Goal: Communication & Community: Answer question/provide support

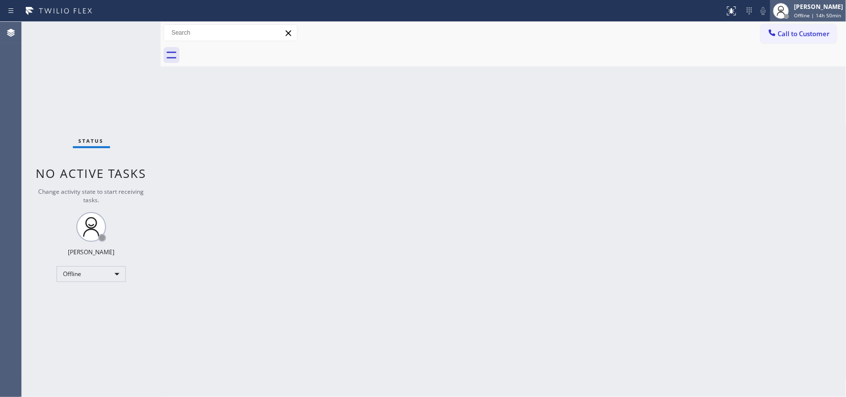
click at [800, 15] on span "Offline | 14h 50min" at bounding box center [817, 15] width 47 height 7
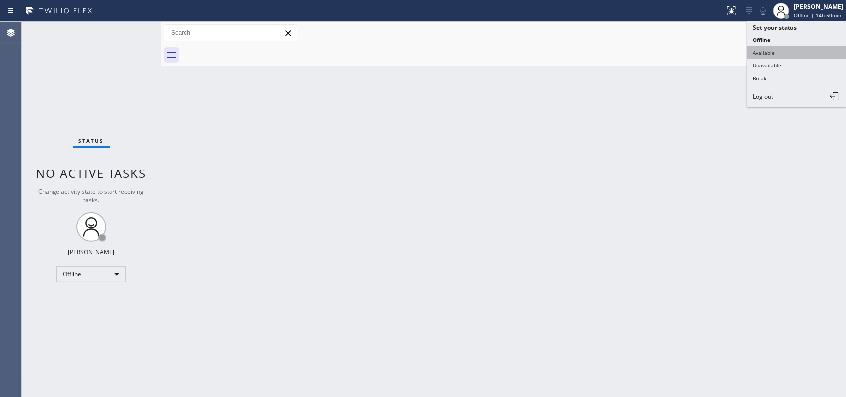
click at [781, 52] on button "Available" at bounding box center [796, 52] width 99 height 13
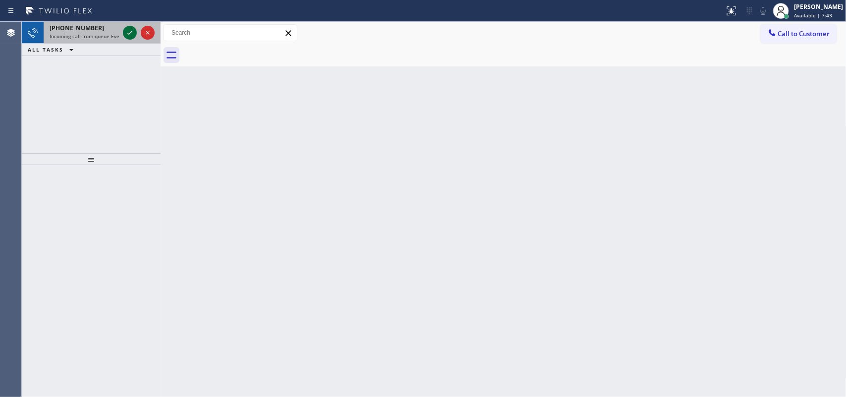
click at [125, 34] on icon at bounding box center [130, 33] width 12 height 12
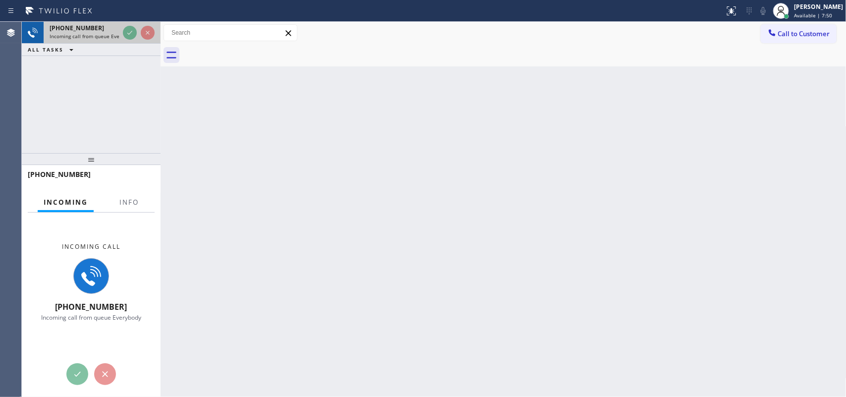
click at [91, 33] on span "Incoming call from queue Everybody" at bounding box center [93, 36] width 86 height 7
click at [86, 41] on div "[PHONE_NUMBER] Incoming call from queue Everybody" at bounding box center [82, 33] width 77 height 22
click at [95, 28] on div "[PHONE_NUMBER]" at bounding box center [84, 28] width 69 height 8
drag, startPoint x: 95, startPoint y: 28, endPoint x: 111, endPoint y: 32, distance: 15.9
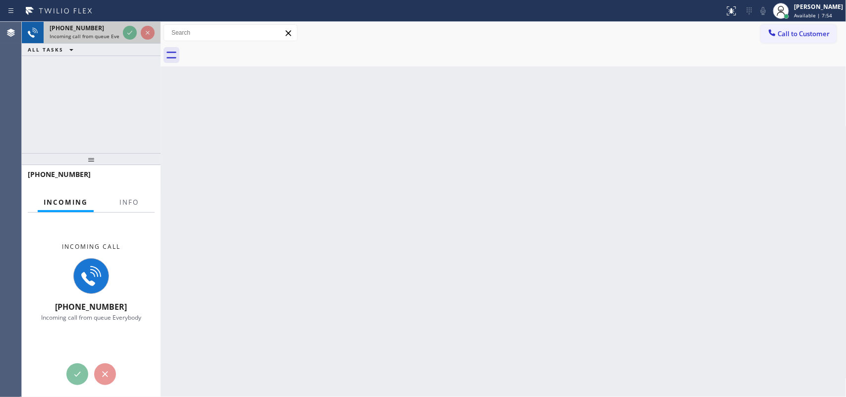
click at [95, 28] on div "[PHONE_NUMBER]" at bounding box center [84, 28] width 69 height 8
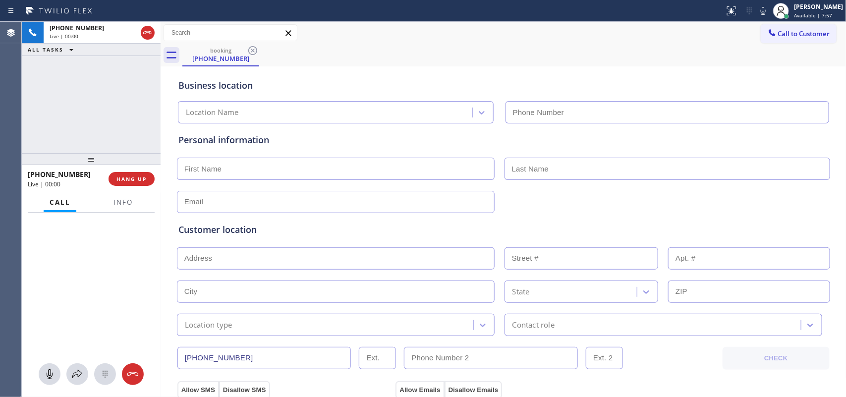
type input "[PHONE_NUMBER]"
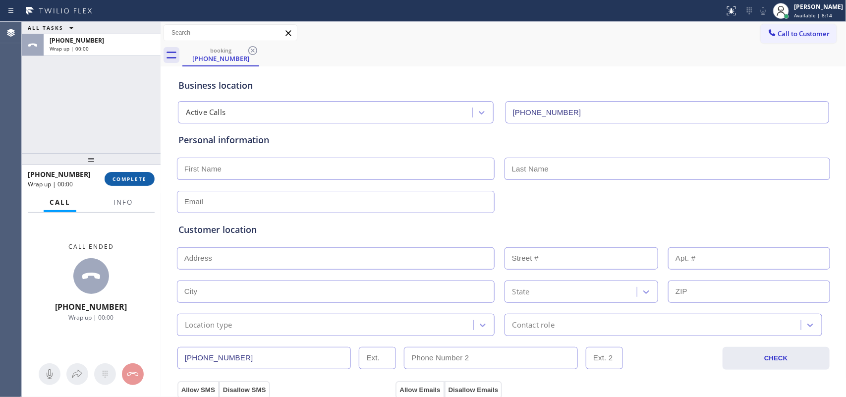
click at [131, 177] on span "COMPLETE" at bounding box center [130, 178] width 34 height 7
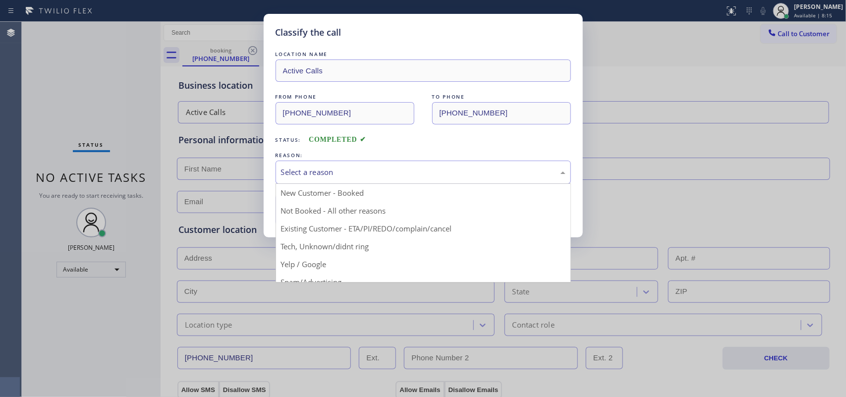
click at [320, 168] on div "Select a reason" at bounding box center [423, 172] width 285 height 11
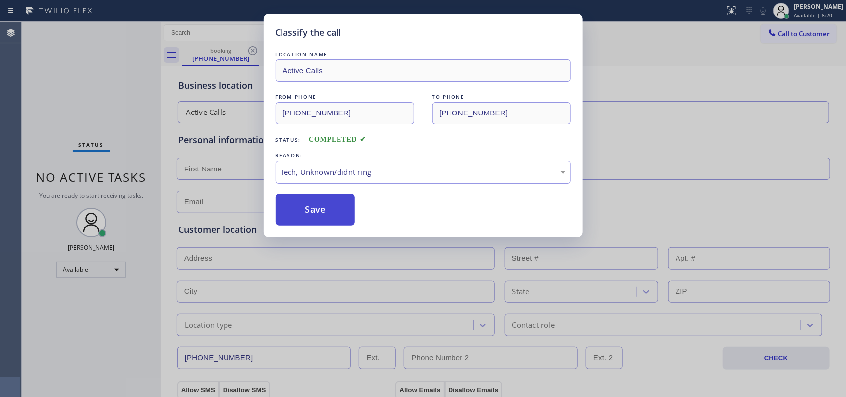
click at [333, 210] on button "Save" at bounding box center [316, 210] width 80 height 32
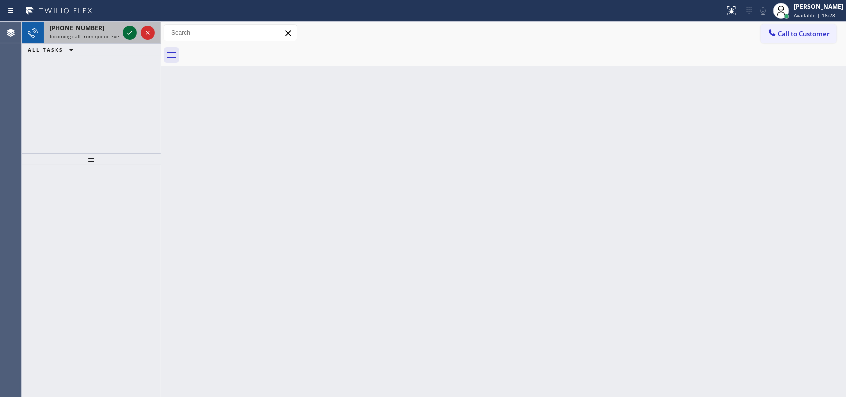
click at [129, 30] on icon at bounding box center [130, 33] width 12 height 12
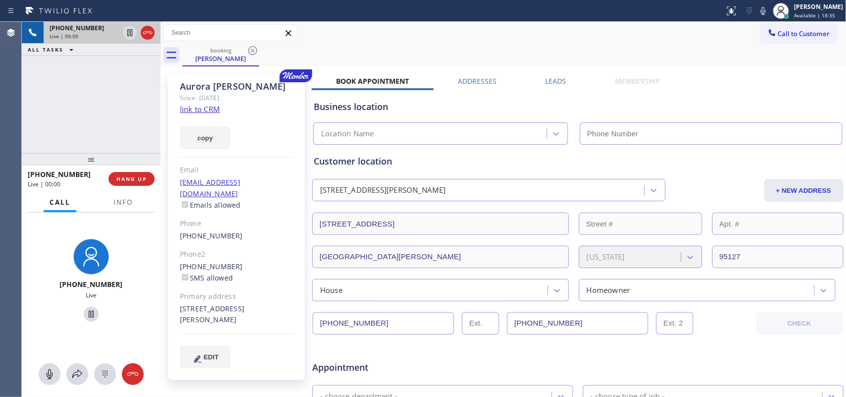
type input "[PHONE_NUMBER]"
click at [210, 110] on link "link to CRM" at bounding box center [200, 109] width 40 height 10
click at [51, 373] on icon at bounding box center [50, 374] width 6 height 10
click at [86, 315] on icon at bounding box center [91, 314] width 12 height 12
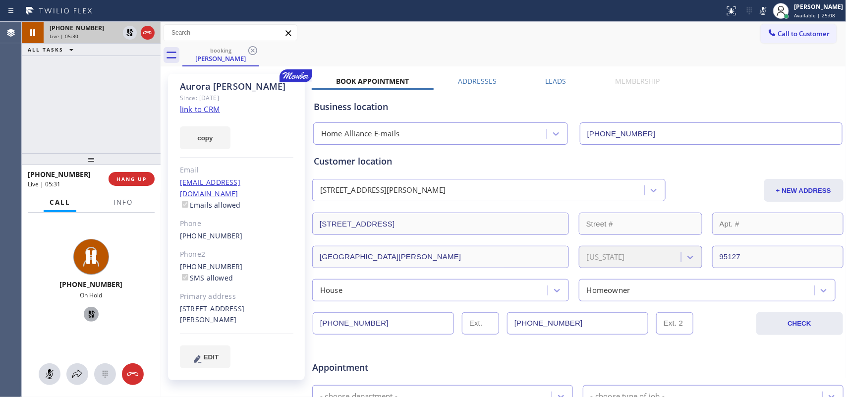
drag, startPoint x: 45, startPoint y: 373, endPoint x: 70, endPoint y: 326, distance: 54.1
click at [46, 373] on icon at bounding box center [50, 374] width 12 height 12
click at [88, 315] on icon at bounding box center [91, 314] width 7 height 7
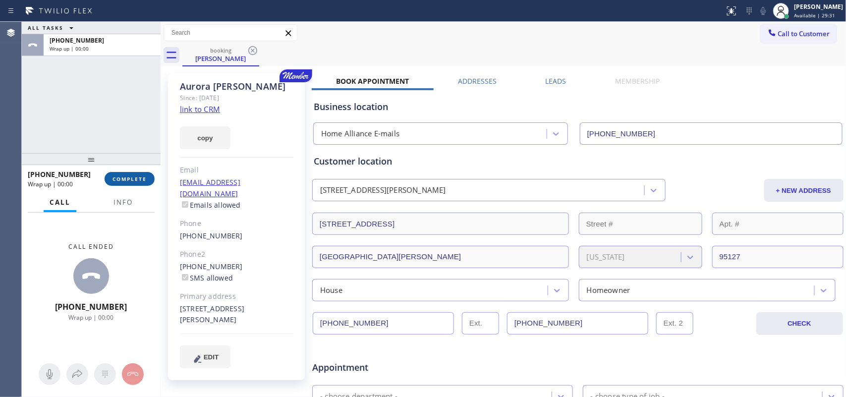
click at [132, 182] on span "COMPLETE" at bounding box center [130, 178] width 34 height 7
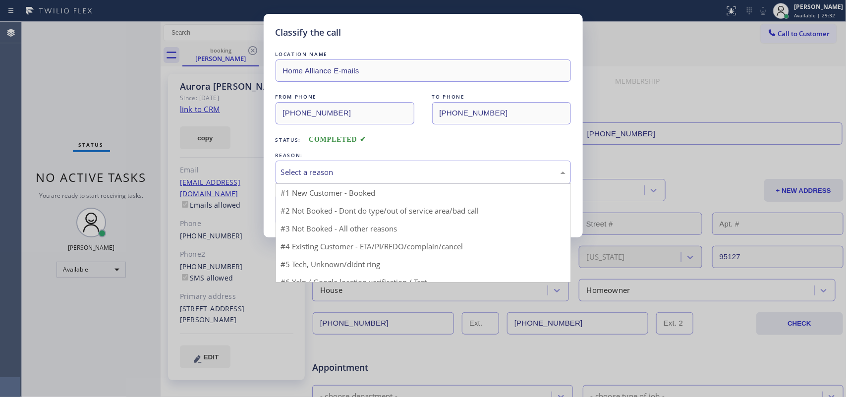
click at [378, 174] on div "Select a reason" at bounding box center [423, 172] width 285 height 11
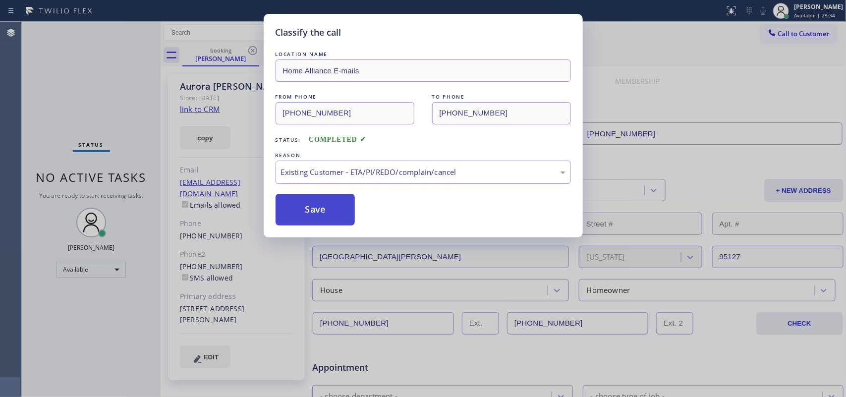
click at [318, 205] on button "Save" at bounding box center [316, 210] width 80 height 32
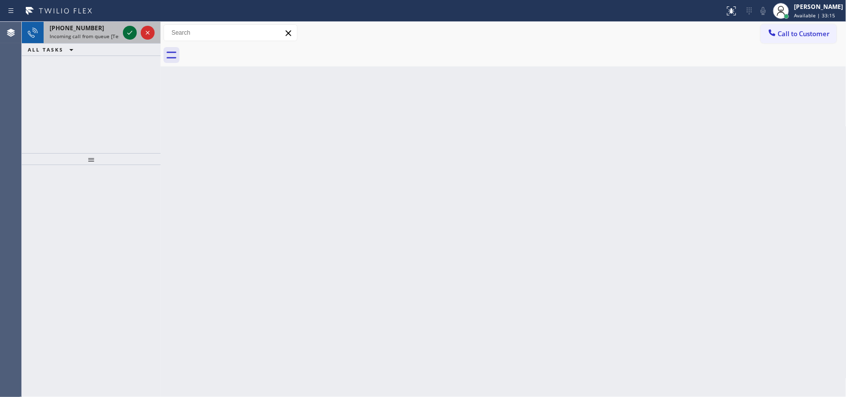
click at [127, 36] on icon at bounding box center [130, 33] width 12 height 12
click at [129, 34] on icon at bounding box center [129, 33] width 5 height 4
click at [124, 29] on icon at bounding box center [130, 33] width 12 height 12
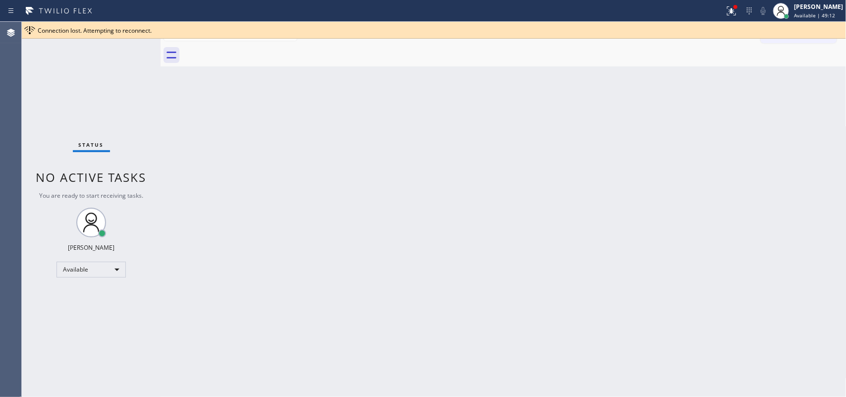
click at [161, 131] on div at bounding box center [161, 209] width 0 height 375
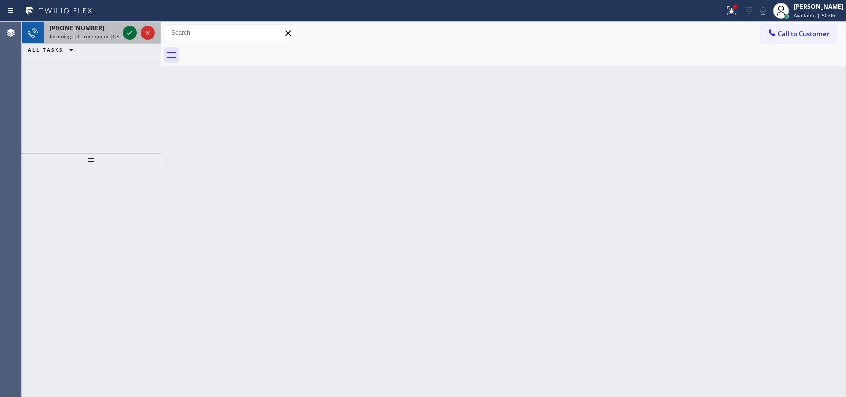
click at [130, 32] on icon at bounding box center [129, 33] width 5 height 4
click at [123, 30] on div at bounding box center [130, 33] width 14 height 12
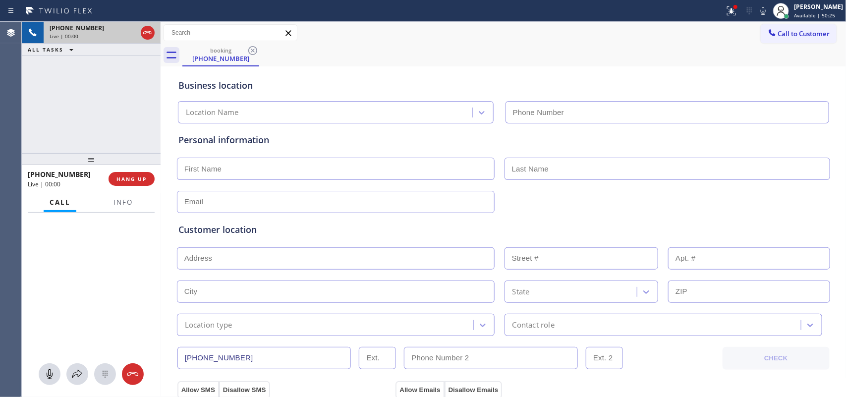
type input "[PHONE_NUMBER]"
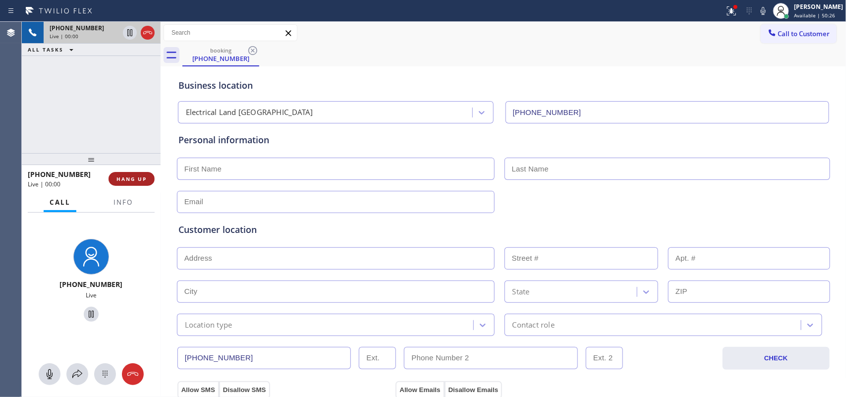
click at [144, 180] on span "HANG UP" at bounding box center [131, 178] width 30 height 7
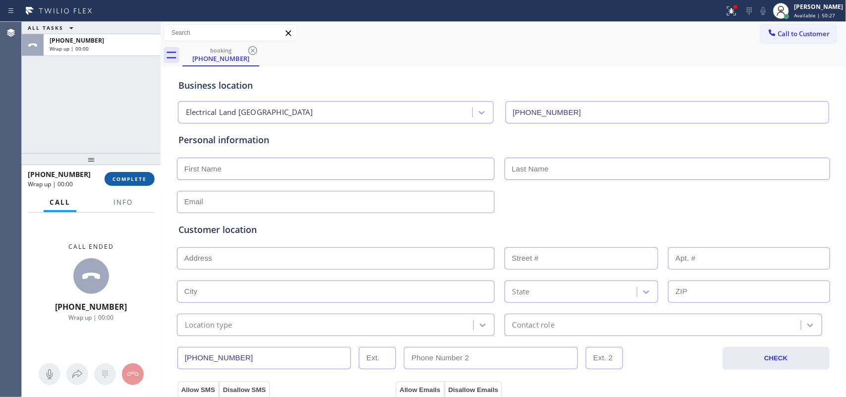
click at [142, 180] on span "COMPLETE" at bounding box center [130, 178] width 34 height 7
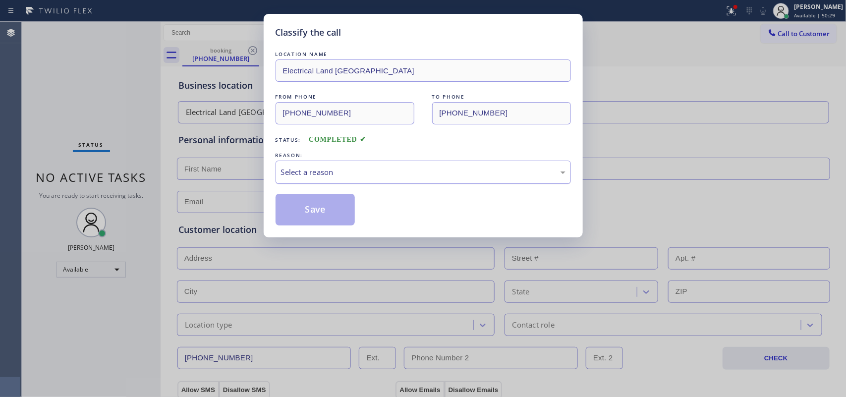
click at [414, 172] on div "Select a reason" at bounding box center [423, 172] width 285 height 11
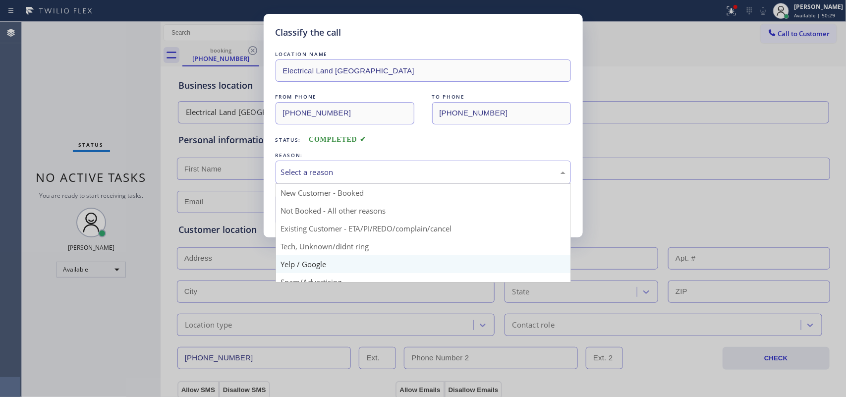
scroll to position [68, 0]
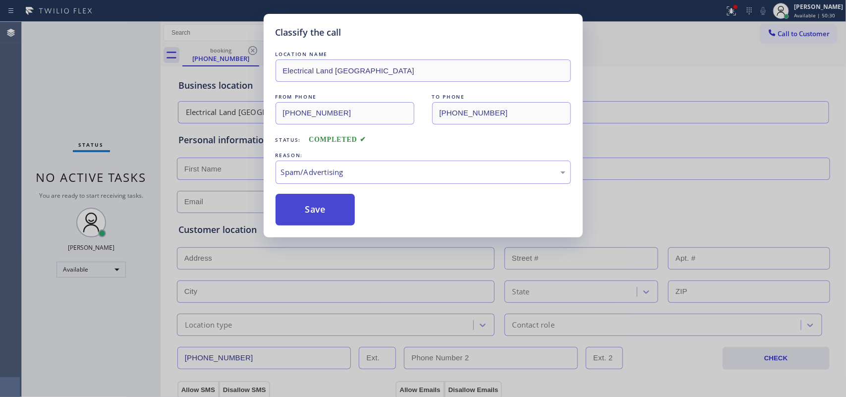
click at [334, 202] on button "Save" at bounding box center [316, 210] width 80 height 32
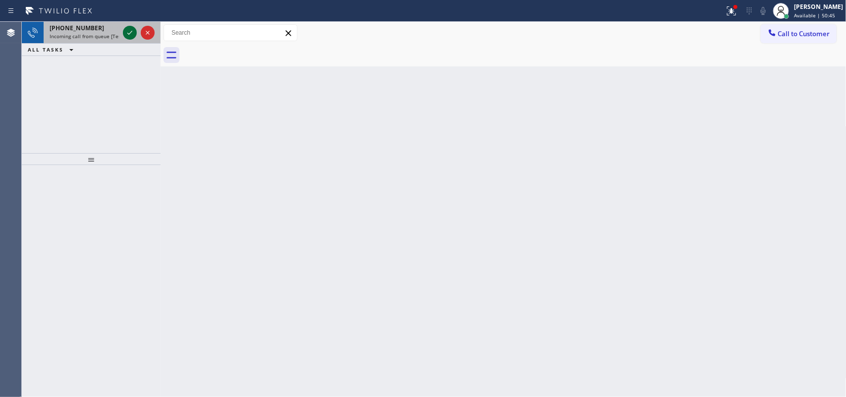
click at [129, 30] on icon at bounding box center [130, 33] width 12 height 12
click at [129, 34] on icon at bounding box center [129, 33] width 5 height 4
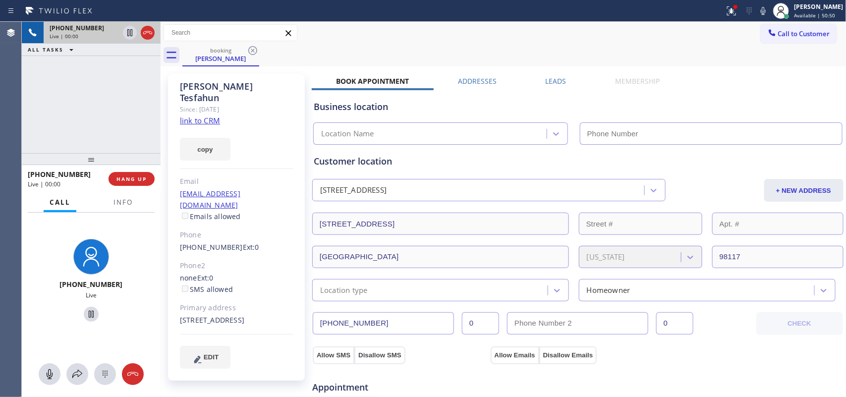
type input "[PHONE_NUMBER]"
click at [203, 115] on link "link to CRM" at bounding box center [200, 120] width 40 height 10
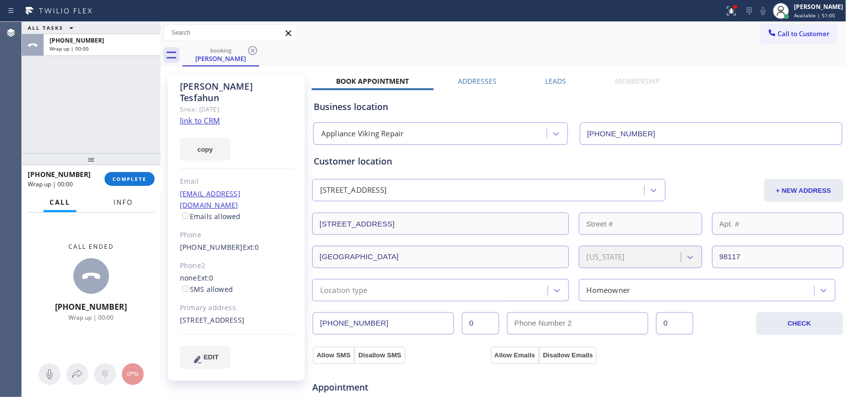
click at [119, 207] on button "Info" at bounding box center [123, 202] width 31 height 19
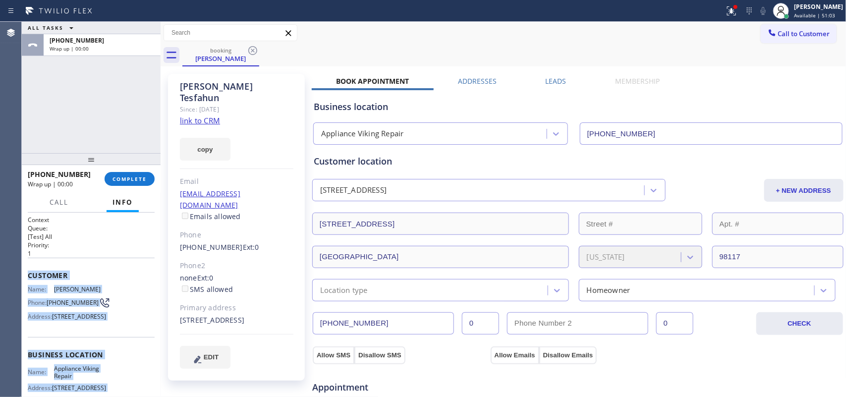
drag, startPoint x: 102, startPoint y: 290, endPoint x: 28, endPoint y: 274, distance: 75.8
click at [28, 274] on div "Context Queue: [Test] All Priority: 1 Customer Name: [PERSON_NAME] Phone: [PHON…" at bounding box center [91, 355] width 127 height 279
copy div "Customer Name: [PERSON_NAME] Phone: [PHONE_NUMBER] Address: [STREET_ADDRESS] Bu…"
click at [142, 181] on span "COMPLETE" at bounding box center [130, 178] width 34 height 7
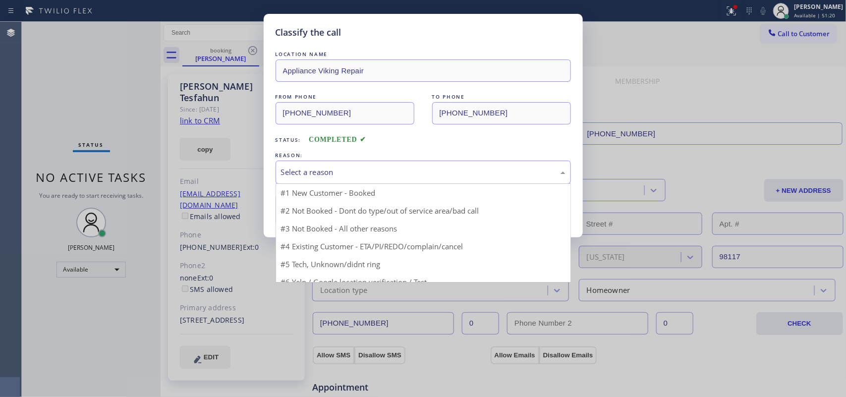
click at [356, 173] on div "Select a reason" at bounding box center [423, 172] width 285 height 11
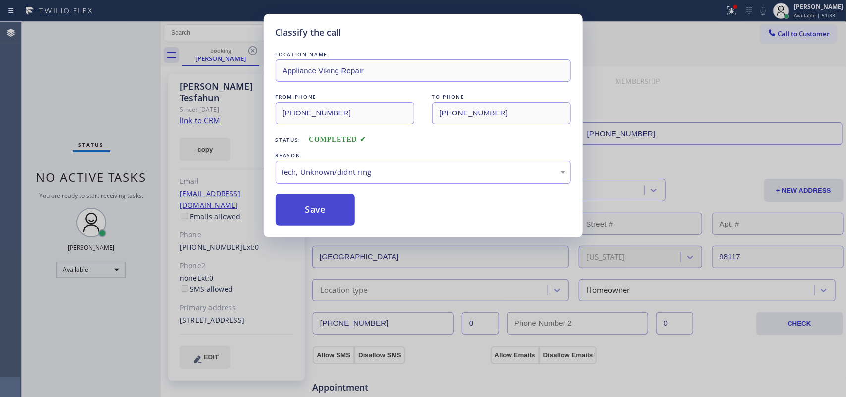
click at [330, 216] on button "Save" at bounding box center [316, 210] width 80 height 32
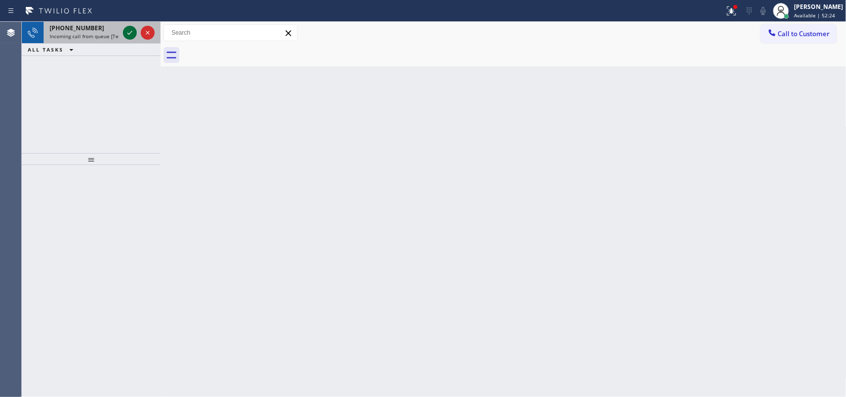
click at [125, 36] on icon at bounding box center [130, 33] width 12 height 12
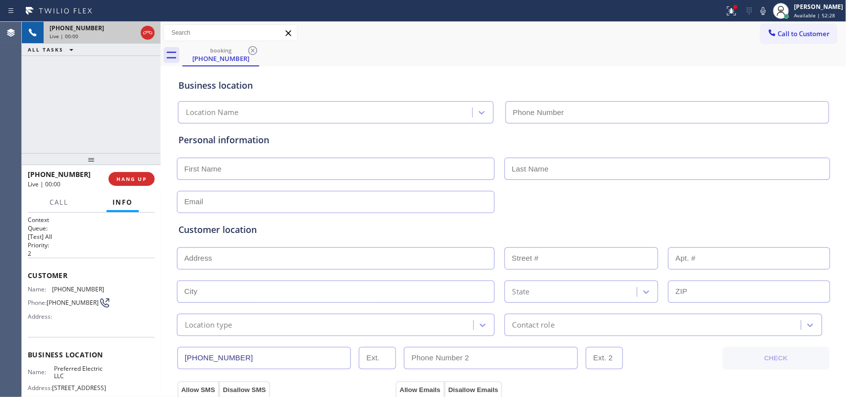
type input "[PHONE_NUMBER]"
click at [144, 181] on span "HANG UP" at bounding box center [131, 178] width 30 height 7
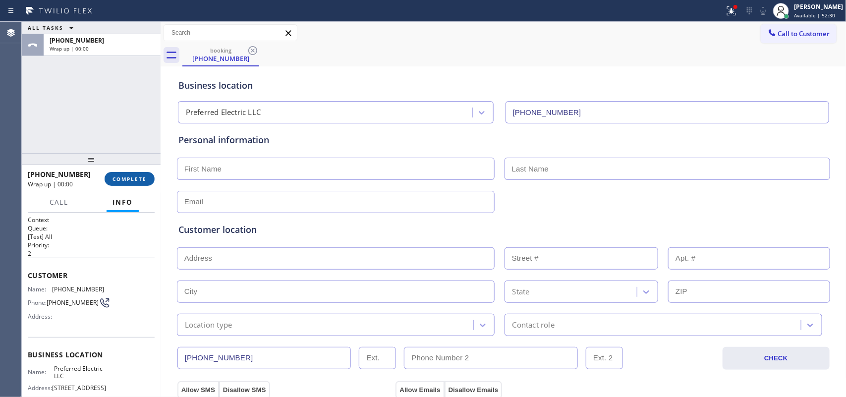
click at [144, 181] on span "COMPLETE" at bounding box center [130, 178] width 34 height 7
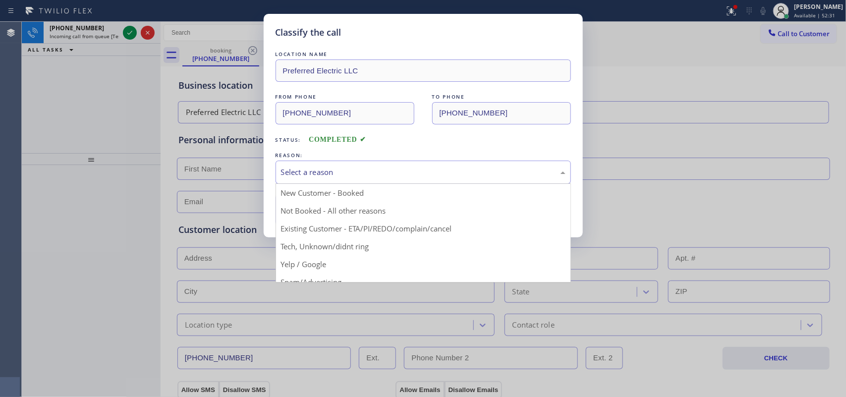
click at [406, 172] on div "Select a reason" at bounding box center [423, 172] width 285 height 11
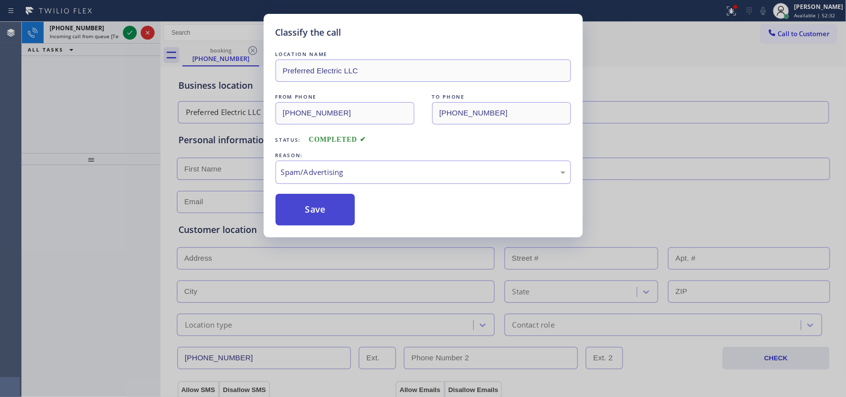
click at [331, 208] on button "Save" at bounding box center [316, 210] width 80 height 32
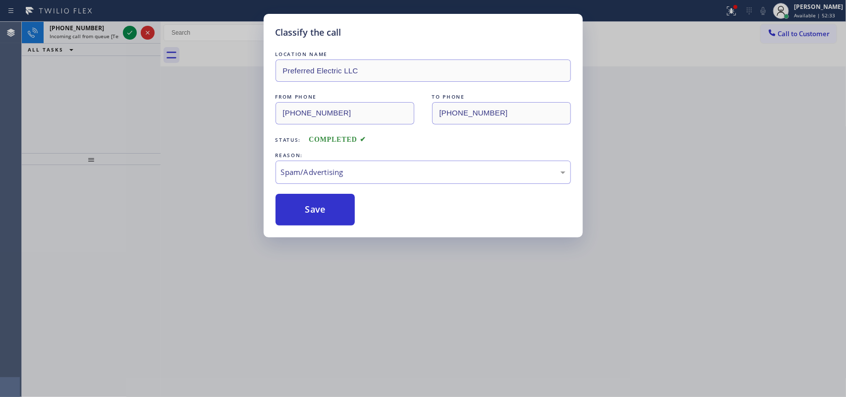
click at [128, 31] on div "Classify the call LOCATION NAME Preferred Electric LLC FROM PHONE [PHONE_NUMBER…" at bounding box center [423, 198] width 846 height 397
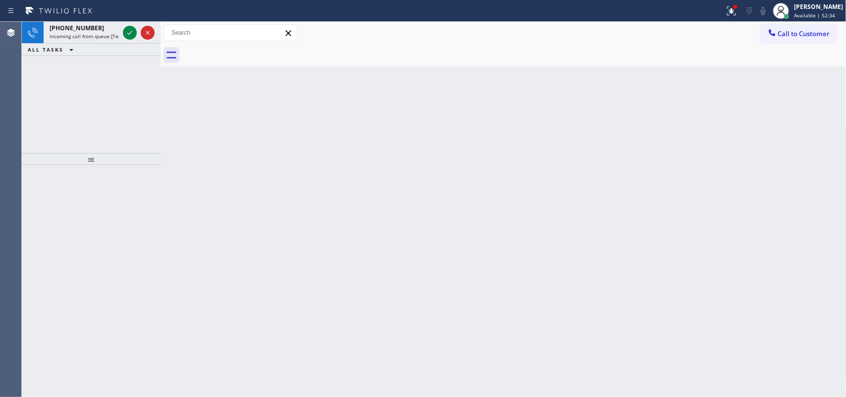
click at [128, 31] on icon at bounding box center [130, 33] width 12 height 12
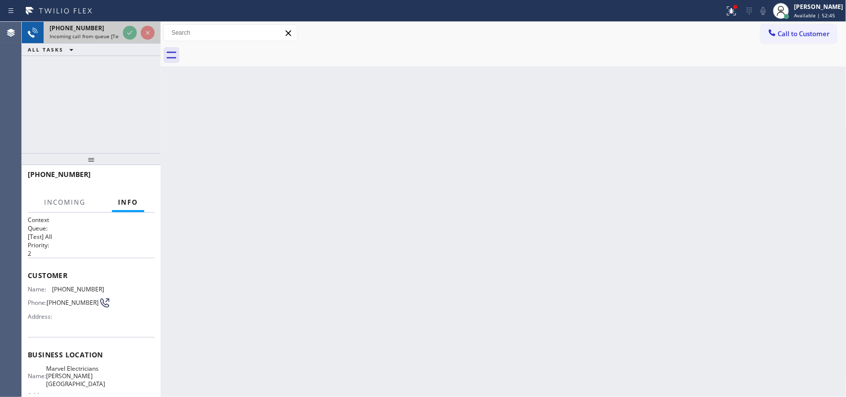
click at [88, 28] on span "[PHONE_NUMBER]" at bounding box center [77, 28] width 55 height 8
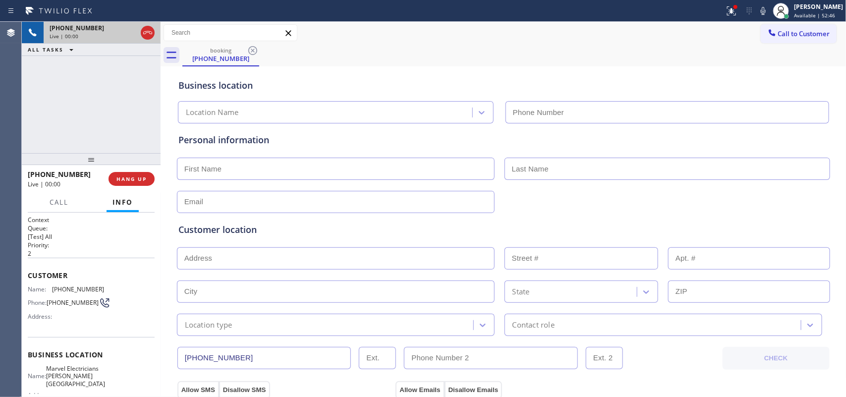
type input "[PHONE_NUMBER]"
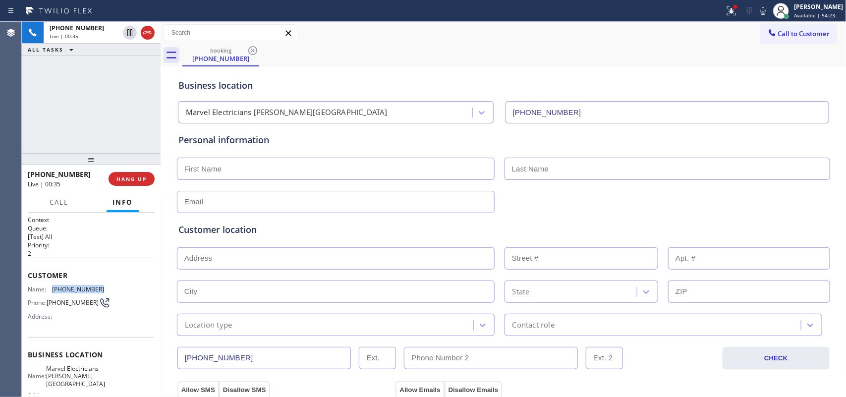
drag, startPoint x: 110, startPoint y: 286, endPoint x: 53, endPoint y: 286, distance: 57.5
click at [53, 286] on div "Name: [PHONE_NUMBER] Phone: [PHONE_NUMBER] Address:" at bounding box center [91, 305] width 127 height 39
copy span "[PHONE_NUMBER]"
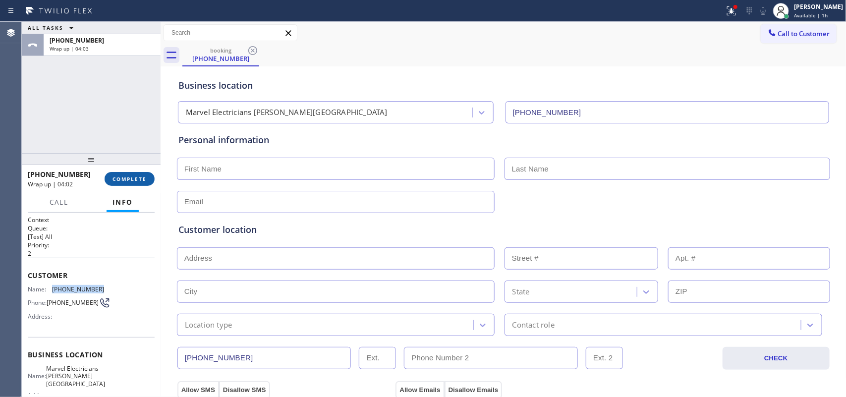
click at [135, 179] on span "COMPLETE" at bounding box center [130, 178] width 34 height 7
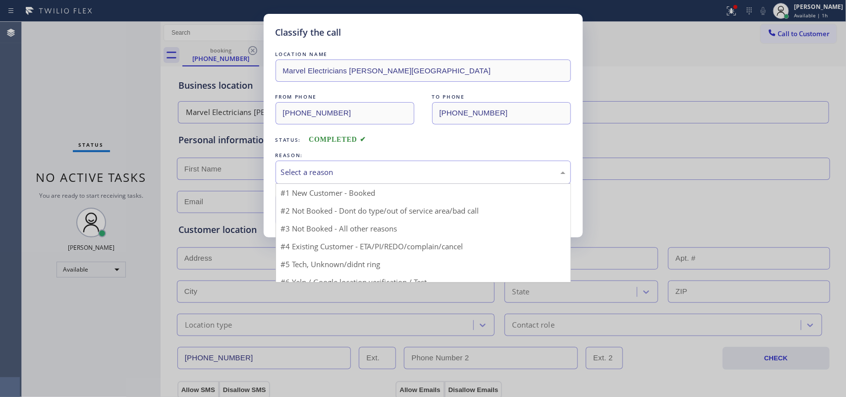
click at [424, 169] on div "Select a reason" at bounding box center [423, 172] width 285 height 11
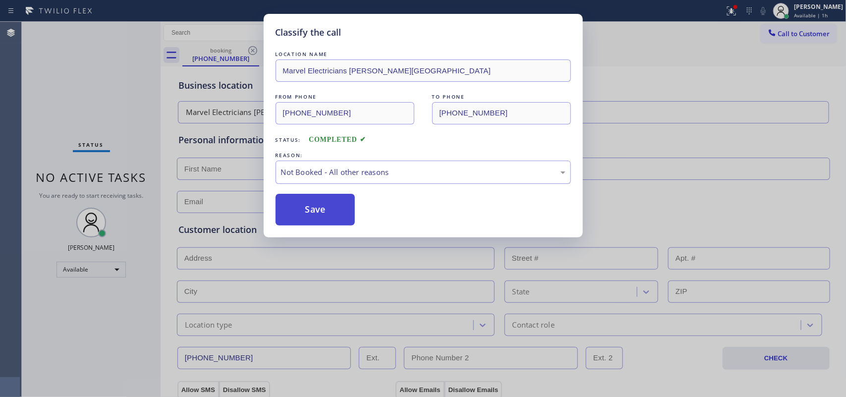
click at [336, 212] on button "Save" at bounding box center [316, 210] width 80 height 32
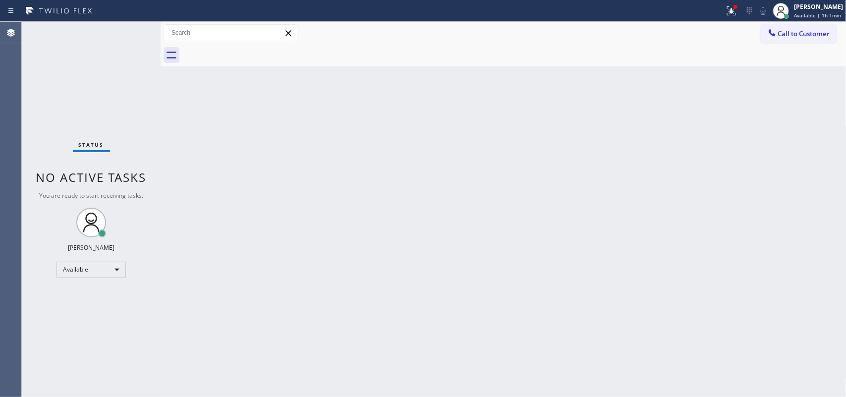
click at [129, 34] on div "Status No active tasks You are ready to start receiving tasks. [PERSON_NAME] Av…" at bounding box center [91, 209] width 139 height 375
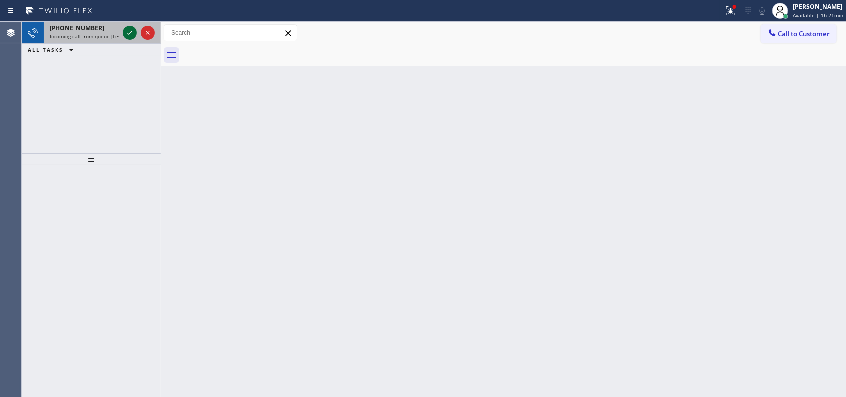
click at [135, 35] on icon at bounding box center [130, 33] width 12 height 12
click at [128, 32] on icon at bounding box center [130, 33] width 12 height 12
click at [129, 32] on icon at bounding box center [130, 33] width 12 height 12
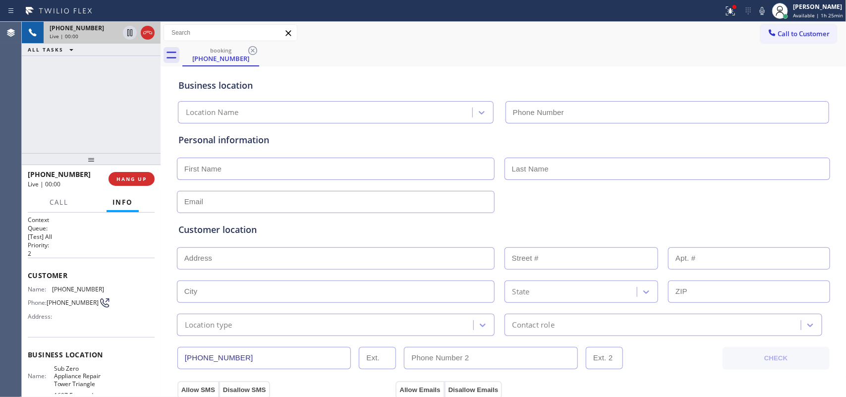
type input "[PHONE_NUMBER]"
click at [57, 194] on button "Call" at bounding box center [59, 202] width 31 height 19
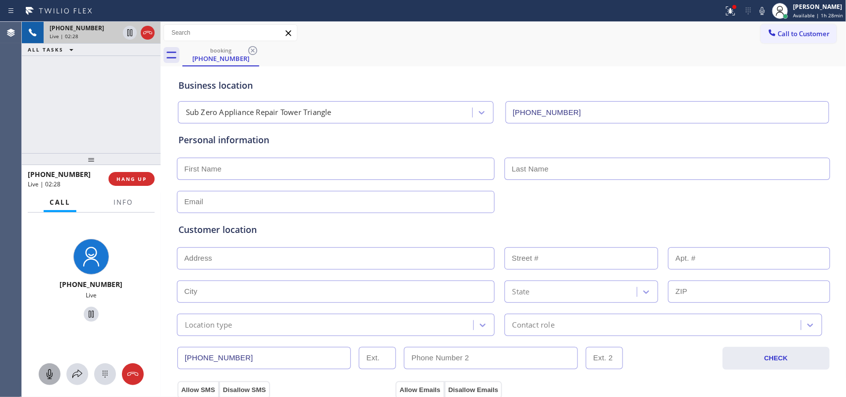
click at [50, 371] on icon at bounding box center [50, 374] width 12 height 12
click at [52, 375] on icon at bounding box center [50, 374] width 6 height 10
click at [47, 371] on icon at bounding box center [50, 374] width 12 height 12
click at [57, 377] on div at bounding box center [50, 374] width 22 height 12
click at [110, 114] on div "[PHONE_NUMBER] Live | 04:57 ALL TASKS ALL TASKS ACTIVE TASKS TASKS IN WRAP UP" at bounding box center [91, 87] width 139 height 131
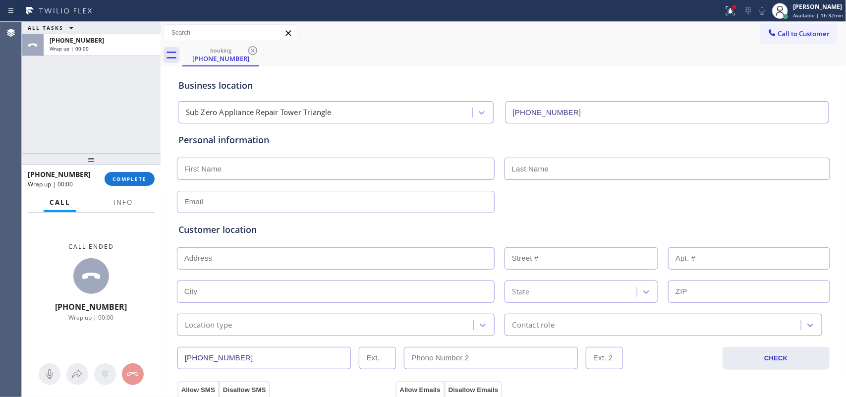
click at [424, 167] on input "text" at bounding box center [336, 169] width 318 height 22
click at [55, 88] on div "ALL TASKS ALL TASKS ACTIVE TASKS TASKS IN WRAP UP [PHONE_NUMBER] Wrap up | 00:00" at bounding box center [91, 87] width 139 height 131
click at [284, 170] on input "text" at bounding box center [336, 169] width 318 height 22
type input "[PERSON_NAME]"
click at [63, 120] on div "ALL TASKS ALL TASKS ACTIVE TASKS TASKS IN WRAP UP [PHONE_NUMBER] Wrap up | 00:00" at bounding box center [91, 87] width 139 height 131
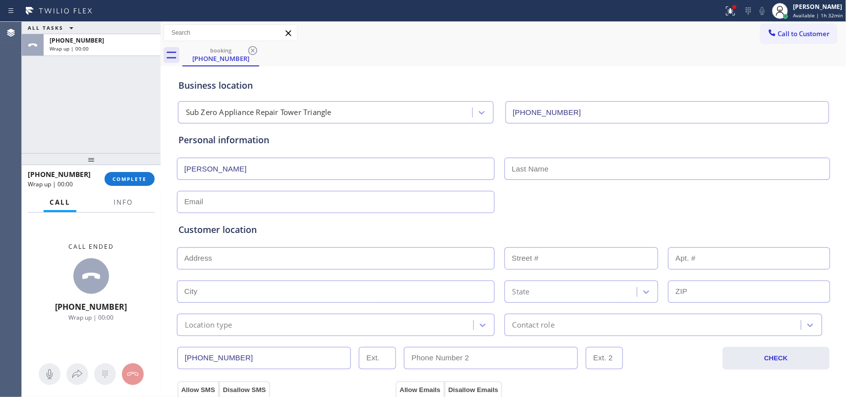
click at [254, 174] on input "[PERSON_NAME]" at bounding box center [336, 169] width 318 height 22
click at [527, 176] on input "text" at bounding box center [668, 169] width 326 height 22
paste input "[PERSON_NAME]"
type input "[PERSON_NAME]"
click at [235, 170] on input "[PERSON_NAME]" at bounding box center [336, 169] width 318 height 22
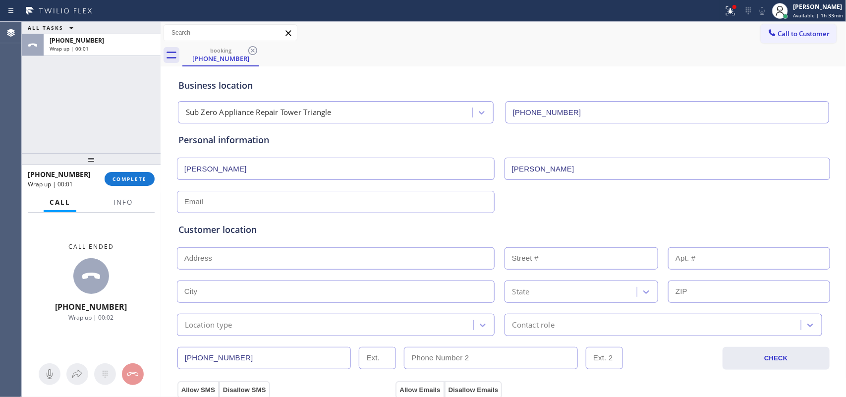
click at [249, 221] on div "Customer location >> ADD NEW ADDRESS << + NEW ADDRESS State Location type Conta…" at bounding box center [503, 274] width 654 height 123
click at [253, 206] on input "text" at bounding box center [336, 202] width 318 height 22
paste input "[EMAIL_ADDRESS][DOMAIN_NAME]"
type input "[EMAIL_ADDRESS][DOMAIN_NAME]"
click at [336, 261] on input "text" at bounding box center [336, 258] width 318 height 22
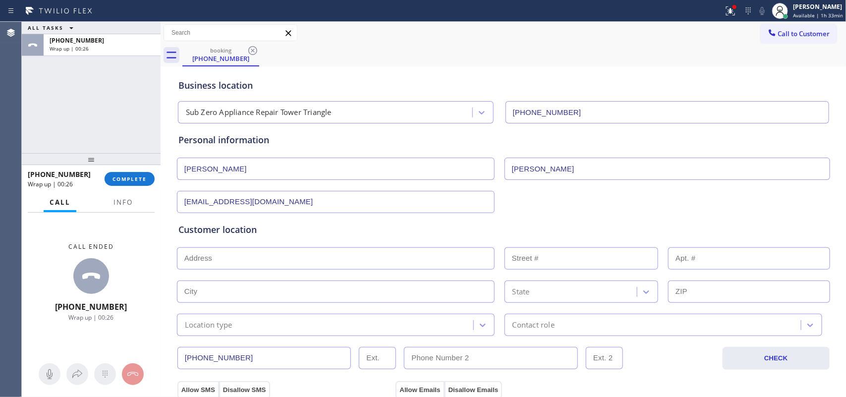
paste input "[STREET_ADDRESS][US_STATE],"
type input "[STREET_ADDRESS][US_STATE]"
type input "2330"
type input "[GEOGRAPHIC_DATA]"
type input "80210"
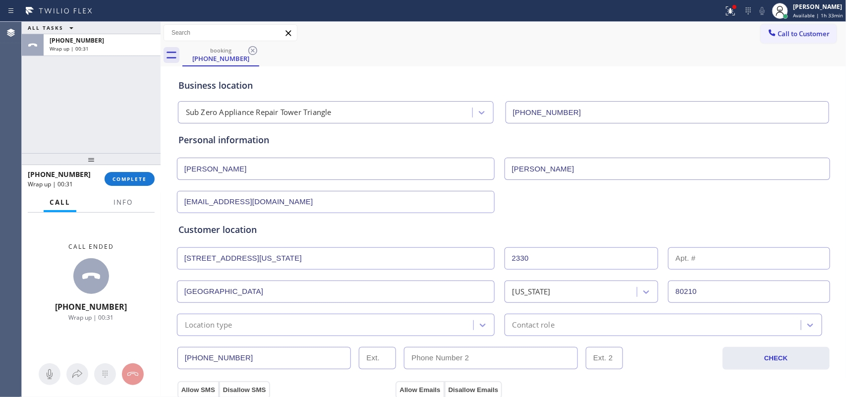
scroll to position [186, 0]
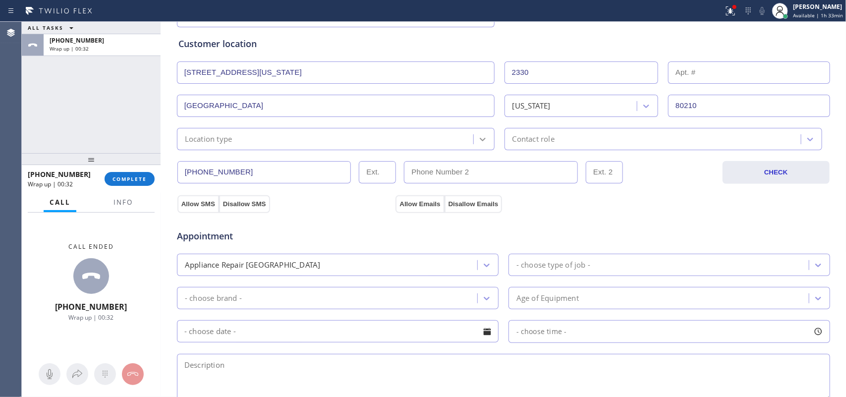
click at [481, 139] on icon at bounding box center [483, 139] width 10 height 10
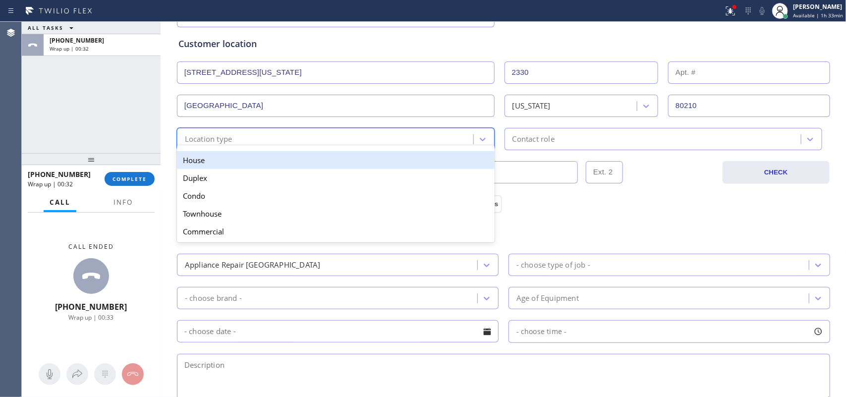
click at [464, 161] on div "House" at bounding box center [336, 160] width 318 height 18
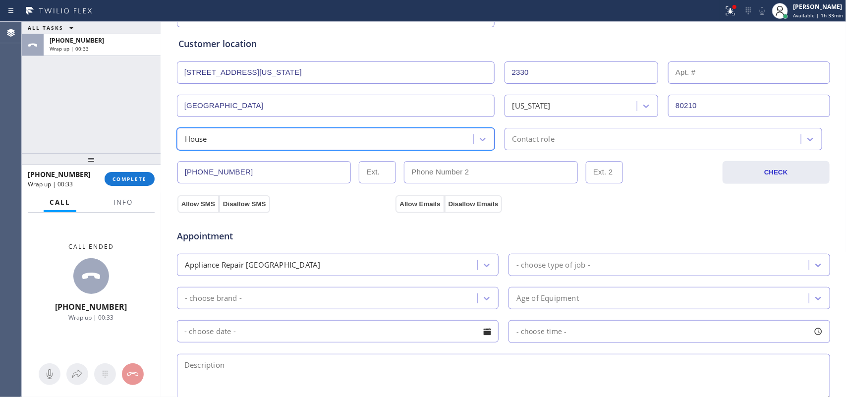
click at [538, 143] on div "Contact role" at bounding box center [534, 138] width 42 height 11
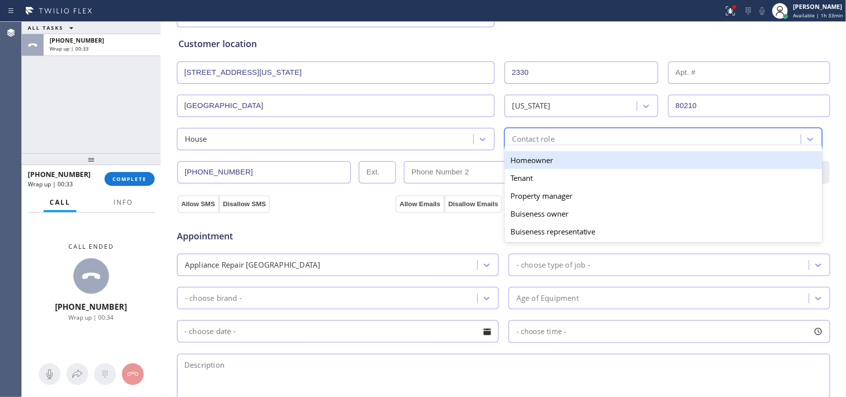
click at [539, 159] on div "Homeowner" at bounding box center [664, 160] width 318 height 18
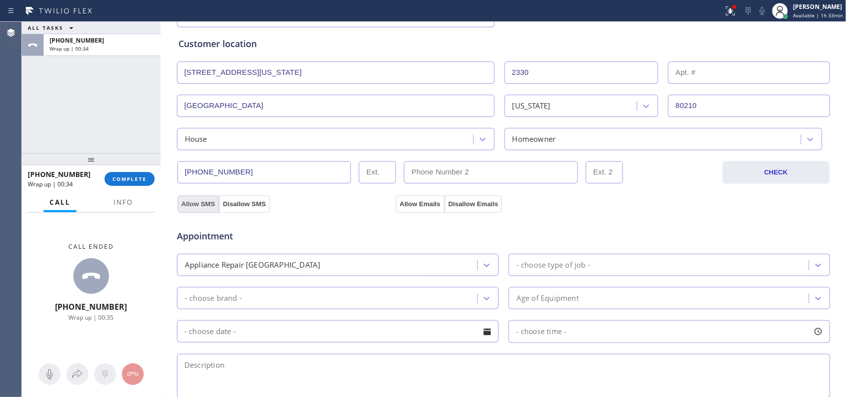
click at [198, 206] on button "Allow SMS" at bounding box center [198, 204] width 42 height 18
click at [410, 202] on button "Allow Emails" at bounding box center [420, 204] width 49 height 18
click at [70, 115] on div "ALL TASKS ALL TASKS ACTIVE TASKS TASKS IN WRAP UP [PHONE_NUMBER] Wrap up | 00:38" at bounding box center [91, 87] width 139 height 131
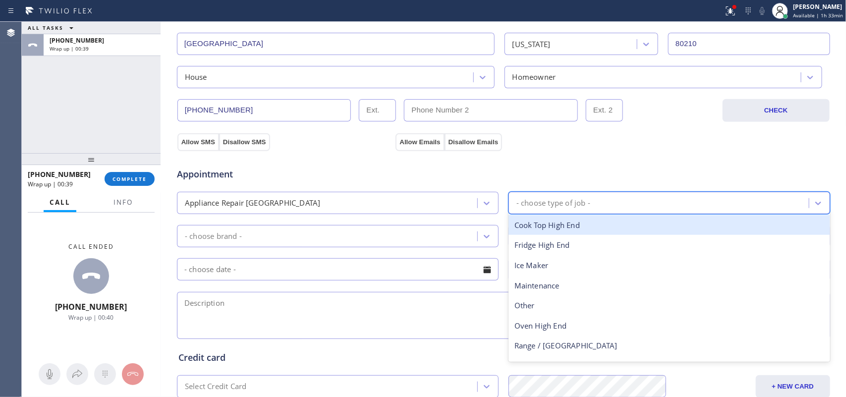
click at [540, 197] on div "- choose type of job -" at bounding box center [660, 202] width 297 height 17
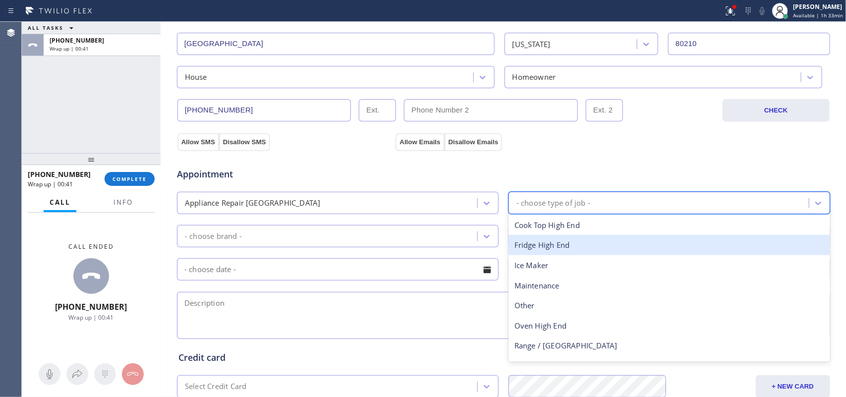
click at [565, 248] on div "Fridge High End" at bounding box center [670, 245] width 322 height 20
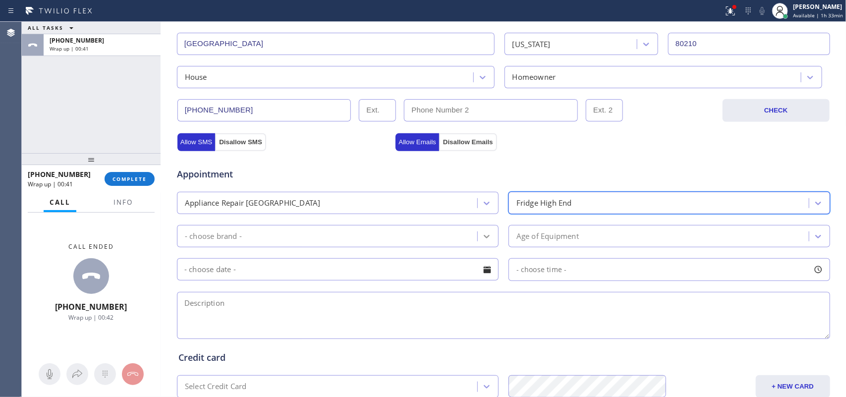
click at [478, 236] on div at bounding box center [487, 237] width 18 height 18
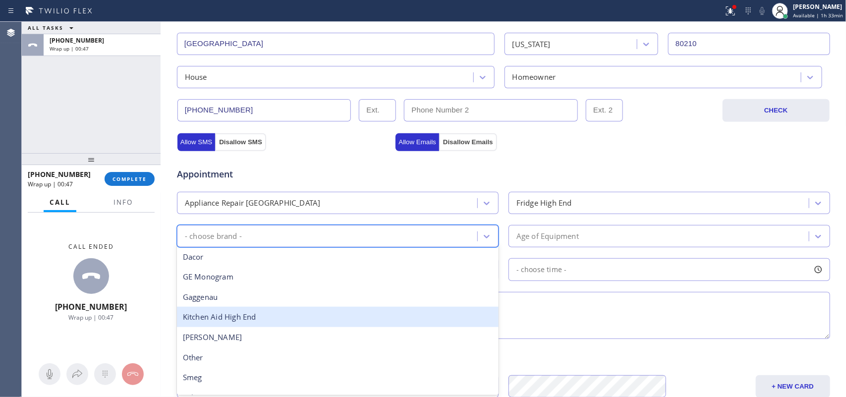
scroll to position [137, 0]
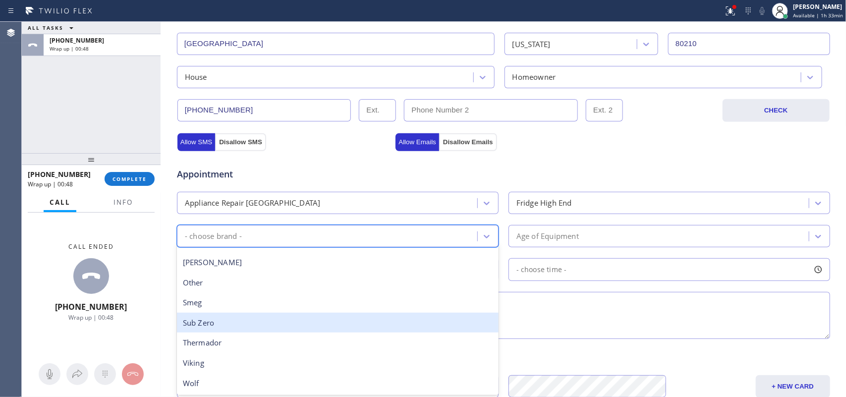
click at [347, 317] on div "Sub Zero" at bounding box center [338, 323] width 322 height 20
drag, startPoint x: 347, startPoint y: 317, endPoint x: 435, endPoint y: 298, distance: 89.8
click at [347, 317] on textarea at bounding box center [503, 315] width 653 height 47
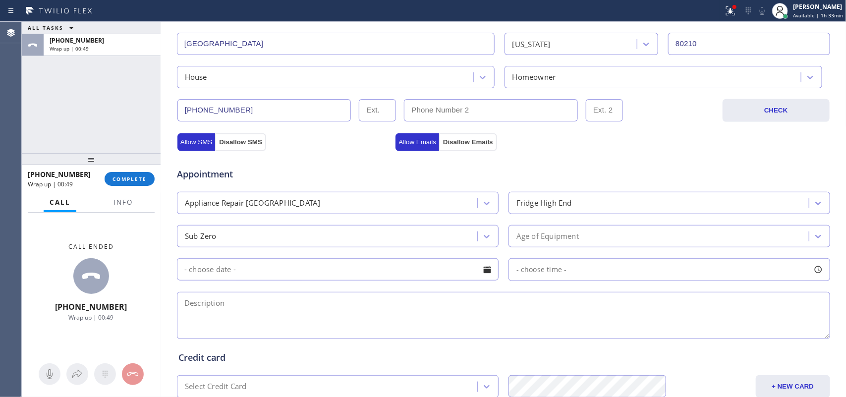
click at [663, 237] on div "Age of Equipment" at bounding box center [660, 236] width 297 height 17
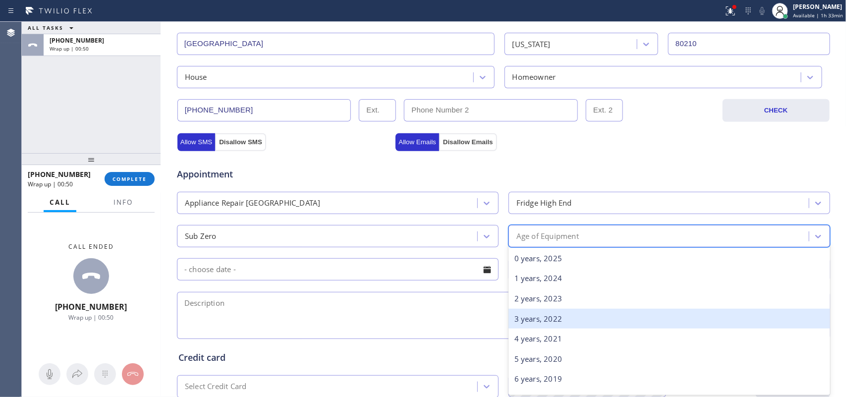
scroll to position [248, 0]
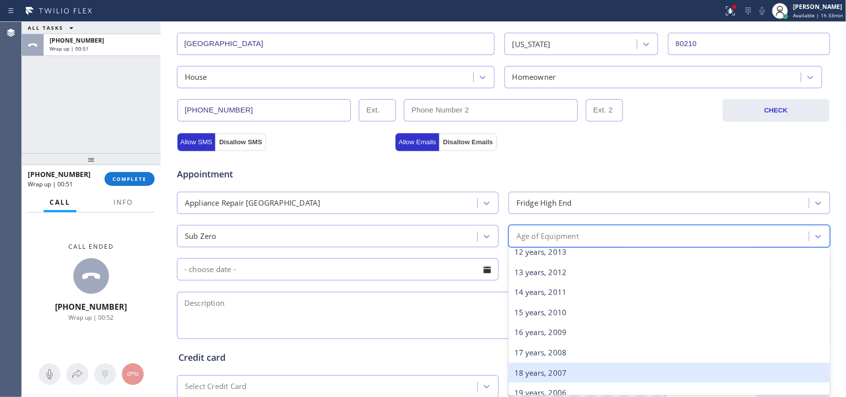
click at [601, 373] on div "18 years, 2007" at bounding box center [670, 373] width 322 height 20
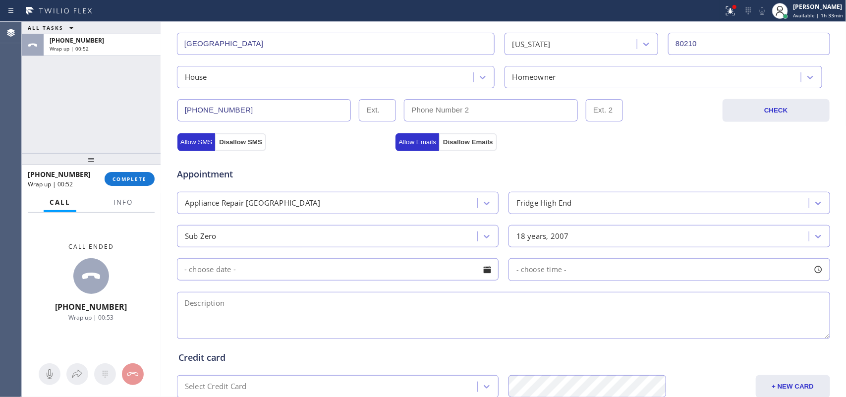
click at [483, 272] on div at bounding box center [487, 269] width 17 height 17
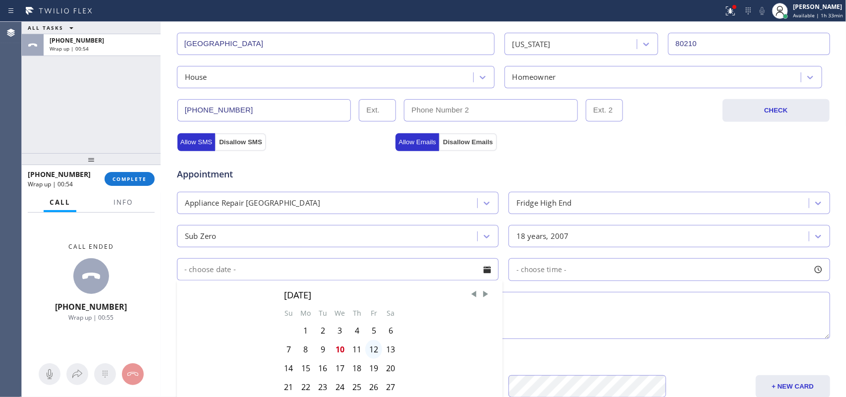
click at [368, 354] on div "12" at bounding box center [373, 349] width 17 height 19
type input "[DATE]"
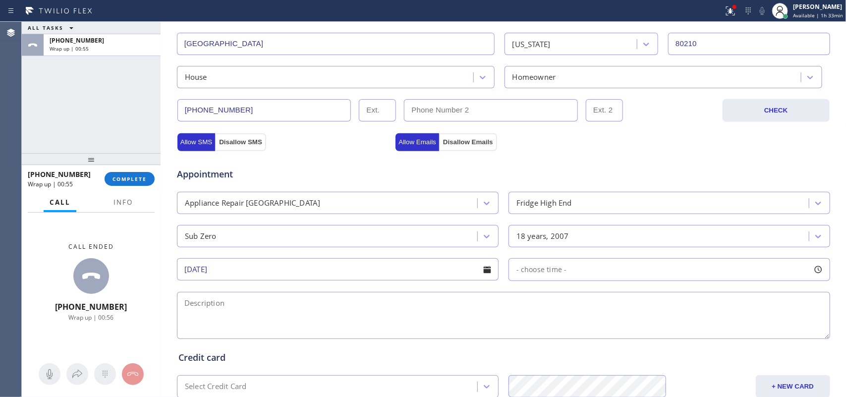
click at [816, 274] on div at bounding box center [818, 269] width 17 height 17
drag, startPoint x: 516, startPoint y: 330, endPoint x: 704, endPoint y: 331, distance: 187.9
click at [704, 331] on div at bounding box center [708, 330] width 12 height 21
drag, startPoint x: 518, startPoint y: 330, endPoint x: 628, endPoint y: 331, distance: 110.5
click at [631, 331] on div at bounding box center [637, 330] width 12 height 21
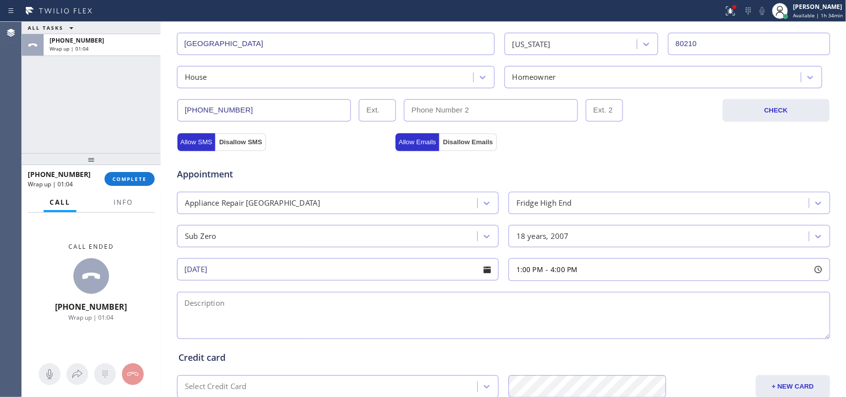
click at [441, 316] on textarea at bounding box center [503, 315] width 653 height 47
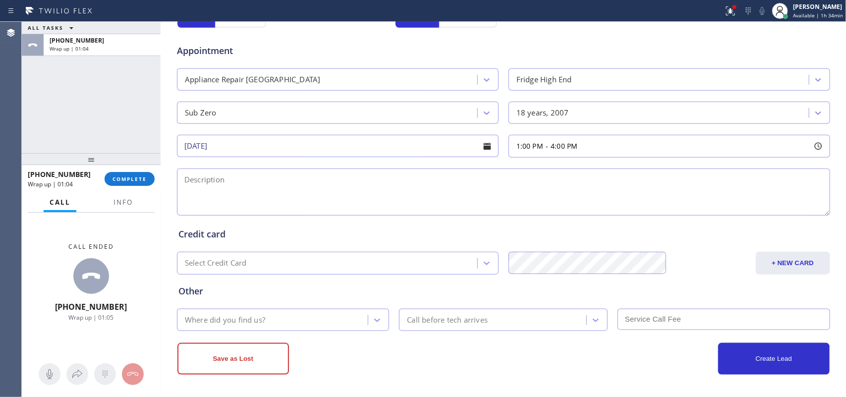
scroll to position [373, 0]
drag, startPoint x: 112, startPoint y: 201, endPoint x: 125, endPoint y: 226, distance: 28.2
click at [112, 201] on button "Info" at bounding box center [123, 202] width 31 height 19
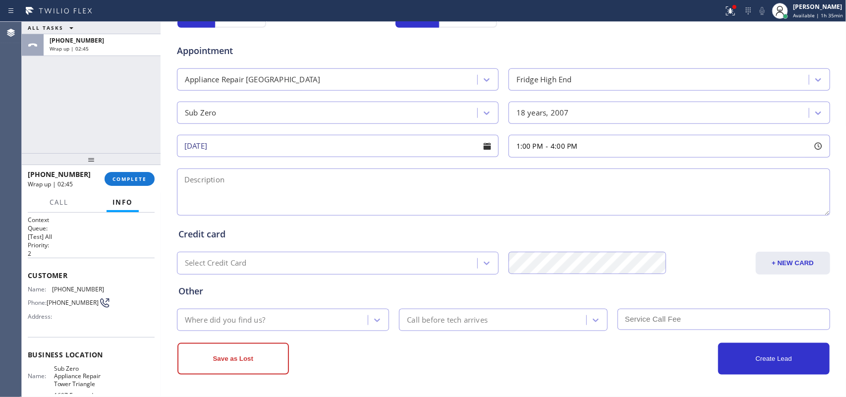
scroll to position [124, 0]
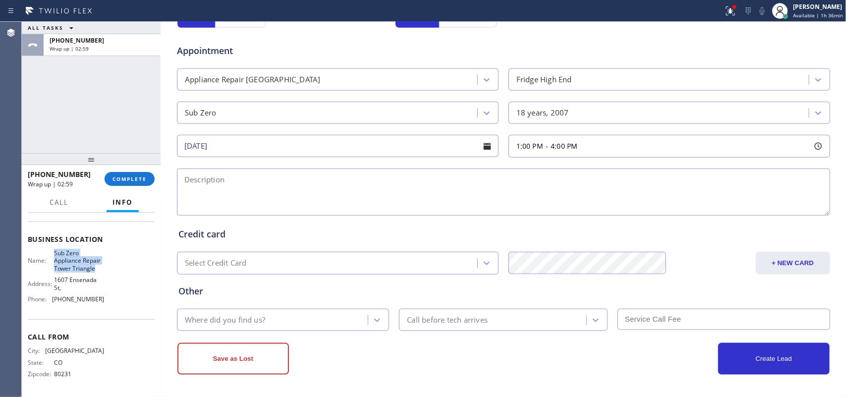
drag, startPoint x: 77, startPoint y: 269, endPoint x: 50, endPoint y: 248, distance: 33.9
click at [50, 249] on div "Name: Sub Zero Appliance Repair Tower Triangle" at bounding box center [66, 260] width 76 height 23
copy span "Sub Zero Appliance Repair Tower Triangle"
click at [271, 197] on textarea at bounding box center [503, 192] width 653 height 47
paste textarea "1-4/$38/ Sub Zero Fridge BI/ since 2007/ice maker not working since last month/…"
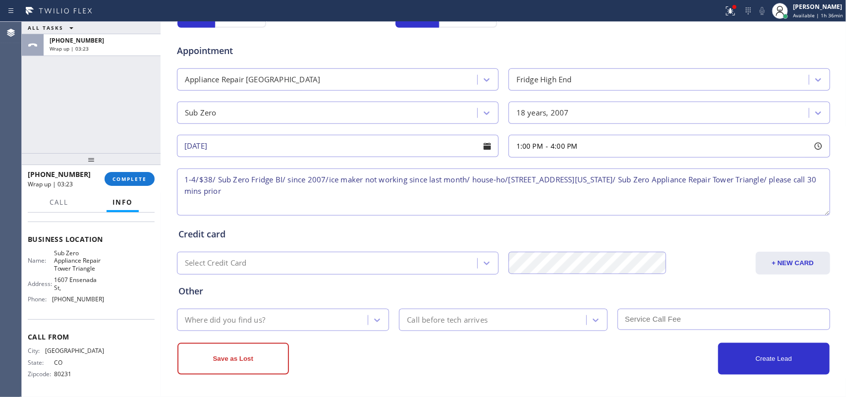
type textarea "1-4/$38/ Sub Zero Fridge BI/ since 2007/ice maker not working since last month/…"
click at [356, 313] on div "Where did you find us?" at bounding box center [274, 319] width 188 height 17
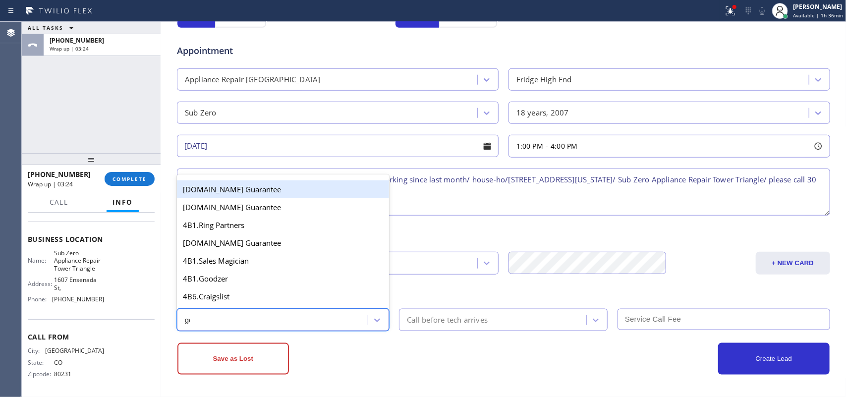
type input "goo"
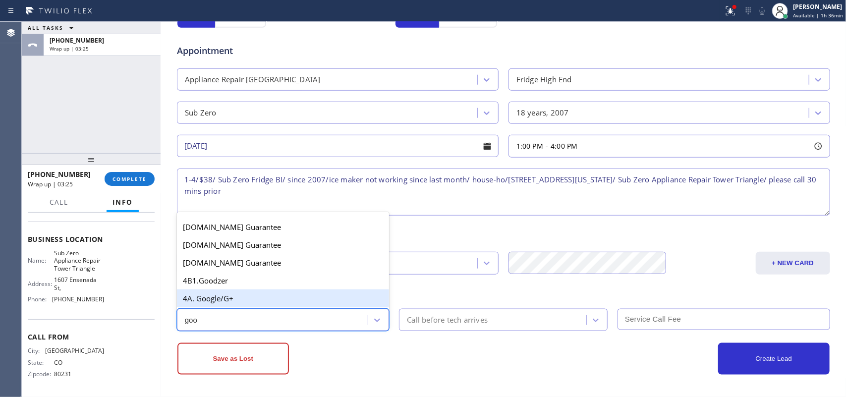
click at [337, 300] on div "4A. Google/G+" at bounding box center [283, 298] width 213 height 18
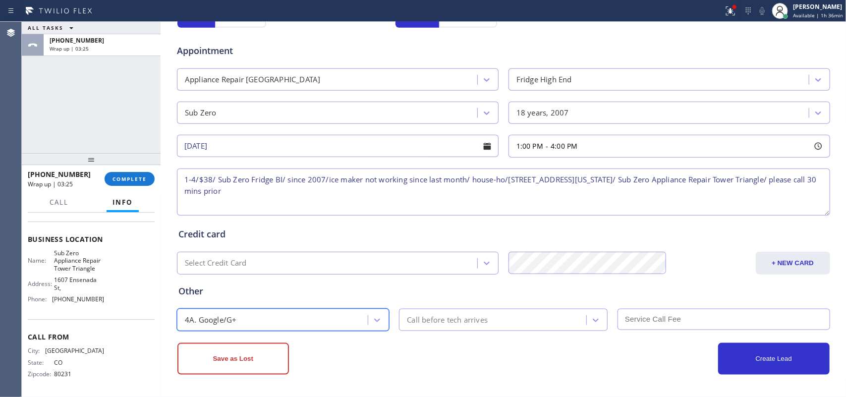
click at [477, 318] on div "Call before tech arrives" at bounding box center [447, 319] width 81 height 11
drag, startPoint x: 477, startPoint y: 318, endPoint x: 484, endPoint y: 300, distance: 19.0
click at [478, 318] on div "Call before tech arrives" at bounding box center [447, 319] width 81 height 11
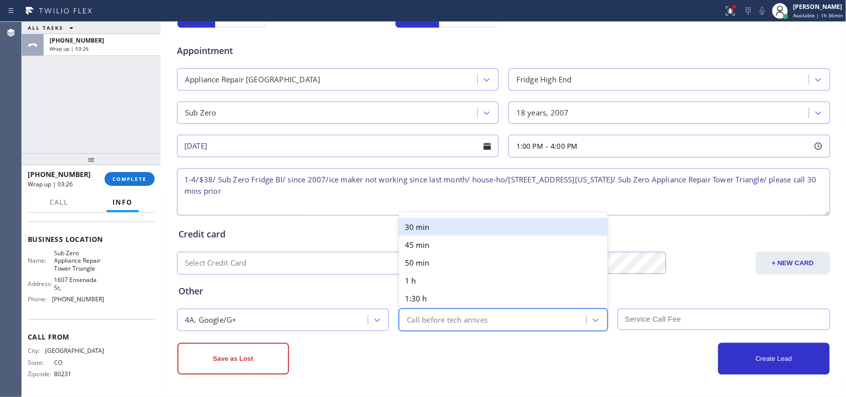
click at [484, 309] on div "Call before tech arrives" at bounding box center [503, 320] width 209 height 22
click at [472, 222] on div "30 min" at bounding box center [503, 227] width 209 height 18
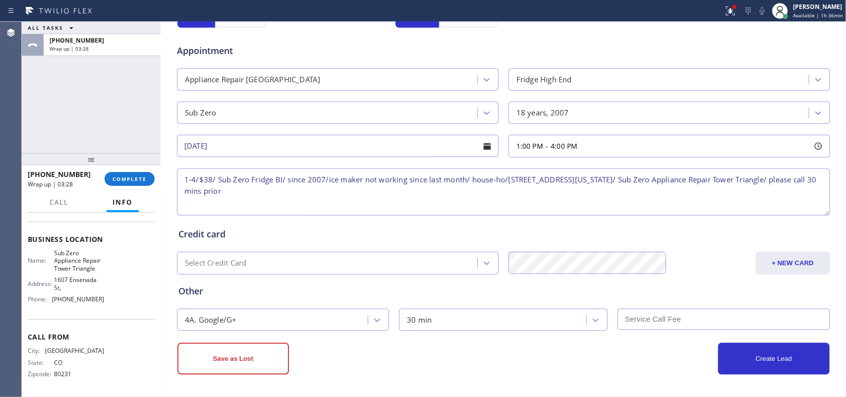
click at [576, 177] on textarea "1-4/$38/ Sub Zero Fridge BI/ since 2007/ice maker not working since last month/…" at bounding box center [503, 192] width 653 height 47
type textarea "1-4/$38/ Sub Zero Fridge BI/ since 2007/ice maker not working since last month/…"
click at [663, 316] on input "text" at bounding box center [724, 319] width 213 height 21
type input "38"
click at [764, 353] on button "Create Lead" at bounding box center [774, 359] width 112 height 32
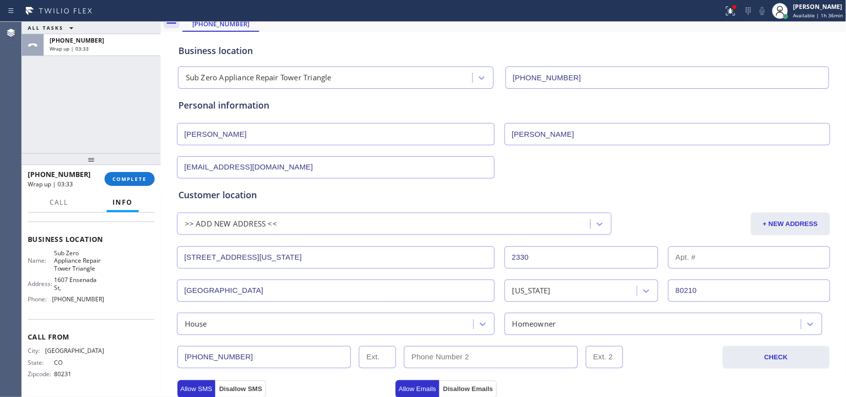
scroll to position [0, 0]
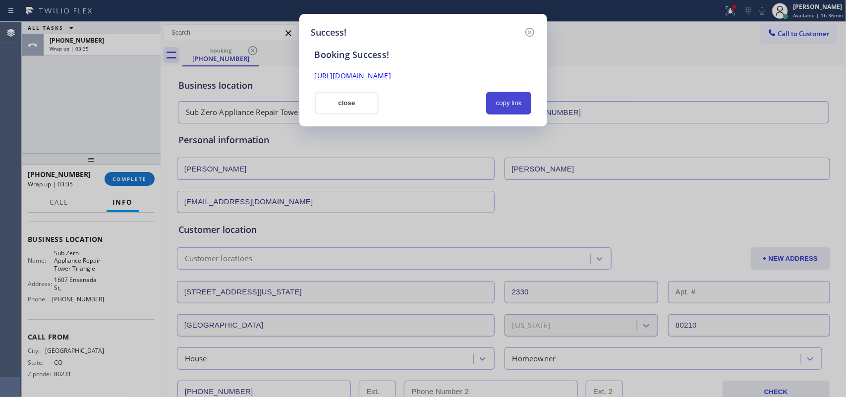
click at [514, 101] on button "copy link" at bounding box center [509, 103] width 46 height 23
click at [391, 72] on link "[URL][DOMAIN_NAME]" at bounding box center [353, 75] width 76 height 9
click at [360, 98] on button "close" at bounding box center [347, 103] width 64 height 23
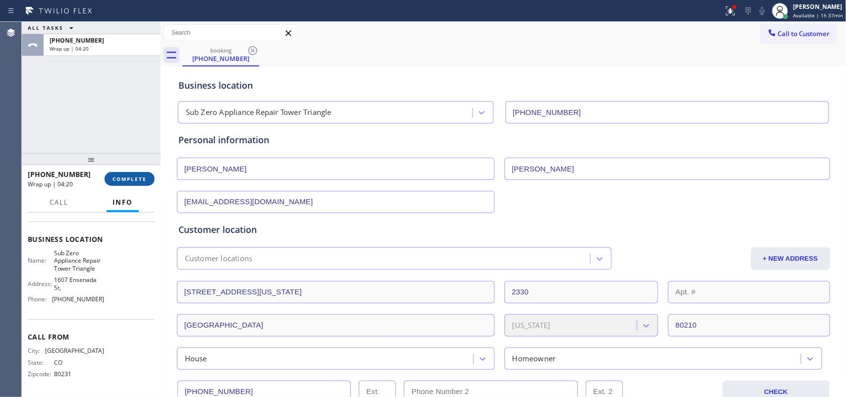
click at [142, 175] on button "COMPLETE" at bounding box center [130, 179] width 50 height 14
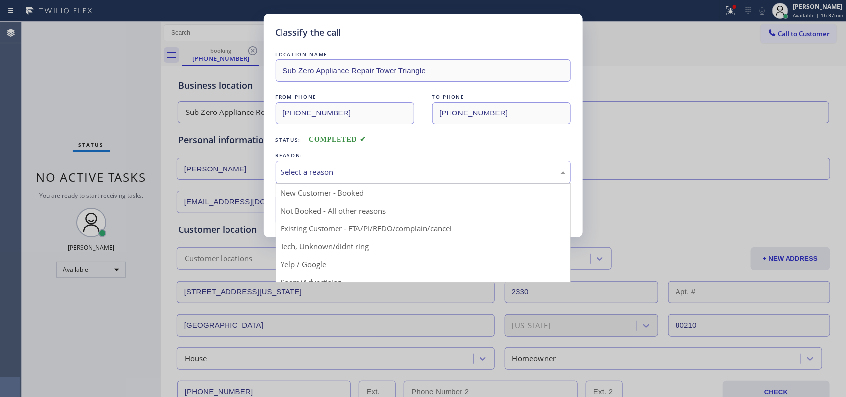
click at [378, 166] on div "Select a reason" at bounding box center [423, 172] width 295 height 23
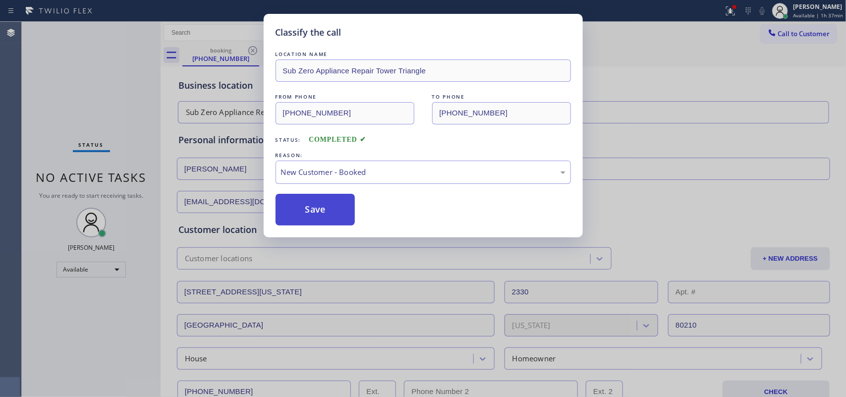
click at [314, 209] on button "Save" at bounding box center [316, 210] width 80 height 32
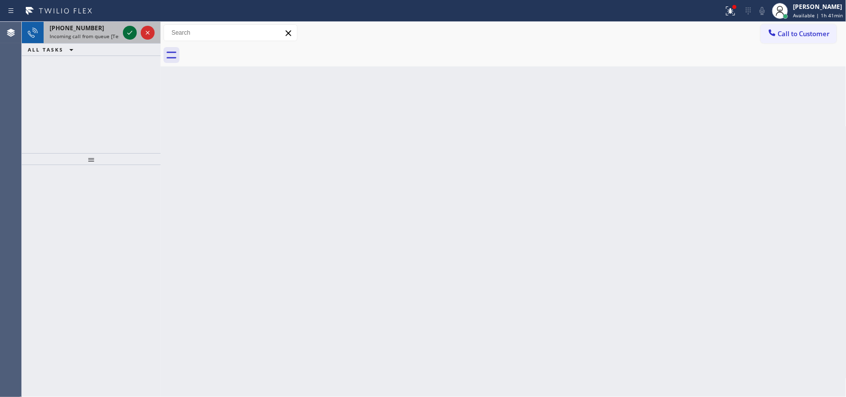
click at [132, 31] on icon at bounding box center [130, 33] width 12 height 12
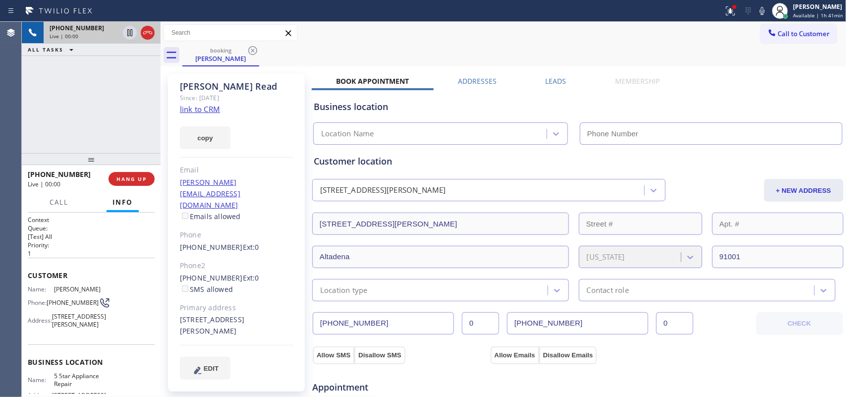
type input "[PHONE_NUMBER]"
click at [195, 108] on link "link to CRM" at bounding box center [200, 109] width 40 height 10
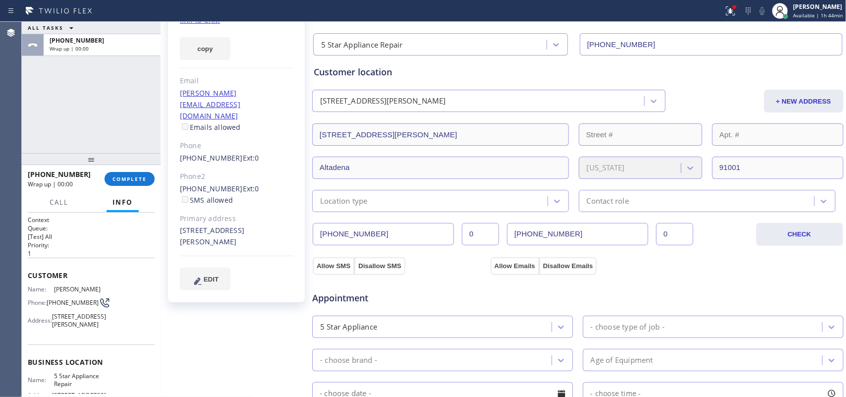
scroll to position [275, 0]
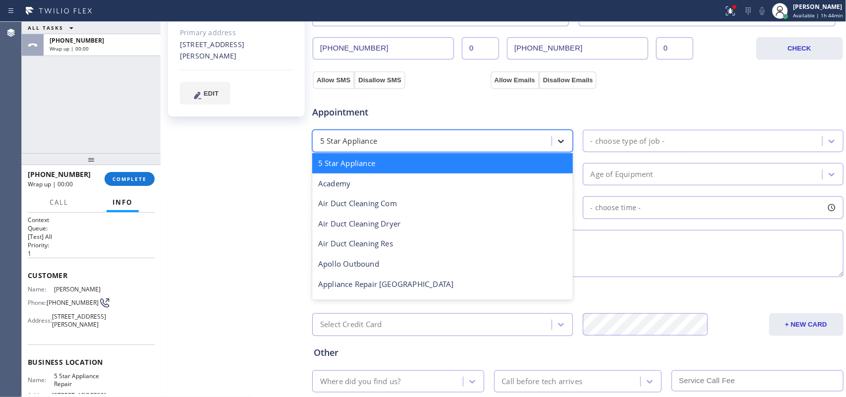
drag, startPoint x: 546, startPoint y: 139, endPoint x: 551, endPoint y: 145, distance: 7.0
click at [547, 139] on div "5 Star Appliance" at bounding box center [442, 141] width 261 height 22
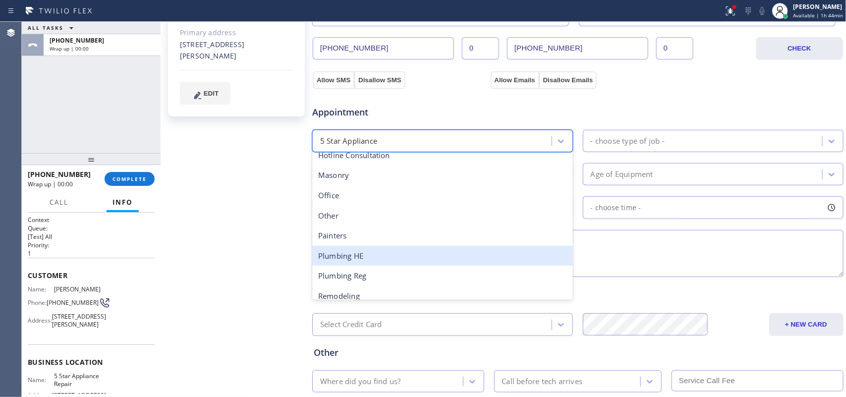
scroll to position [124, 0]
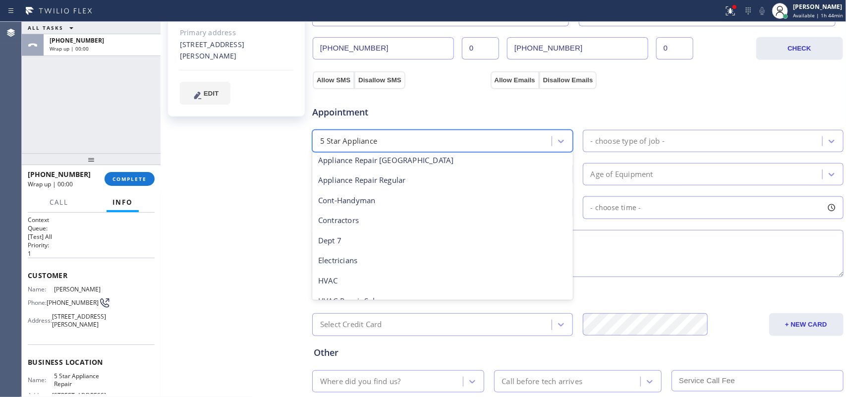
click at [68, 112] on div "ALL TASKS ALL TASKS ACTIVE TASKS TASKS IN WRAP UP [PHONE_NUMBER] Wrap up | 00:00" at bounding box center [91, 87] width 139 height 131
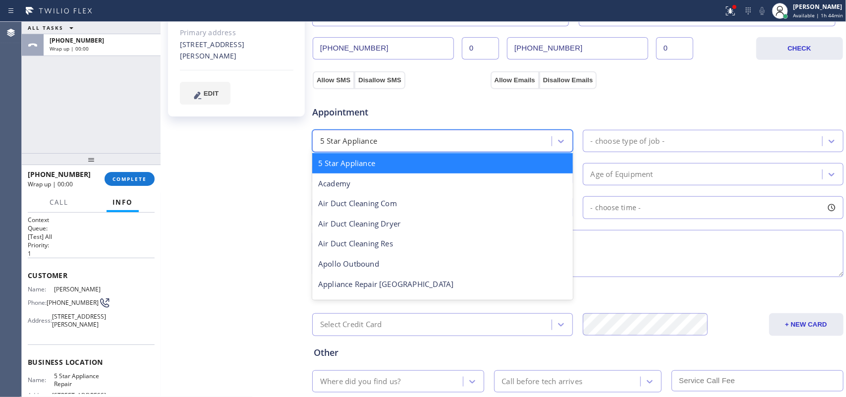
click at [482, 140] on div "5 Star Appliance" at bounding box center [433, 140] width 236 height 17
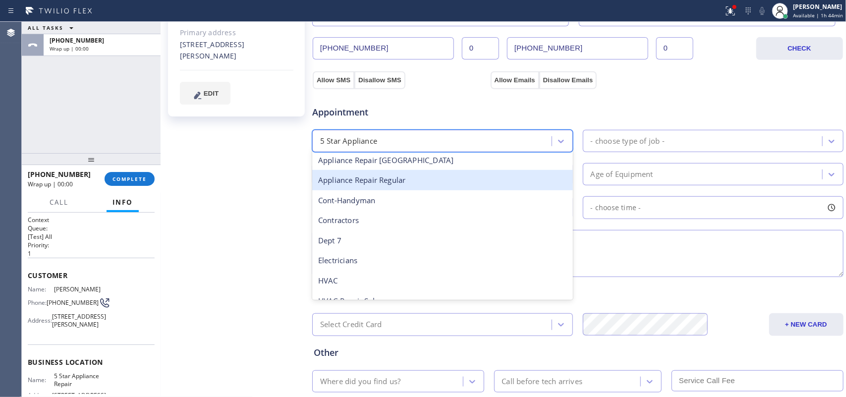
click at [442, 177] on div "Appliance Repair Regular" at bounding box center [442, 180] width 261 height 20
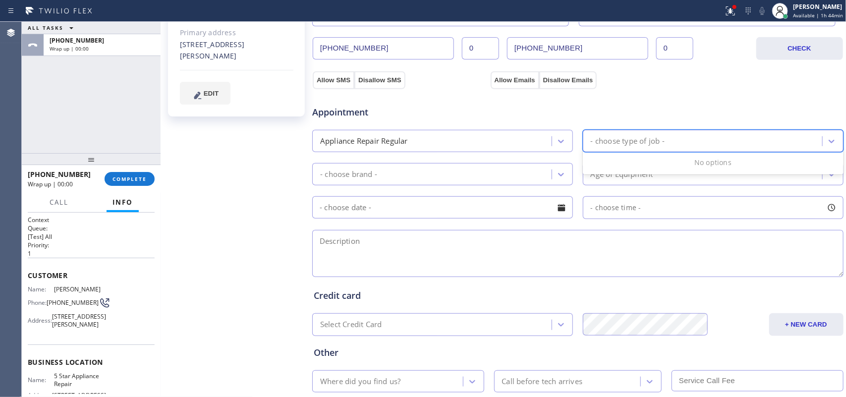
click at [639, 139] on div "- choose type of job -" at bounding box center [628, 140] width 74 height 11
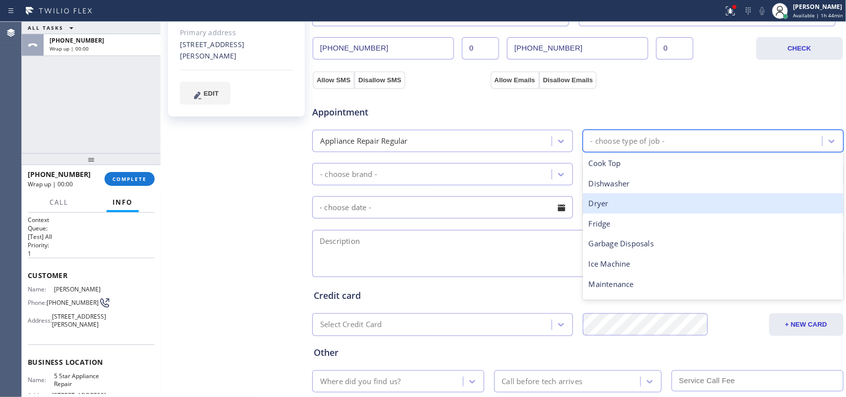
click at [650, 208] on div "Dryer" at bounding box center [713, 203] width 261 height 20
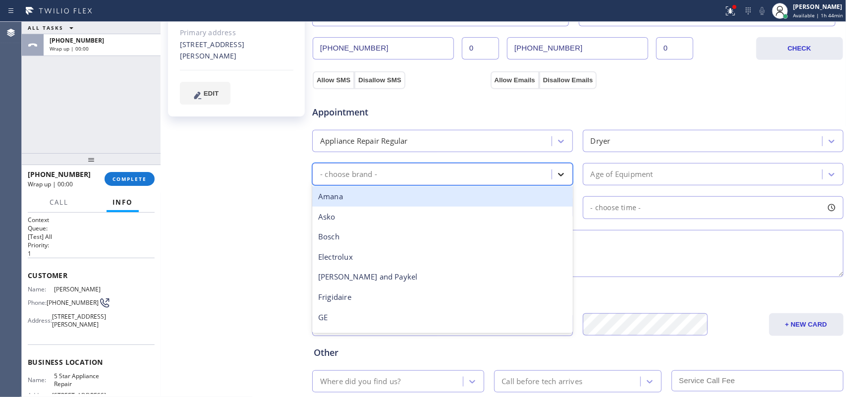
click at [552, 181] on div at bounding box center [561, 175] width 18 height 18
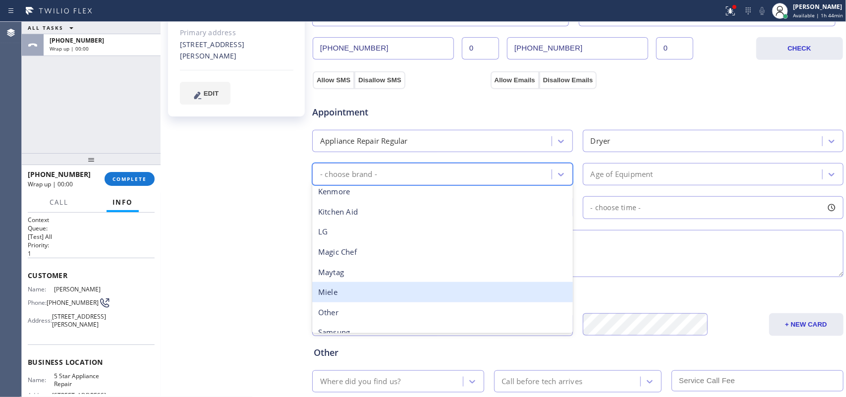
scroll to position [62, 0]
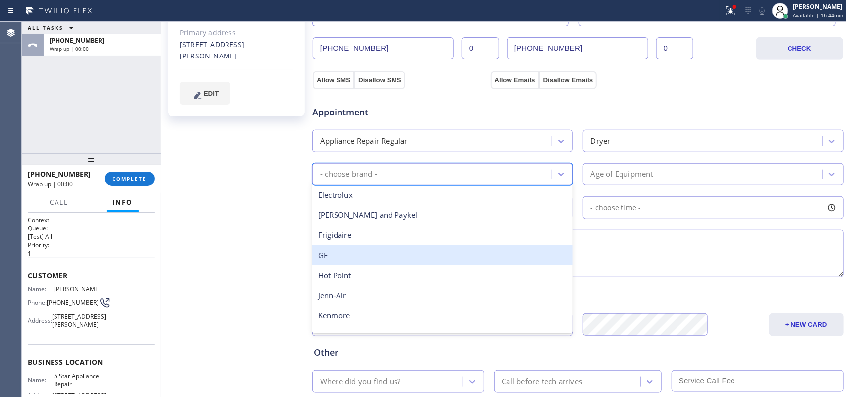
click at [388, 254] on div "GE" at bounding box center [442, 255] width 261 height 20
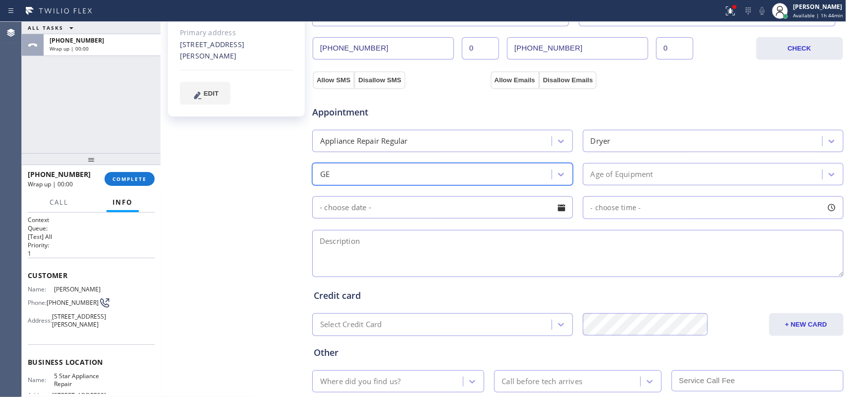
click at [635, 169] on div "Age of Equipment" at bounding box center [704, 174] width 236 height 17
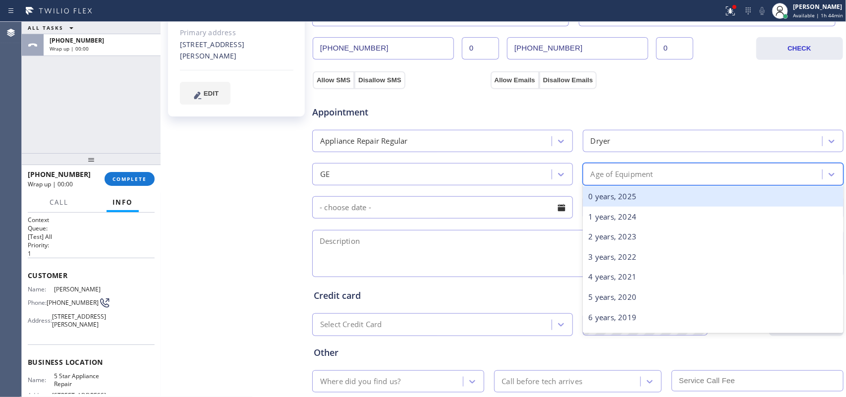
click at [648, 197] on div "0 years, 2025" at bounding box center [713, 196] width 261 height 20
click at [648, 197] on div "- choose time -" at bounding box center [713, 207] width 261 height 23
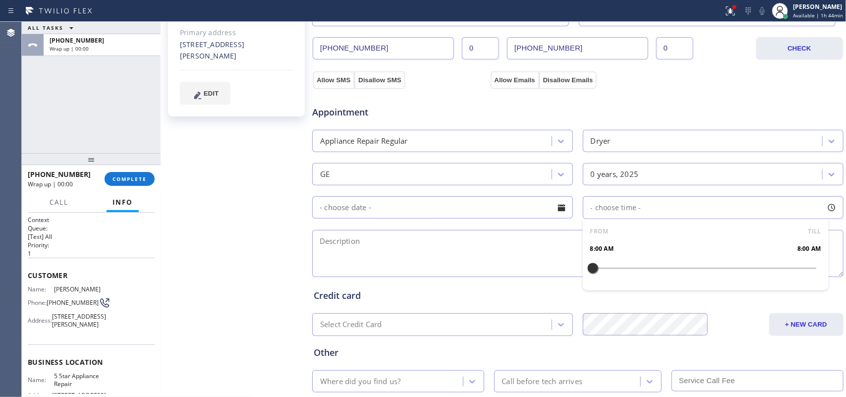
click at [499, 265] on textarea at bounding box center [577, 253] width 531 height 47
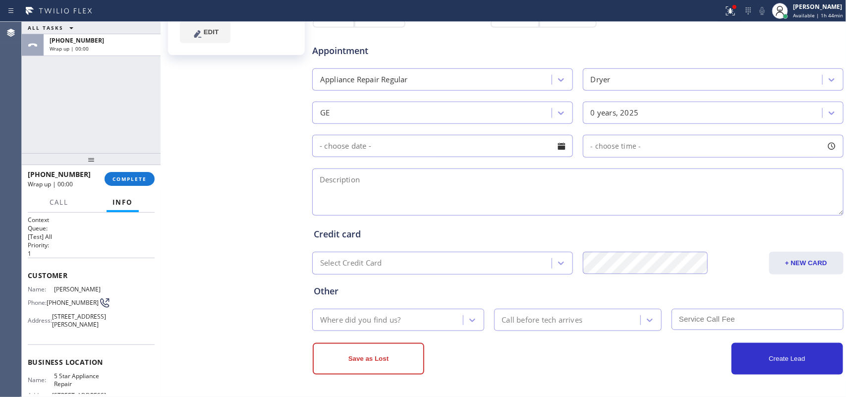
click at [247, 212] on div "[PERSON_NAME] Since: [DATE] link to CRM copy Email [PERSON_NAME][EMAIL_ADDRESS]…" at bounding box center [237, 63] width 149 height 662
click at [397, 184] on textarea at bounding box center [577, 192] width 531 height 47
paste textarea "GE SBS frontload Dryer/ less than a year/ not getting too hot/"
type textarea "GE SBS frontload Dryer/ less than a year/ not getting too hot/[PERSON_NAME]-und…"
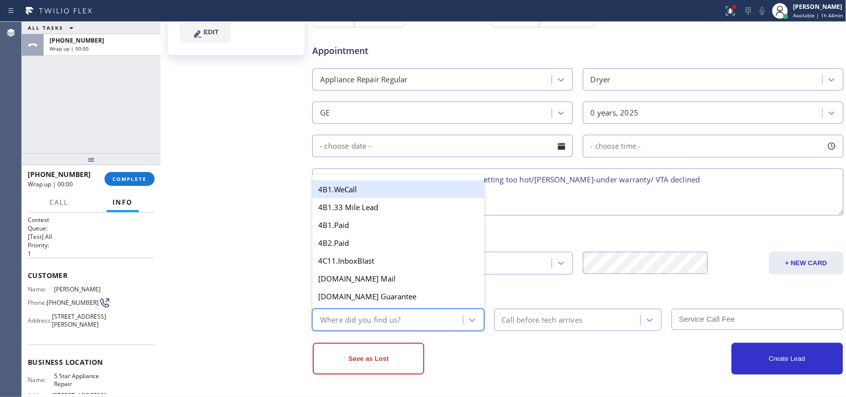
click at [429, 322] on div "Where did you find us?" at bounding box center [389, 319] width 148 height 17
type input "re"
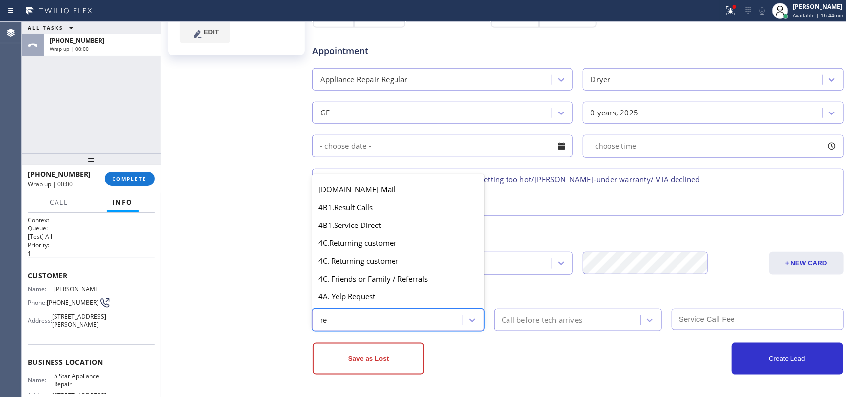
scroll to position [58, 0]
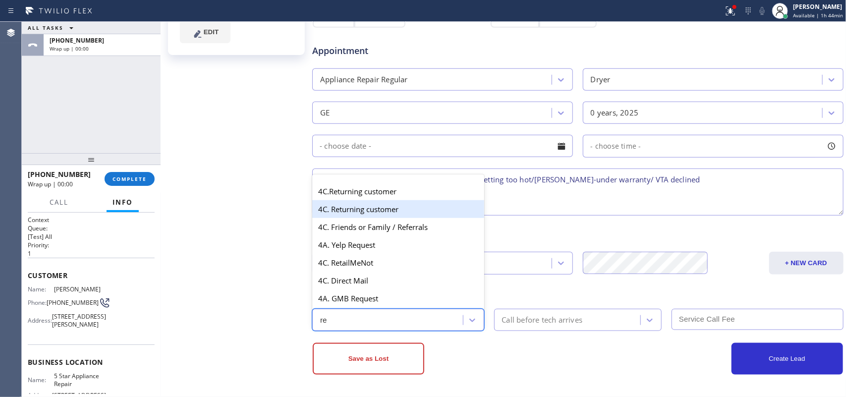
click at [383, 207] on div "4C. Returning customer" at bounding box center [398, 209] width 172 height 18
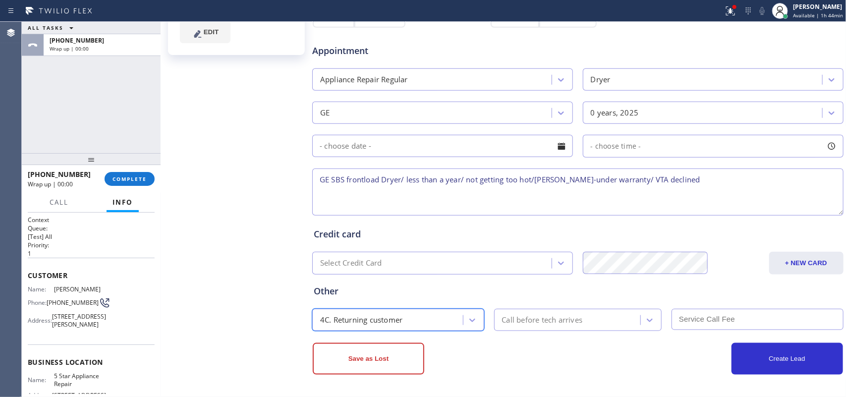
click at [516, 313] on div "Call before tech arrives" at bounding box center [569, 319] width 144 height 17
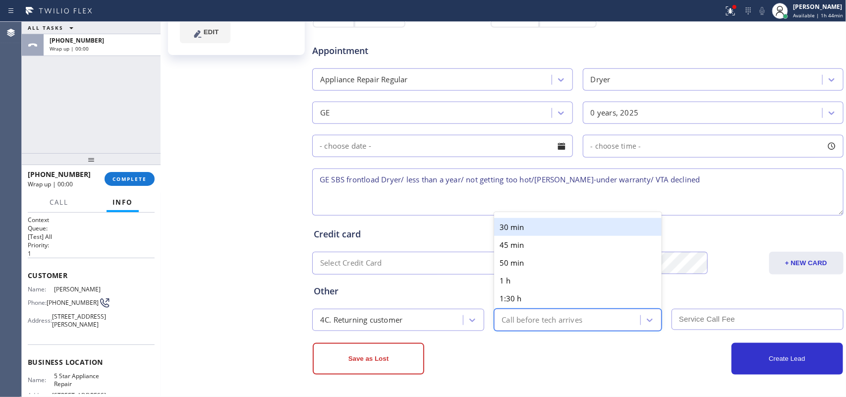
click at [516, 229] on div "30 min" at bounding box center [578, 227] width 168 height 18
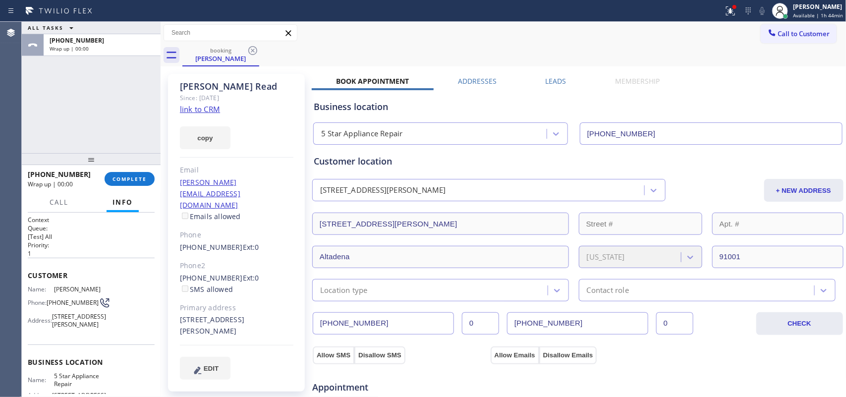
scroll to position [337, 0]
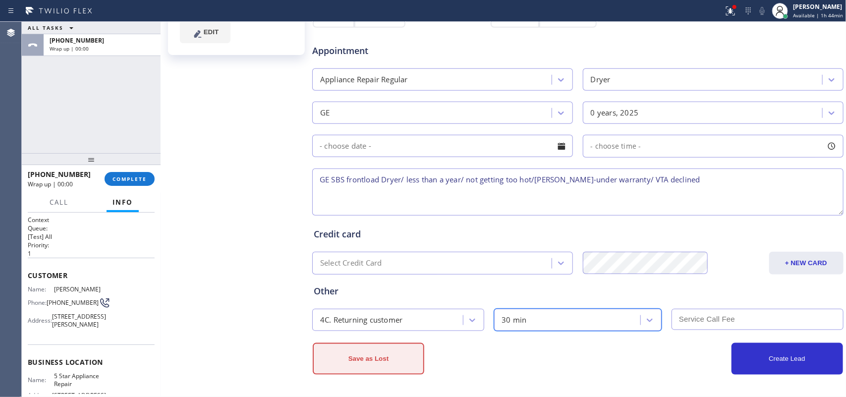
click at [402, 363] on button "Save as Lost" at bounding box center [369, 359] width 112 height 32
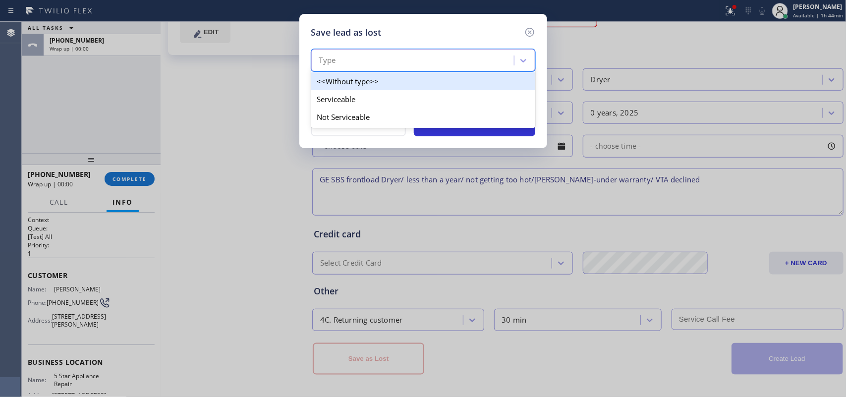
click at [439, 63] on div "Type" at bounding box center [414, 60] width 200 height 17
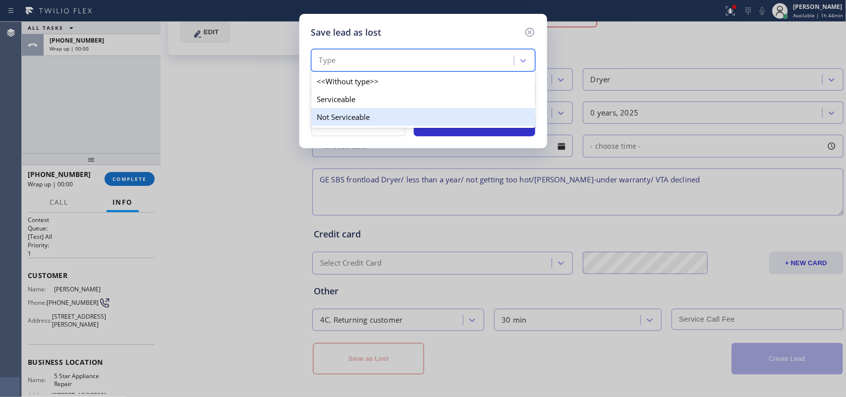
click at [427, 114] on div "Not Serviceable" at bounding box center [423, 117] width 224 height 18
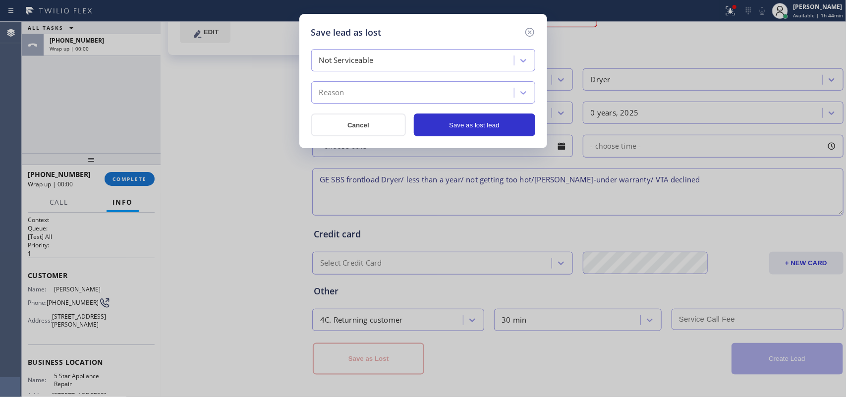
click at [430, 93] on div "Reason" at bounding box center [414, 92] width 200 height 17
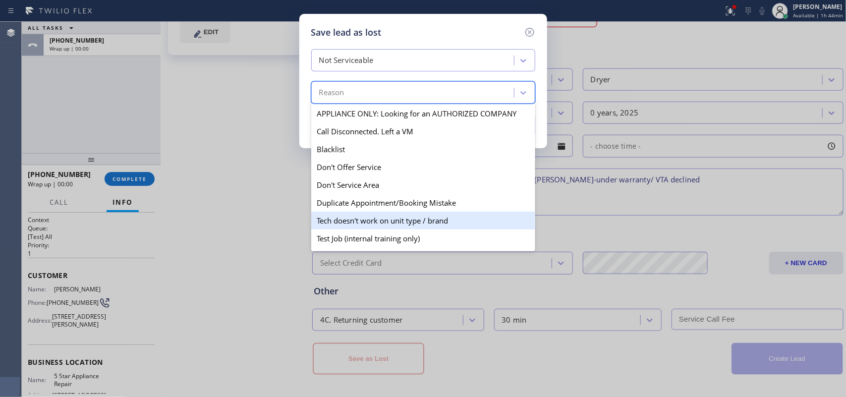
scroll to position [62, 0]
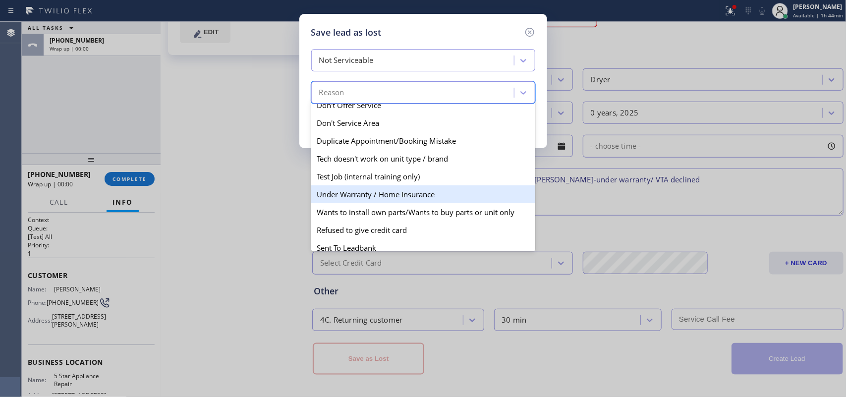
click at [432, 194] on div "Under Warranty / Home Insurance" at bounding box center [423, 194] width 224 height 18
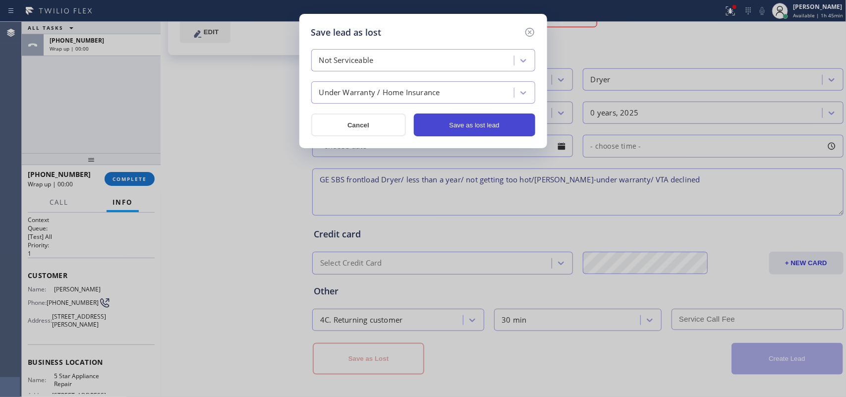
click at [474, 127] on button "Save as lost lead" at bounding box center [474, 125] width 121 height 23
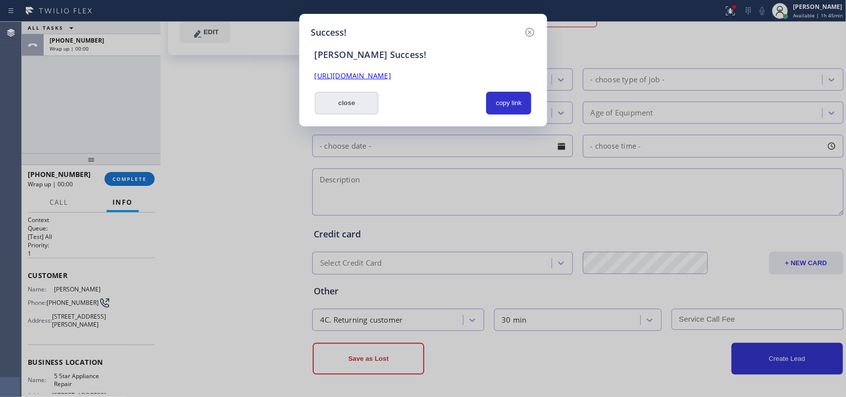
click at [359, 106] on button "close" at bounding box center [347, 103] width 64 height 23
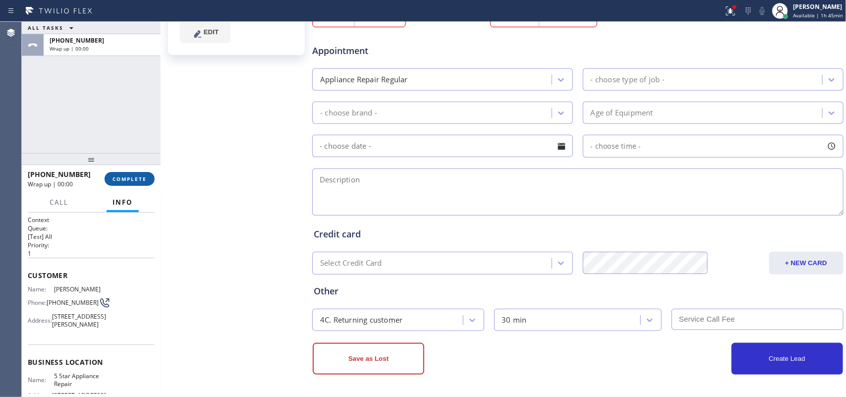
click at [144, 182] on span "COMPLETE" at bounding box center [130, 178] width 34 height 7
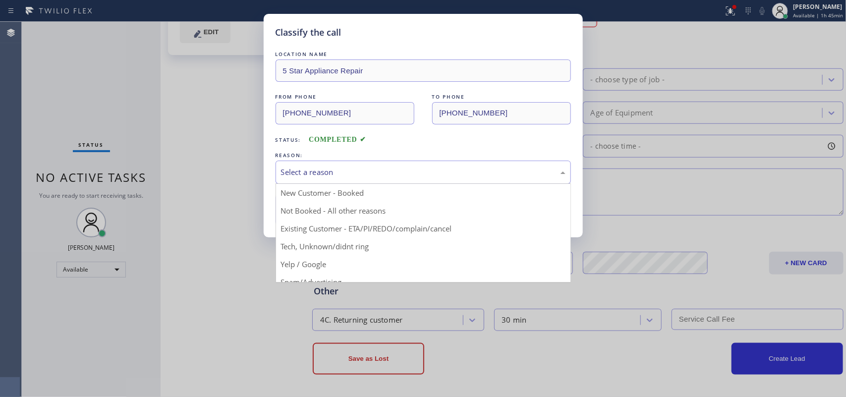
click at [386, 174] on div "Select a reason" at bounding box center [423, 172] width 285 height 11
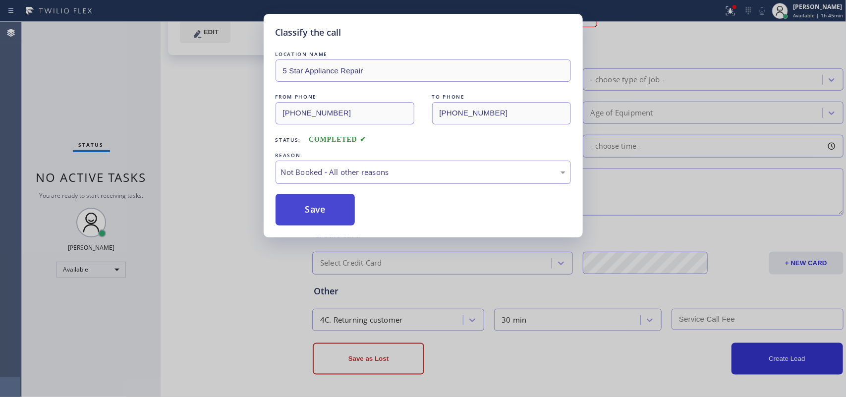
click at [318, 224] on button "Save" at bounding box center [316, 210] width 80 height 32
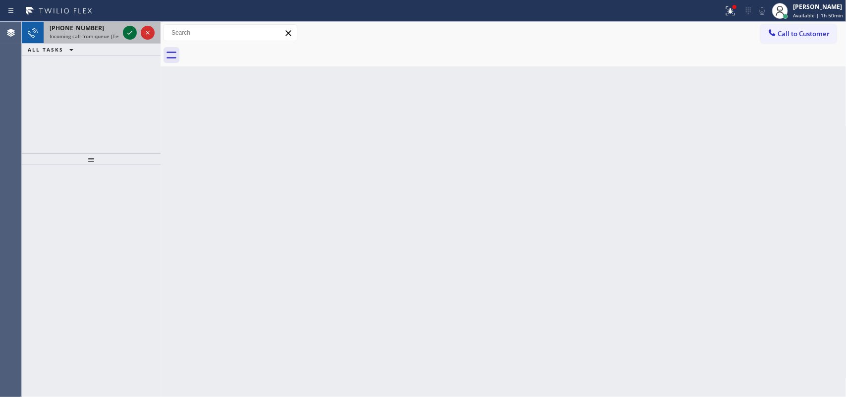
click at [129, 28] on icon at bounding box center [130, 33] width 12 height 12
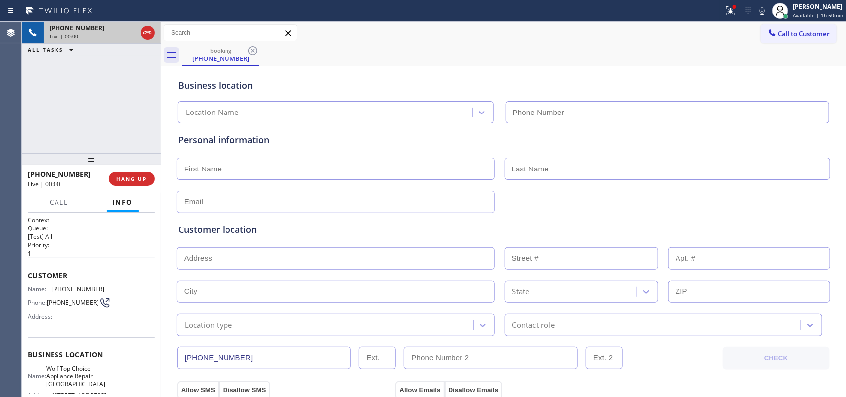
type input "[PHONE_NUMBER]"
click at [129, 187] on div "[PHONE_NUMBER] Live | 00:00 HANG UP" at bounding box center [91, 179] width 127 height 26
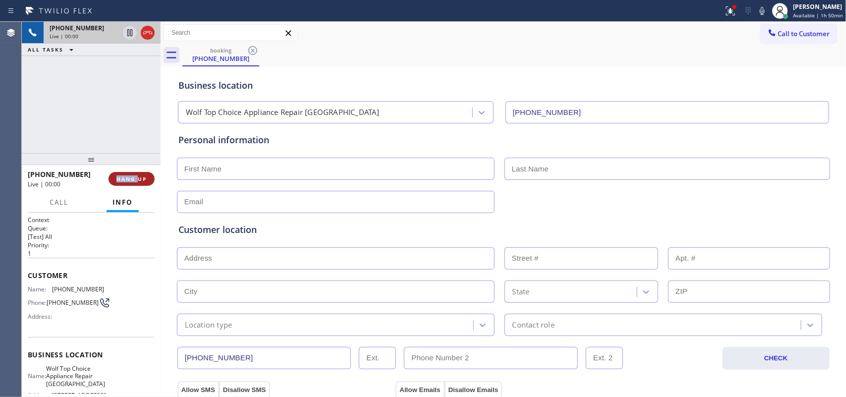
click at [133, 178] on span "HANG UP" at bounding box center [131, 178] width 30 height 7
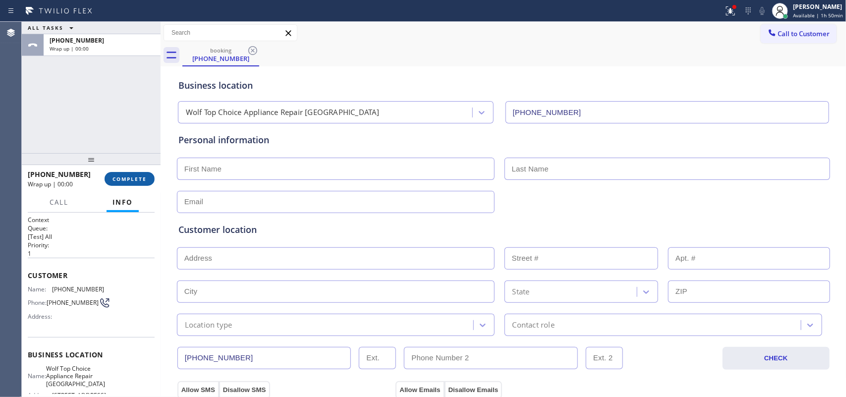
click at [133, 178] on span "COMPLETE" at bounding box center [130, 178] width 34 height 7
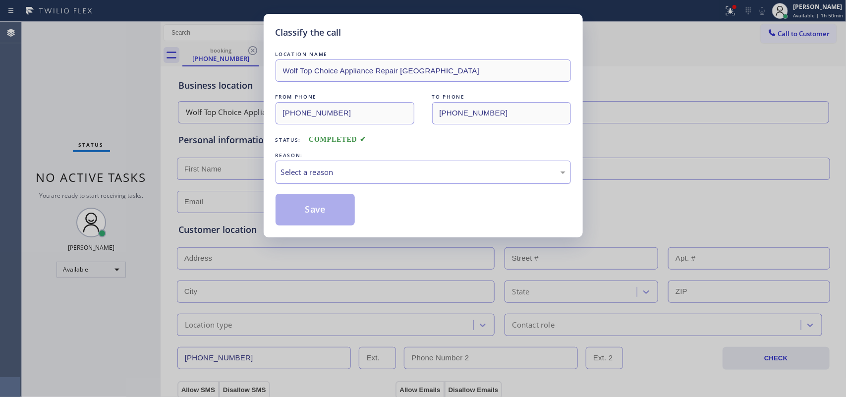
click at [352, 167] on div "Select a reason" at bounding box center [423, 172] width 285 height 11
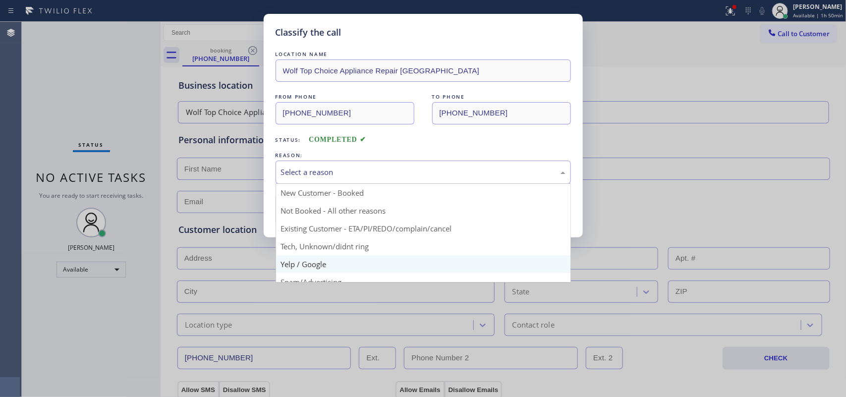
scroll to position [68, 0]
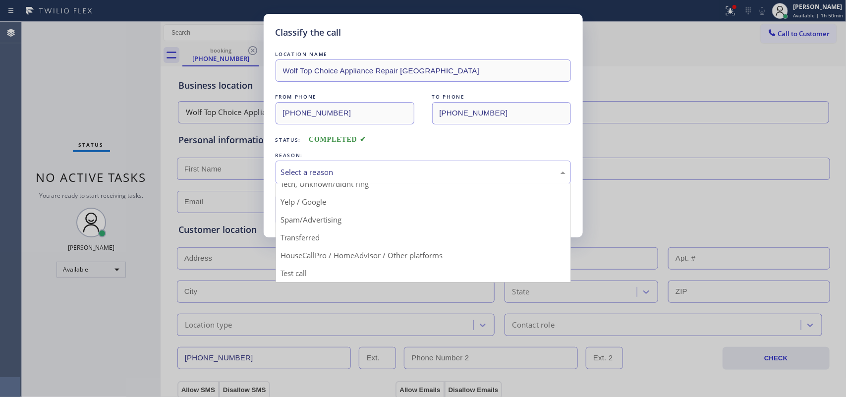
click at [327, 221] on button "Save" at bounding box center [316, 210] width 80 height 32
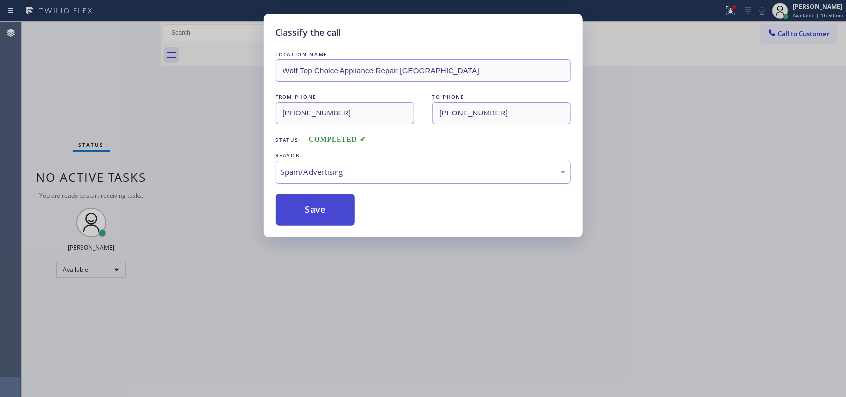
click at [327, 216] on button "Save" at bounding box center [316, 210] width 80 height 32
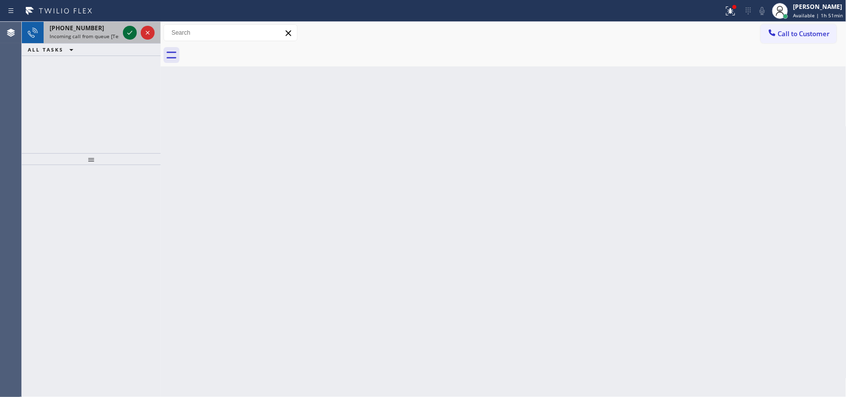
click at [126, 33] on icon at bounding box center [130, 33] width 12 height 12
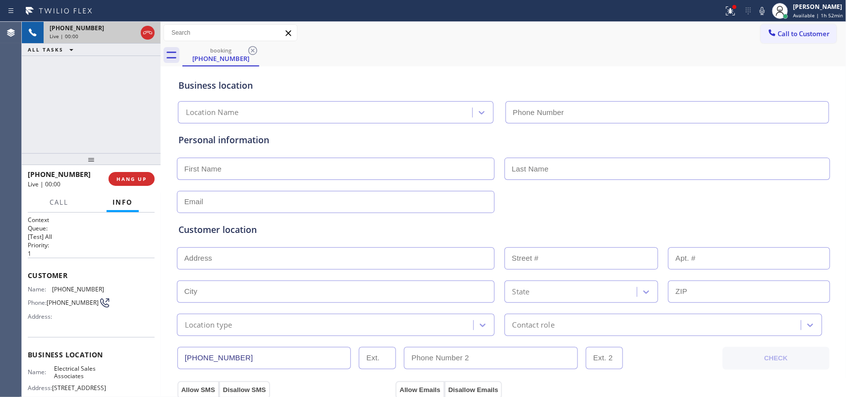
type input "[PHONE_NUMBER]"
click at [140, 177] on span "HANG UP" at bounding box center [131, 178] width 30 height 7
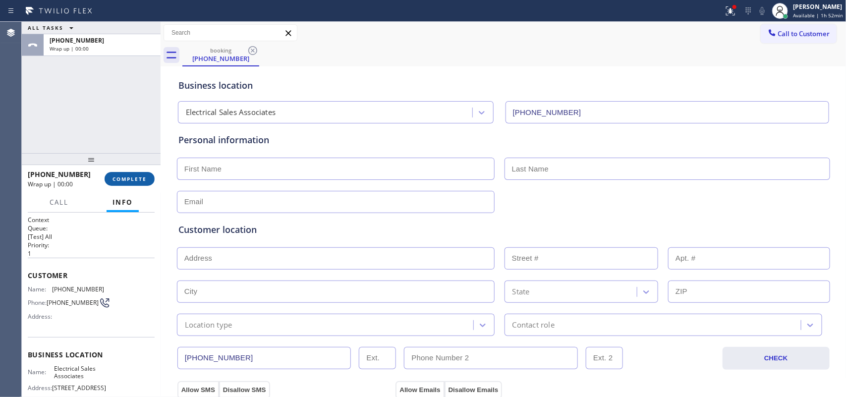
click at [140, 177] on span "COMPLETE" at bounding box center [130, 178] width 34 height 7
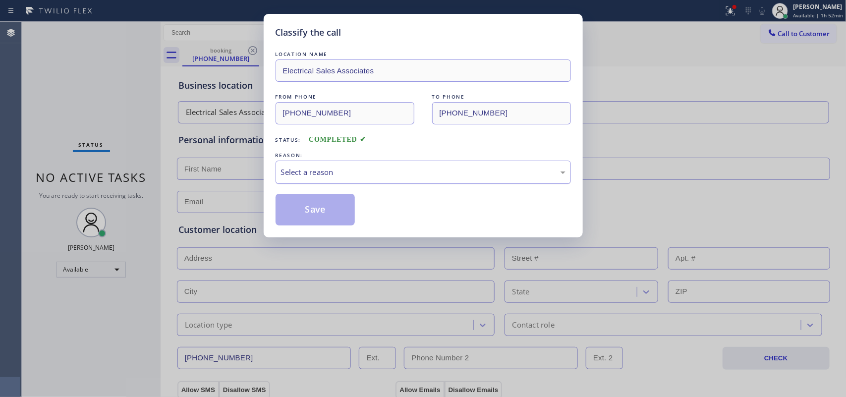
click at [418, 174] on div "Select a reason" at bounding box center [423, 172] width 285 height 11
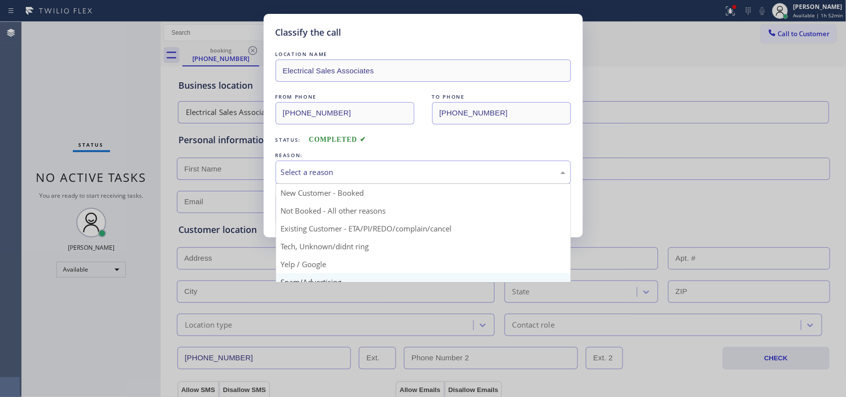
scroll to position [68, 0]
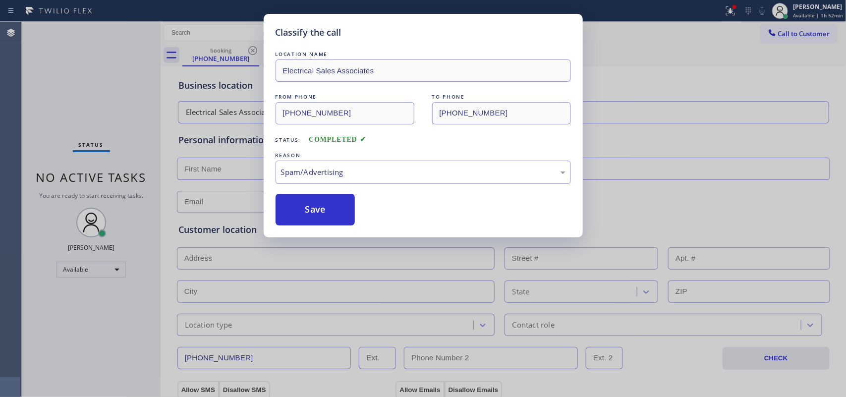
click at [367, 217] on div "Save" at bounding box center [423, 210] width 295 height 32
click at [346, 207] on button "Save" at bounding box center [316, 210] width 80 height 32
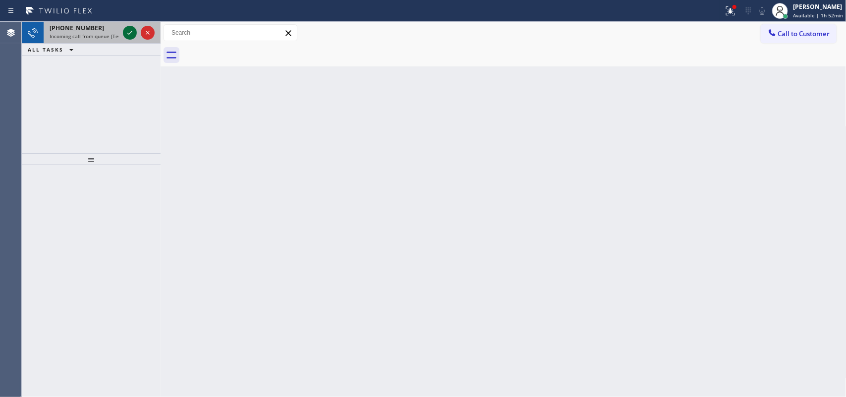
click at [128, 33] on icon at bounding box center [129, 33] width 5 height 4
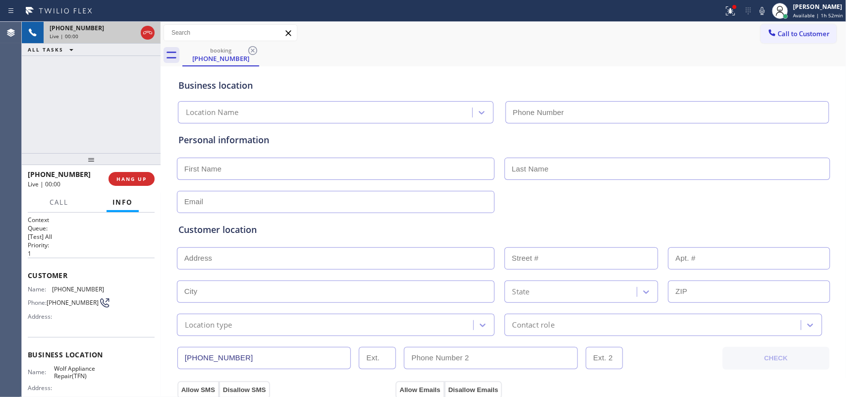
type input "[PHONE_NUMBER]"
click at [53, 202] on span "Call" at bounding box center [59, 202] width 19 height 9
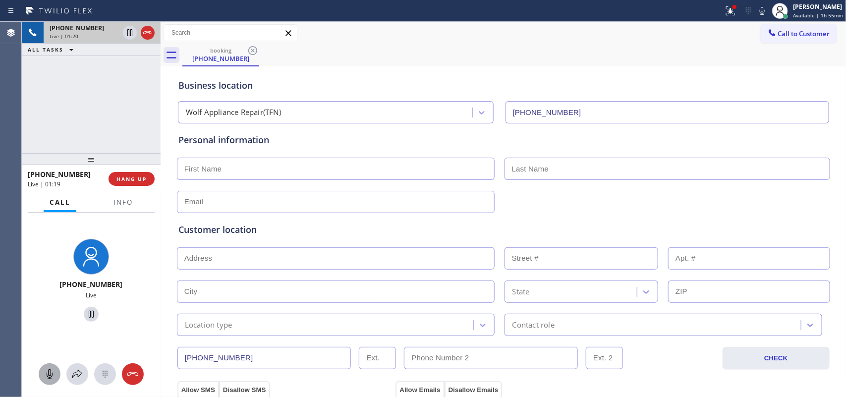
drag, startPoint x: 50, startPoint y: 370, endPoint x: 100, endPoint y: 320, distance: 71.5
click at [50, 371] on icon at bounding box center [50, 374] width 12 height 12
click at [87, 311] on icon at bounding box center [91, 314] width 12 height 12
click at [47, 371] on icon at bounding box center [50, 374] width 12 height 12
click at [88, 314] on icon at bounding box center [91, 314] width 7 height 7
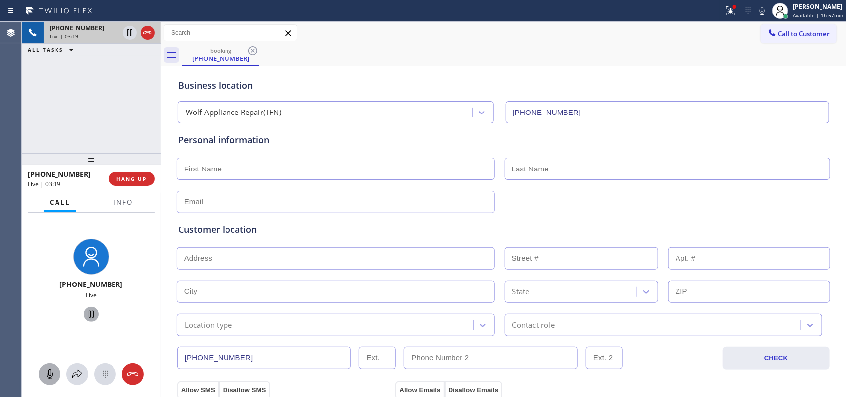
click at [697, 54] on div "booking [PHONE_NUMBER]" at bounding box center [514, 55] width 664 height 22
click at [383, 66] on div "Business location Wolf Appliance Repair(TFN) [PHONE_NUMBER]" at bounding box center [503, 94] width 654 height 58
click at [292, 178] on input "text" at bounding box center [336, 169] width 318 height 22
type input "[PERSON_NAME]"
click at [550, 176] on input "text" at bounding box center [668, 169] width 326 height 22
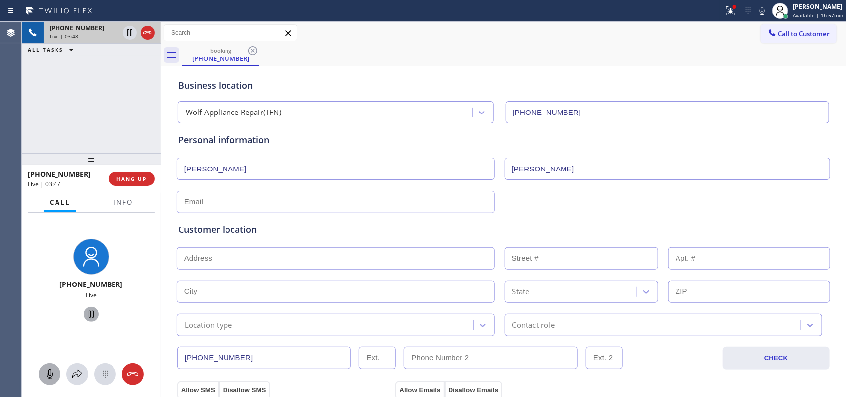
type input "[PERSON_NAME]"
click at [50, 370] on icon at bounding box center [50, 374] width 12 height 12
click at [85, 311] on icon at bounding box center [91, 314] width 12 height 12
click at [49, 367] on button at bounding box center [50, 374] width 22 height 22
click at [90, 314] on icon at bounding box center [91, 314] width 12 height 12
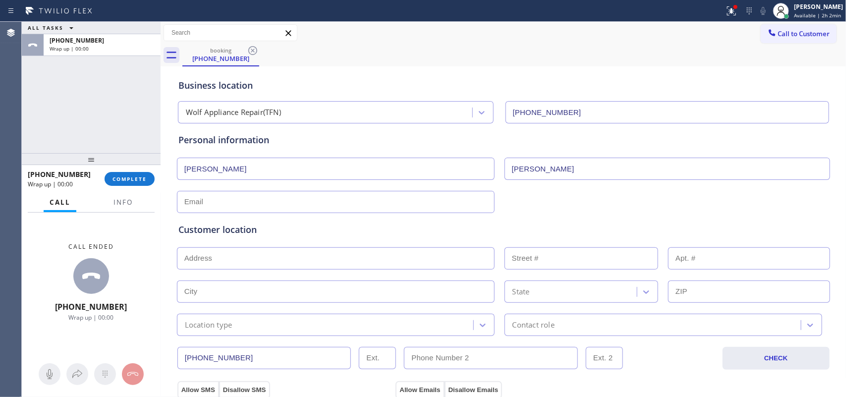
click at [324, 204] on input "text" at bounding box center [336, 202] width 318 height 22
type input "[EMAIL_ADDRESS][DOMAIN_NAME]"
click at [362, 268] on input "text" at bounding box center [336, 258] width 318 height 22
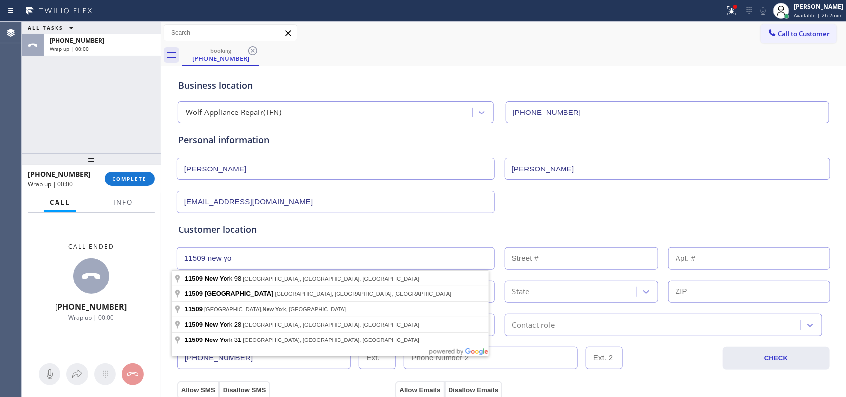
drag, startPoint x: 222, startPoint y: 254, endPoint x: 131, endPoint y: 254, distance: 90.2
click at [131, 254] on div "ALL TASKS ALL TASKS ACTIVE TASKS TASKS IN WRAP UP [PHONE_NUMBER] Wrap up | 00:0…" at bounding box center [434, 209] width 824 height 375
paste input "Wolf wall ovens come with a five-year warranty that covers all parts and labor …"
type input "Wolf wall ovens come with a five-year warranty that covers all parts and labor …"
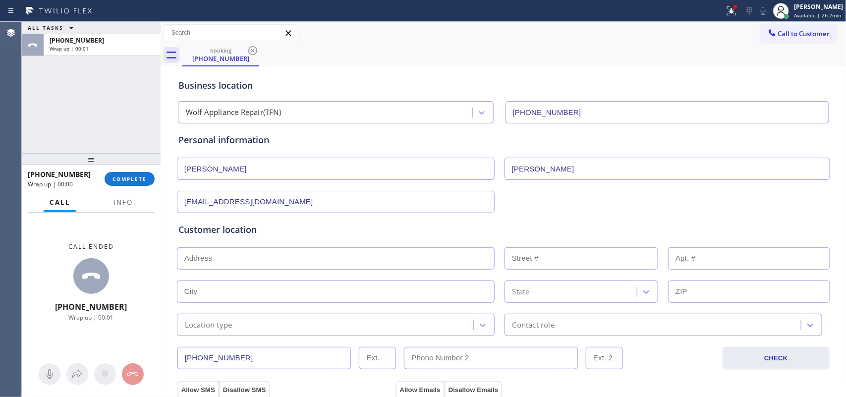
click at [307, 260] on input "text" at bounding box center [336, 258] width 318 height 22
paste input "Woodmere, [US_STATE]"
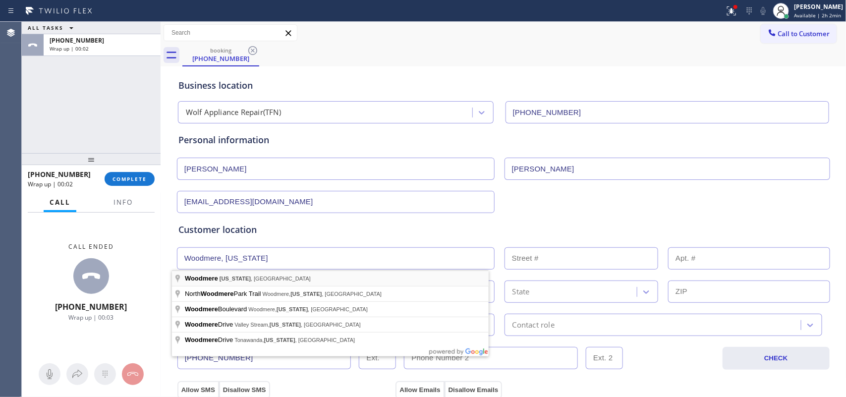
type input "Woodmere, [US_STATE], [GEOGRAPHIC_DATA]"
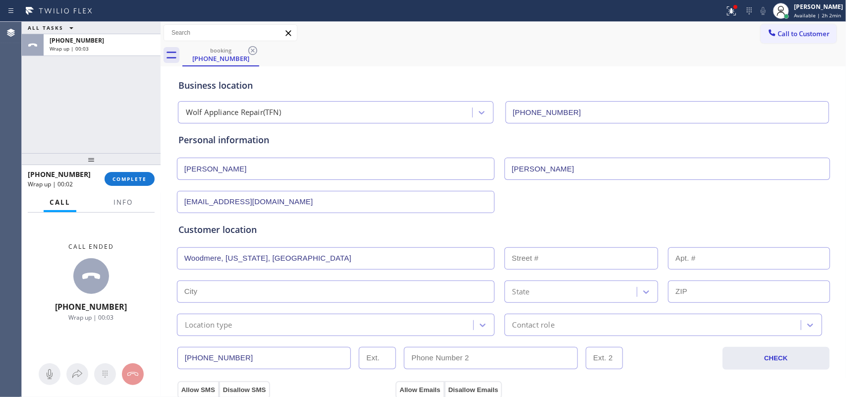
click at [284, 276] on div "Customer location >> ADD NEW ADDRESS << + [GEOGRAPHIC_DATA][US_STATE], [GEOGRAP…" at bounding box center [503, 279] width 650 height 113
type input "Woodmere"
click at [737, 293] on input "text" at bounding box center [749, 292] width 162 height 22
type input "11509"
click at [474, 224] on div "Customer location" at bounding box center [503, 229] width 650 height 13
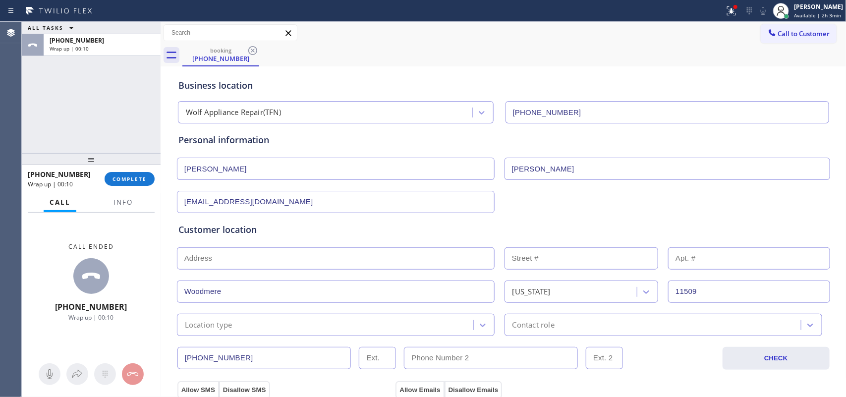
scroll to position [124, 0]
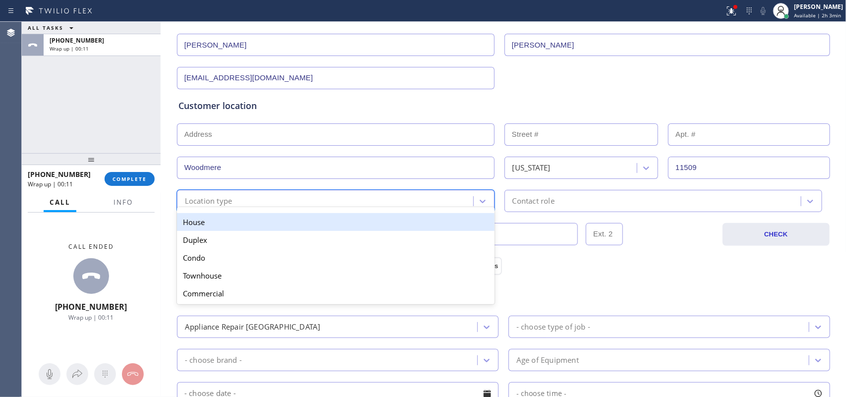
click at [321, 206] on div "Location type" at bounding box center [326, 200] width 293 height 17
click at [326, 227] on div "House" at bounding box center [336, 222] width 318 height 18
click at [326, 227] on input "[PHONE_NUMBER]" at bounding box center [264, 234] width 174 height 22
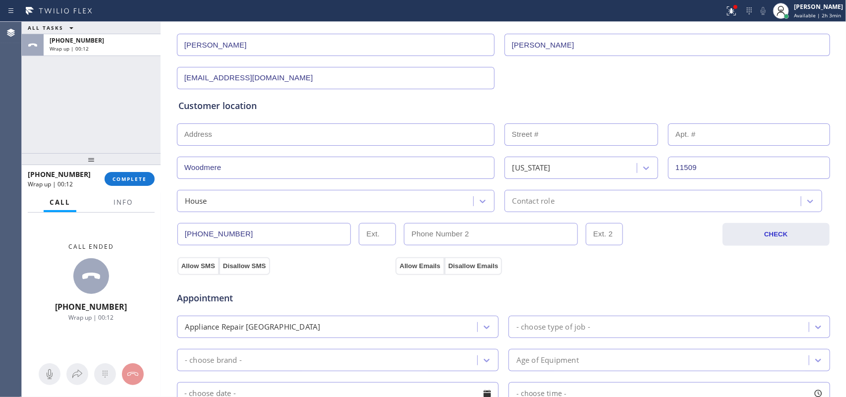
click at [548, 202] on div "Contact role" at bounding box center [534, 200] width 42 height 11
click at [546, 197] on div "Contact role" at bounding box center [534, 200] width 42 height 11
click at [543, 206] on div "Contact role" at bounding box center [534, 200] width 42 height 11
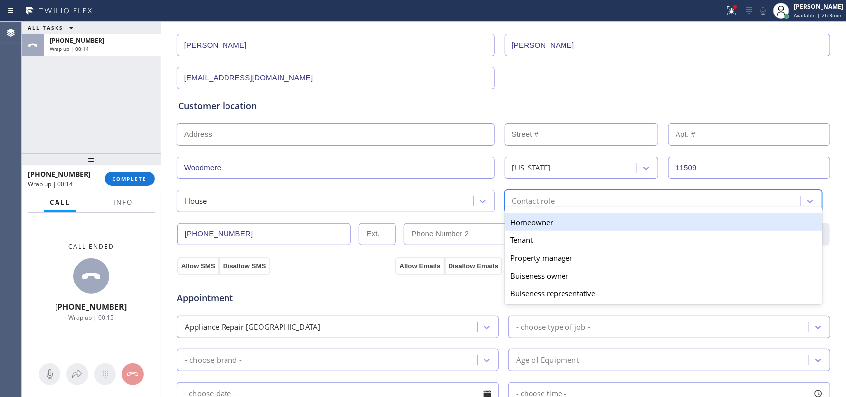
click at [538, 229] on div "Homeowner" at bounding box center [664, 222] width 318 height 18
drag, startPoint x: 538, startPoint y: 229, endPoint x: 444, endPoint y: 233, distance: 93.8
click at [538, 229] on input "text" at bounding box center [491, 234] width 174 height 22
type input "(___) ___-____"
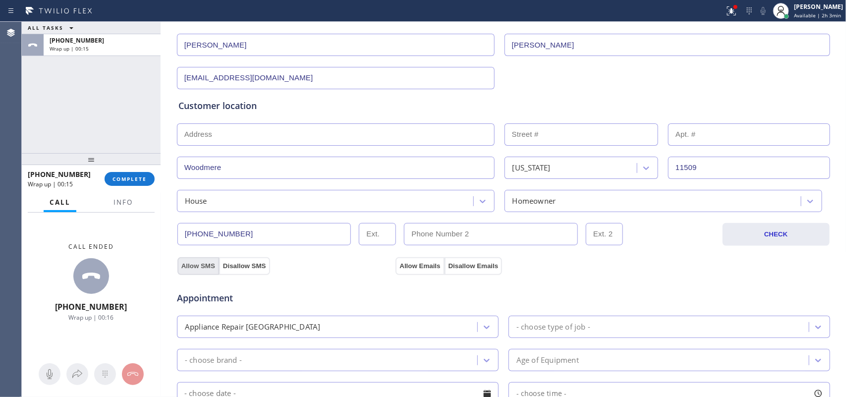
click at [188, 264] on button "Allow SMS" at bounding box center [198, 266] width 42 height 18
click at [409, 264] on button "Allow Emails" at bounding box center [420, 266] width 49 height 18
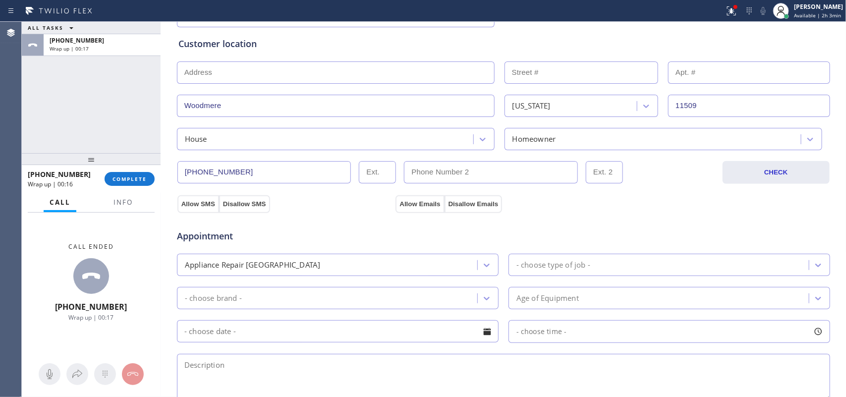
scroll to position [310, 0]
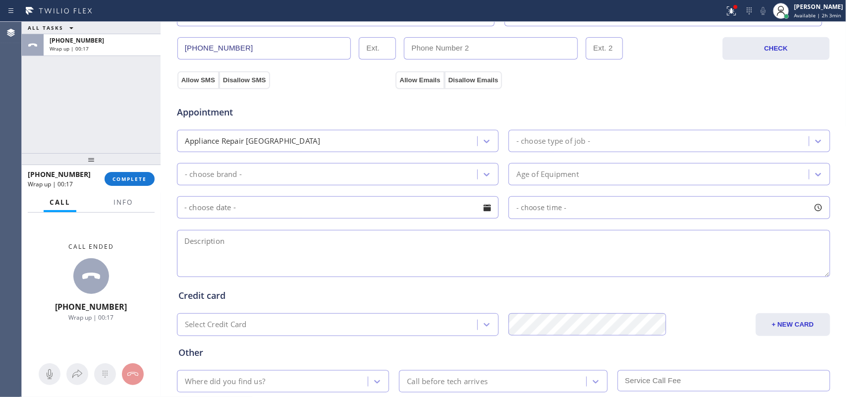
click at [606, 137] on div "- choose type of job -" at bounding box center [660, 140] width 297 height 17
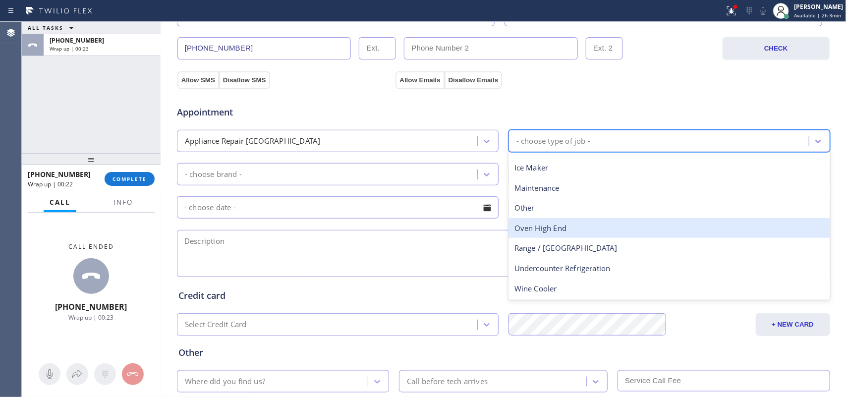
scroll to position [0, 0]
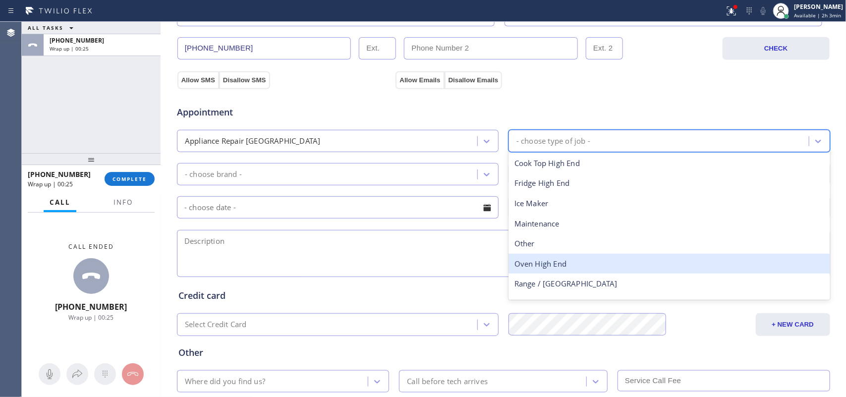
click at [580, 261] on div "Oven High End" at bounding box center [670, 264] width 322 height 20
click at [580, 261] on textarea at bounding box center [503, 253] width 653 height 47
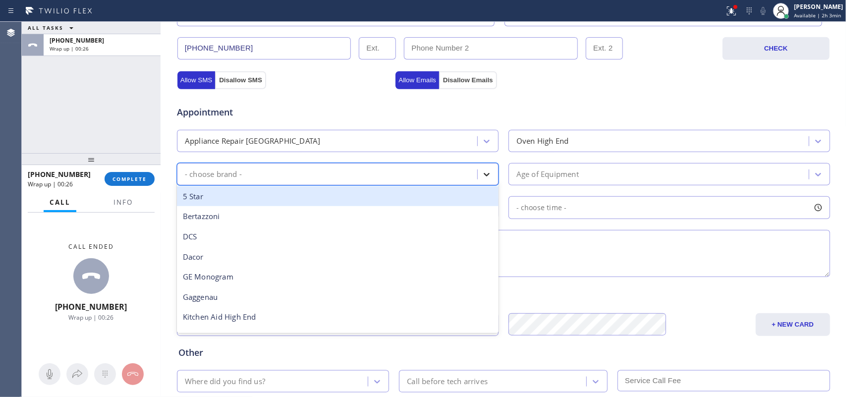
click at [486, 178] on icon at bounding box center [487, 175] width 10 height 10
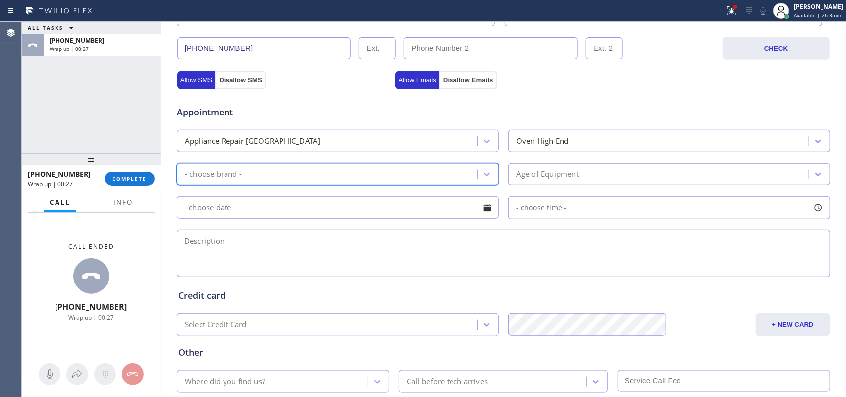
click at [444, 178] on div "- choose brand -" at bounding box center [328, 174] width 297 height 17
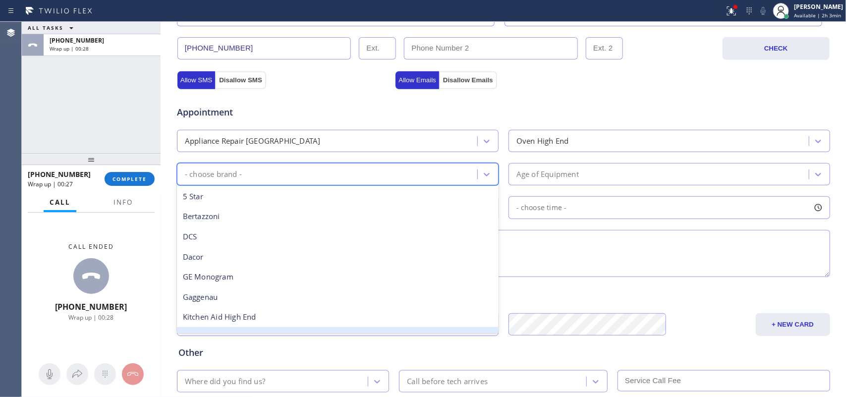
scroll to position [137, 0]
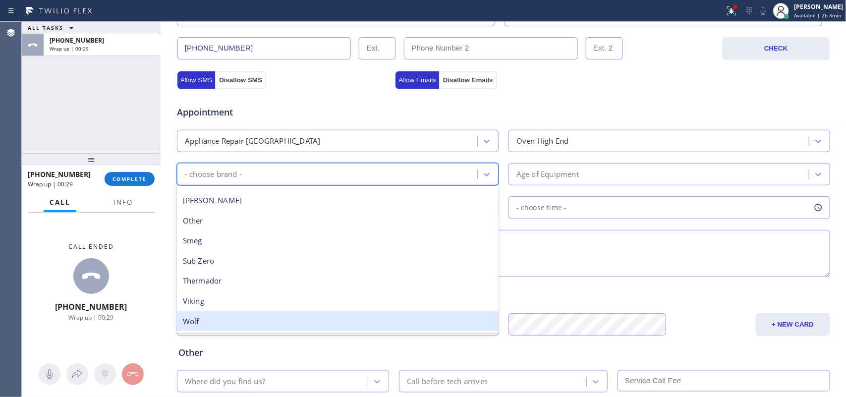
click at [414, 313] on div "Wolf" at bounding box center [338, 321] width 322 height 20
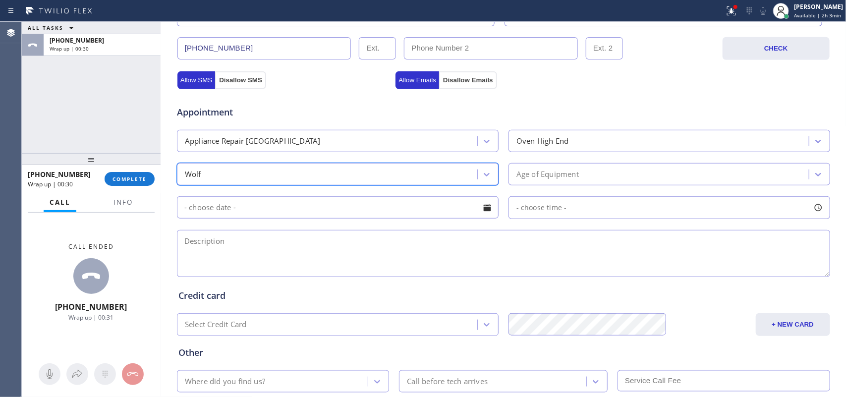
click at [580, 176] on div "Age of Equipment" at bounding box center [660, 174] width 297 height 17
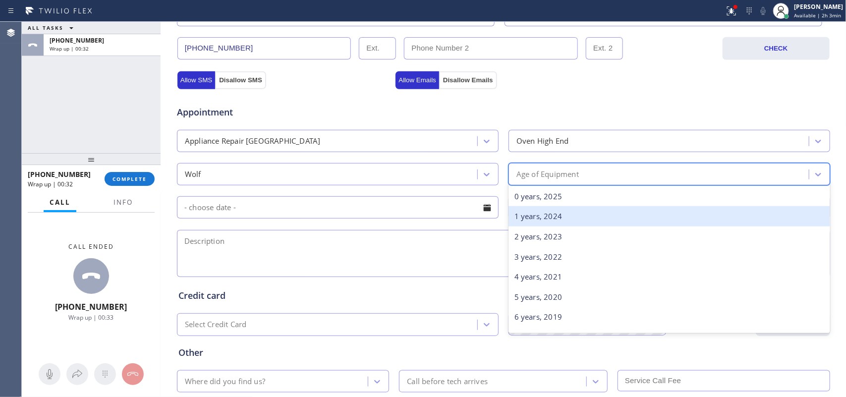
click at [578, 213] on div "1 years, 2024" at bounding box center [670, 216] width 322 height 20
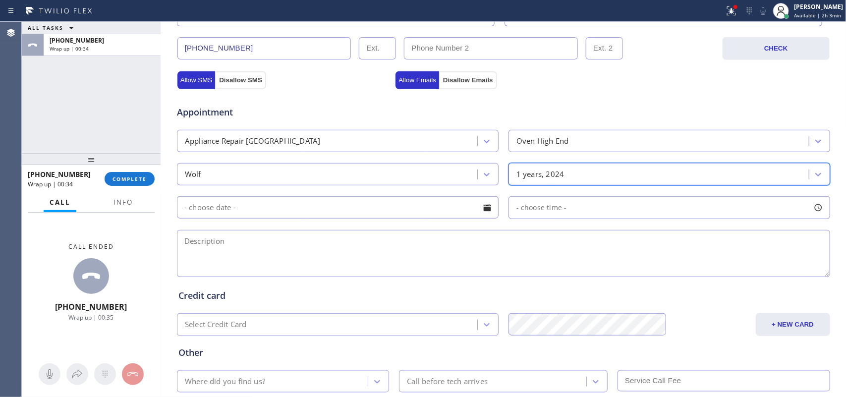
scroll to position [373, 0]
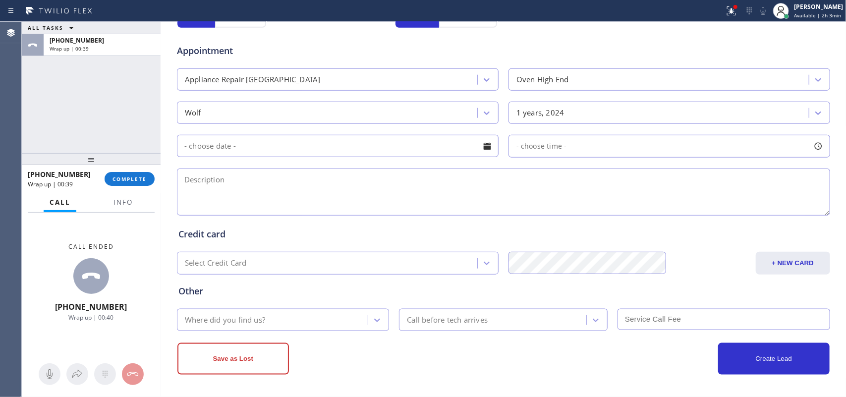
click at [241, 195] on textarea at bounding box center [503, 192] width 653 height 47
paste textarea "Wolf wall oven/ installed a year ago/ with error code3c20"
type textarea "Wolf wall oven/ installed a year ago/ with error code3c20/ [PERSON_NAME]-under …"
click at [378, 320] on div at bounding box center [377, 320] width 18 height 18
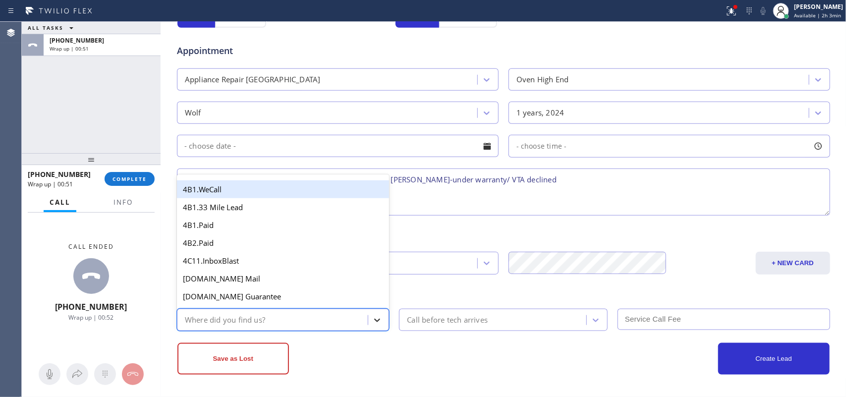
type input "g"
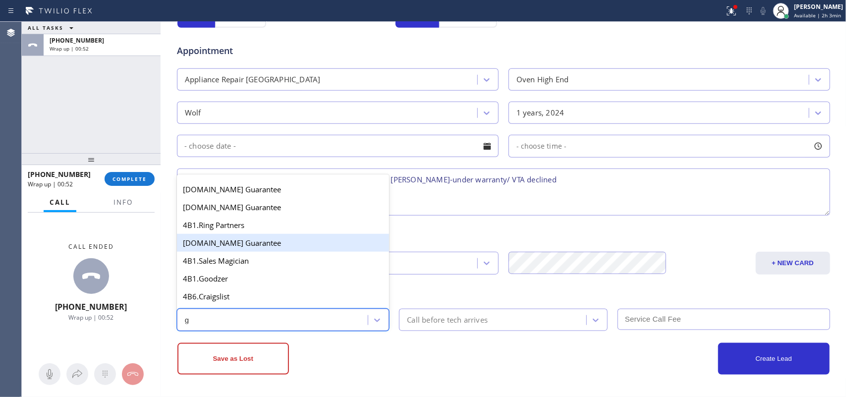
scroll to position [124, 0]
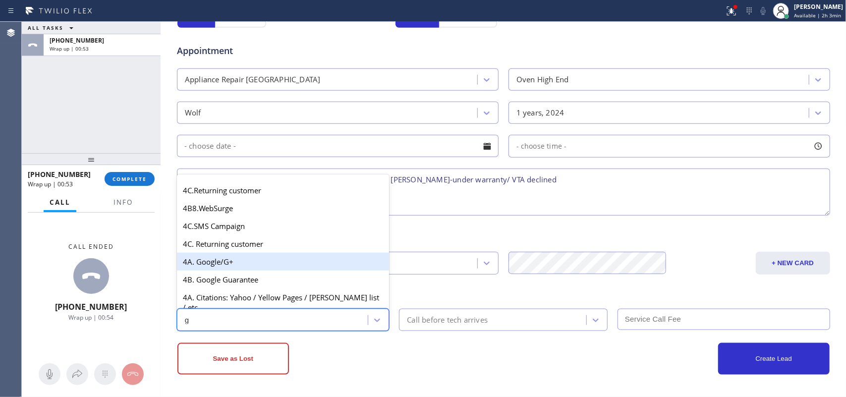
click at [255, 270] on div "4A. Google/G+" at bounding box center [283, 262] width 213 height 18
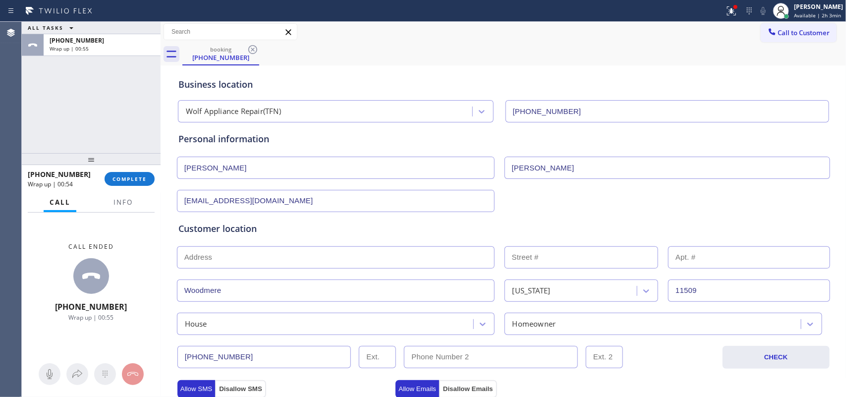
scroll to position [0, 0]
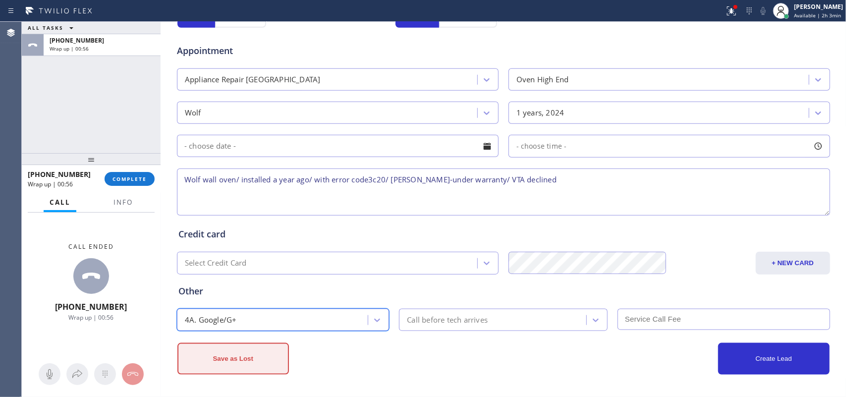
click at [258, 357] on button "Save as Lost" at bounding box center [233, 359] width 112 height 32
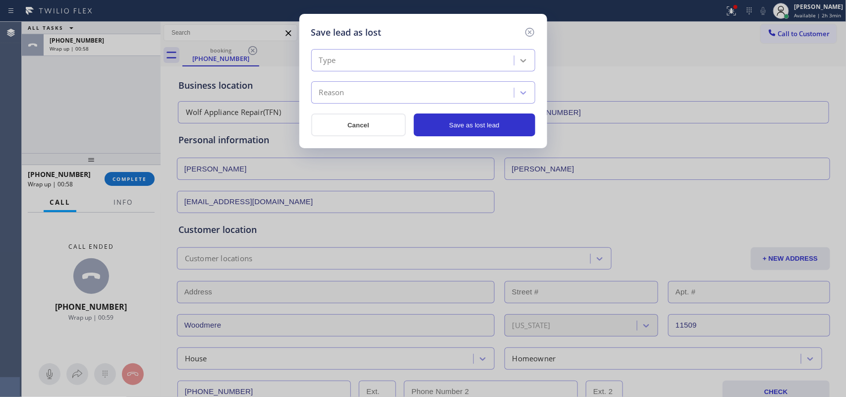
click at [521, 58] on icon at bounding box center [523, 61] width 10 height 10
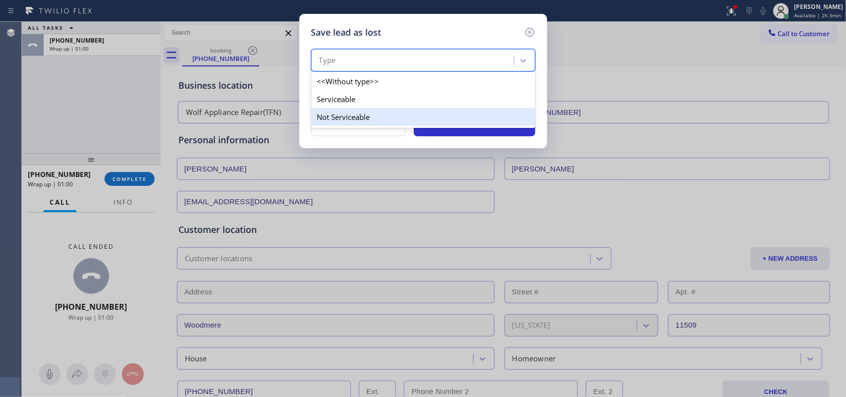
click at [512, 116] on div "Not Serviceable" at bounding box center [423, 117] width 224 height 18
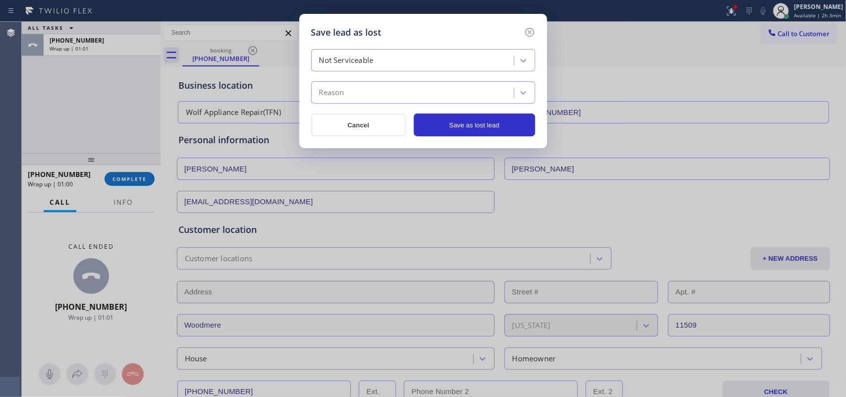
click at [512, 92] on div "Reason" at bounding box center [414, 92] width 200 height 17
click at [471, 98] on div "Reason" at bounding box center [414, 92] width 200 height 17
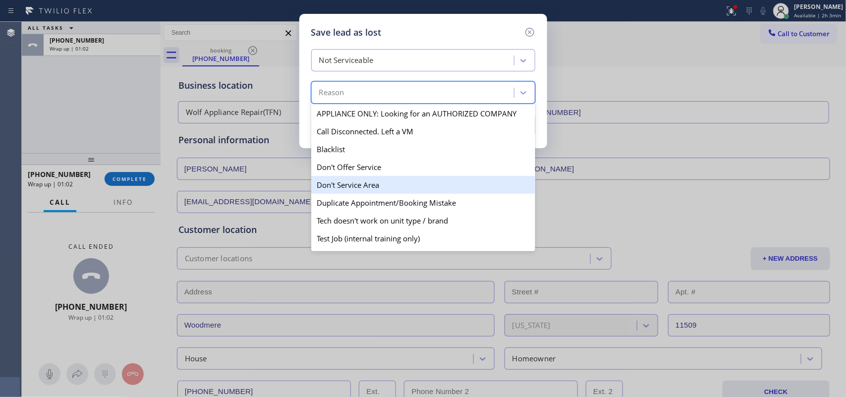
scroll to position [95, 0]
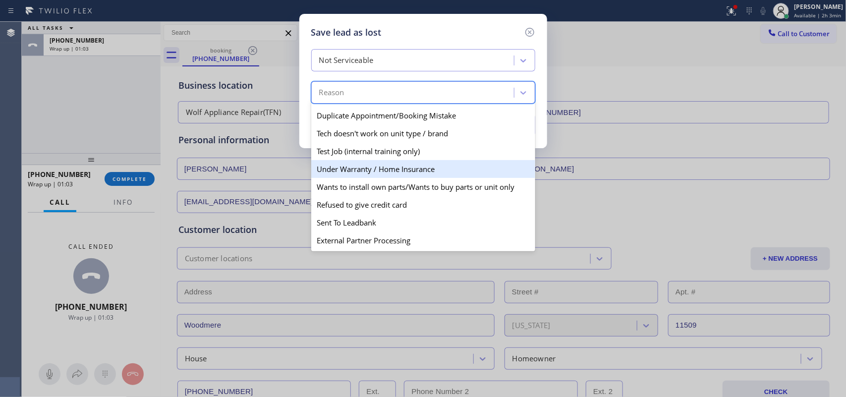
click at [439, 167] on div "Under Warranty / Home Insurance" at bounding box center [423, 169] width 224 height 18
click at [439, 167] on div "Save lead as lost Not Serviceable option Under Warranty / Home Insurance focuse…" at bounding box center [423, 198] width 846 height 397
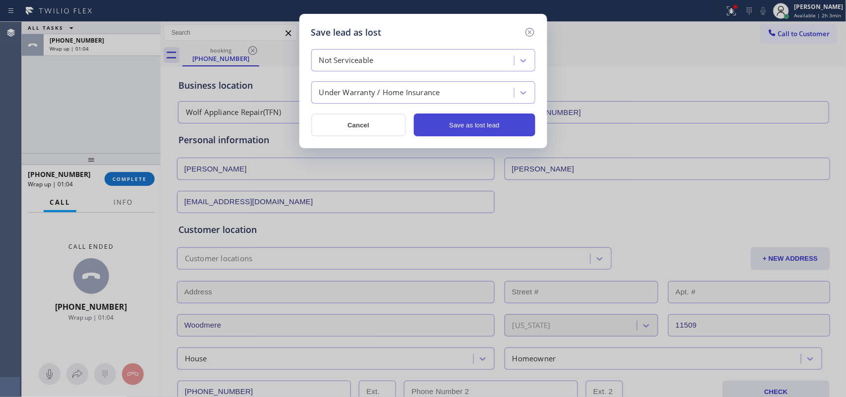
click at [479, 129] on button "Save as lost lead" at bounding box center [474, 125] width 121 height 23
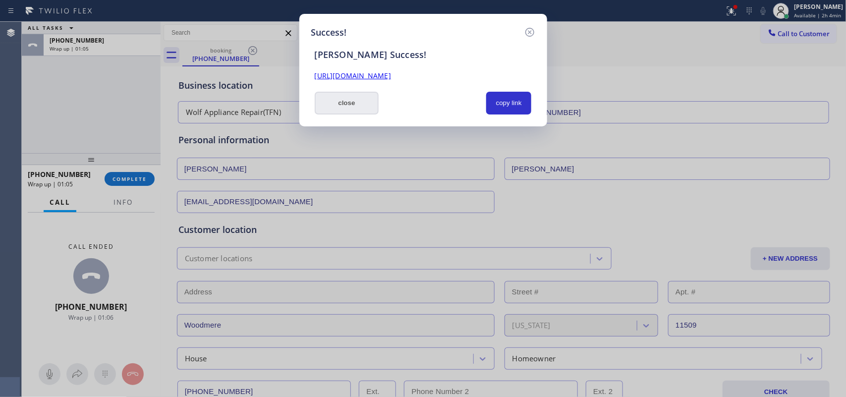
click at [348, 98] on button "close" at bounding box center [347, 103] width 64 height 23
click at [348, 98] on div "Wolf Appliance Repair(TFN) [PHONE_NUMBER]" at bounding box center [503, 110] width 655 height 26
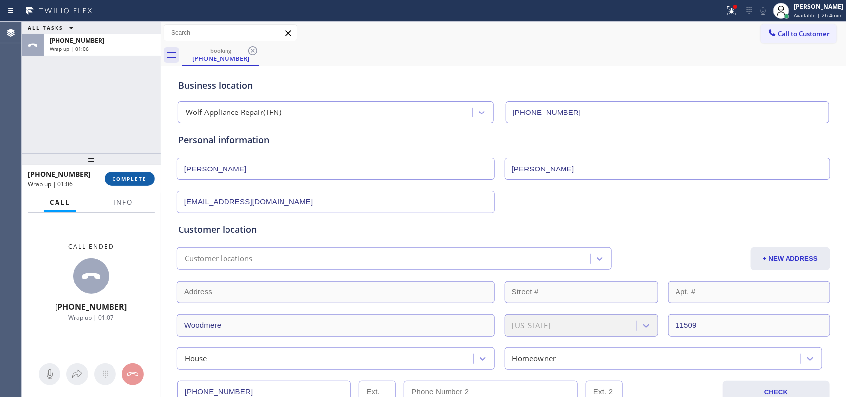
click at [144, 177] on span "COMPLETE" at bounding box center [130, 178] width 34 height 7
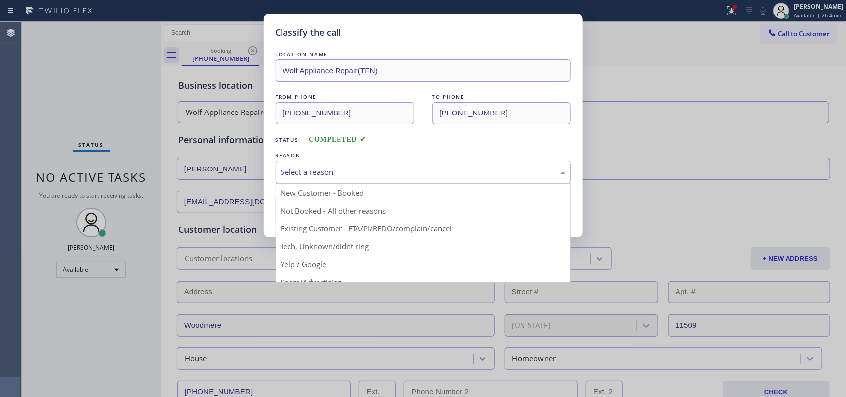
click at [373, 165] on div "Select a reason" at bounding box center [423, 172] width 295 height 23
click at [370, 211] on div "Save" at bounding box center [423, 210] width 295 height 32
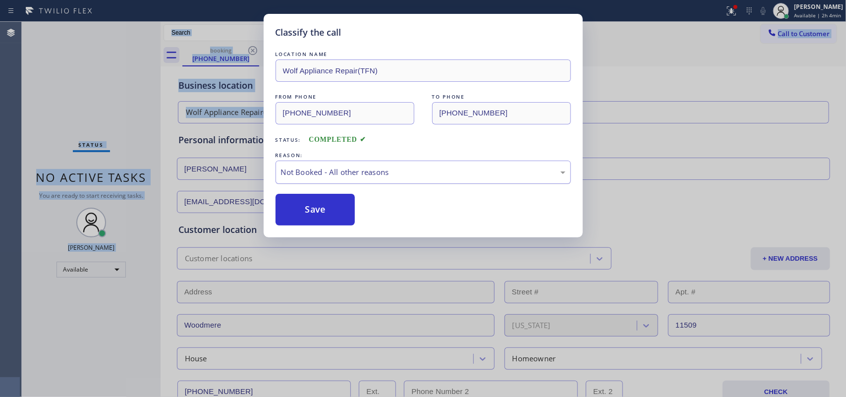
click at [380, 174] on div "Not Booked - All other reasons" at bounding box center [423, 172] width 285 height 11
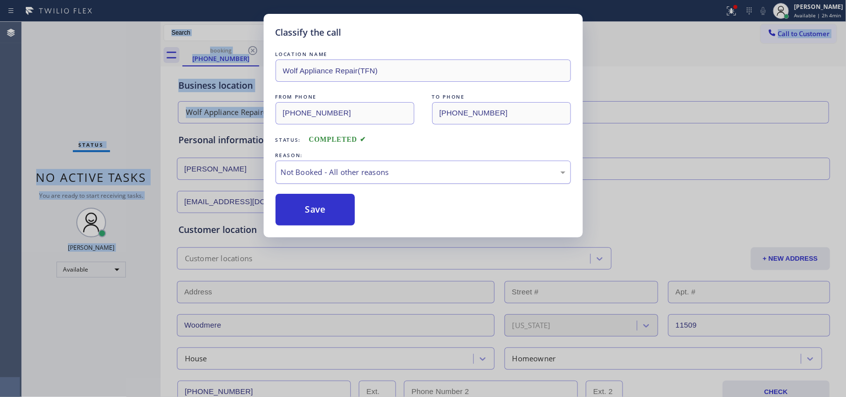
click at [380, 168] on div "Not Booked - All other reasons" at bounding box center [423, 172] width 285 height 11
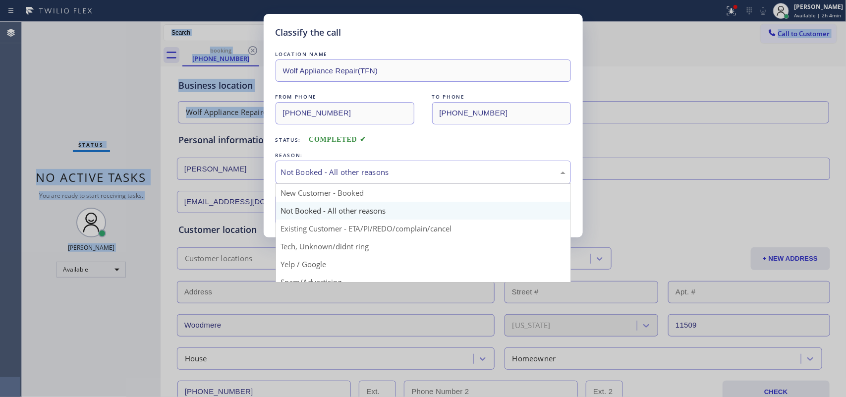
click at [362, 211] on div "Save" at bounding box center [423, 210] width 295 height 32
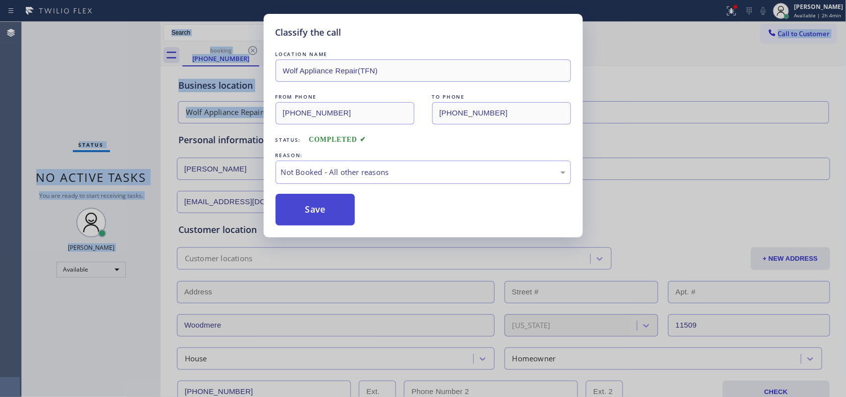
click at [332, 215] on button "Save" at bounding box center [316, 210] width 80 height 32
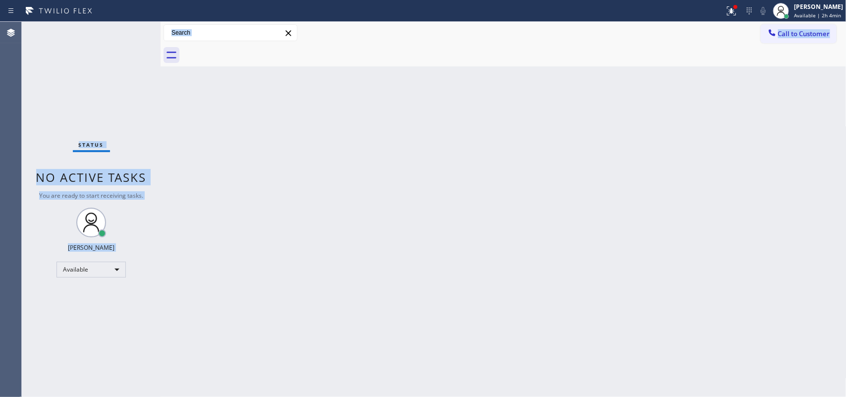
click at [168, 85] on div "Back to Dashboard Change Sender ID Customers Technicians Select a contact Outbo…" at bounding box center [504, 209] width 686 height 375
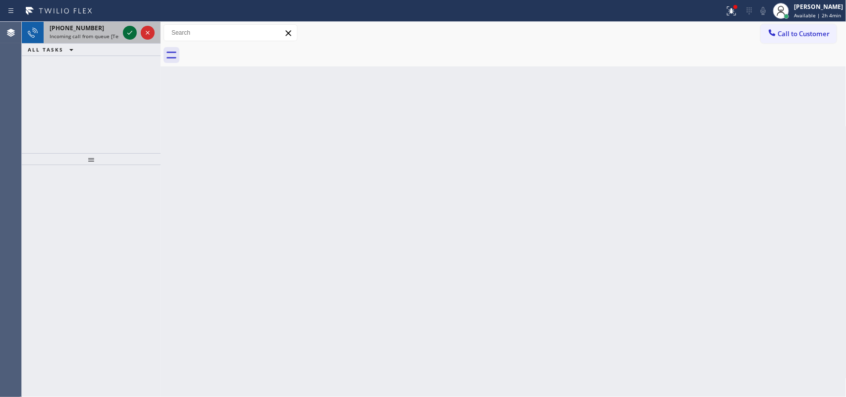
click at [125, 32] on icon at bounding box center [130, 33] width 12 height 12
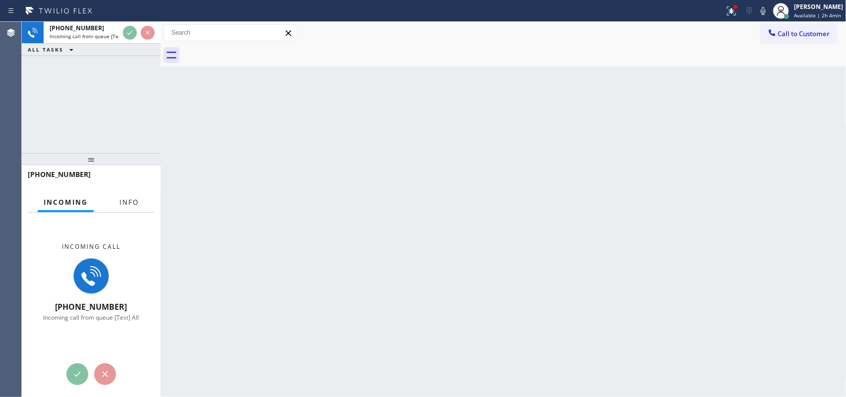
click at [138, 198] on span "Info" at bounding box center [128, 202] width 19 height 9
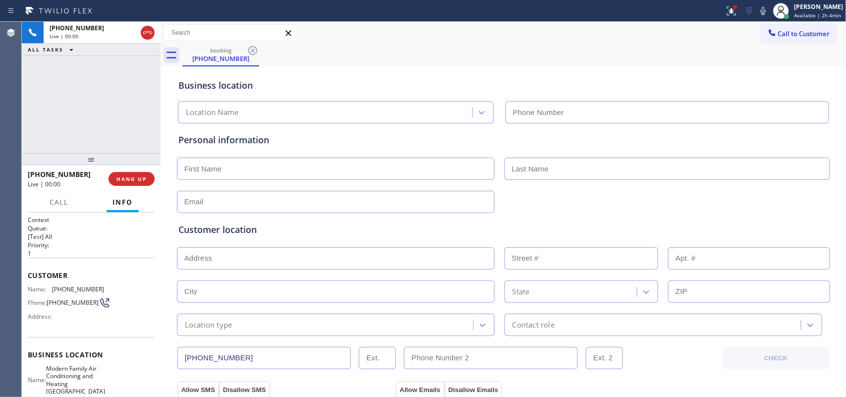
type input "[PHONE_NUMBER]"
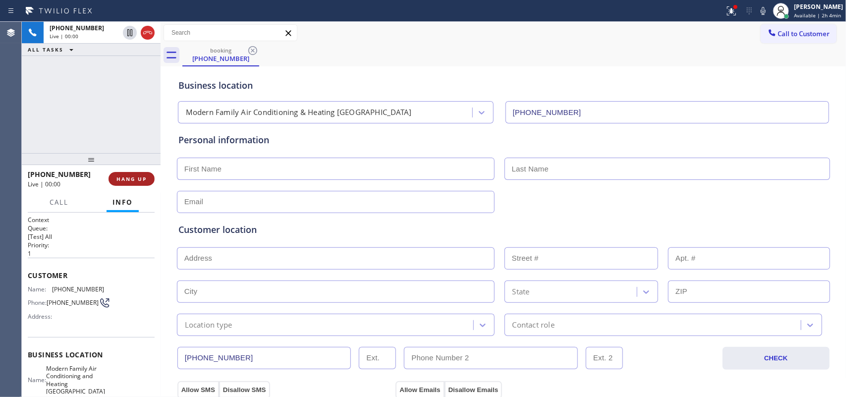
click at [147, 184] on button "HANG UP" at bounding box center [132, 179] width 46 height 14
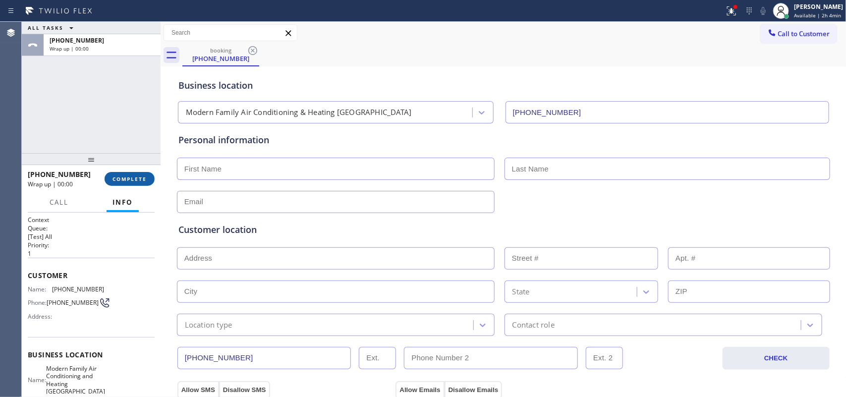
click at [147, 184] on button "COMPLETE" at bounding box center [130, 179] width 50 height 14
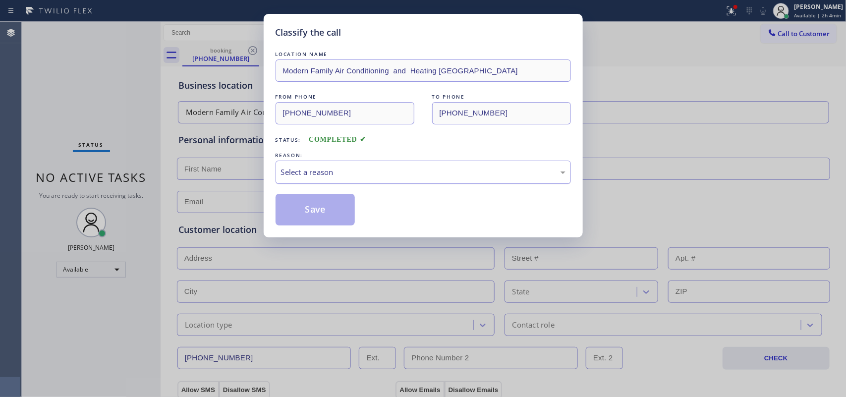
click at [382, 169] on div "Select a reason" at bounding box center [423, 172] width 285 height 11
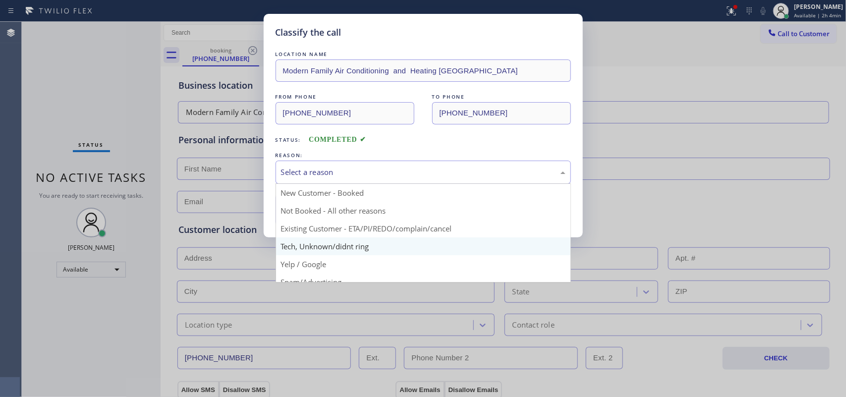
scroll to position [68, 0]
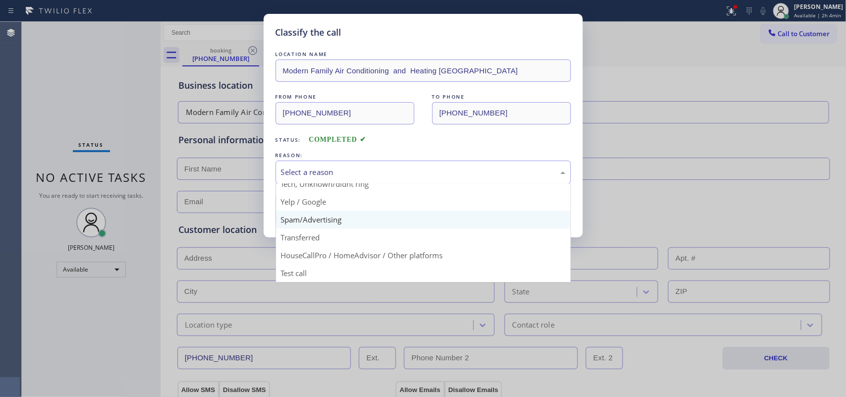
drag, startPoint x: 354, startPoint y: 217, endPoint x: 344, endPoint y: 216, distance: 10.0
click at [354, 217] on button "Save" at bounding box center [316, 210] width 80 height 32
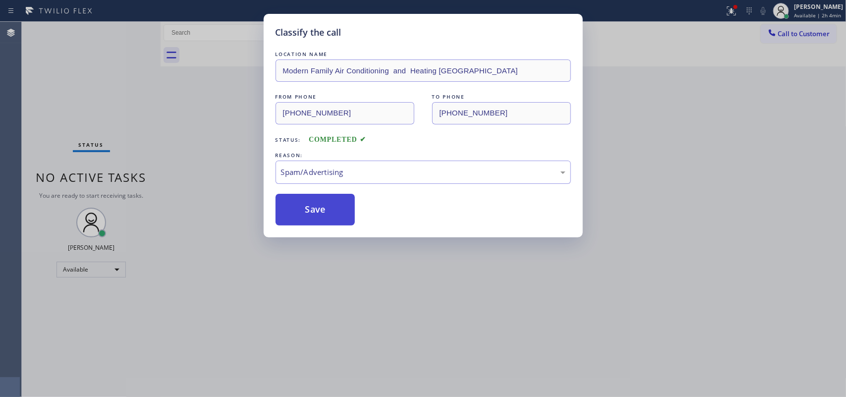
click at [342, 216] on button "Save" at bounding box center [316, 210] width 80 height 32
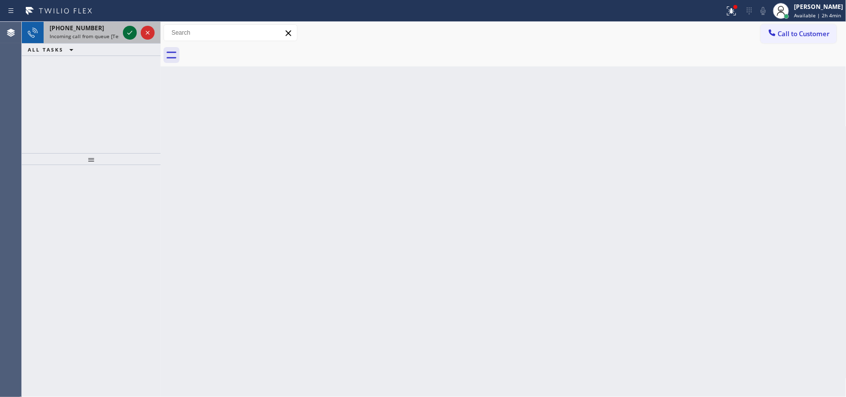
click at [129, 31] on icon at bounding box center [130, 33] width 12 height 12
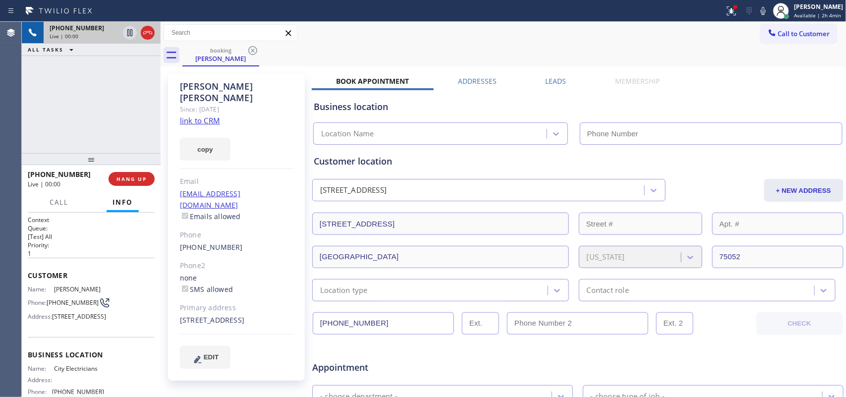
type input "[PHONE_NUMBER]"
click at [217, 115] on link "link to CRM" at bounding box center [200, 120] width 40 height 10
click at [51, 200] on span "Call" at bounding box center [59, 202] width 19 height 9
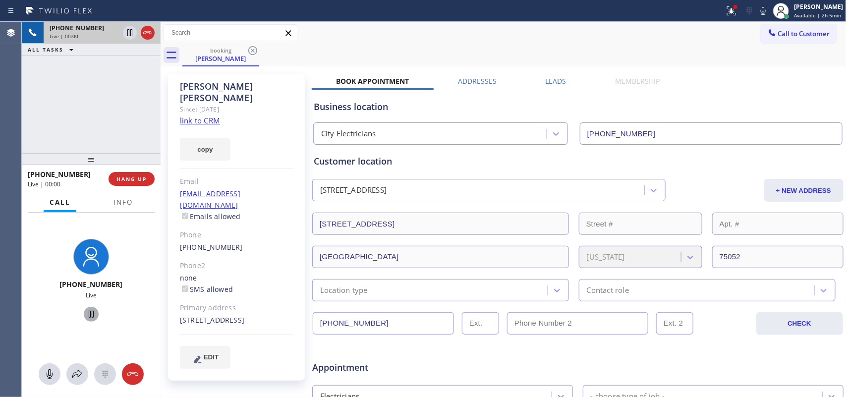
drag, startPoint x: 46, startPoint y: 375, endPoint x: 90, endPoint y: 320, distance: 70.5
click at [46, 376] on icon at bounding box center [50, 374] width 12 height 12
click at [87, 308] on icon at bounding box center [91, 314] width 12 height 12
click at [47, 370] on icon at bounding box center [50, 374] width 12 height 12
click at [87, 315] on icon at bounding box center [91, 314] width 12 height 12
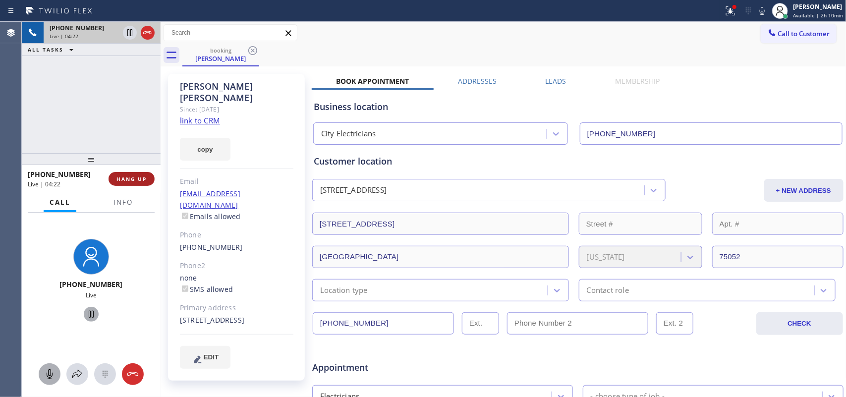
click at [148, 175] on button "HANG UP" at bounding box center [132, 179] width 46 height 14
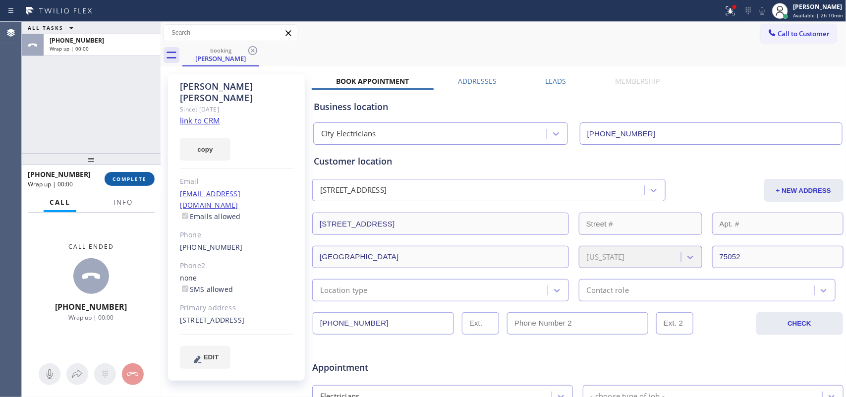
click at [139, 179] on span "COMPLETE" at bounding box center [130, 178] width 34 height 7
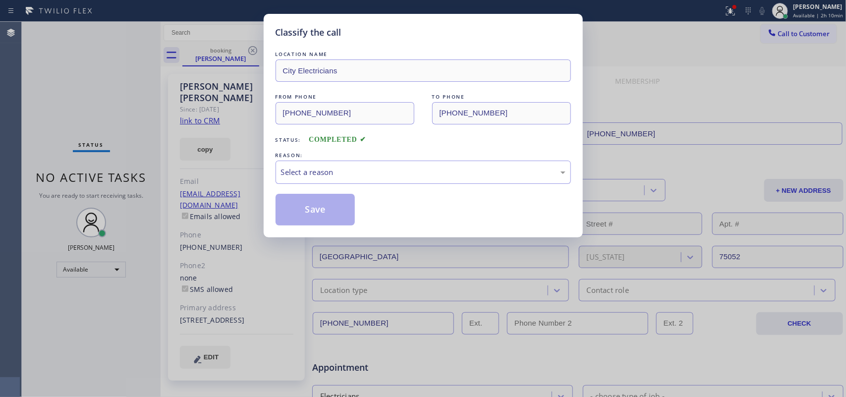
click at [71, 92] on div "Classify the call LOCATION NAME City Electricians FROM PHONE [PHONE_NUMBER] TO …" at bounding box center [423, 198] width 846 height 397
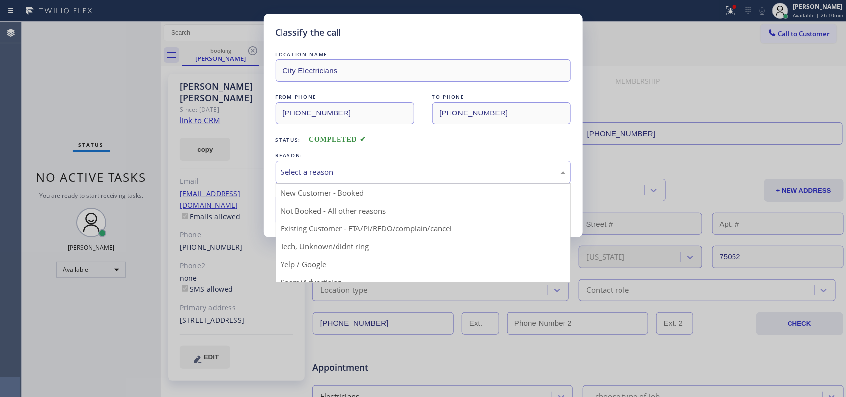
click at [375, 171] on div "Select a reason" at bounding box center [423, 172] width 285 height 11
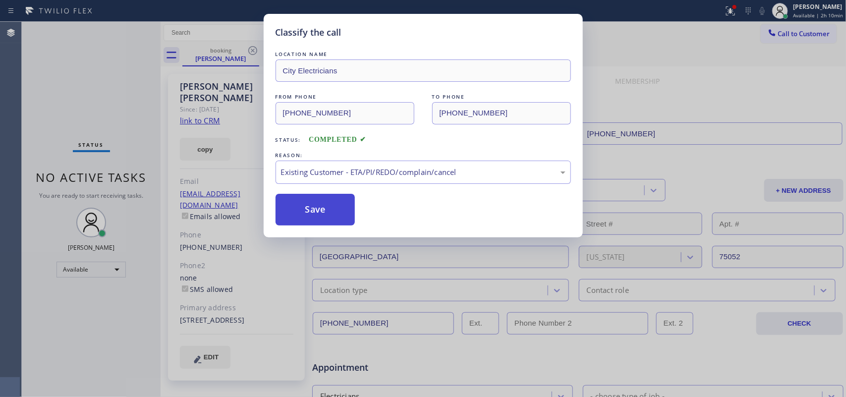
click at [333, 216] on button "Save" at bounding box center [316, 210] width 80 height 32
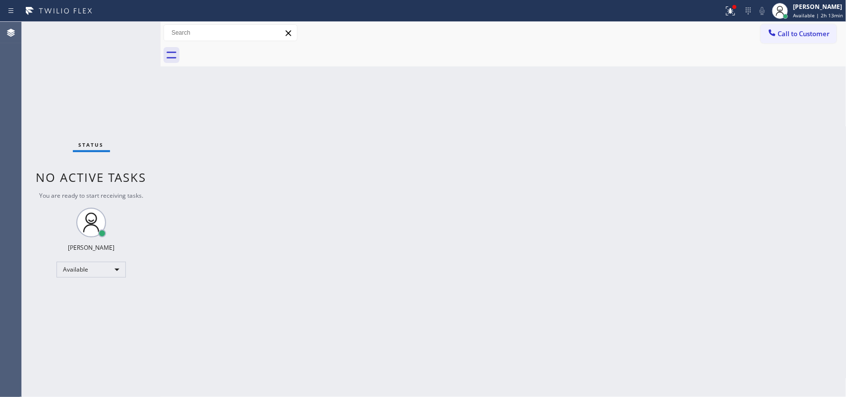
click at [130, 30] on div "Status No active tasks You are ready to start receiving tasks. [PERSON_NAME] Av…" at bounding box center [91, 209] width 139 height 375
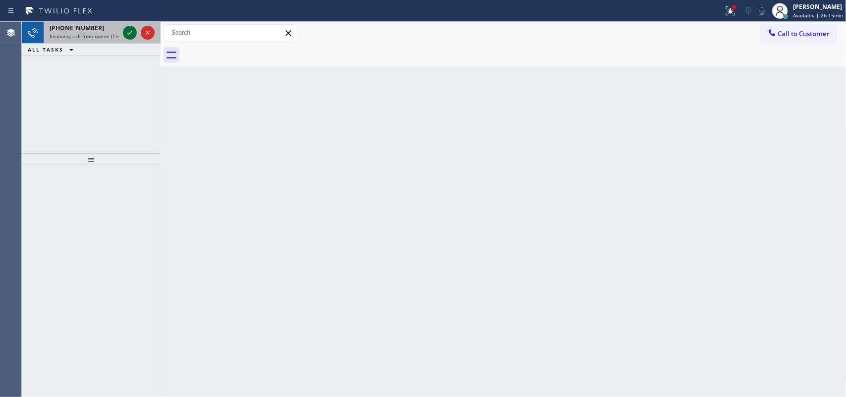
click at [126, 32] on icon at bounding box center [130, 33] width 12 height 12
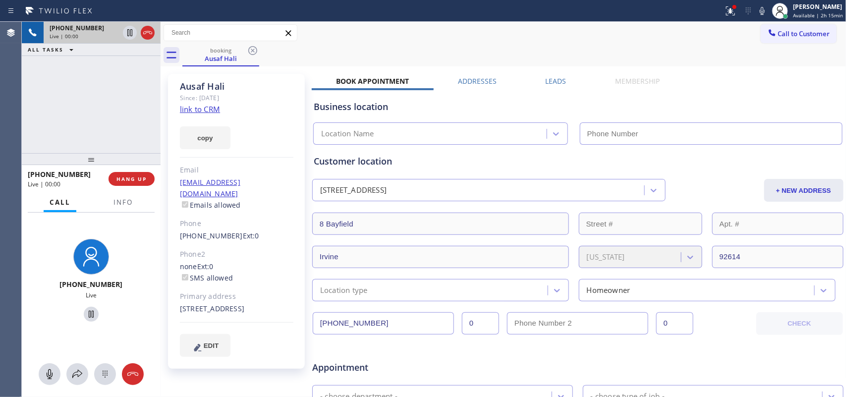
type input "[PHONE_NUMBER]"
click at [212, 107] on link "link to CRM" at bounding box center [200, 109] width 40 height 10
drag, startPoint x: 46, startPoint y: 375, endPoint x: 57, endPoint y: 368, distance: 13.8
click at [46, 375] on icon at bounding box center [50, 374] width 12 height 12
click at [85, 313] on icon at bounding box center [91, 314] width 12 height 12
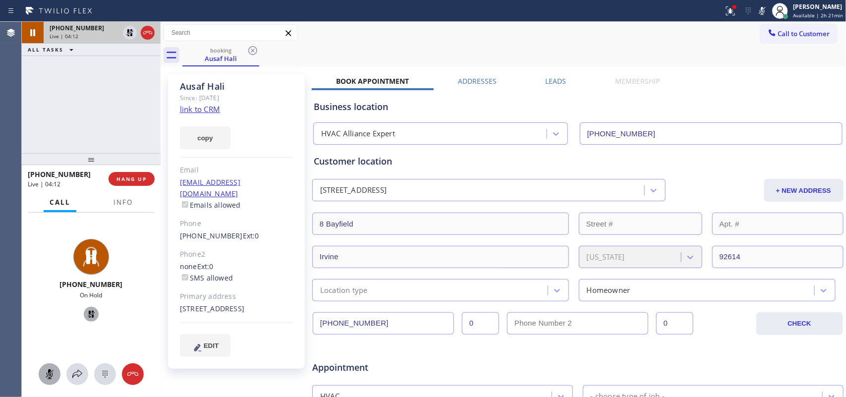
click at [50, 373] on rect at bounding box center [50, 374] width 8 height 8
click at [85, 313] on icon at bounding box center [91, 314] width 12 height 12
drag, startPoint x: 50, startPoint y: 373, endPoint x: 53, endPoint y: 337, distance: 35.9
click at [53, 337] on div "[PHONE_NUMBER] Live" at bounding box center [91, 305] width 139 height 185
click at [41, 330] on div "[PHONE_NUMBER] Live" at bounding box center [91, 282] width 139 height 139
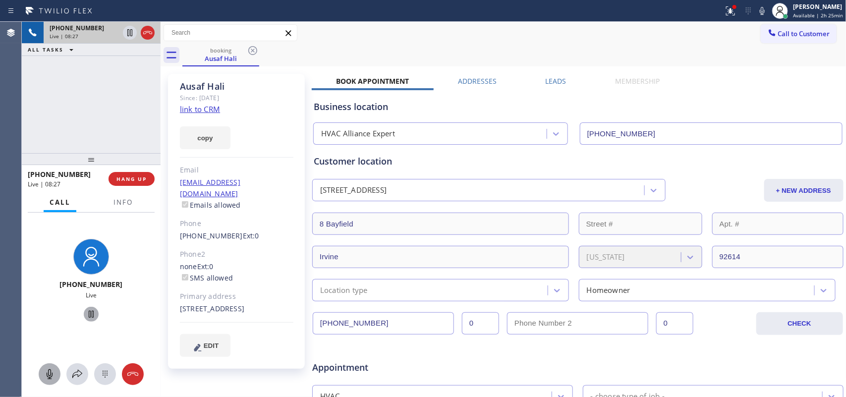
click at [50, 373] on icon at bounding box center [50, 374] width 12 height 12
click at [46, 368] on icon at bounding box center [50, 374] width 12 height 12
drag, startPoint x: 51, startPoint y: 373, endPoint x: 58, endPoint y: 355, distance: 20.0
click at [50, 372] on icon at bounding box center [50, 374] width 12 height 12
drag, startPoint x: 85, startPoint y: 315, endPoint x: 136, endPoint y: 173, distance: 150.2
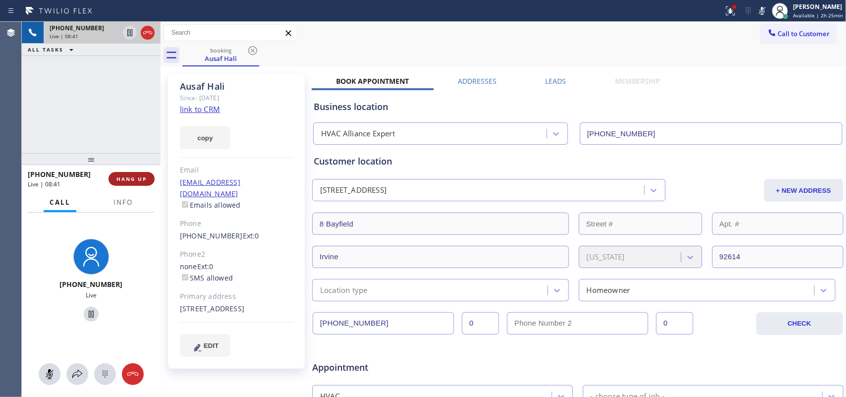
click at [85, 313] on icon at bounding box center [91, 314] width 12 height 12
click at [48, 373] on icon at bounding box center [50, 374] width 12 height 12
click at [88, 312] on icon at bounding box center [91, 314] width 7 height 7
click at [145, 182] on span "HANG UP" at bounding box center [131, 178] width 30 height 7
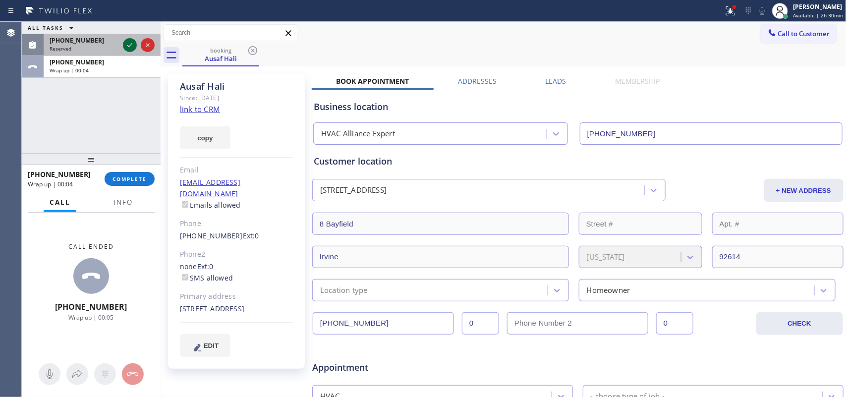
click at [130, 47] on icon at bounding box center [130, 45] width 12 height 12
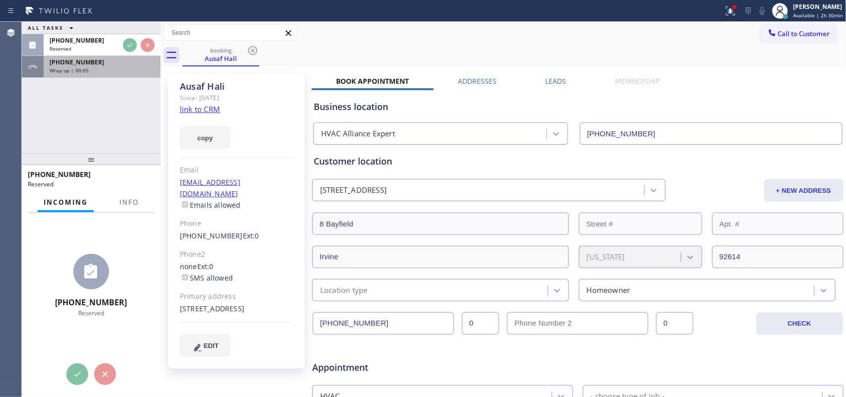
click at [112, 65] on div "[PHONE_NUMBER]" at bounding box center [102, 62] width 105 height 8
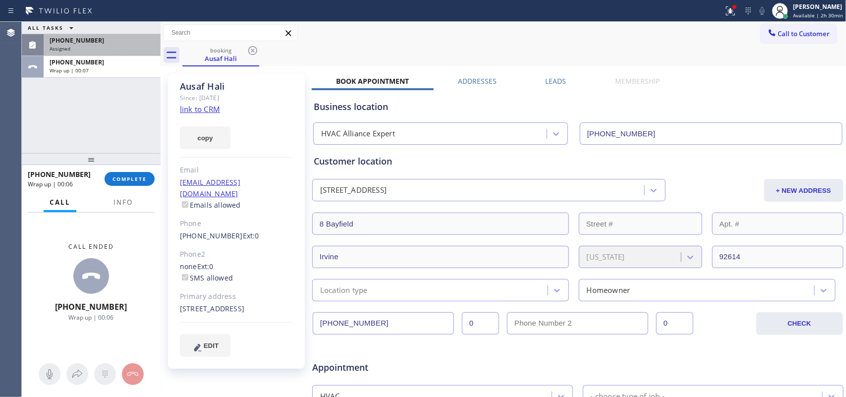
click at [104, 41] on div "[PHONE_NUMBER]" at bounding box center [102, 40] width 105 height 8
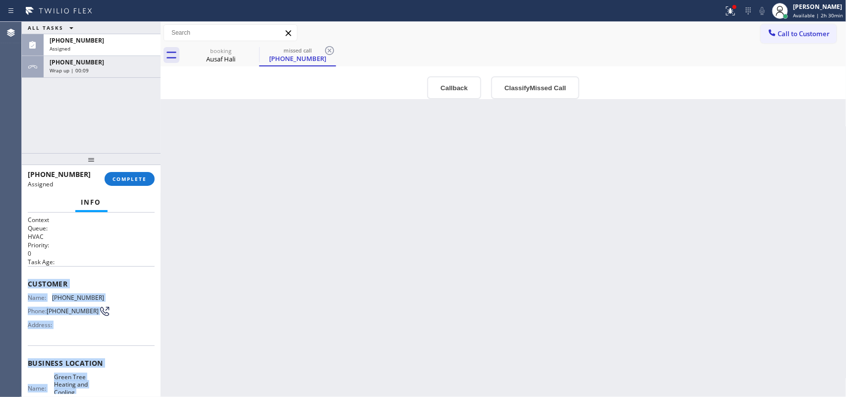
drag, startPoint x: 126, startPoint y: 308, endPoint x: 25, endPoint y: 276, distance: 106.1
click at [25, 276] on div "Context Queue: HVAC Priority: 0 Task Age: Customer Name: [PHONE_NUMBER] Phone: …" at bounding box center [91, 305] width 139 height 185
copy div "Customer Name: [PHONE_NUMBER] Phone: [PHONE_NUMBER] Address: Business location …"
click at [537, 87] on button "Classify Missed Call" at bounding box center [535, 87] width 88 height 23
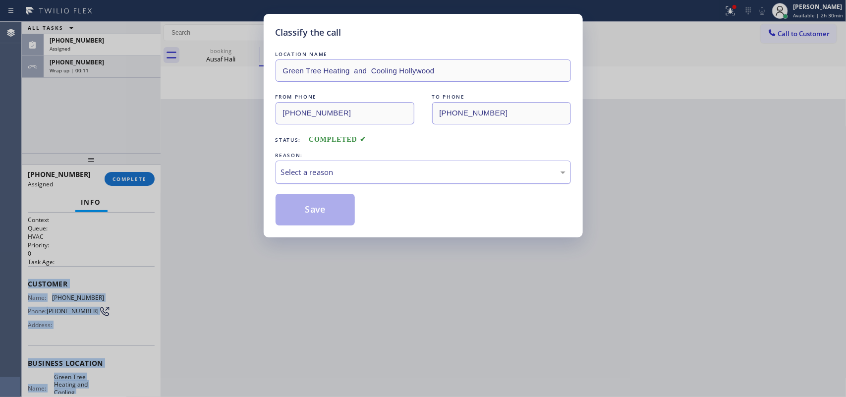
click at [508, 170] on div "Select a reason" at bounding box center [423, 172] width 285 height 11
drag, startPoint x: 383, startPoint y: 251, endPoint x: 347, endPoint y: 236, distance: 38.4
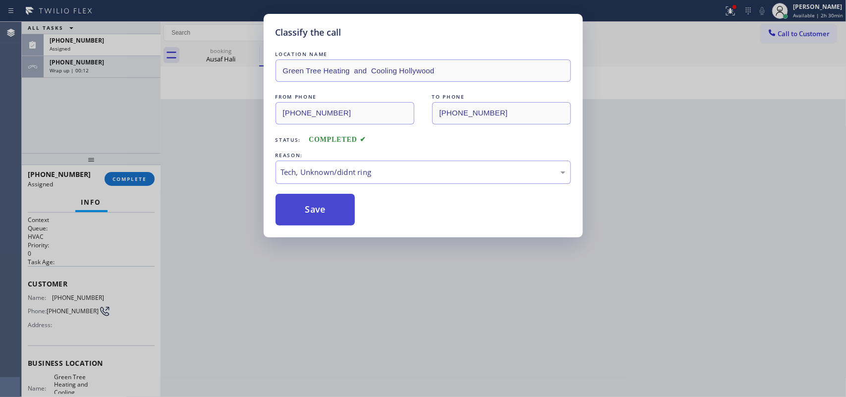
click at [315, 206] on button "Save" at bounding box center [316, 210] width 80 height 32
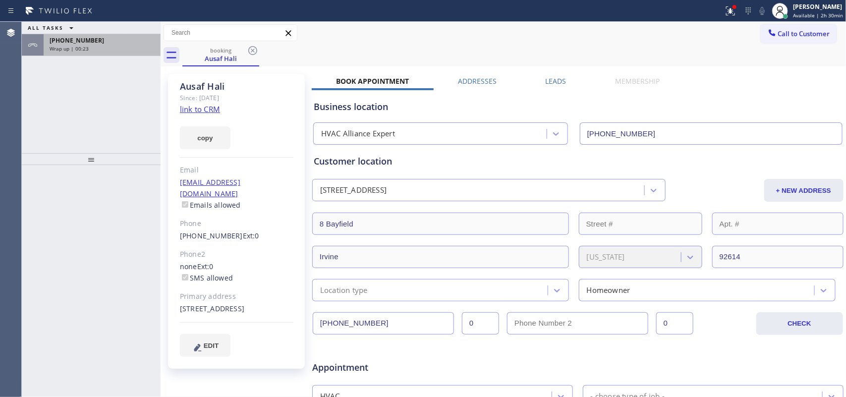
click at [104, 43] on div "[PHONE_NUMBER]" at bounding box center [102, 40] width 105 height 8
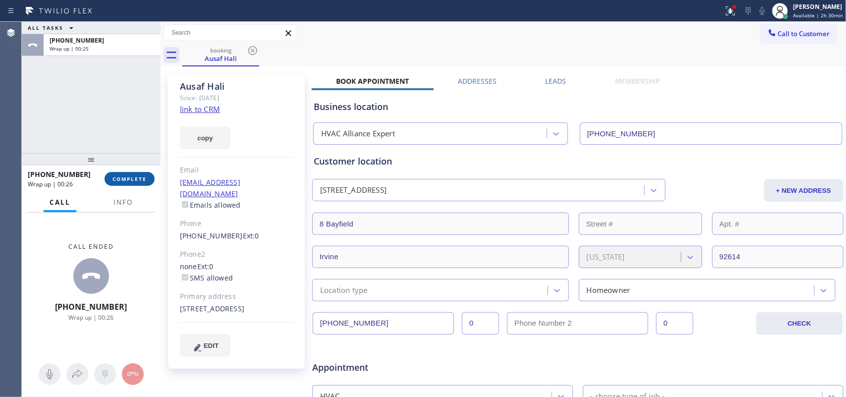
click at [135, 176] on span "COMPLETE" at bounding box center [130, 178] width 34 height 7
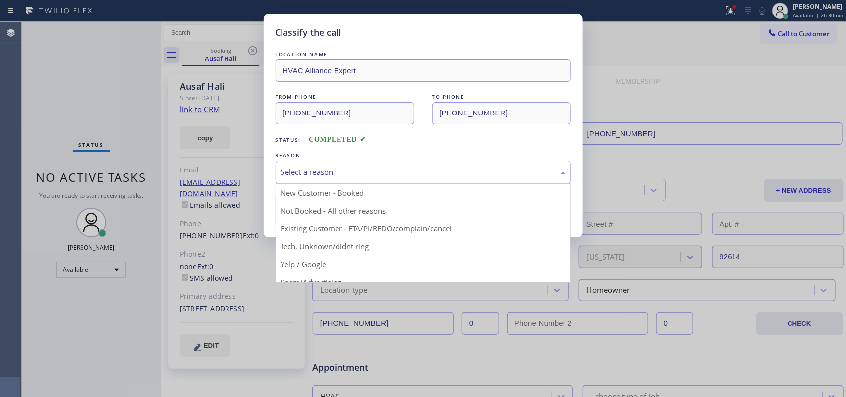
click at [320, 174] on div "Select a reason" at bounding box center [423, 172] width 285 height 11
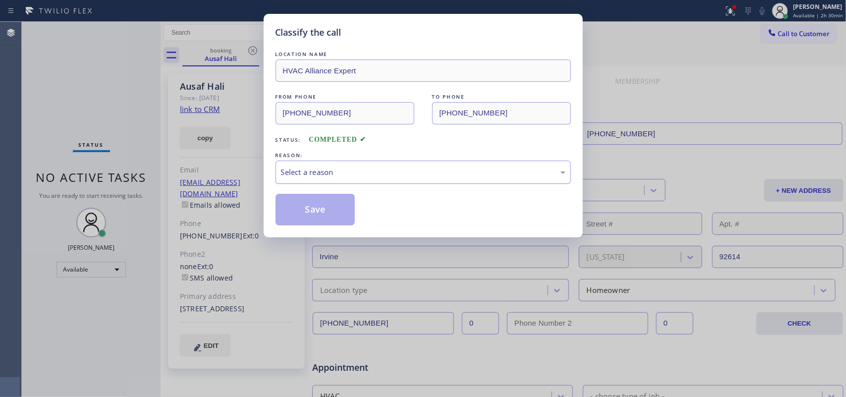
click at [358, 174] on div "Select a reason" at bounding box center [423, 172] width 285 height 11
click at [320, 213] on button "Save" at bounding box center [316, 210] width 80 height 32
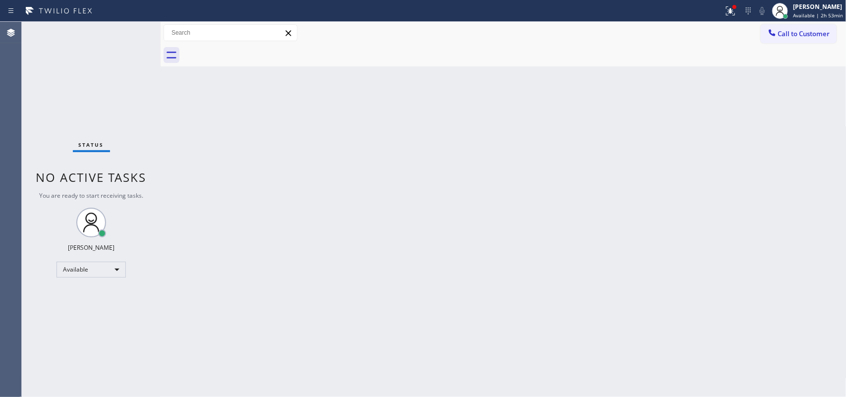
click at [129, 35] on div "Status No active tasks You are ready to start receiving tasks. [PERSON_NAME] Av…" at bounding box center [91, 209] width 139 height 375
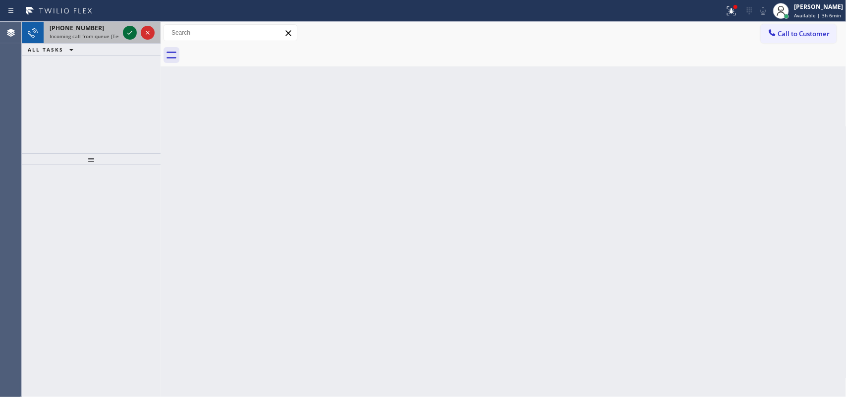
click at [129, 30] on icon at bounding box center [130, 33] width 12 height 12
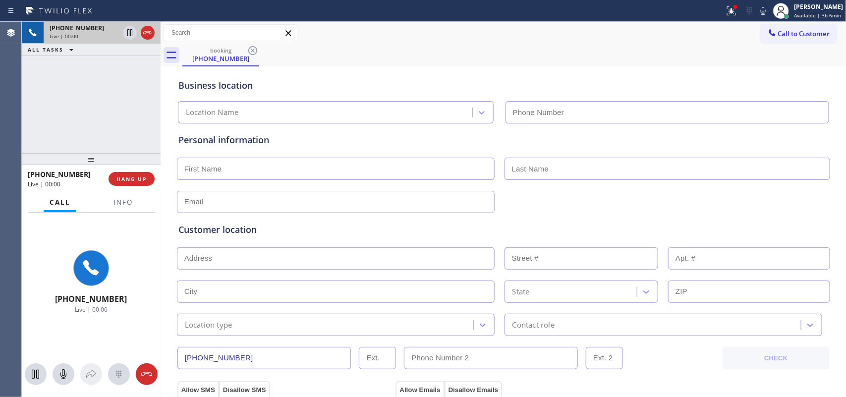
type input "[PHONE_NUMBER]"
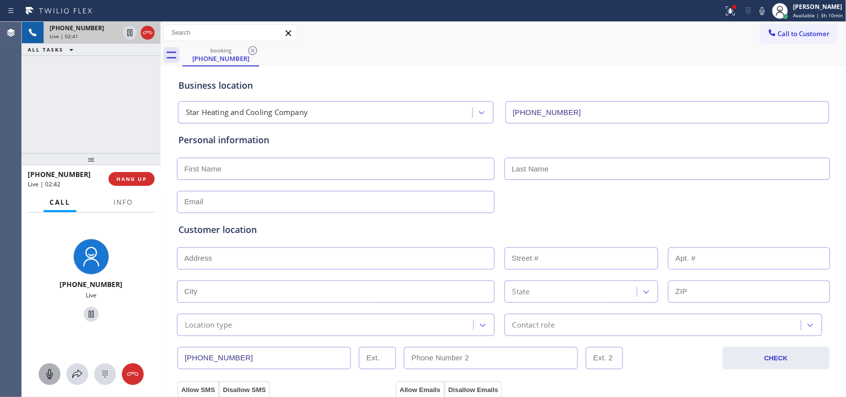
click at [47, 371] on icon at bounding box center [50, 374] width 12 height 12
click at [88, 310] on icon at bounding box center [91, 314] width 12 height 12
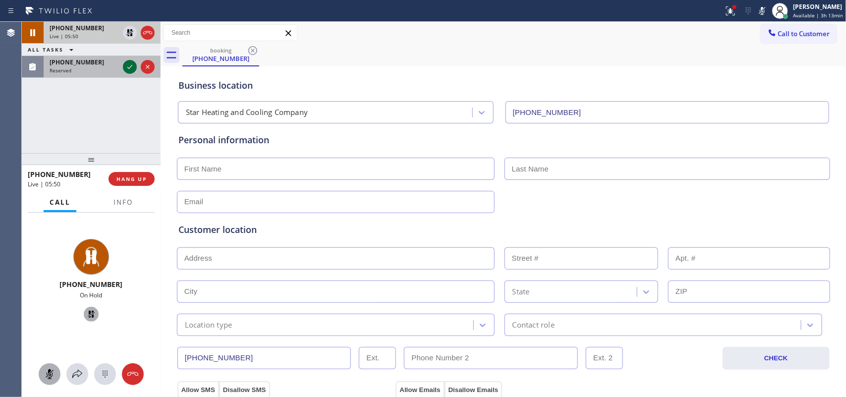
click at [127, 65] on icon at bounding box center [130, 67] width 12 height 12
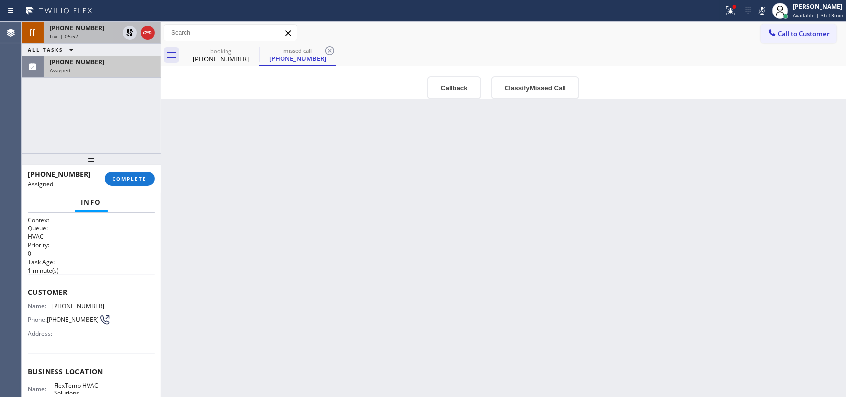
click at [121, 344] on div "Customer Name: [PHONE_NUMBER] Phone: [PHONE_NUMBER] Address:" at bounding box center [91, 314] width 127 height 79
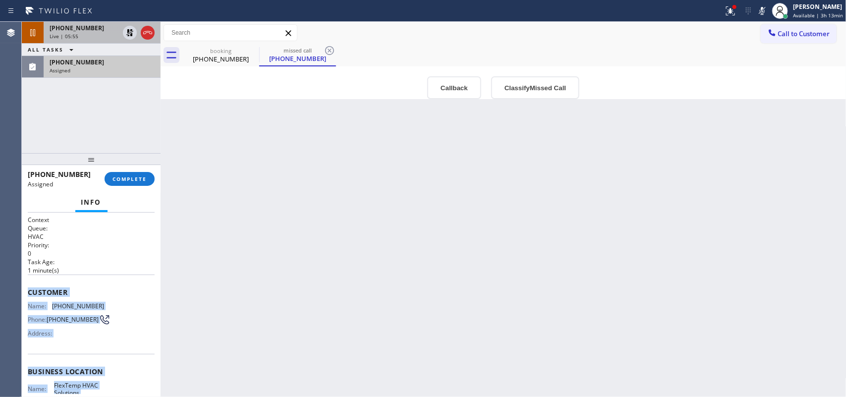
drag, startPoint x: 114, startPoint y: 300, endPoint x: 25, endPoint y: 290, distance: 90.3
click at [25, 290] on div "Context Queue: HVAC Priority: 0 Task Age: [DEMOGRAPHIC_DATA] minute(s) Customer…" at bounding box center [91, 305] width 139 height 185
copy div "Customer Name: [PHONE_NUMBER] Phone: [PHONE_NUMBER] Address: Business location …"
click at [565, 83] on button "Classify Missed Call" at bounding box center [535, 87] width 88 height 23
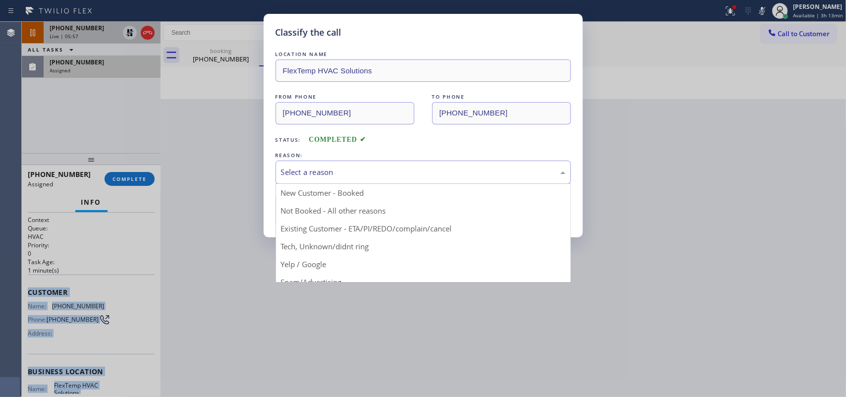
click at [511, 171] on div "Select a reason" at bounding box center [423, 172] width 285 height 11
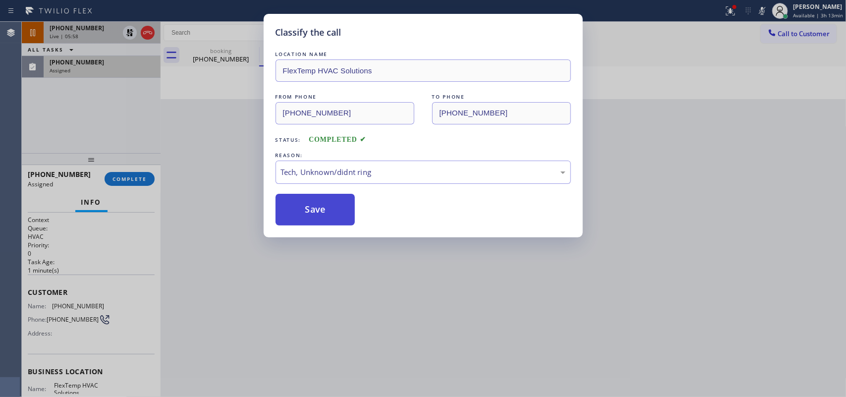
click at [328, 221] on button "Save" at bounding box center [316, 210] width 80 height 32
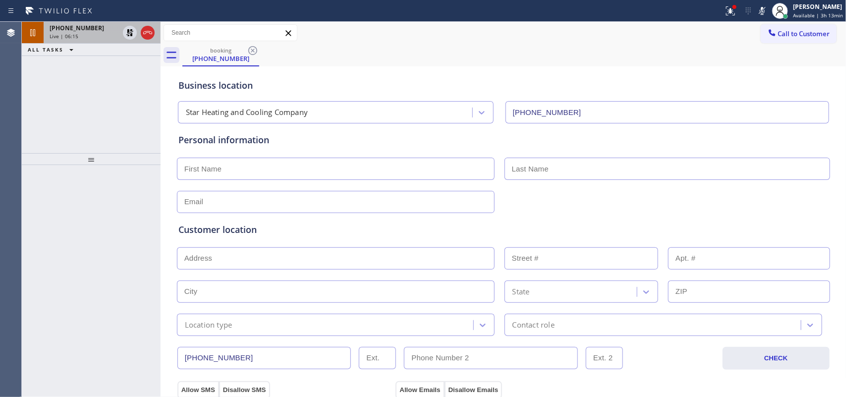
click at [78, 30] on span "[PHONE_NUMBER]" at bounding box center [77, 28] width 55 height 8
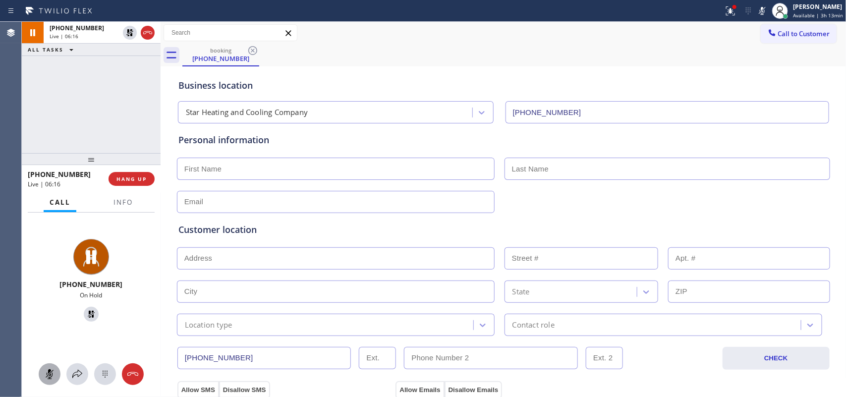
click at [47, 372] on icon at bounding box center [50, 374] width 12 height 12
click at [87, 315] on icon at bounding box center [91, 314] width 12 height 12
click at [47, 368] on icon at bounding box center [50, 374] width 12 height 12
click at [408, 167] on input "text" at bounding box center [336, 169] width 318 height 22
click at [378, 142] on div "Personal information" at bounding box center [503, 139] width 650 height 13
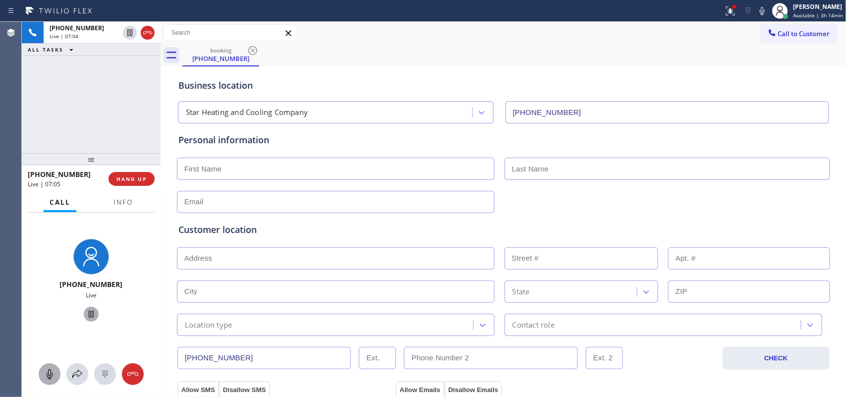
click at [466, 169] on input "text" at bounding box center [336, 169] width 318 height 22
type input "[PERSON_NAME]"
click at [593, 170] on input "text" at bounding box center [668, 169] width 326 height 22
type input "Levy"
click at [238, 201] on input "text" at bounding box center [336, 202] width 318 height 22
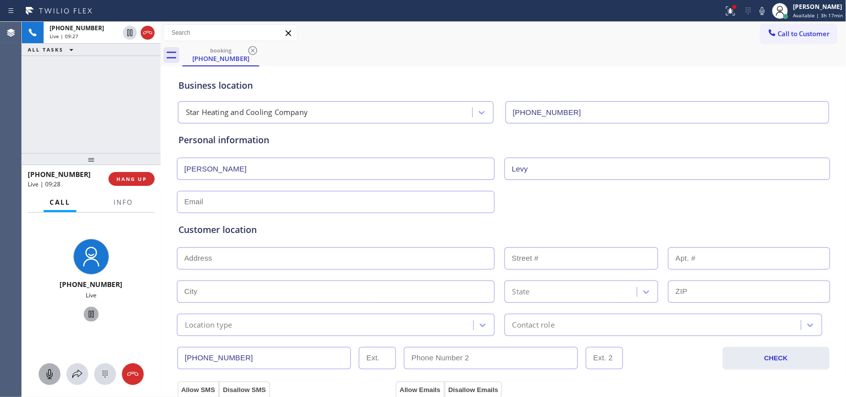
click at [53, 373] on icon at bounding box center [50, 374] width 12 height 12
drag, startPoint x: 86, startPoint y: 311, endPoint x: 90, endPoint y: 301, distance: 10.9
click at [87, 308] on icon at bounding box center [91, 314] width 12 height 12
click at [53, 375] on icon at bounding box center [50, 374] width 12 height 12
click at [90, 308] on icon at bounding box center [91, 314] width 12 height 12
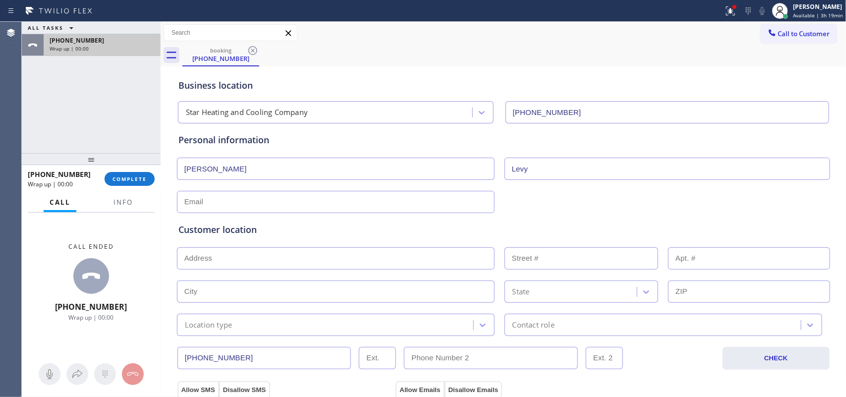
click at [113, 45] on div "Wrap up | 00:00" at bounding box center [102, 48] width 105 height 7
click at [326, 205] on input "text" at bounding box center [336, 202] width 318 height 22
click at [226, 201] on input "text" at bounding box center [336, 202] width 318 height 22
paste input "[PERSON_NAME][EMAIL_ADDRESS][DOMAIN_NAME]"
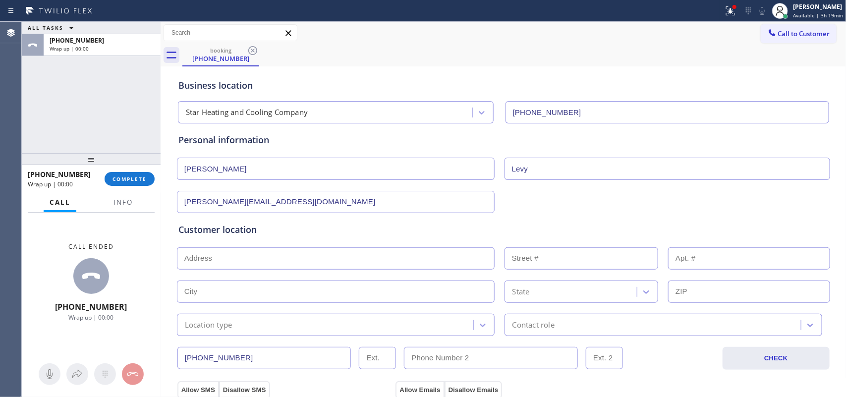
scroll to position [62, 0]
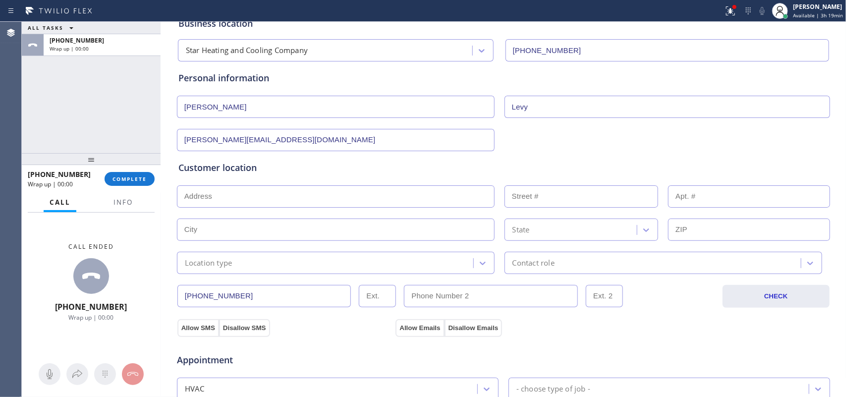
type input "[PERSON_NAME][EMAIL_ADDRESS][DOMAIN_NAME]"
click at [256, 198] on input "text" at bounding box center [336, 196] width 318 height 22
paste input "[STREET_ADDRESS],"
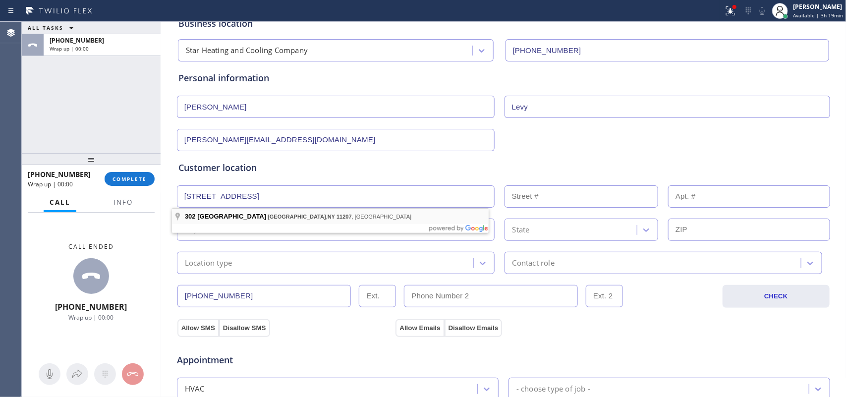
type input "[STREET_ADDRESS]"
type input "302"
type input "[GEOGRAPHIC_DATA]"
type input "11207"
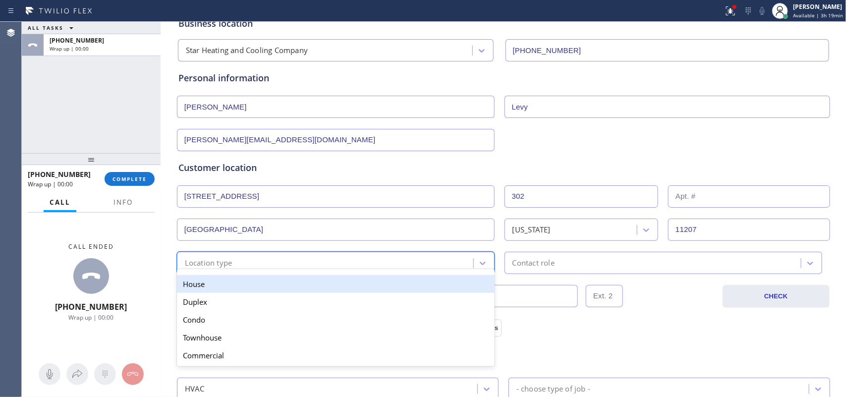
click at [273, 262] on div "Location type" at bounding box center [326, 262] width 293 height 17
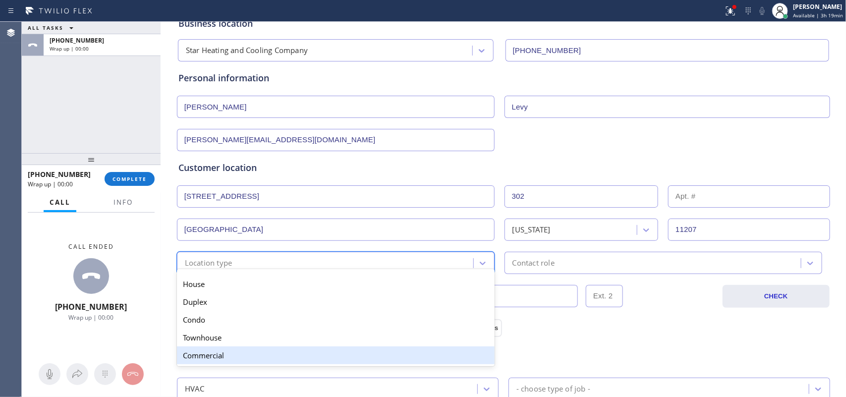
click at [274, 360] on div "Commercial" at bounding box center [336, 355] width 318 height 18
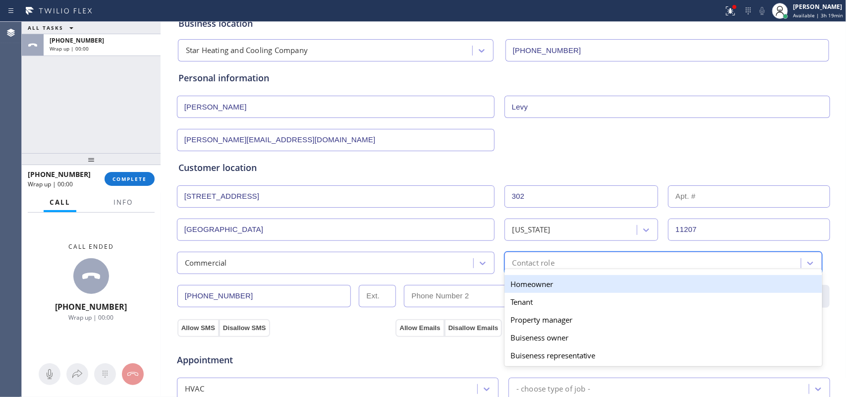
click at [588, 264] on div "Contact role" at bounding box center [654, 262] width 293 height 17
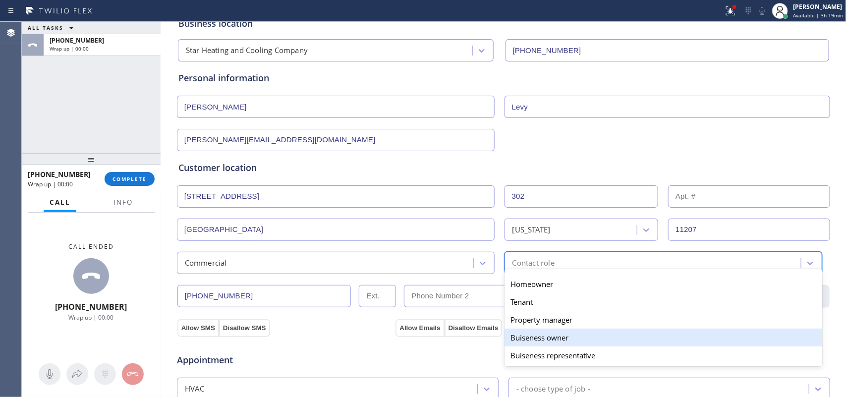
click at [567, 346] on div "Buiseness owner" at bounding box center [664, 338] width 318 height 18
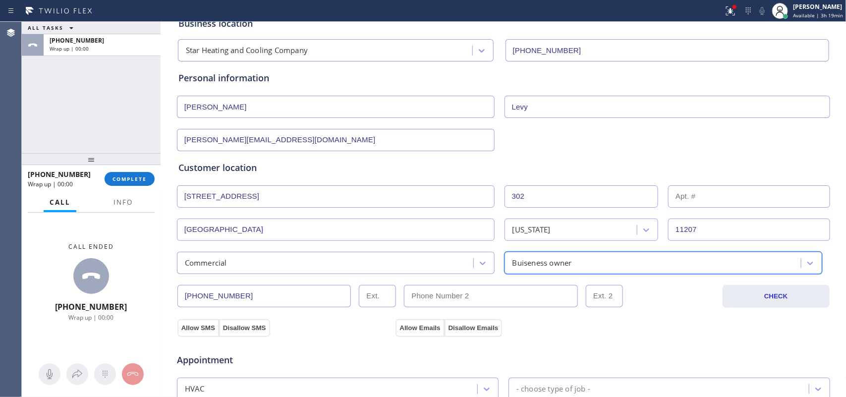
scroll to position [248, 0]
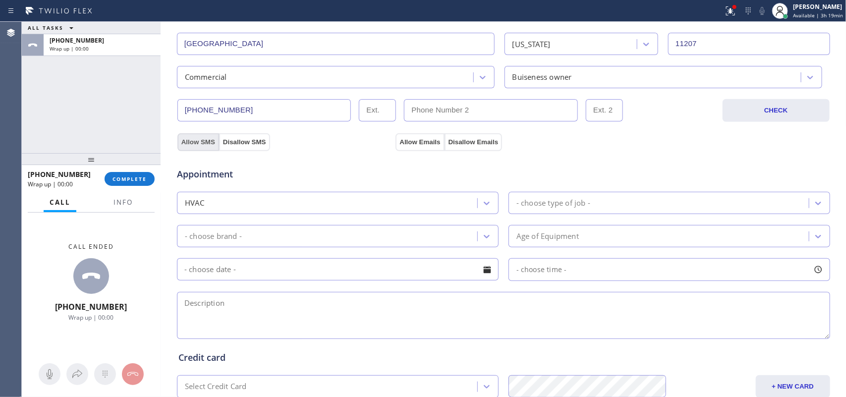
click at [190, 141] on button "Allow SMS" at bounding box center [198, 142] width 42 height 18
click at [400, 137] on button "Allow Emails" at bounding box center [420, 142] width 49 height 18
click at [538, 201] on div "- choose type of job -" at bounding box center [553, 202] width 74 height 11
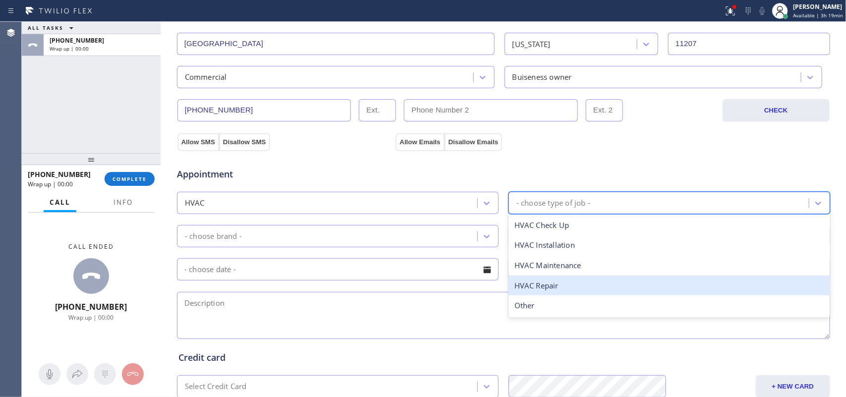
click at [563, 286] on div "HVAC Repair" at bounding box center [670, 286] width 322 height 20
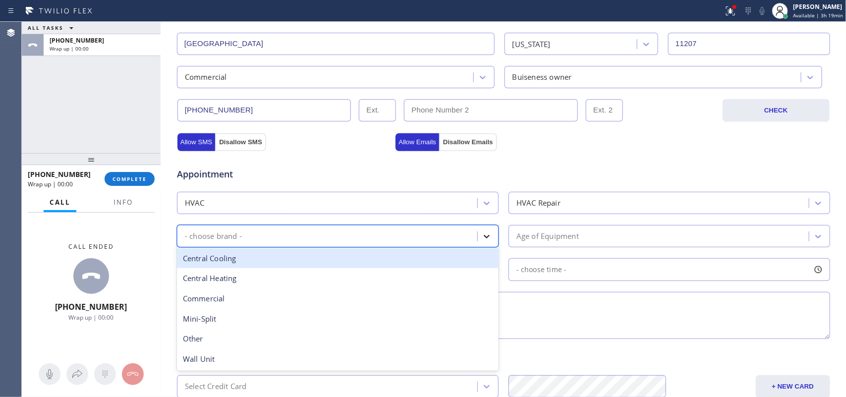
click at [482, 233] on icon at bounding box center [487, 236] width 10 height 10
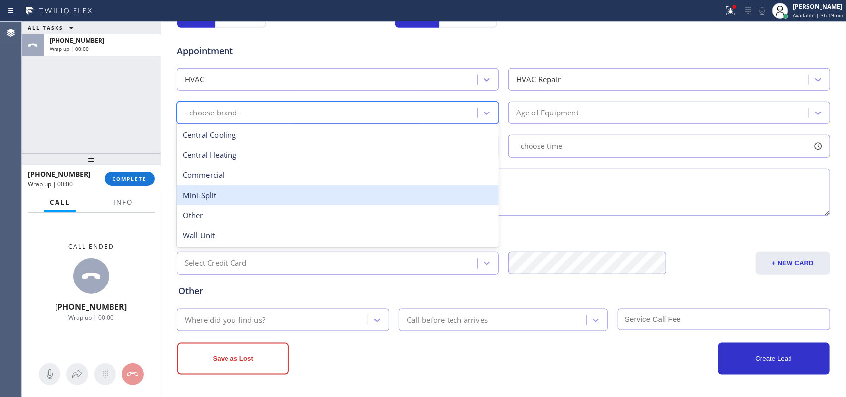
scroll to position [310, 0]
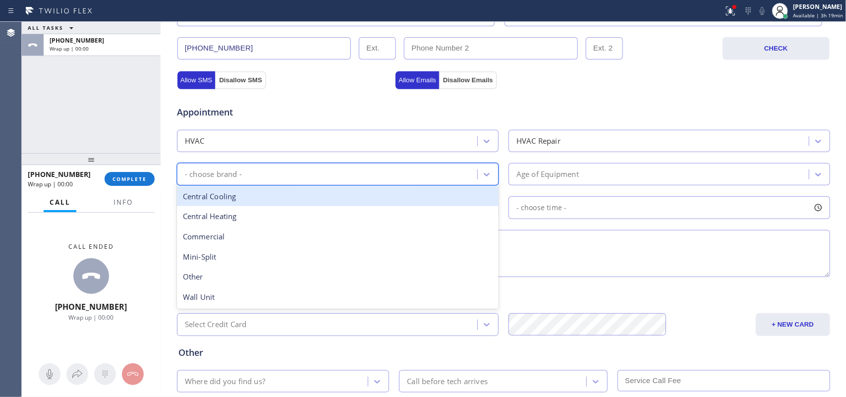
click at [331, 197] on div "Central Cooling" at bounding box center [338, 196] width 322 height 20
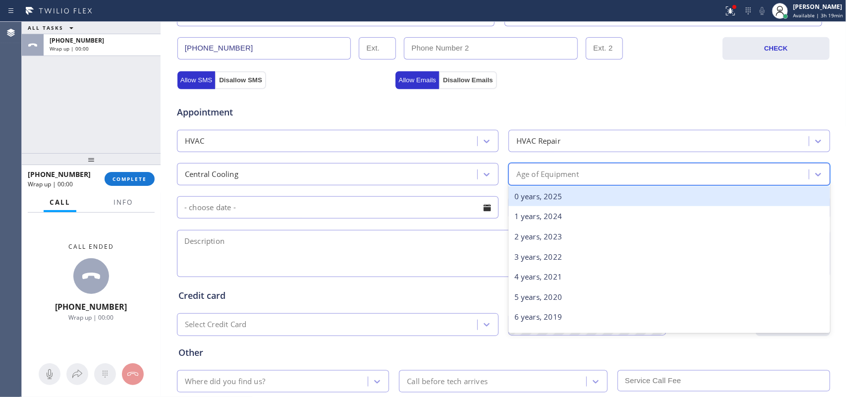
click at [549, 176] on div "Age of Equipment" at bounding box center [547, 174] width 62 height 11
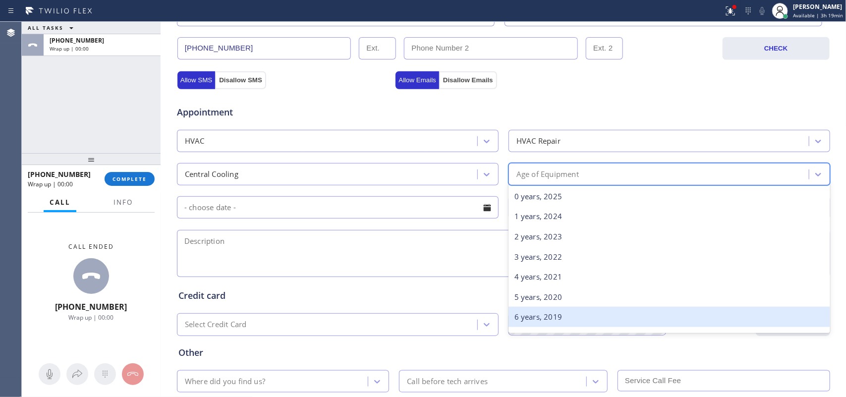
scroll to position [62, 0]
click at [582, 319] on div "9 years, 2016" at bounding box center [670, 315] width 322 height 20
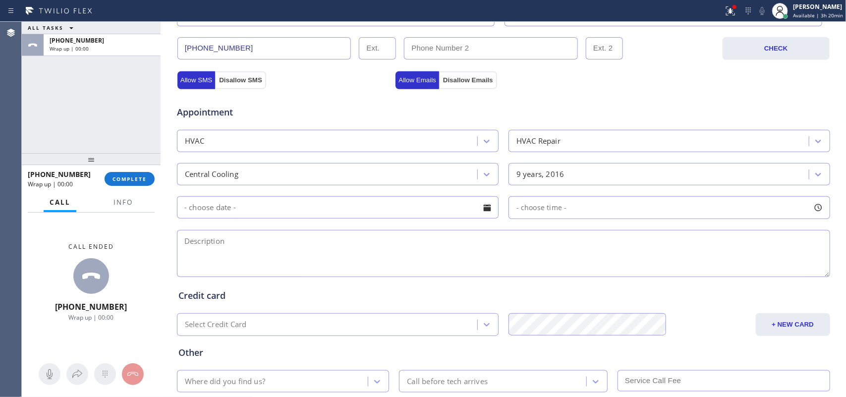
click at [244, 261] on textarea at bounding box center [503, 253] width 653 height 47
paste textarea "11217/ commercial-business owner/ 3 units are not working/ commercial package u…"
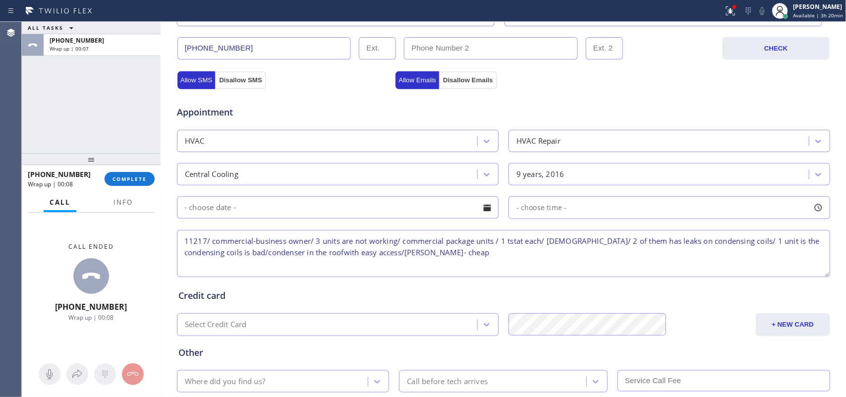
click at [298, 265] on textarea "11217/ commercial-business owner/ 3 units are not working/ commercial package u…" at bounding box center [503, 253] width 653 height 47
click at [417, 268] on textarea "11217/ commercial-business owner/ 3 units are not working/ commercial package u…" at bounding box center [503, 253] width 653 height 47
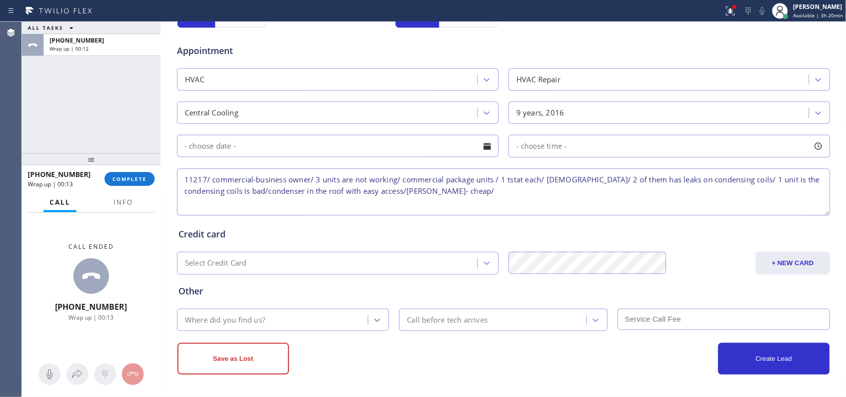
type textarea "11217/ commercial-business owner/ 3 units are not working/ commercial package u…"
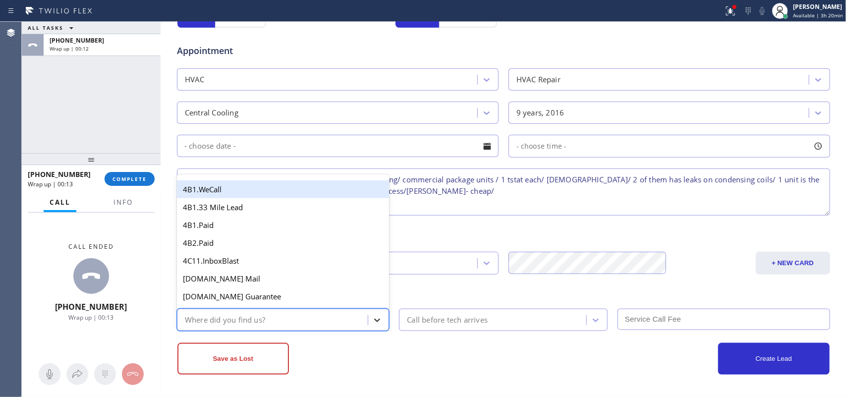
click at [372, 323] on icon at bounding box center [377, 320] width 10 height 10
type input "g"
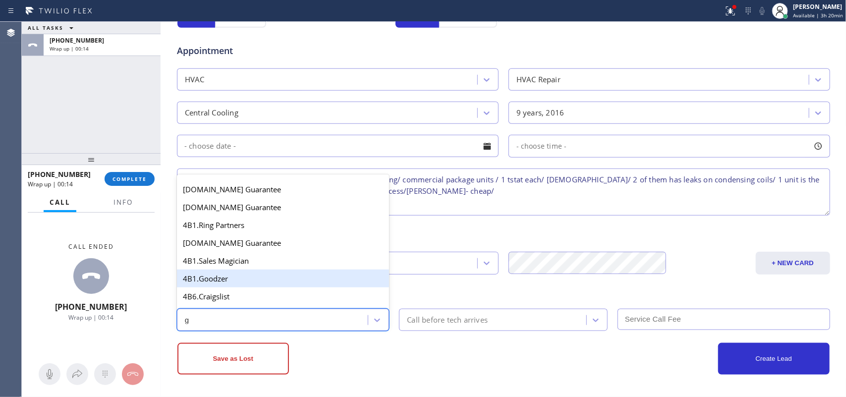
scroll to position [187, 0]
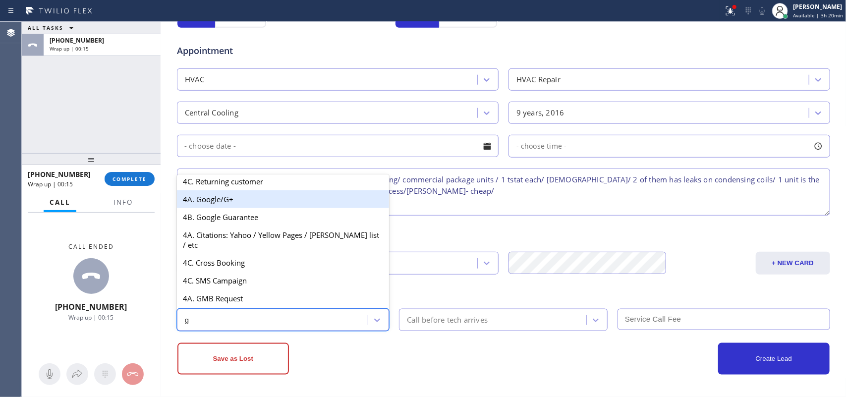
click at [258, 208] on div "4A. Google/G+" at bounding box center [283, 199] width 213 height 18
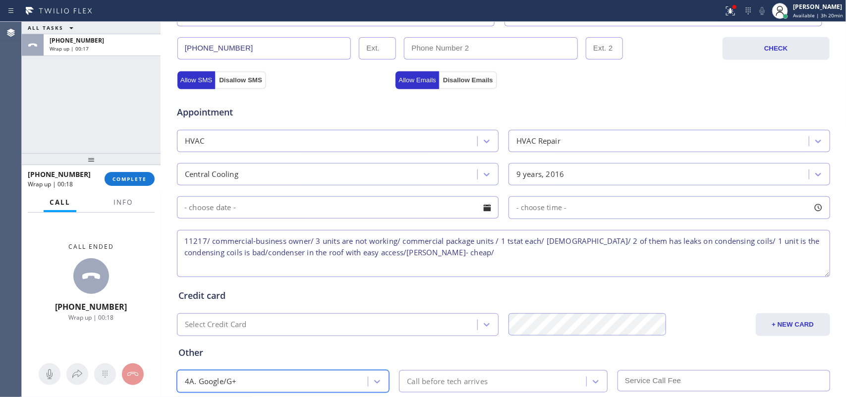
scroll to position [373, 0]
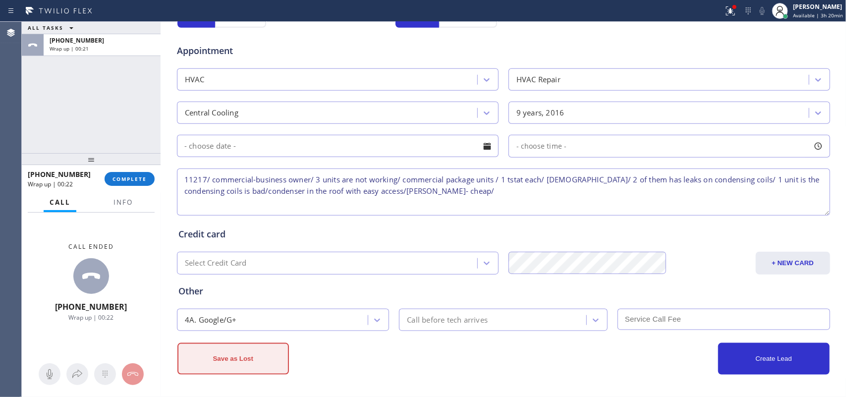
click at [239, 364] on button "Save as Lost" at bounding box center [233, 359] width 112 height 32
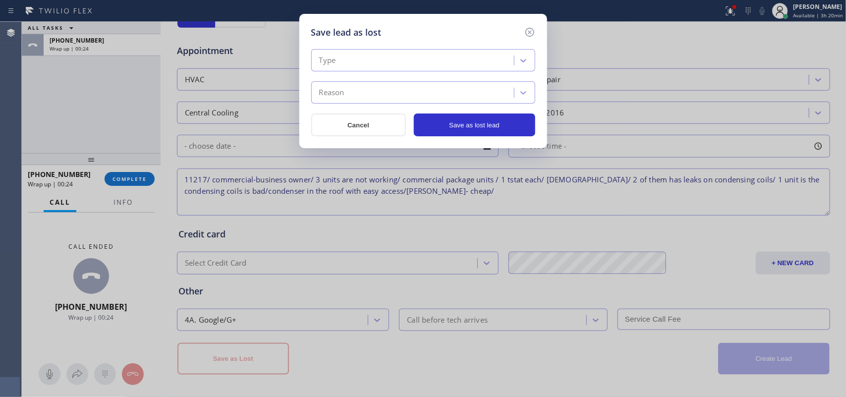
click at [353, 65] on div "Type" at bounding box center [414, 60] width 200 height 17
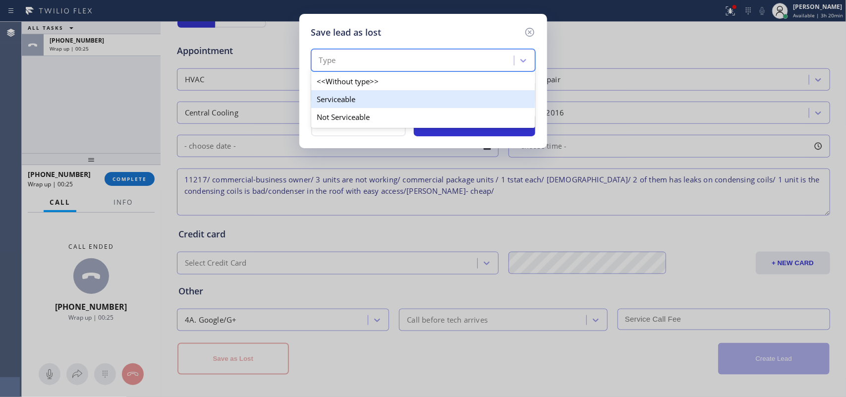
click at [363, 100] on div "Serviceable" at bounding box center [423, 99] width 224 height 18
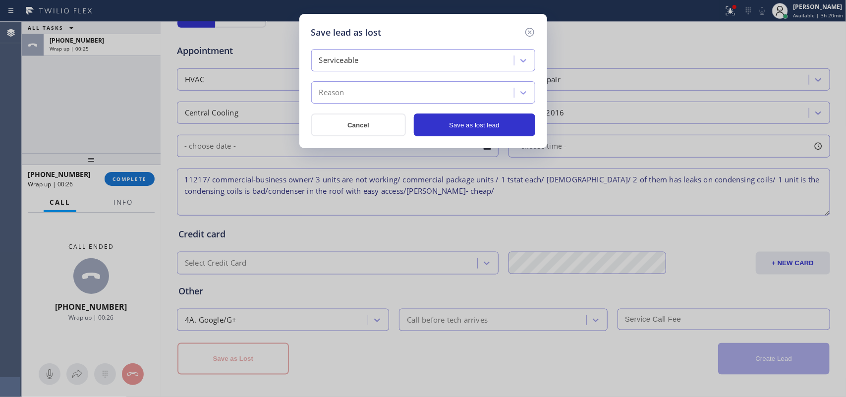
click at [363, 100] on div "Reason" at bounding box center [414, 92] width 200 height 17
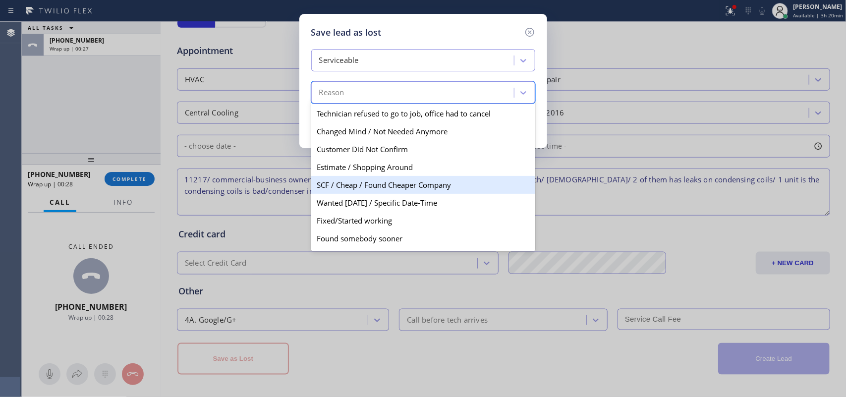
click at [381, 186] on div "SCF / Cheap / Found Cheaper Company" at bounding box center [423, 185] width 224 height 18
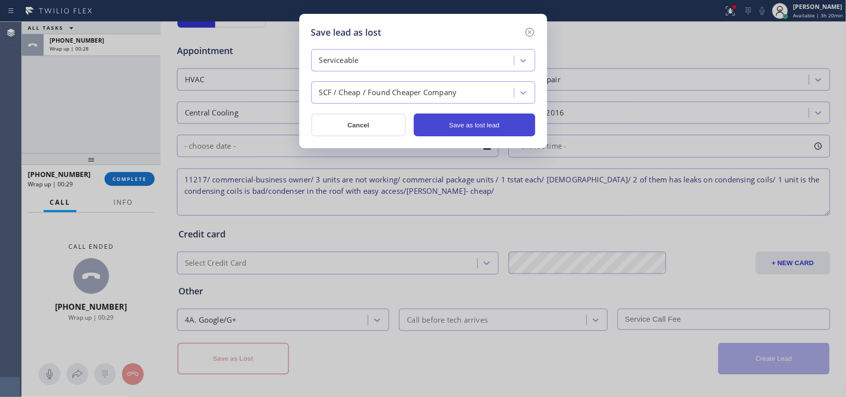
click at [480, 127] on button "Save as lost lead" at bounding box center [474, 125] width 121 height 23
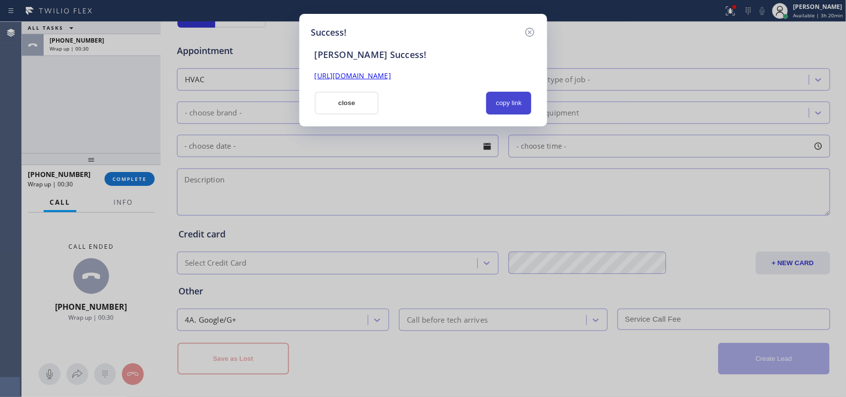
click at [514, 97] on button "copy link" at bounding box center [509, 103] width 46 height 23
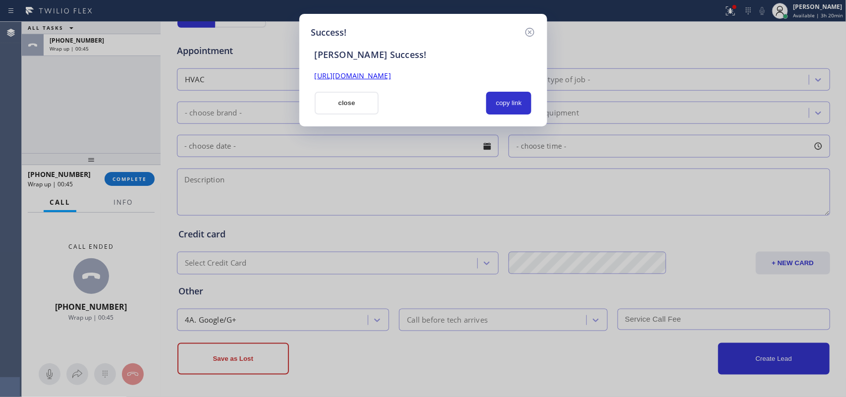
click at [214, 192] on div "Success! [PERSON_NAME] Success! [URL][DOMAIN_NAME] close copy link" at bounding box center [423, 198] width 846 height 397
click at [363, 103] on button "close" at bounding box center [347, 103] width 64 height 23
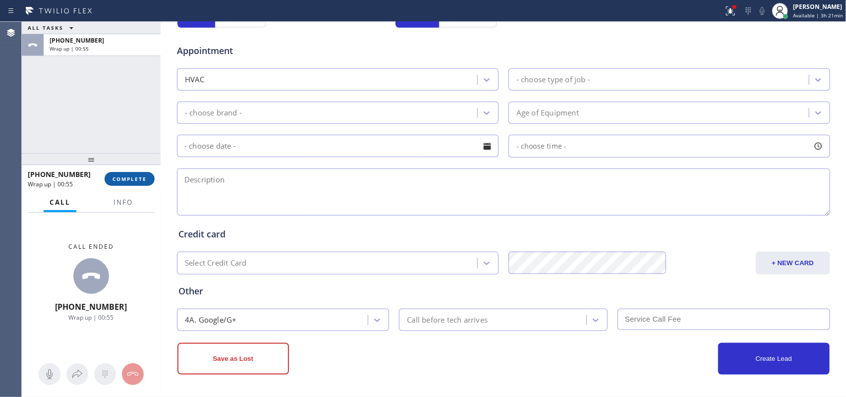
click at [136, 177] on span "COMPLETE" at bounding box center [130, 178] width 34 height 7
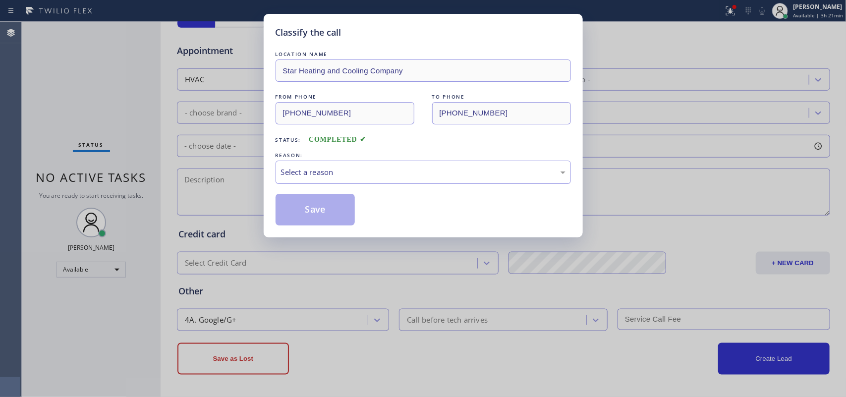
click at [378, 165] on div "Select a reason" at bounding box center [423, 172] width 295 height 23
click at [371, 204] on div "Save" at bounding box center [423, 210] width 295 height 32
click at [331, 217] on button "Save" at bounding box center [316, 210] width 80 height 32
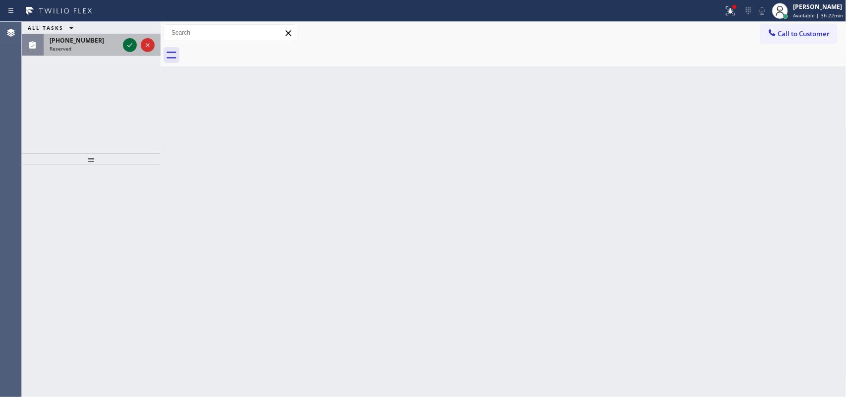
click at [130, 44] on icon at bounding box center [130, 45] width 12 height 12
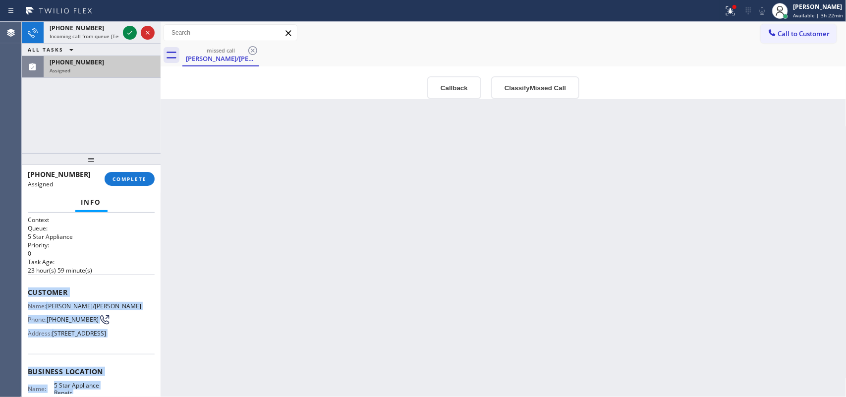
drag, startPoint x: 114, startPoint y: 308, endPoint x: 26, endPoint y: 293, distance: 89.1
click at [26, 293] on div "Context Queue: 5 Star Appliance Priority: 0 Task Age: [DEMOGRAPHIC_DATA] hour(s…" at bounding box center [91, 305] width 139 height 185
copy div "Customer Name: [PERSON_NAME]/[PERSON_NAME] Phone: [PHONE_NUMBER] Address: [STRE…"
click at [129, 32] on icon at bounding box center [130, 33] width 12 height 12
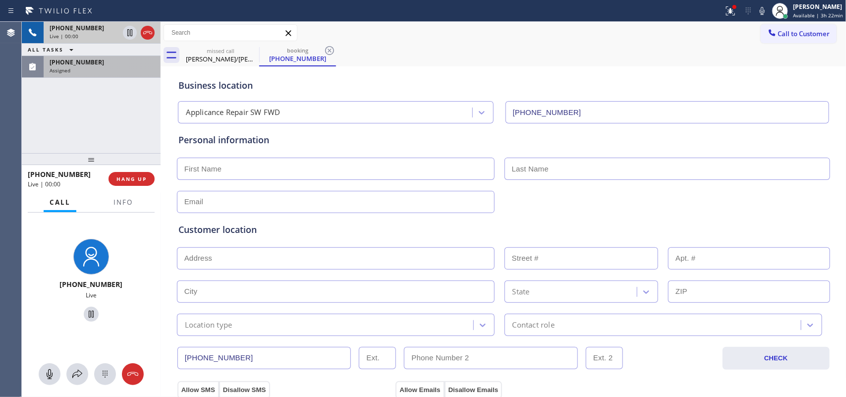
type input "[PHONE_NUMBER]"
click at [94, 31] on div "[PHONE_NUMBER]" at bounding box center [84, 28] width 69 height 8
click at [140, 179] on span "HANG UP" at bounding box center [131, 178] width 30 height 7
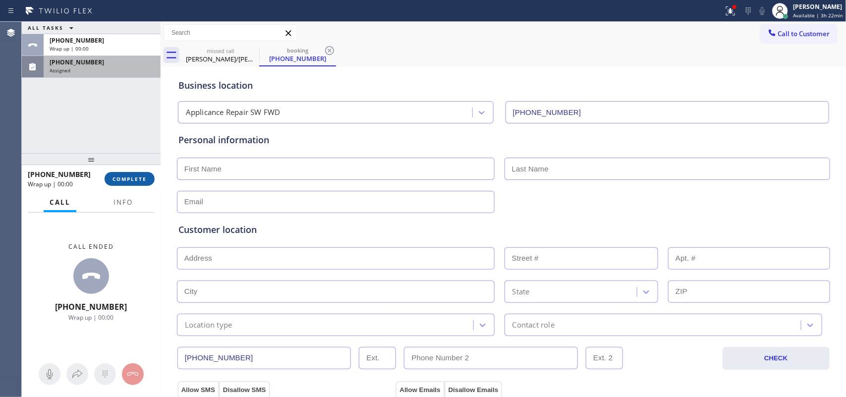
click at [144, 179] on span "COMPLETE" at bounding box center [130, 178] width 34 height 7
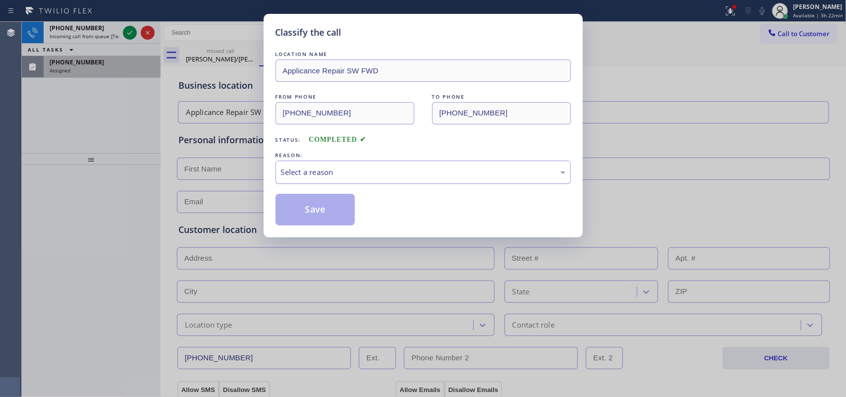
click at [360, 167] on div "Select a reason" at bounding box center [423, 172] width 285 height 11
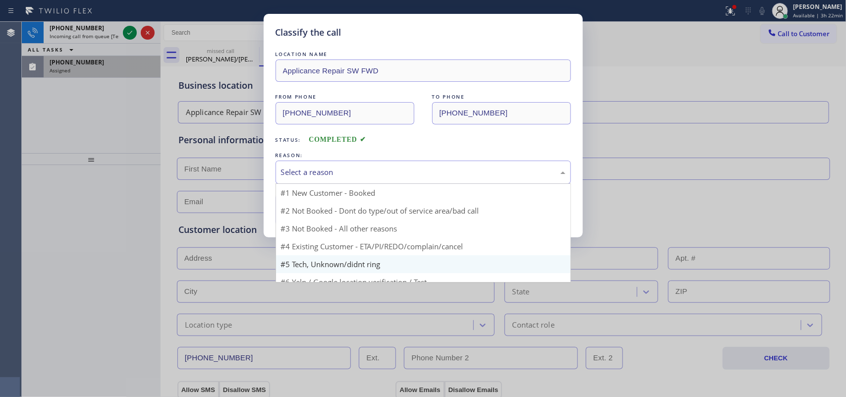
scroll to position [31, 0]
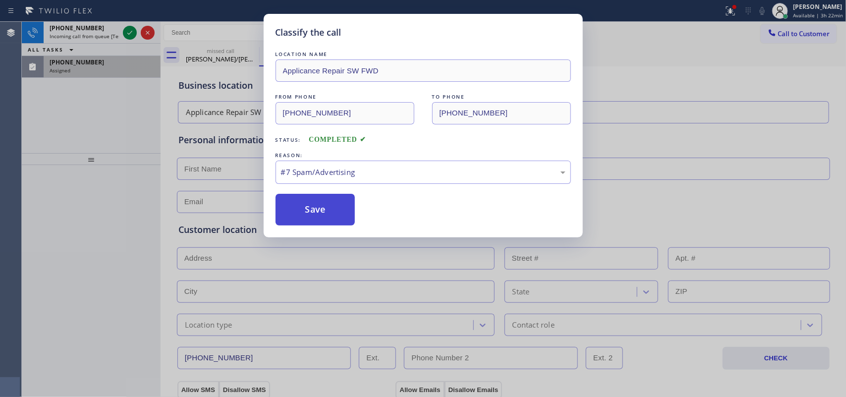
click at [324, 212] on button "Save" at bounding box center [316, 210] width 80 height 32
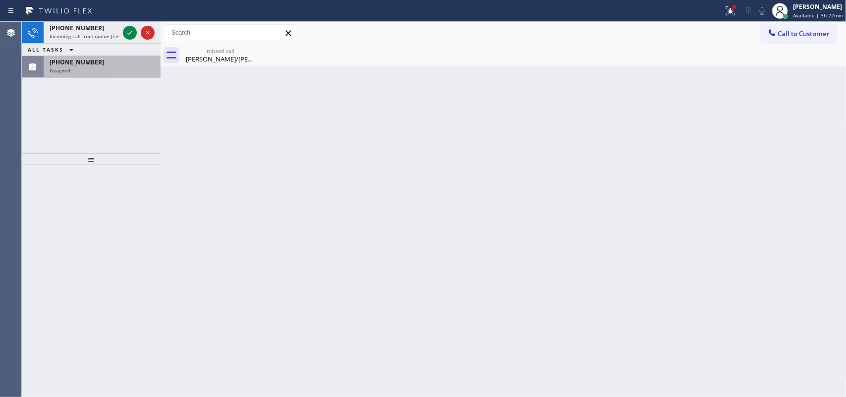
click at [128, 29] on icon at bounding box center [130, 33] width 12 height 12
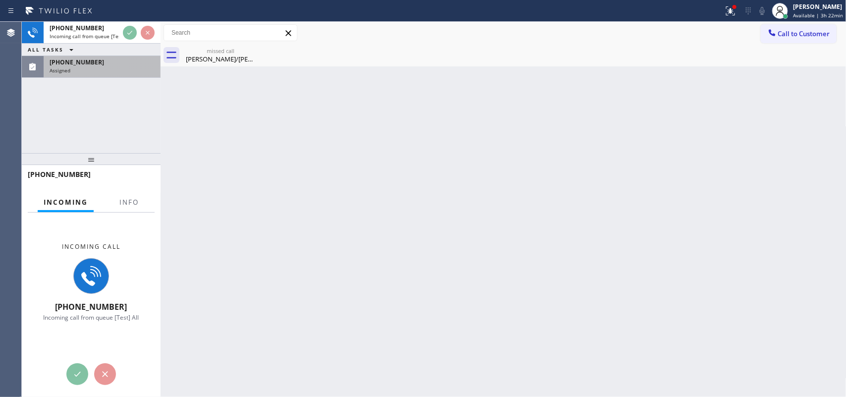
click at [114, 60] on div "[PHONE_NUMBER]" at bounding box center [102, 62] width 105 height 8
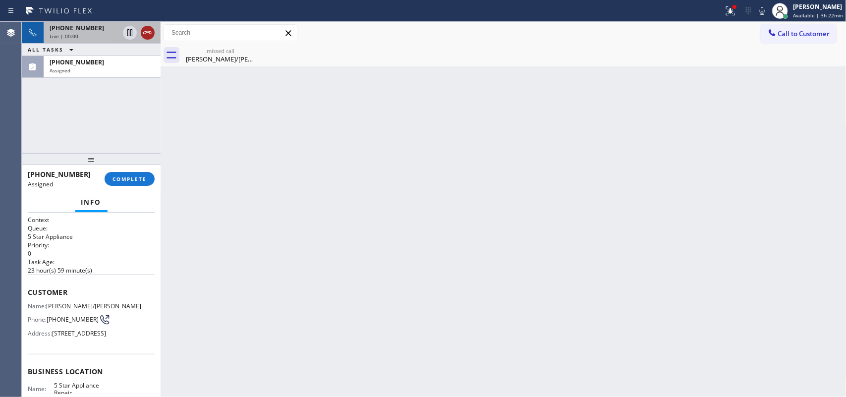
click at [148, 30] on icon at bounding box center [148, 33] width 12 height 12
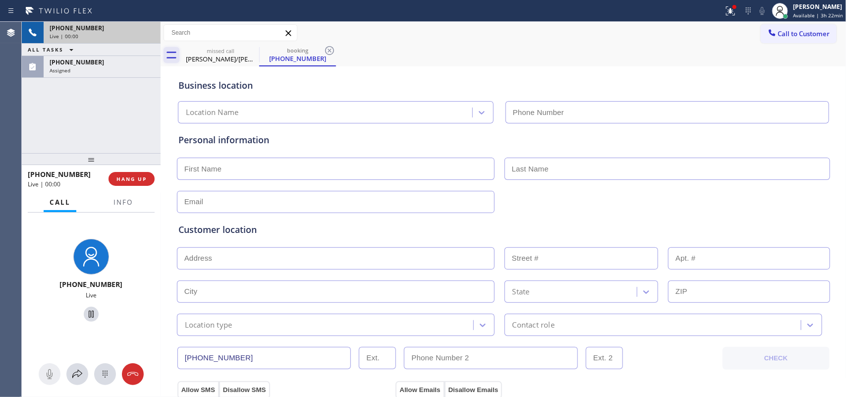
type input "[PHONE_NUMBER]"
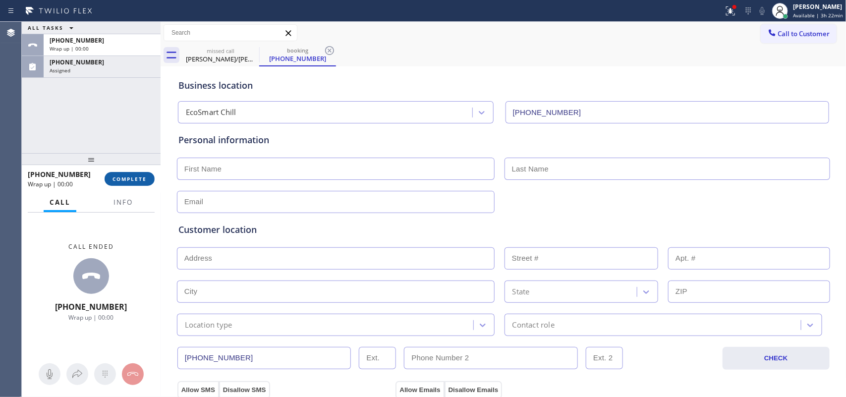
click at [143, 177] on span "COMPLETE" at bounding box center [130, 178] width 34 height 7
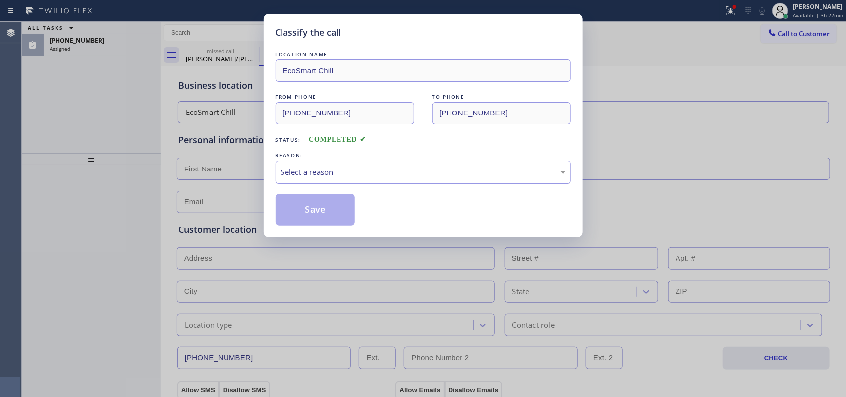
click at [343, 172] on div "Select a reason" at bounding box center [423, 172] width 285 height 11
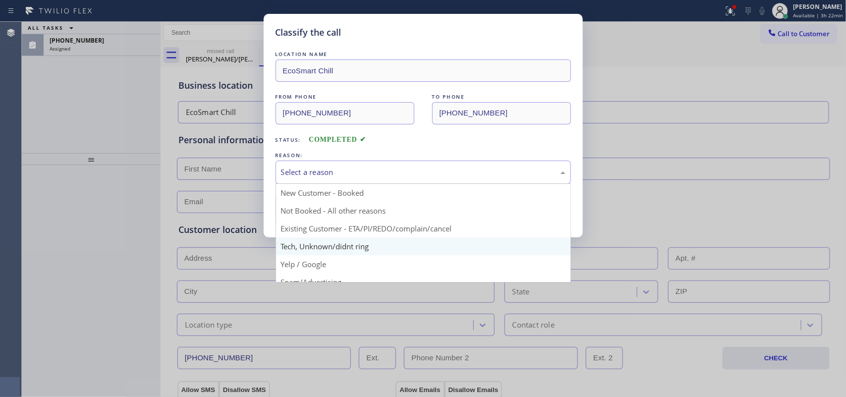
scroll to position [68, 0]
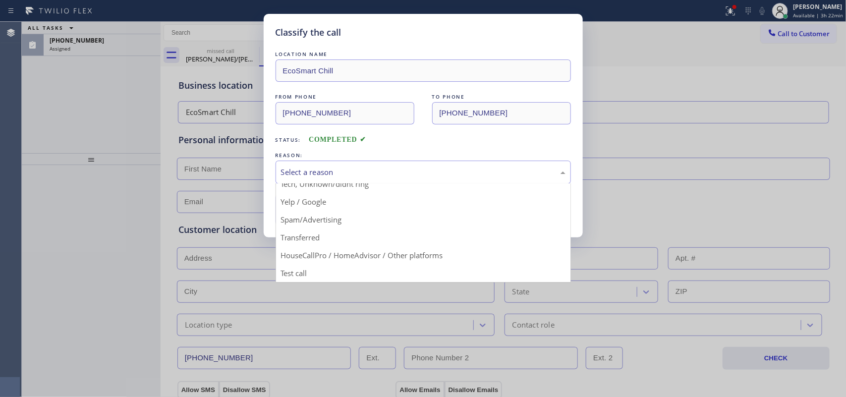
click at [337, 214] on button "Save" at bounding box center [316, 210] width 80 height 32
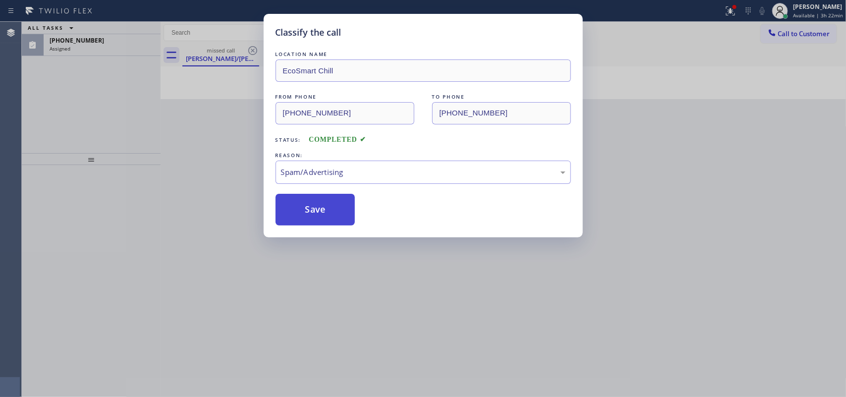
click at [334, 214] on button "Save" at bounding box center [316, 210] width 80 height 32
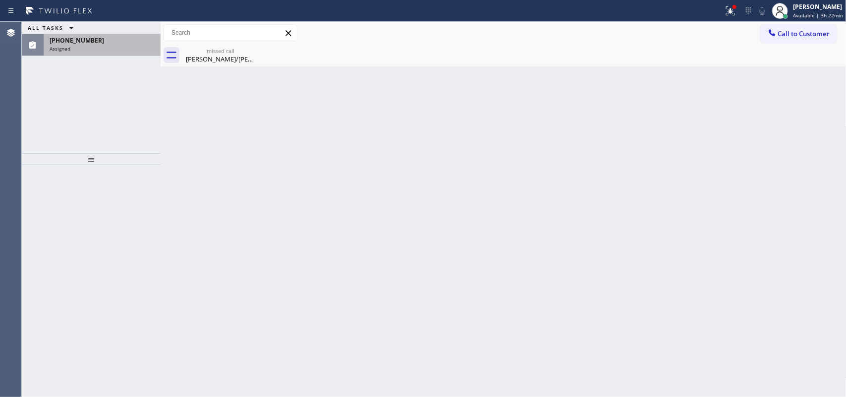
click at [84, 50] on div "Assigned" at bounding box center [102, 48] width 105 height 7
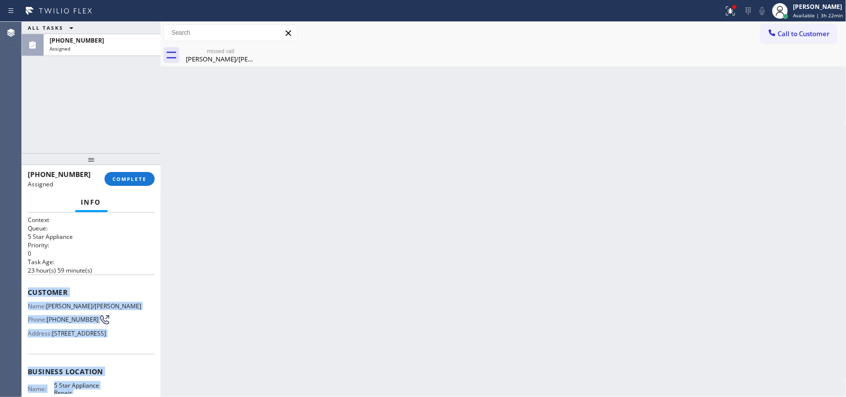
drag, startPoint x: 124, startPoint y: 309, endPoint x: 29, endPoint y: 291, distance: 96.8
click at [29, 291] on div "Context Queue: 5 Star Appliance Priority: 0 Task Age: [DEMOGRAPHIC_DATA] hour(s…" at bounding box center [91, 364] width 127 height 296
copy div "Customer Name: [PERSON_NAME]/[PERSON_NAME] Phone: [PHONE_NUMBER] Address: [STRE…"
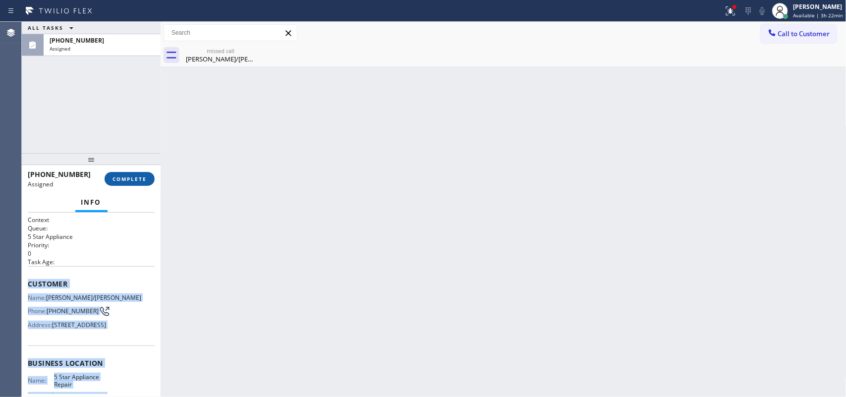
click at [144, 180] on span "COMPLETE" at bounding box center [130, 178] width 34 height 7
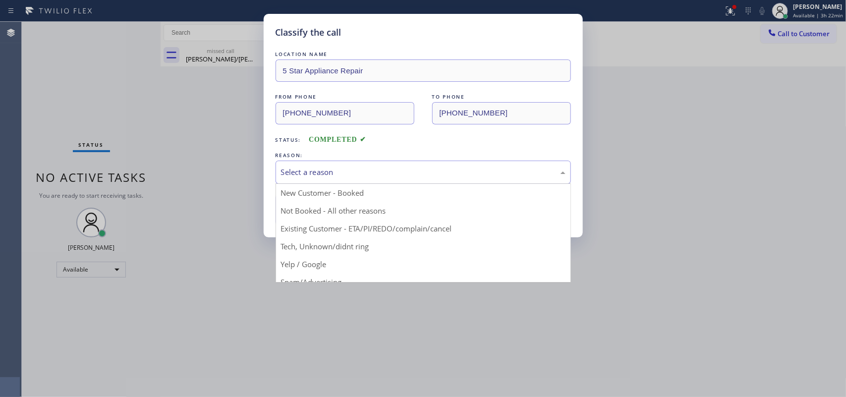
click at [404, 174] on div "Select a reason" at bounding box center [423, 172] width 285 height 11
drag, startPoint x: 345, startPoint y: 249, endPoint x: 341, endPoint y: 246, distance: 5.1
click at [345, 249] on div "Classify the call LOCATION NAME 5 Star Appliance Repair FROM PHONE [PHONE_NUMBE…" at bounding box center [423, 198] width 846 height 397
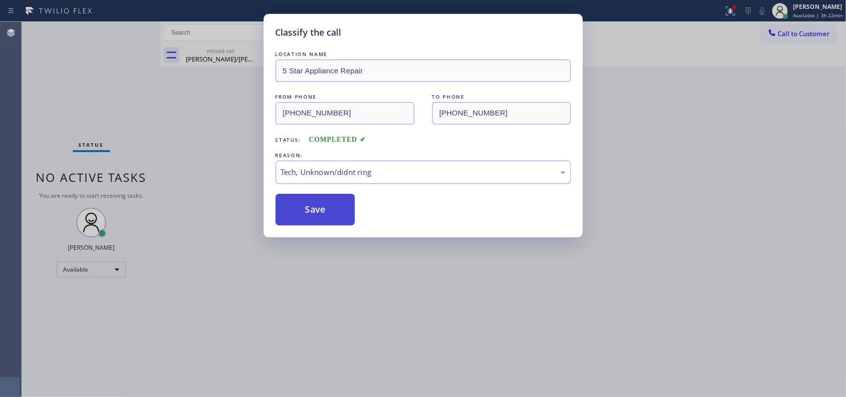
click at [311, 213] on button "Save" at bounding box center [316, 210] width 80 height 32
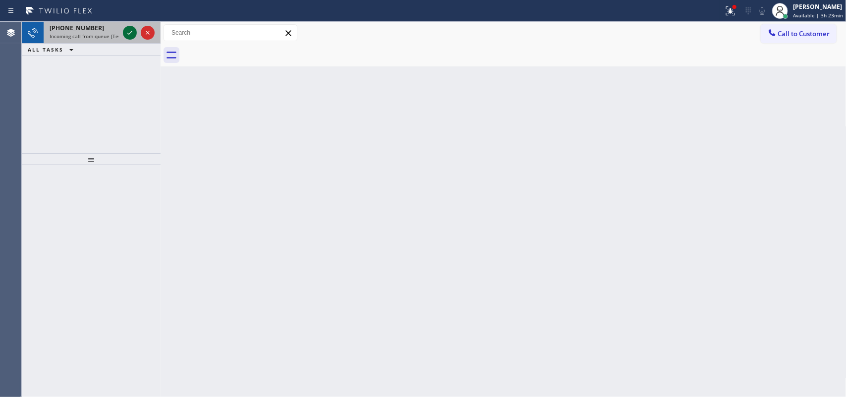
click at [127, 30] on icon at bounding box center [130, 33] width 12 height 12
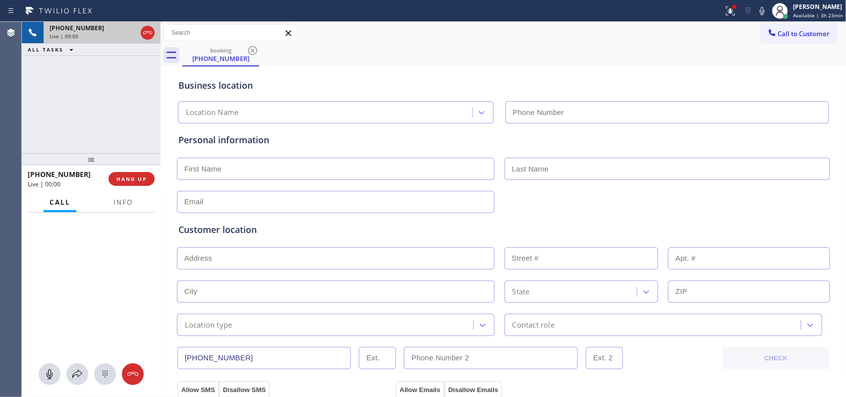
type input "[PHONE_NUMBER]"
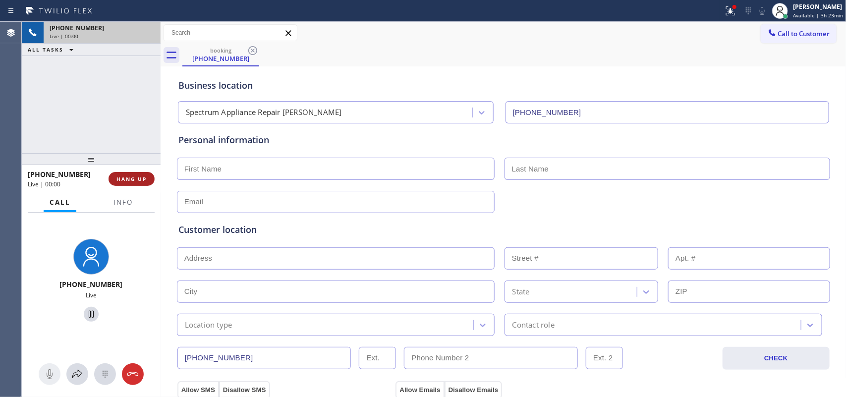
click at [143, 176] on span "HANG UP" at bounding box center [131, 178] width 30 height 7
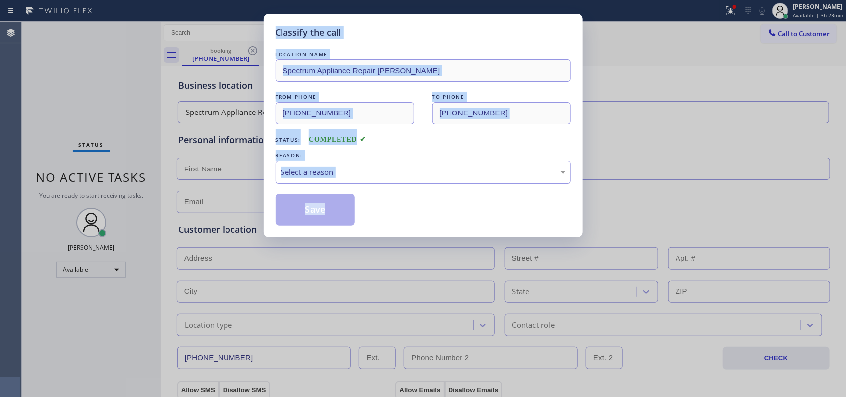
click at [354, 167] on div "Select a reason" at bounding box center [423, 172] width 295 height 23
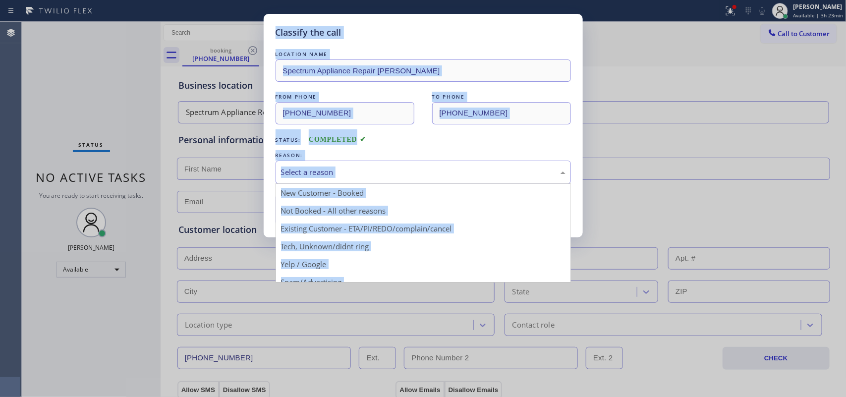
click at [373, 175] on div "Select a reason" at bounding box center [423, 172] width 285 height 11
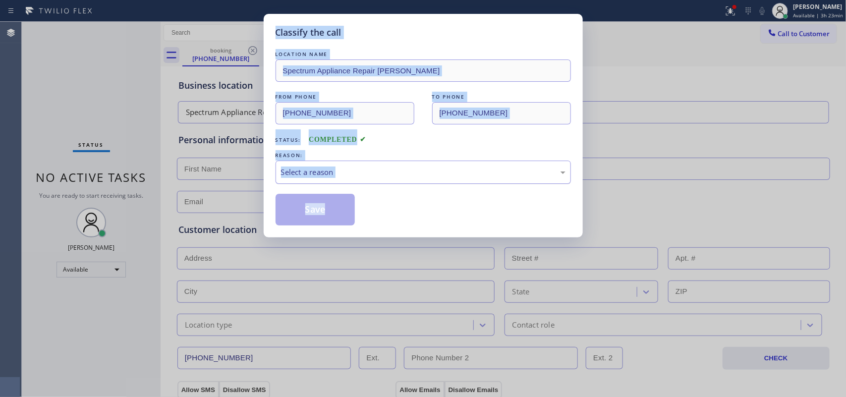
click at [373, 175] on div "Select a reason" at bounding box center [423, 172] width 285 height 11
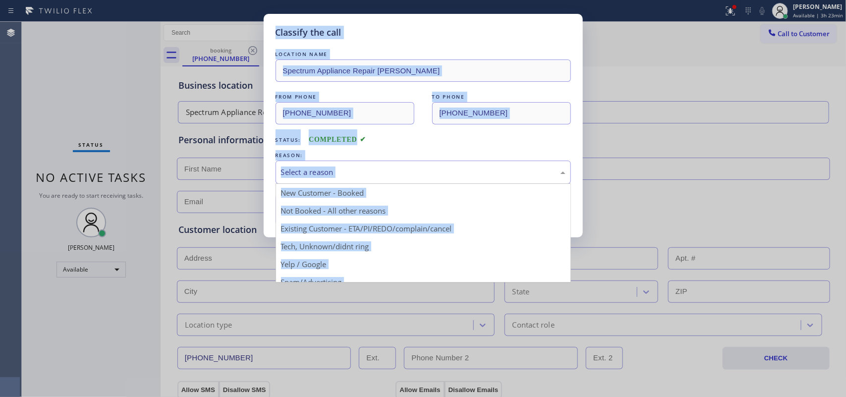
scroll to position [68, 0]
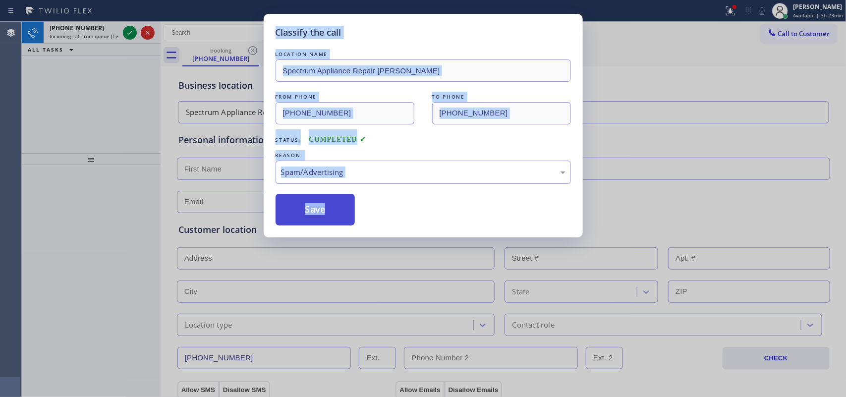
click at [323, 208] on button "Save" at bounding box center [316, 210] width 80 height 32
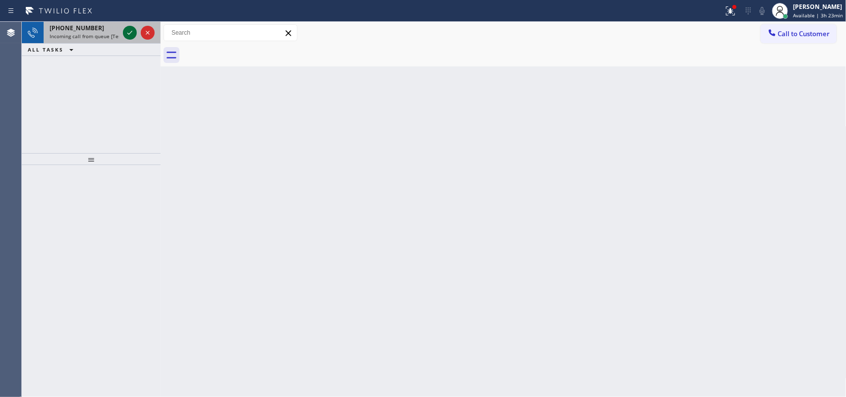
click at [125, 32] on icon at bounding box center [130, 33] width 12 height 12
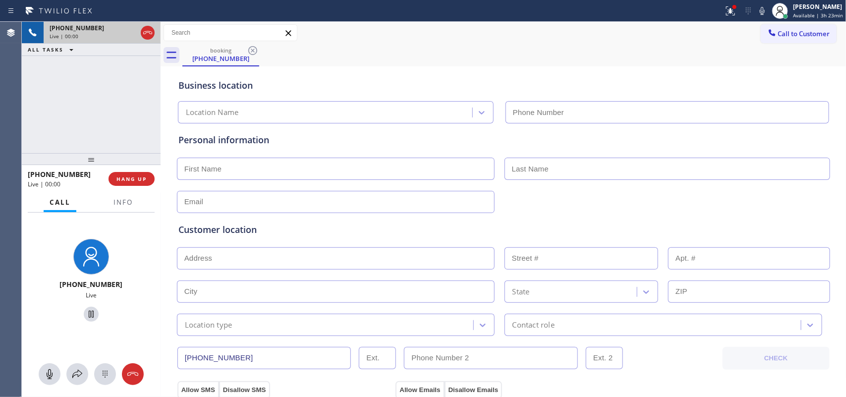
type input "[PHONE_NUMBER]"
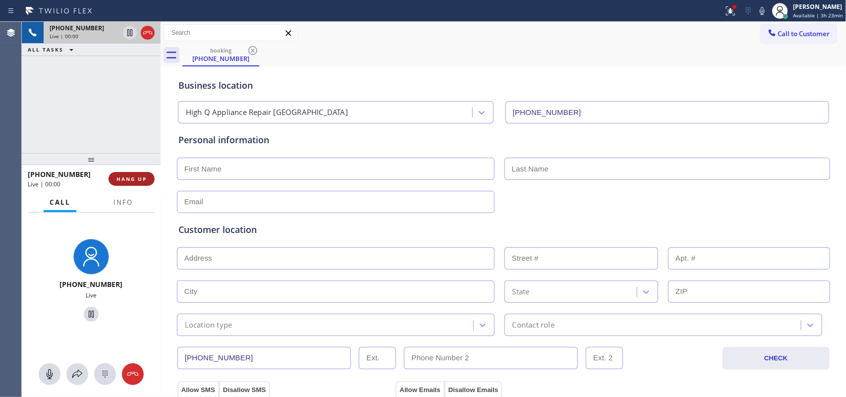
click at [142, 179] on span "HANG UP" at bounding box center [131, 178] width 30 height 7
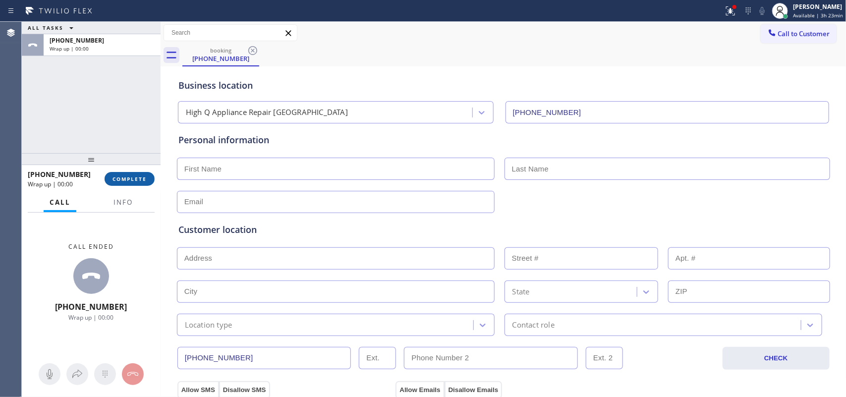
click at [142, 179] on span "COMPLETE" at bounding box center [130, 178] width 34 height 7
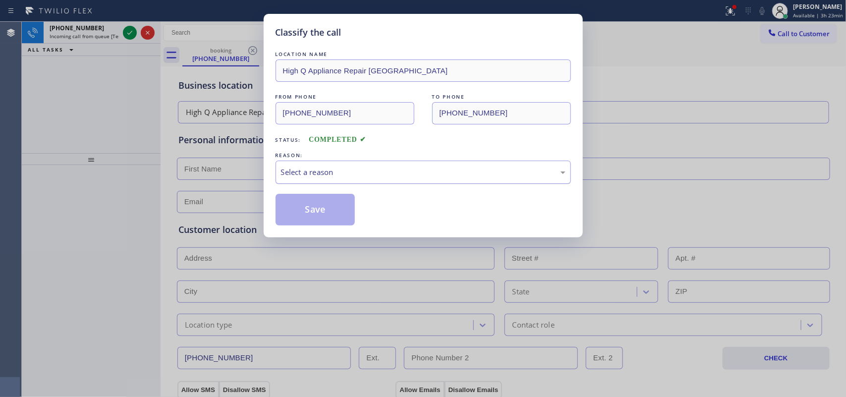
click at [340, 167] on div "Select a reason" at bounding box center [423, 172] width 285 height 11
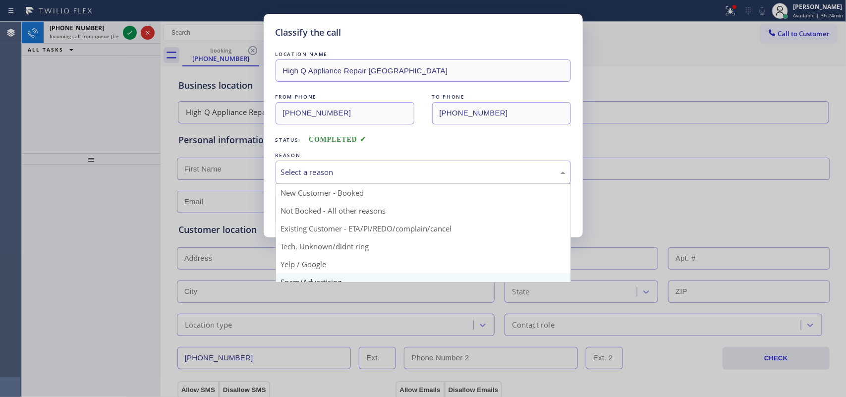
scroll to position [68, 0]
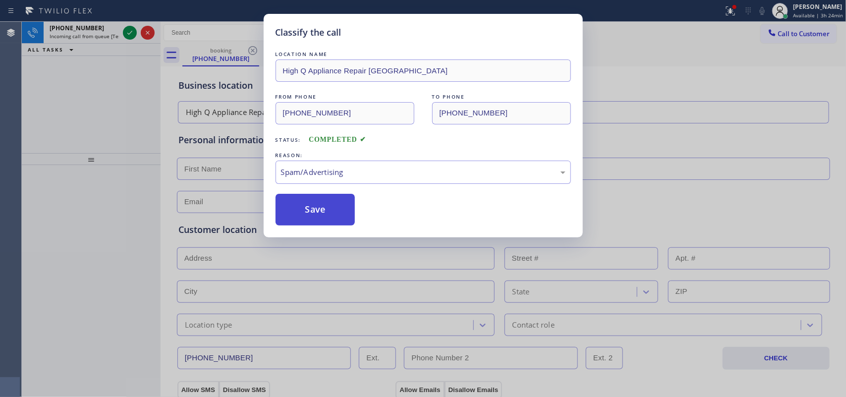
click at [316, 209] on button "Save" at bounding box center [316, 210] width 80 height 32
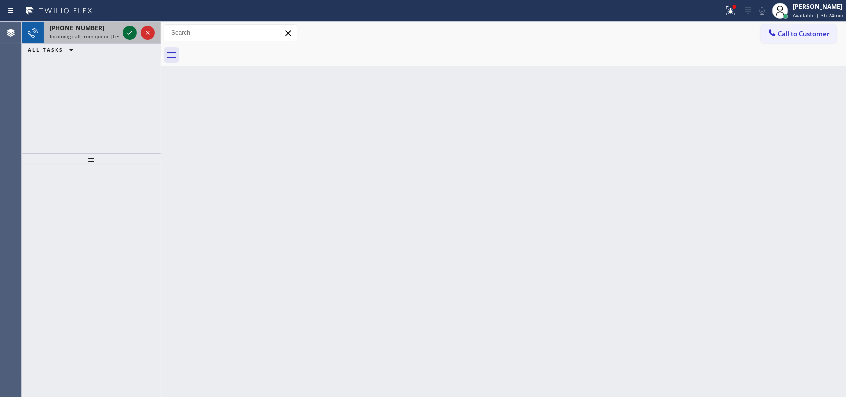
click at [125, 30] on icon at bounding box center [130, 33] width 12 height 12
click at [131, 31] on icon at bounding box center [130, 33] width 12 height 12
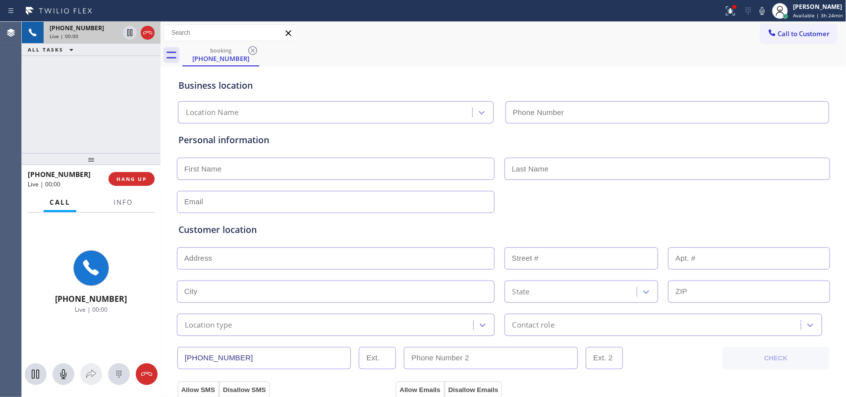
type input "[PHONE_NUMBER]"
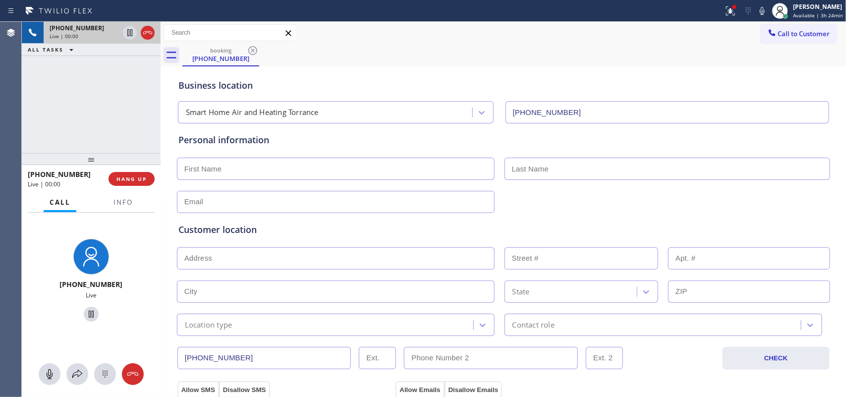
click at [132, 212] on div at bounding box center [123, 211] width 31 height 2
click at [130, 204] on span "Info" at bounding box center [123, 202] width 19 height 9
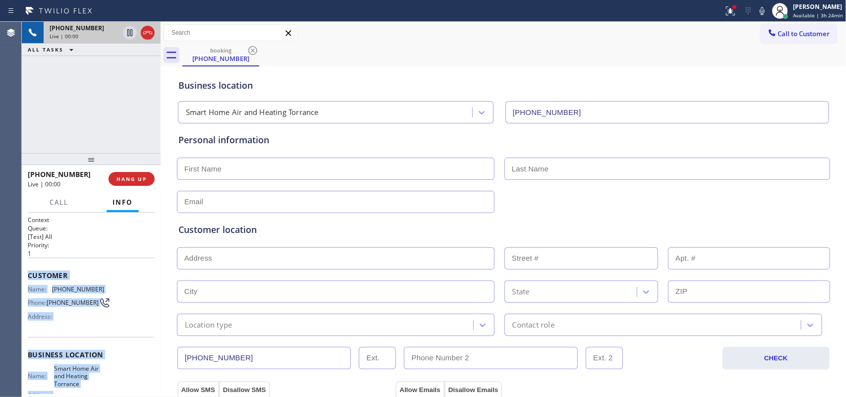
drag, startPoint x: 119, startPoint y: 312, endPoint x: 28, endPoint y: 269, distance: 101.1
click at [28, 269] on div "Context Queue: [Test] All Priority: 1 Customer Name: [PHONE_NUMBER] Phone: [PHO…" at bounding box center [91, 359] width 127 height 287
copy div "Customer Name: [PHONE_NUMBER] Phone: [PHONE_NUMBER] Address: Business location …"
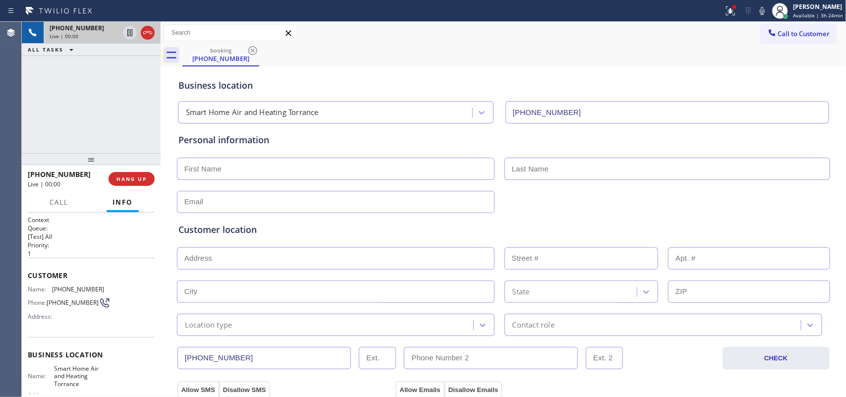
click at [138, 169] on div "[PHONE_NUMBER] Live | 00:00 HANG UP" at bounding box center [91, 179] width 127 height 26
click at [140, 173] on button "HANG UP" at bounding box center [132, 179] width 46 height 14
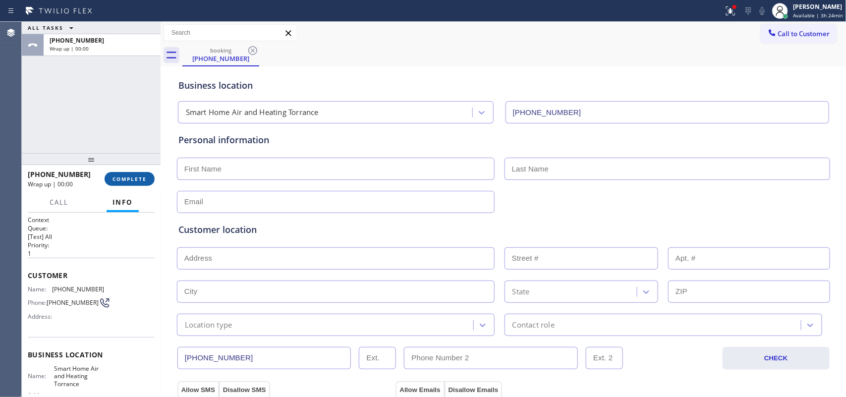
click at [122, 179] on span "COMPLETE" at bounding box center [130, 178] width 34 height 7
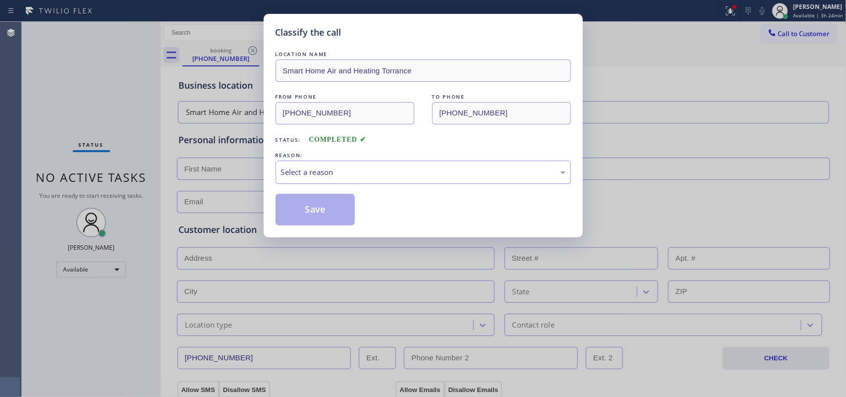
click at [316, 175] on div "Select a reason" at bounding box center [423, 172] width 285 height 11
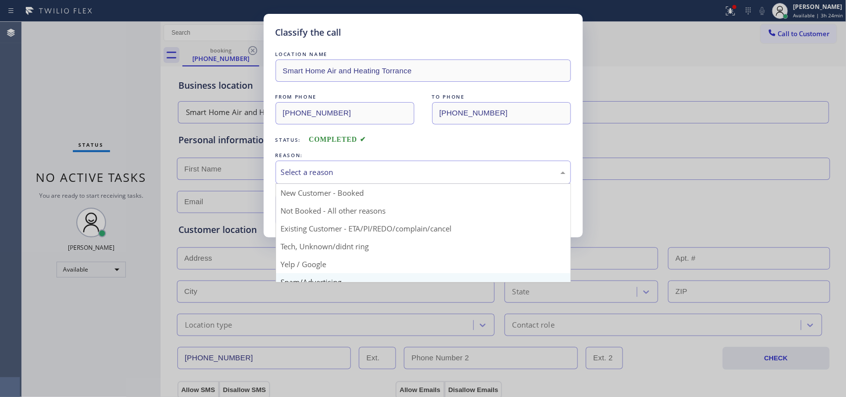
scroll to position [68, 0]
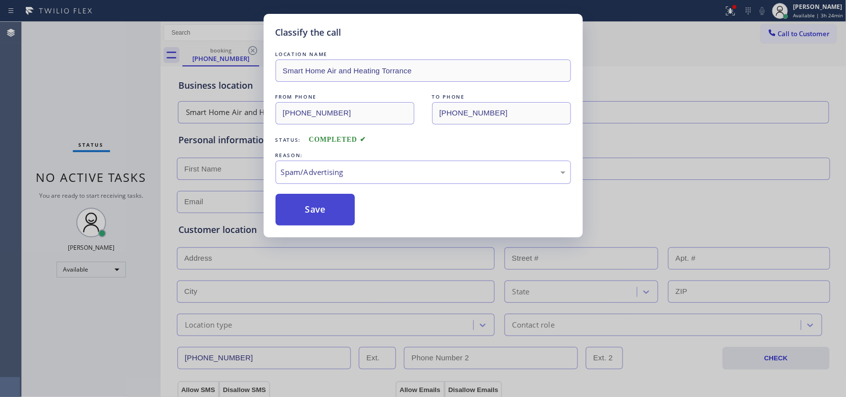
click at [325, 214] on button "Save" at bounding box center [316, 210] width 80 height 32
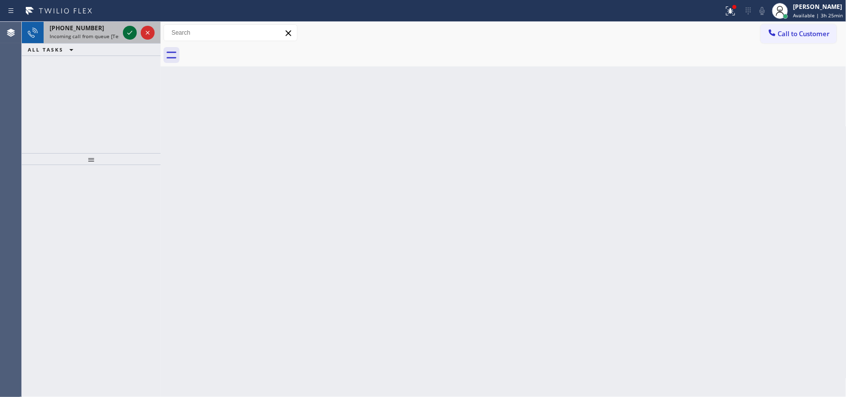
click at [128, 30] on icon at bounding box center [130, 33] width 12 height 12
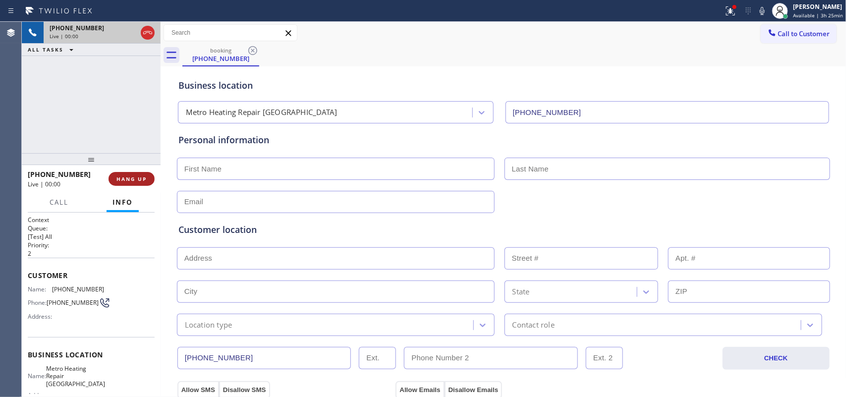
type input "[PHONE_NUMBER]"
click at [124, 175] on span "HANG UP" at bounding box center [131, 178] width 30 height 7
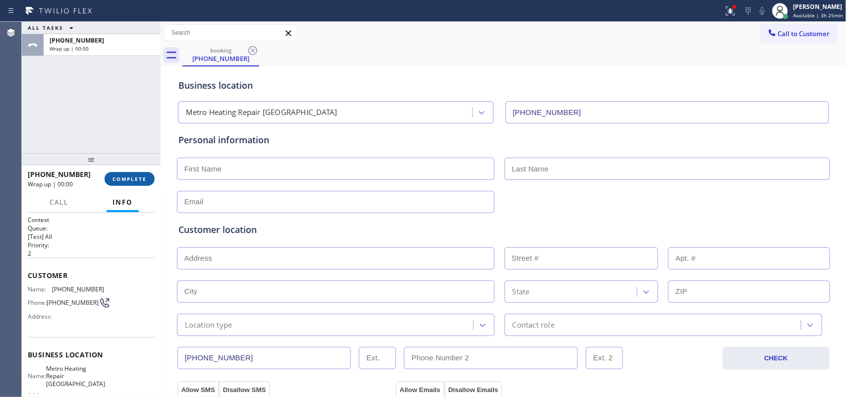
click at [127, 180] on span "COMPLETE" at bounding box center [130, 178] width 34 height 7
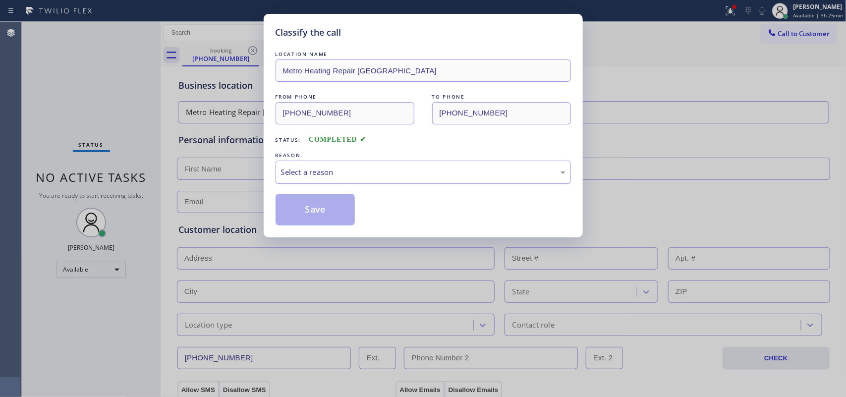
click at [390, 162] on div "Select a reason" at bounding box center [423, 172] width 295 height 23
click at [361, 165] on div "Select a reason" at bounding box center [423, 172] width 295 height 23
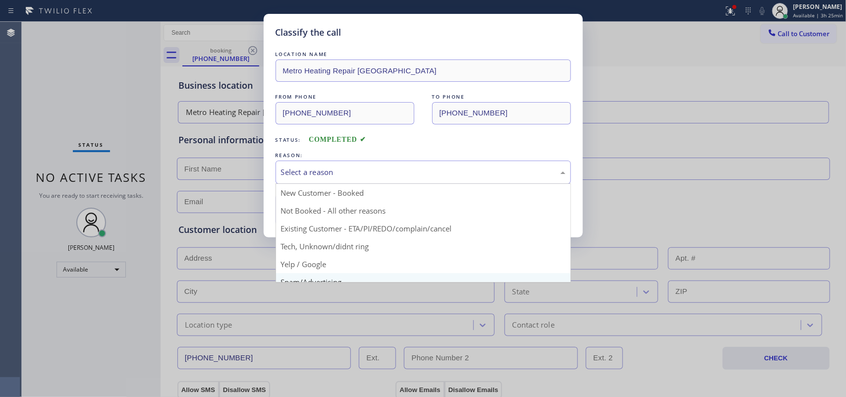
scroll to position [68, 0]
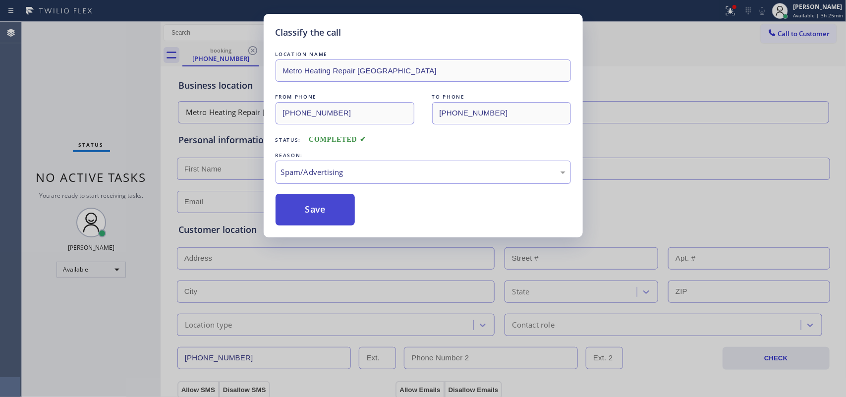
click at [331, 211] on button "Save" at bounding box center [316, 210] width 80 height 32
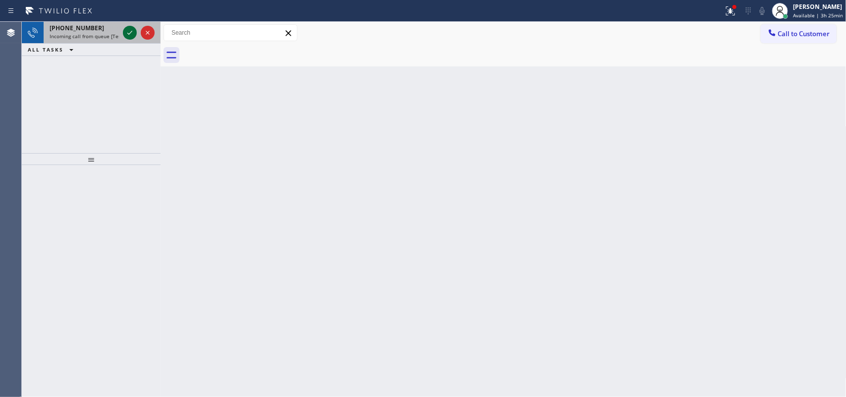
click at [129, 29] on icon at bounding box center [130, 33] width 12 height 12
click at [127, 32] on icon at bounding box center [130, 33] width 12 height 12
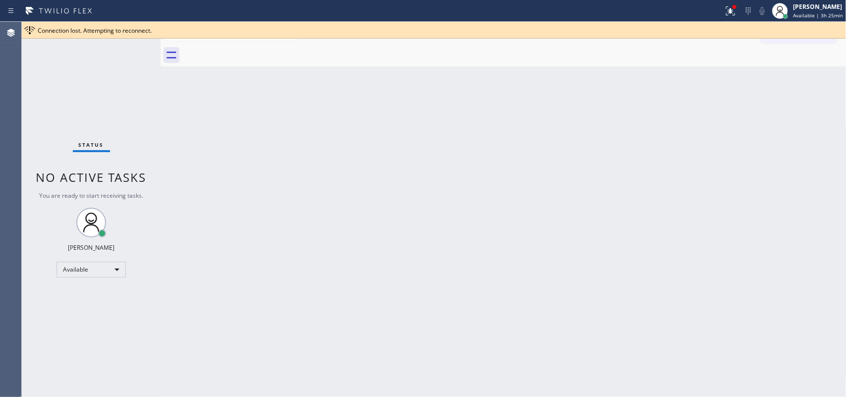
click at [123, 77] on div "Status No active tasks You are ready to start receiving tasks. [PERSON_NAME] Av…" at bounding box center [91, 209] width 139 height 375
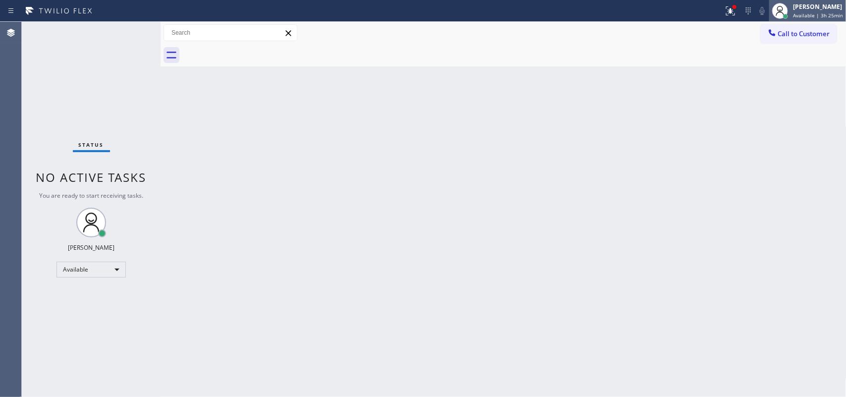
click at [818, 12] on span "Available | 3h 25min" at bounding box center [818, 15] width 50 height 7
click at [806, 16] on span "Available | 3h 25min" at bounding box center [818, 15] width 50 height 7
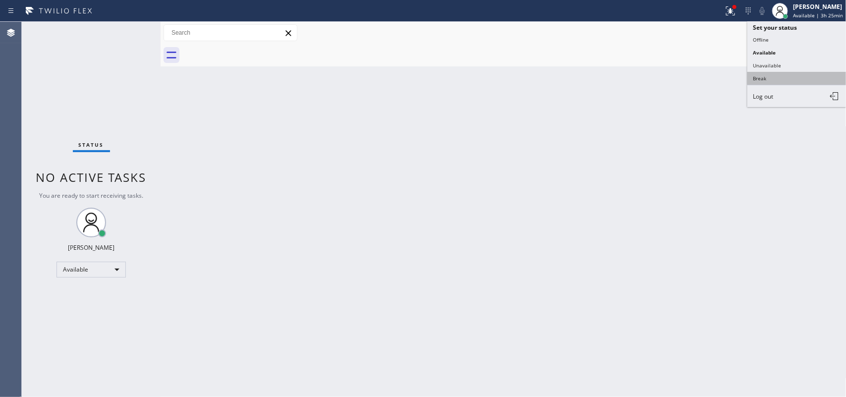
click at [794, 72] on button "Break" at bounding box center [796, 78] width 99 height 13
click at [794, 73] on div "Back to Dashboard Change Sender ID Customers Technicians Select a contact Outbo…" at bounding box center [504, 209] width 686 height 375
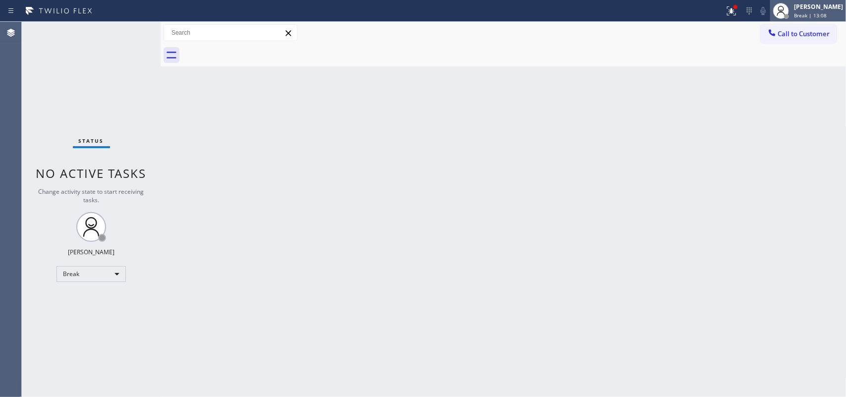
click at [787, 11] on icon at bounding box center [781, 11] width 12 height 12
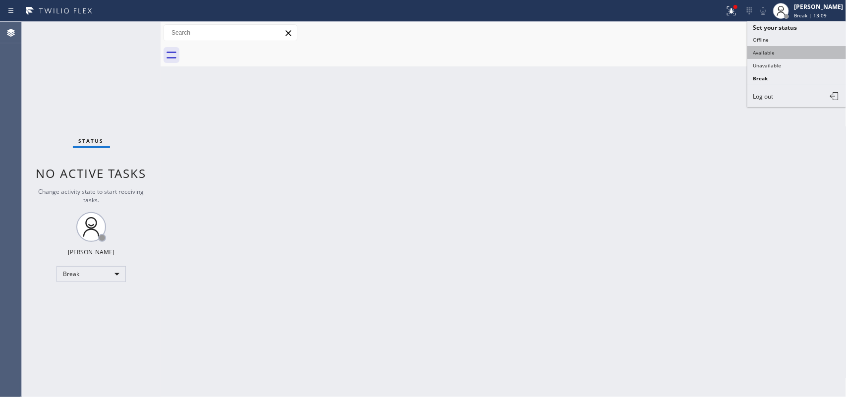
click at [787, 51] on button "Available" at bounding box center [796, 52] width 99 height 13
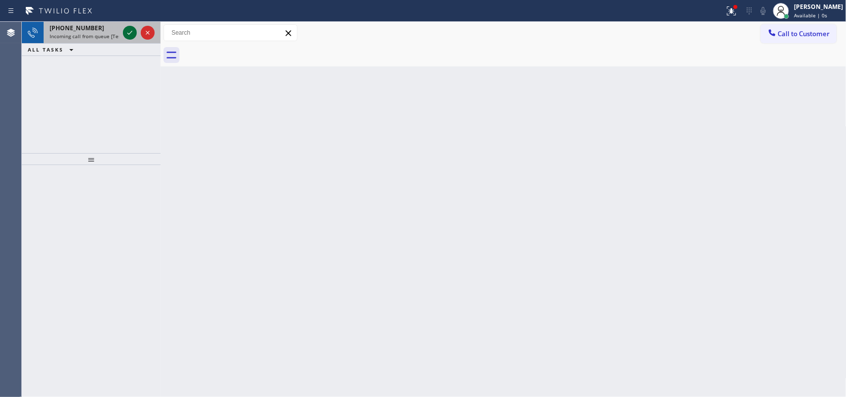
click at [130, 33] on icon at bounding box center [129, 33] width 5 height 4
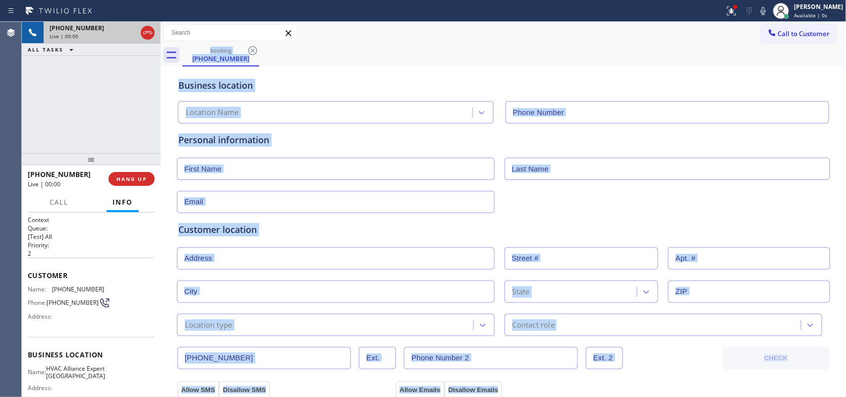
type input "[PHONE_NUMBER]"
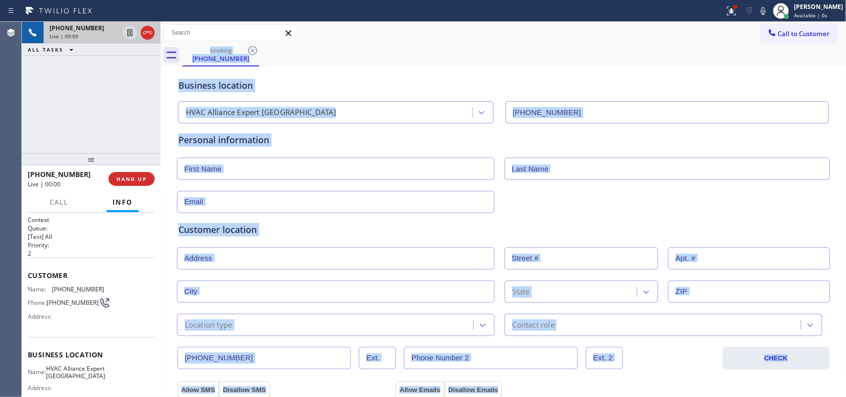
click at [344, 72] on div "Business location HVAC Alliance Expert [GEOGRAPHIC_DATA] [PHONE_NUMBER]" at bounding box center [503, 96] width 654 height 55
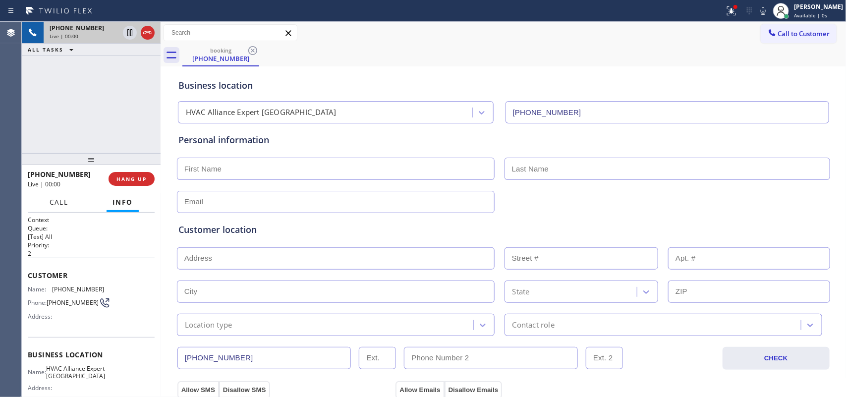
click at [65, 204] on span "Call" at bounding box center [59, 202] width 19 height 9
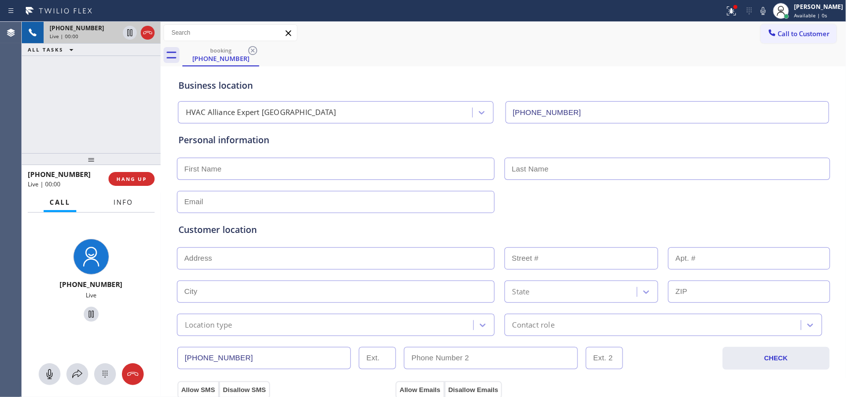
click at [123, 193] on button "Info" at bounding box center [123, 202] width 31 height 19
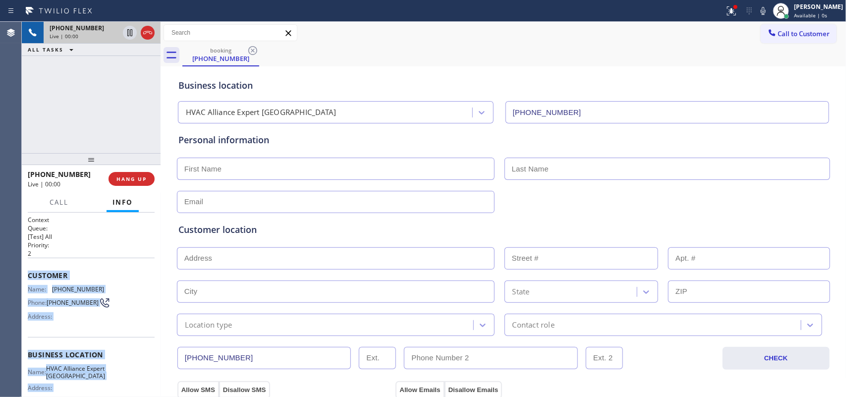
drag, startPoint x: 99, startPoint y: 305, endPoint x: 24, endPoint y: 274, distance: 81.6
click at [24, 274] on div "Context Queue: [Test] All Priority: 2 Customer Name: [PHONE_NUMBER] Phone: [PHO…" at bounding box center [91, 305] width 139 height 185
copy div "Customer Name: [PHONE_NUMBER] Phone: [PHONE_NUMBER] Address: Business location …"
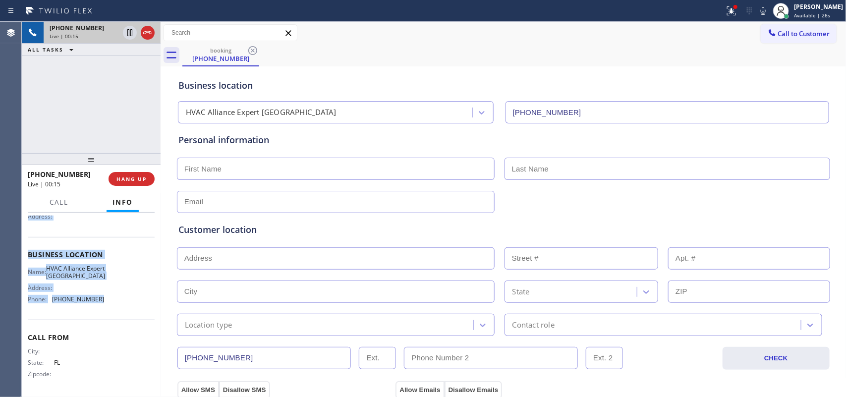
click at [95, 296] on span "[PHONE_NUMBER]" at bounding box center [78, 298] width 52 height 7
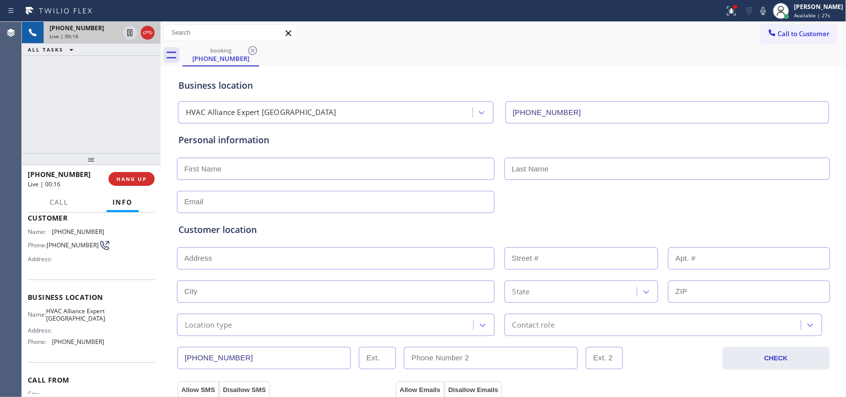
click at [107, 281] on div "Business location Name: HVAC Alliance Expert Three Lakes Address: Phone: [PHONE…" at bounding box center [91, 321] width 127 height 83
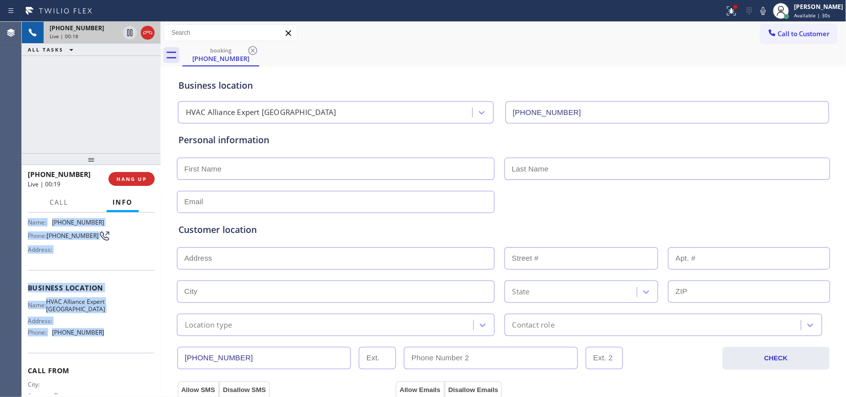
scroll to position [0, 0]
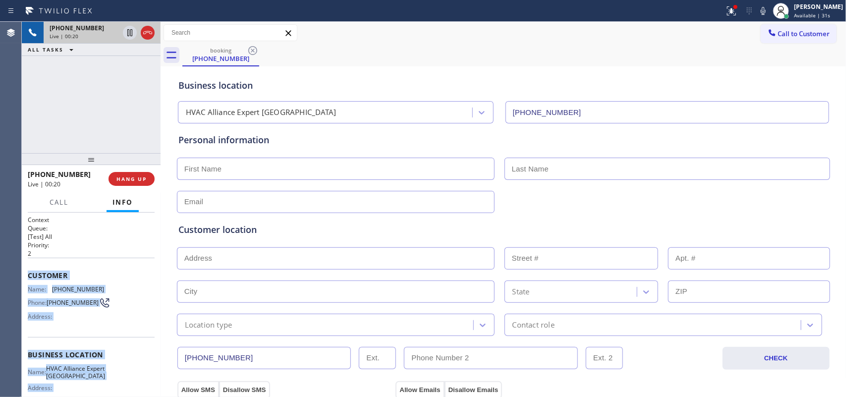
drag, startPoint x: 106, startPoint y: 306, endPoint x: 30, endPoint y: 275, distance: 81.8
click at [30, 275] on div "Context Queue: [Test] All Priority: 2 Customer Name: [PHONE_NUMBER] Phone: [PHO…" at bounding box center [91, 355] width 127 height 279
copy div "Customer Name: [PHONE_NUMBER] Phone: [PHONE_NUMBER] Address: Business location …"
click at [59, 199] on span "Call" at bounding box center [59, 202] width 19 height 9
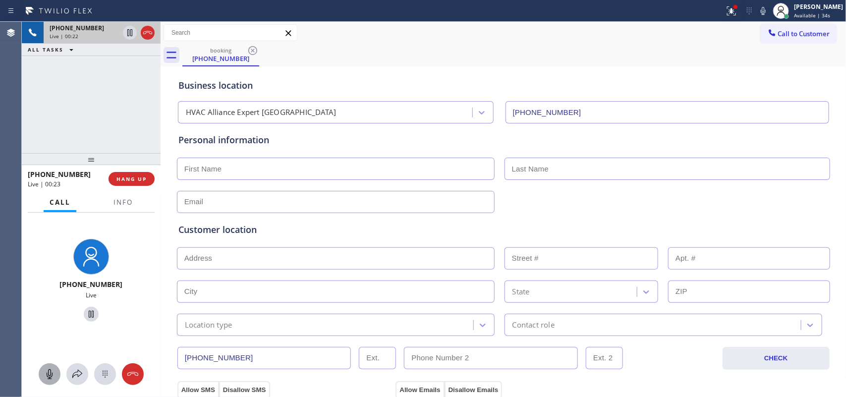
click at [53, 370] on icon at bounding box center [50, 374] width 12 height 12
click at [85, 316] on icon at bounding box center [91, 314] width 12 height 12
click at [52, 374] on icon at bounding box center [50, 374] width 6 height 10
click at [88, 313] on icon at bounding box center [91, 314] width 7 height 7
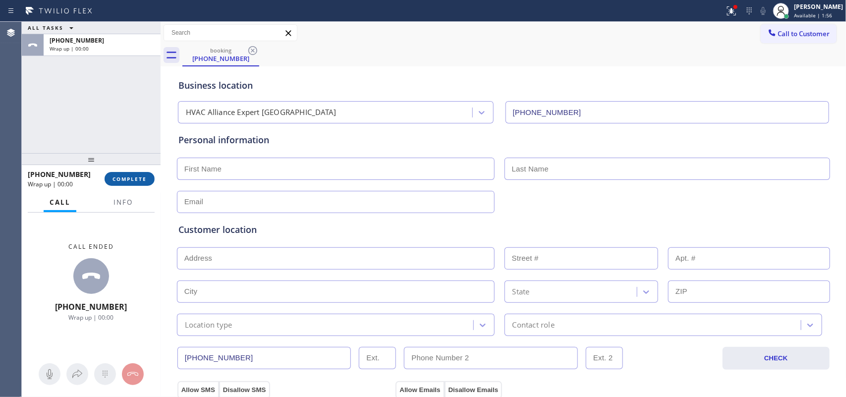
click at [135, 176] on span "COMPLETE" at bounding box center [130, 178] width 34 height 7
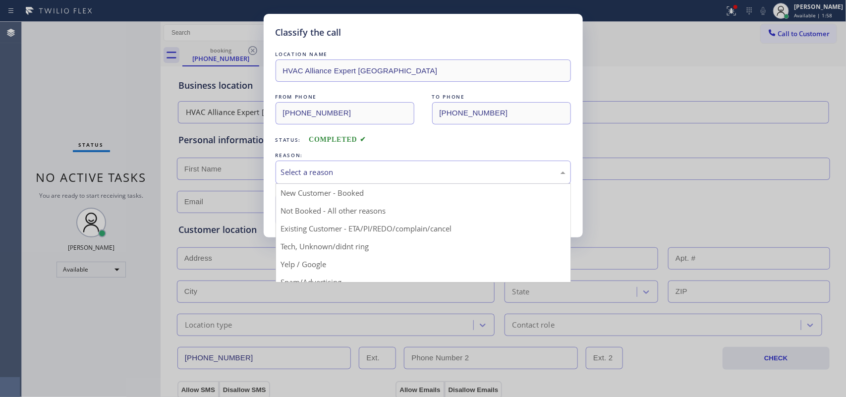
click at [288, 170] on div "Select a reason" at bounding box center [423, 172] width 285 height 11
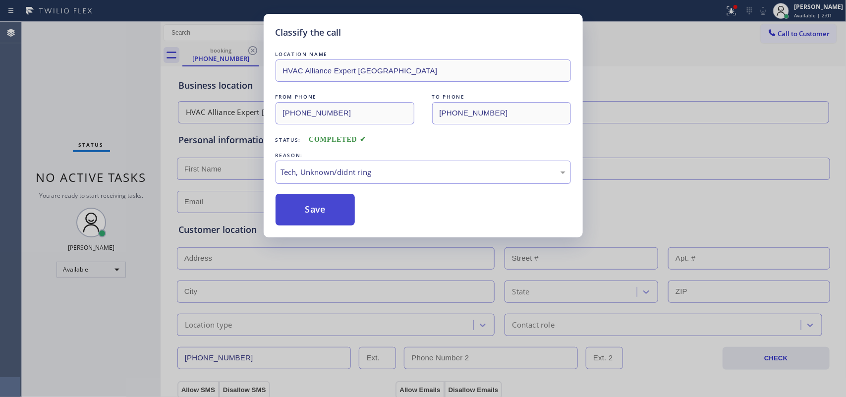
click at [298, 213] on button "Save" at bounding box center [316, 210] width 80 height 32
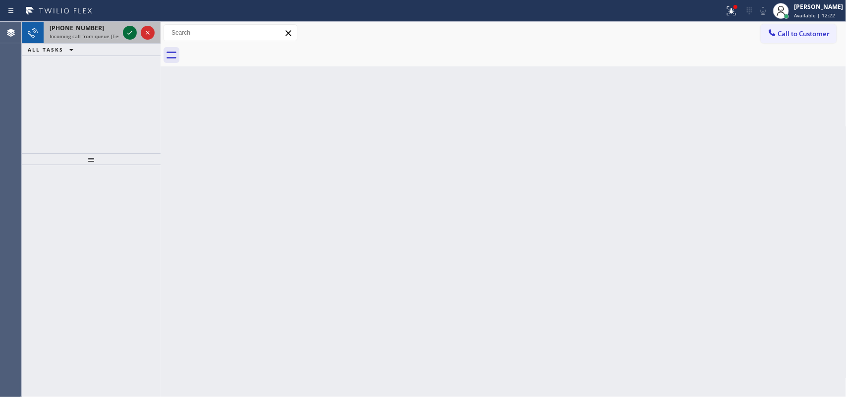
click at [130, 30] on icon at bounding box center [130, 33] width 12 height 12
click at [126, 28] on icon at bounding box center [130, 33] width 12 height 12
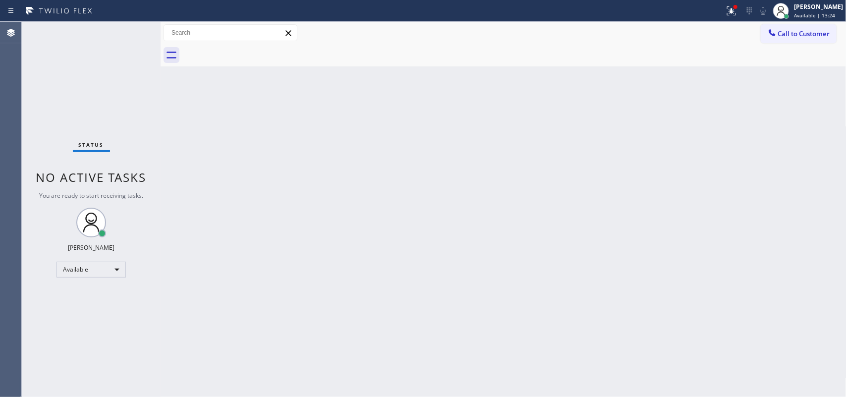
click at [127, 35] on div "Status No active tasks You are ready to start receiving tasks. [PERSON_NAME] Av…" at bounding box center [91, 209] width 139 height 375
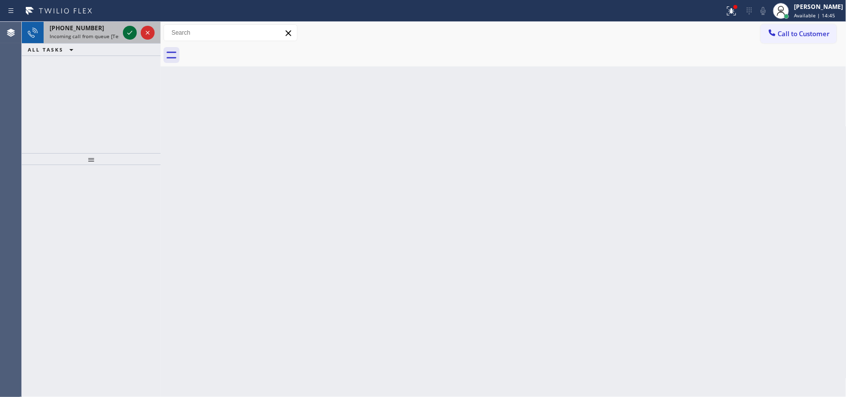
click at [128, 32] on icon at bounding box center [130, 33] width 12 height 12
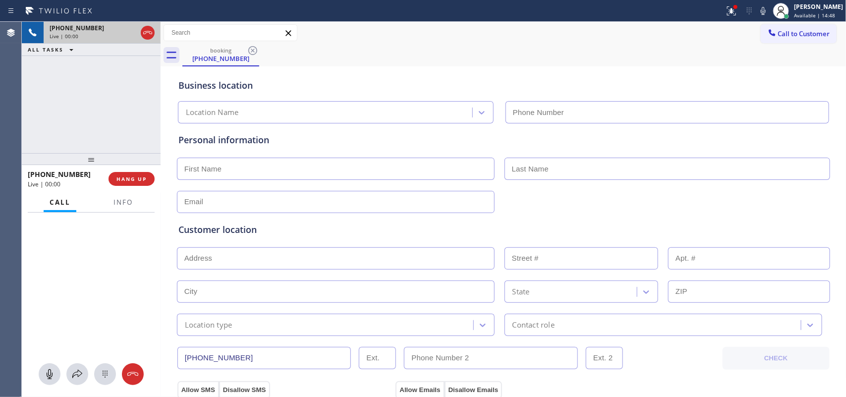
type input "[PHONE_NUMBER]"
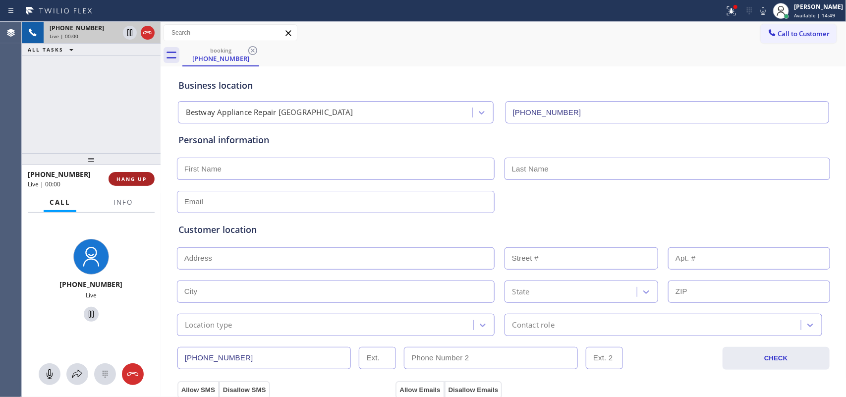
click at [137, 178] on span "HANG UP" at bounding box center [131, 178] width 30 height 7
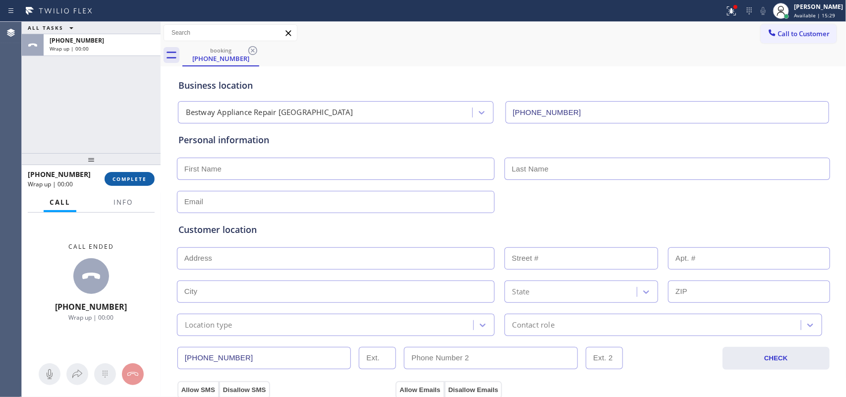
click at [138, 177] on span "COMPLETE" at bounding box center [130, 178] width 34 height 7
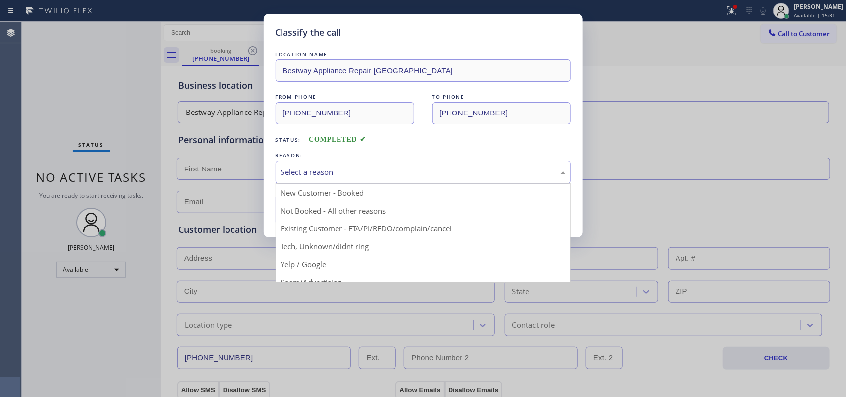
click at [457, 171] on div "Select a reason" at bounding box center [423, 172] width 285 height 11
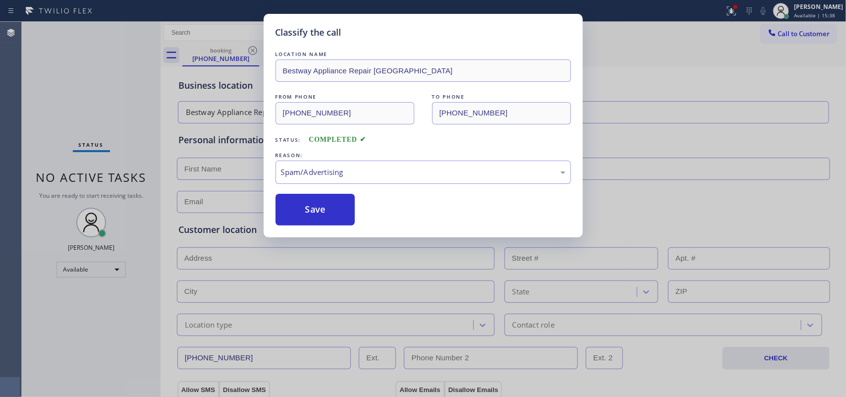
click at [345, 224] on button "Save" at bounding box center [316, 210] width 80 height 32
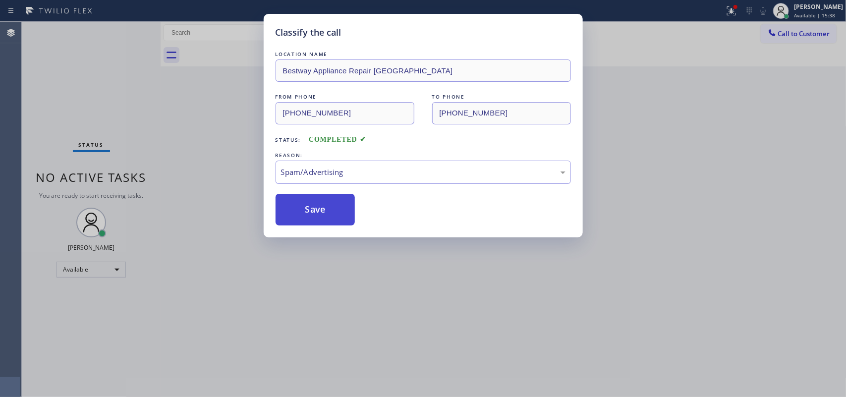
click at [343, 214] on button "Save" at bounding box center [316, 210] width 80 height 32
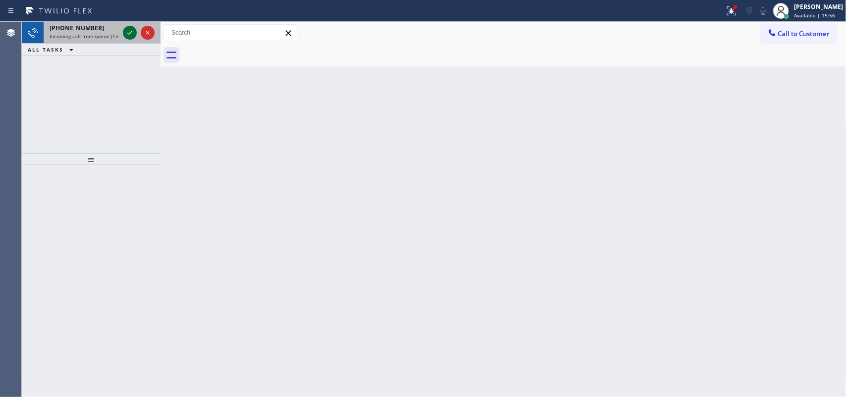
click at [129, 34] on icon at bounding box center [129, 33] width 5 height 4
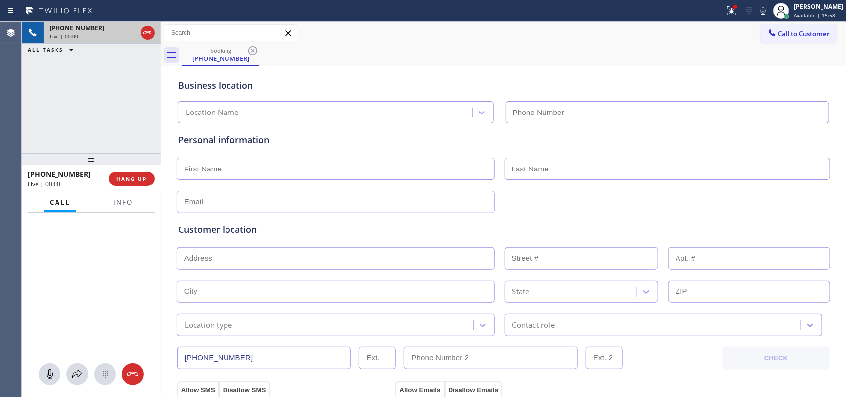
type input "[PHONE_NUMBER]"
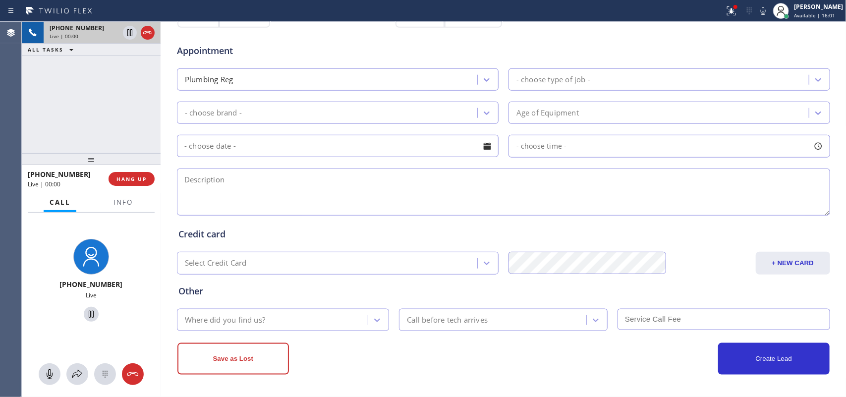
scroll to position [373, 0]
click at [55, 370] on icon at bounding box center [50, 374] width 12 height 12
click at [85, 311] on icon at bounding box center [91, 314] width 12 height 12
click at [118, 199] on span "Info" at bounding box center [123, 202] width 19 height 9
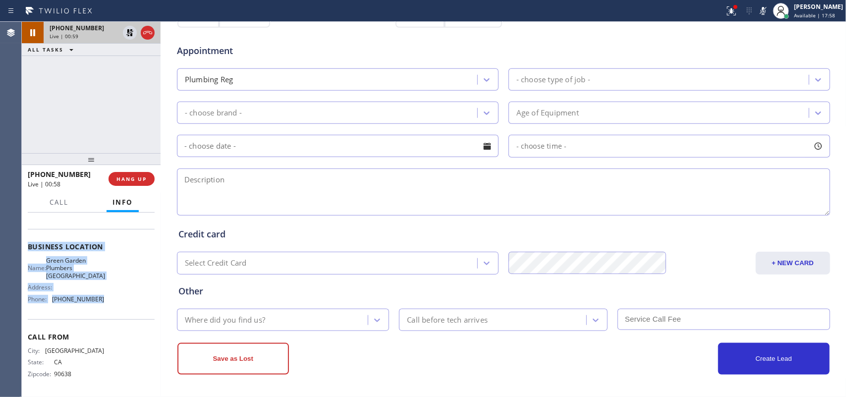
scroll to position [0, 0]
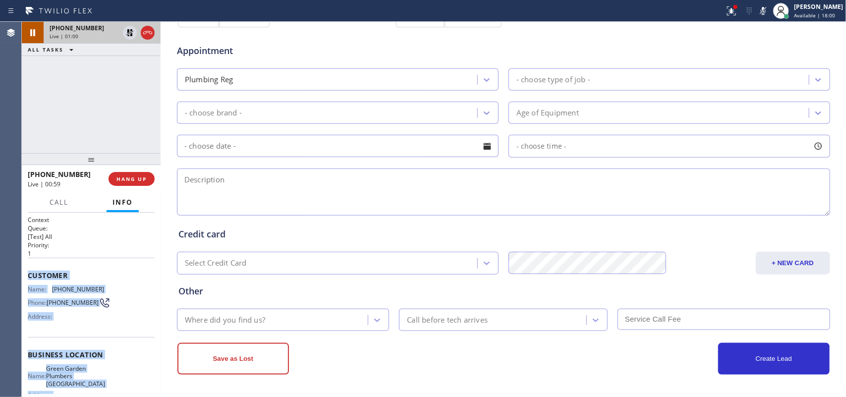
drag, startPoint x: 96, startPoint y: 302, endPoint x: 23, endPoint y: 279, distance: 76.6
click at [23, 279] on div "Context Queue: [Test] All Priority: 1 Customer Name: [PHONE_NUMBER] Phone: [PHO…" at bounding box center [91, 305] width 139 height 185
click at [55, 199] on span "Call" at bounding box center [59, 202] width 19 height 9
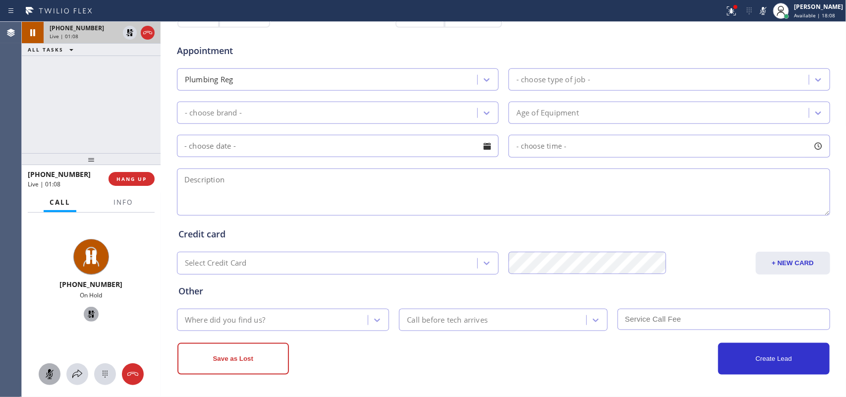
click at [48, 373] on icon at bounding box center [50, 374] width 6 height 10
click at [71, 373] on icon at bounding box center [77, 374] width 12 height 12
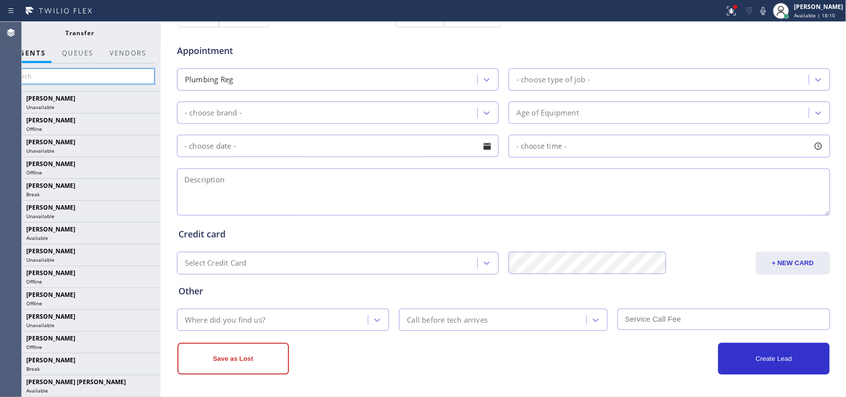
click at [95, 80] on input "text" at bounding box center [79, 76] width 149 height 16
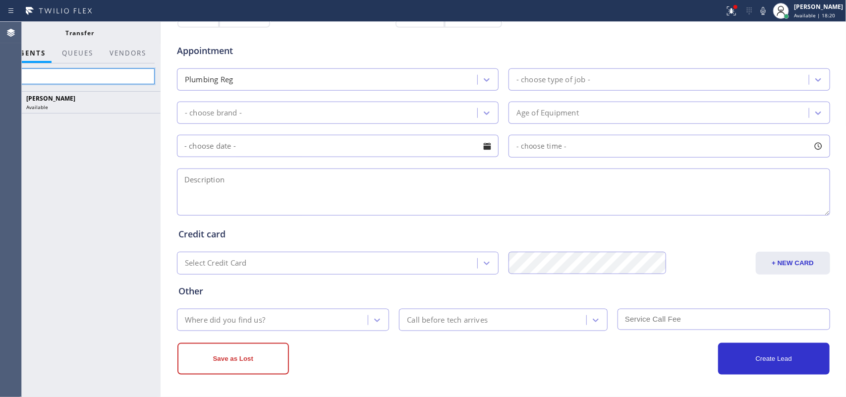
click at [79, 77] on input "lil" at bounding box center [79, 76] width 149 height 16
type input "l"
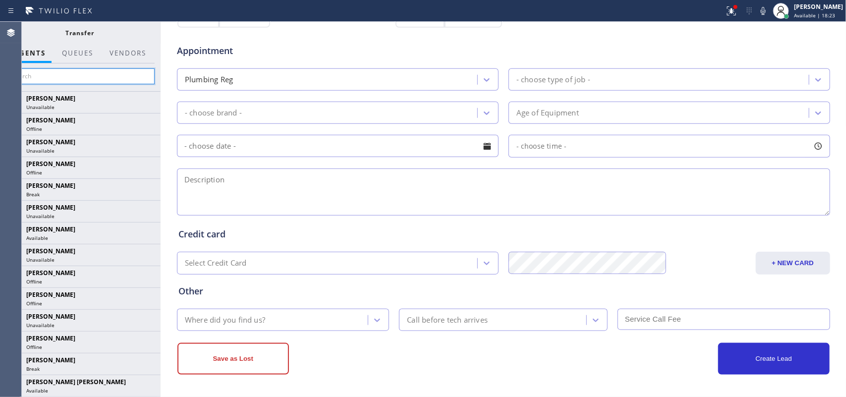
click at [61, 75] on input "text" at bounding box center [79, 76] width 149 height 16
click at [77, 55] on span "QUEUES" at bounding box center [77, 53] width 31 height 9
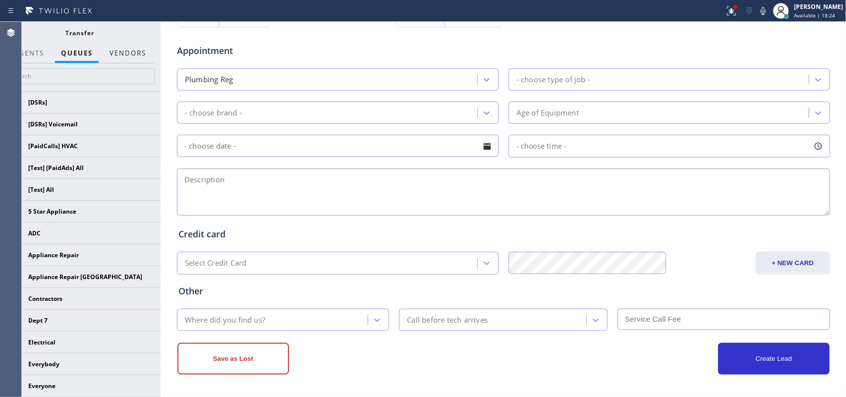
click at [121, 54] on button "Vendors" at bounding box center [128, 53] width 49 height 19
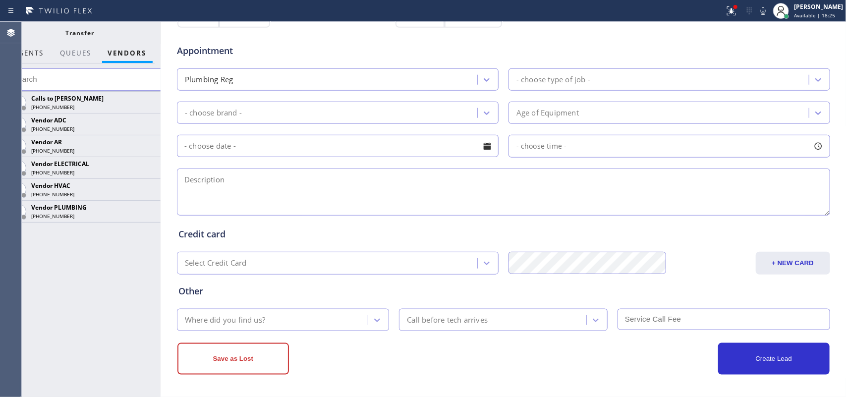
click at [33, 57] on button "AGENTS" at bounding box center [29, 53] width 42 height 19
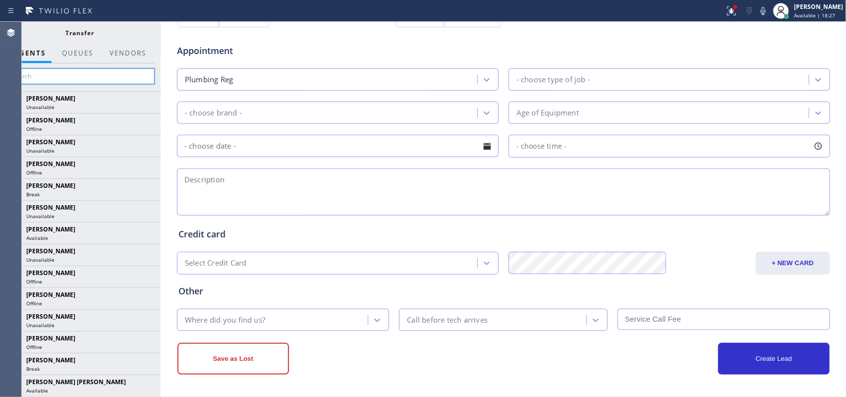
click at [87, 80] on input "text" at bounding box center [79, 76] width 149 height 16
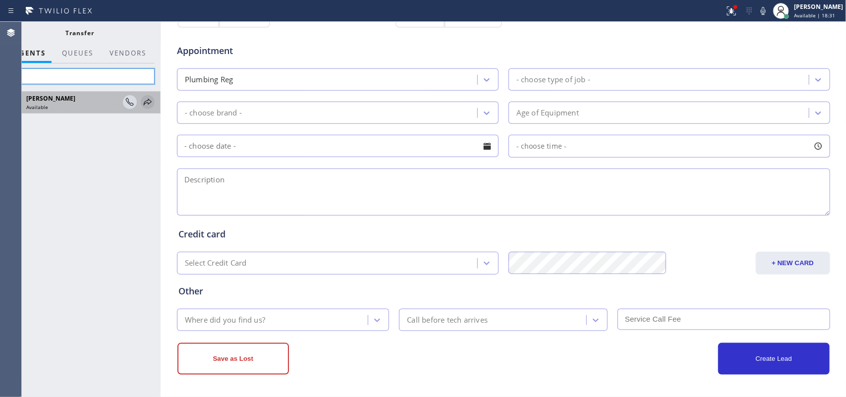
type input "lil"
click at [148, 101] on icon at bounding box center [148, 102] width 8 height 6
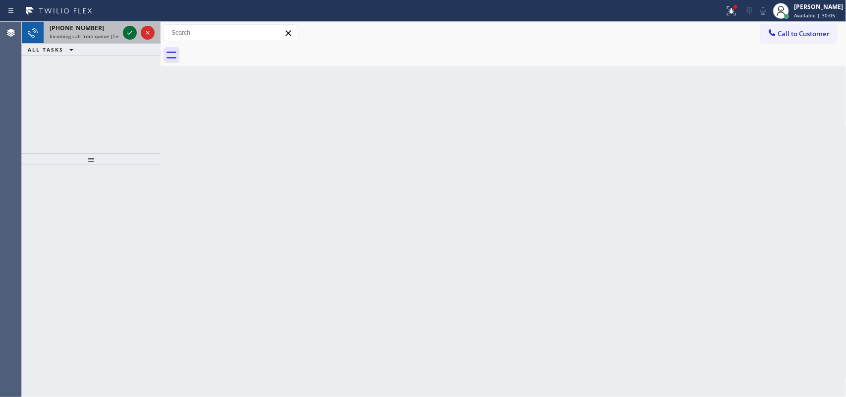
click at [127, 32] on icon at bounding box center [130, 33] width 12 height 12
click at [130, 31] on icon at bounding box center [130, 33] width 12 height 12
click at [128, 30] on icon at bounding box center [130, 33] width 12 height 12
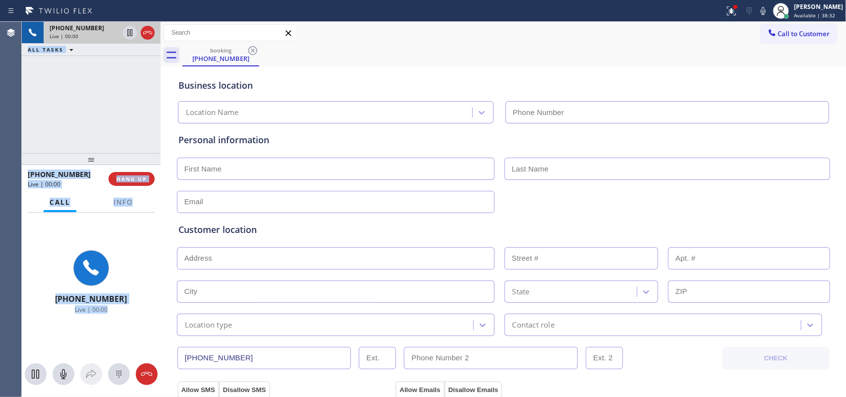
type input "[PHONE_NUMBER]"
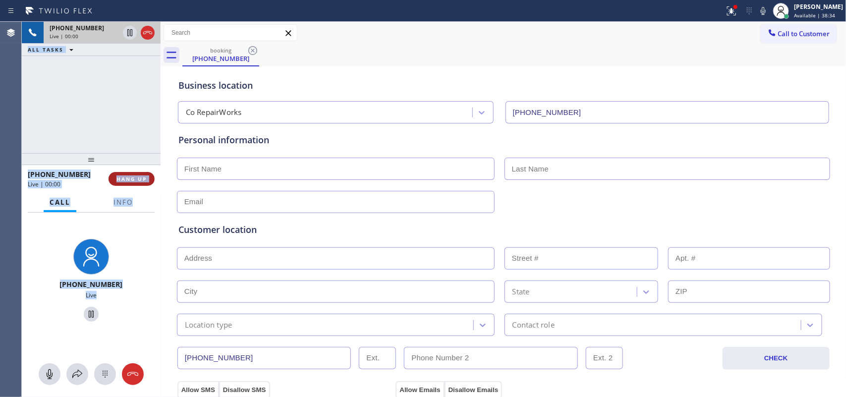
click at [126, 183] on button "HANG UP" at bounding box center [132, 179] width 46 height 14
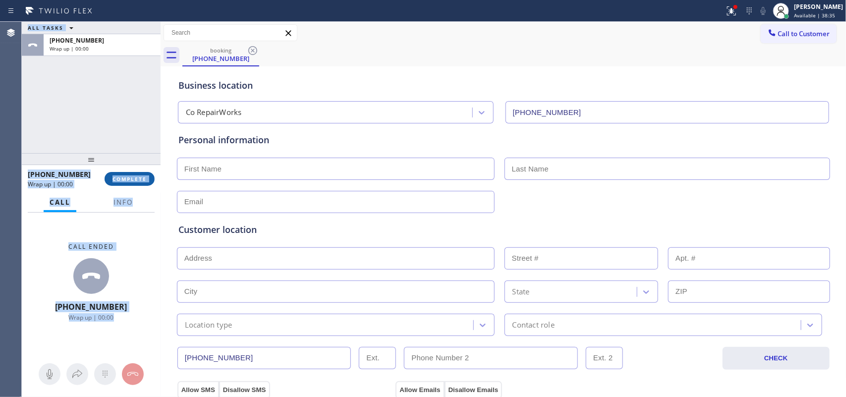
click at [128, 182] on span "COMPLETE" at bounding box center [130, 178] width 34 height 7
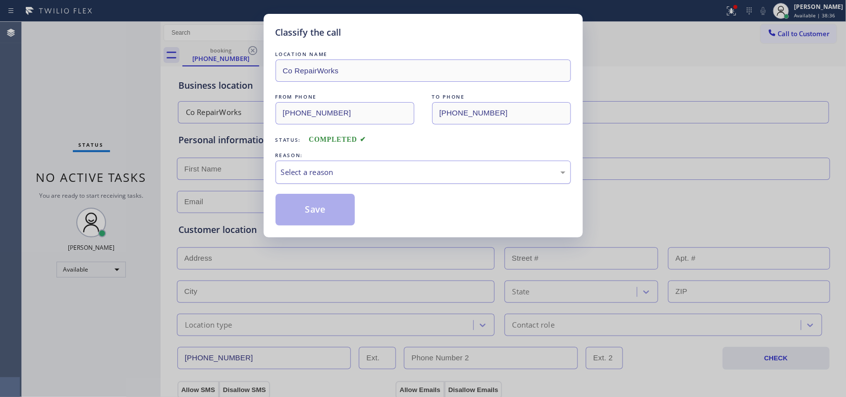
click at [290, 184] on div "Select a reason" at bounding box center [423, 172] width 295 height 23
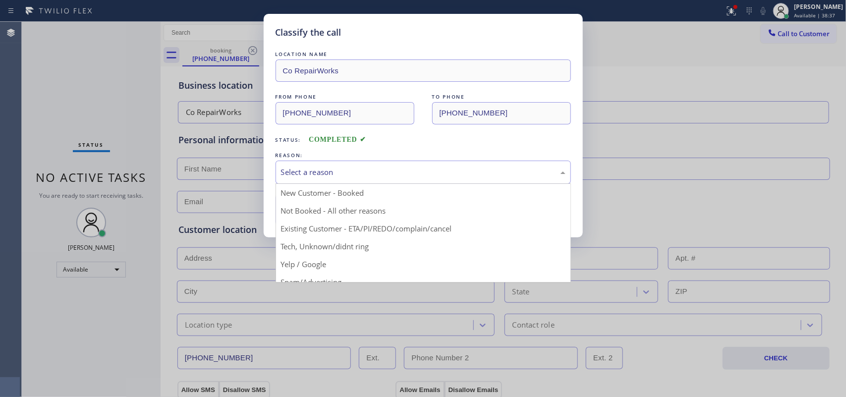
scroll to position [68, 0]
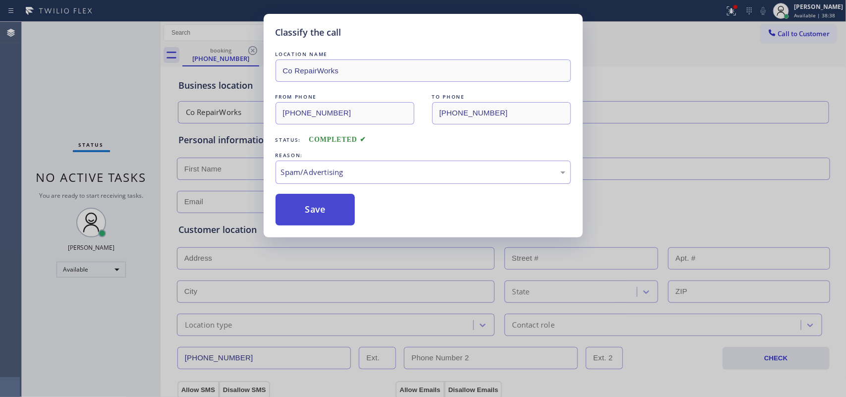
click at [326, 217] on button "Save" at bounding box center [316, 210] width 80 height 32
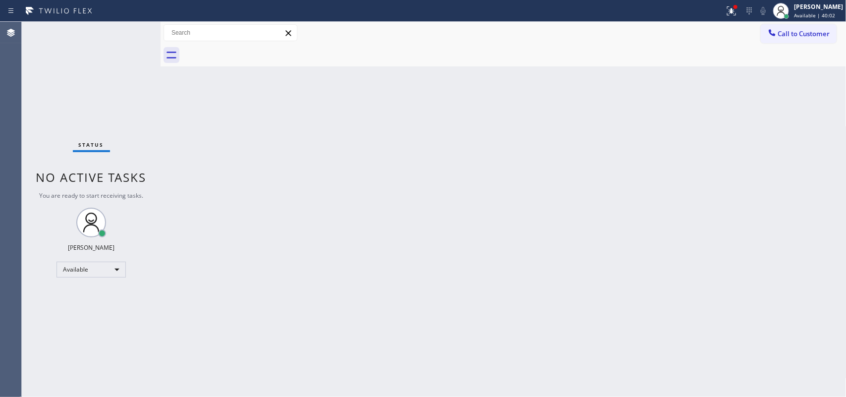
click at [130, 31] on div "Status No active tasks You are ready to start receiving tasks. [PERSON_NAME] Av…" at bounding box center [91, 209] width 139 height 375
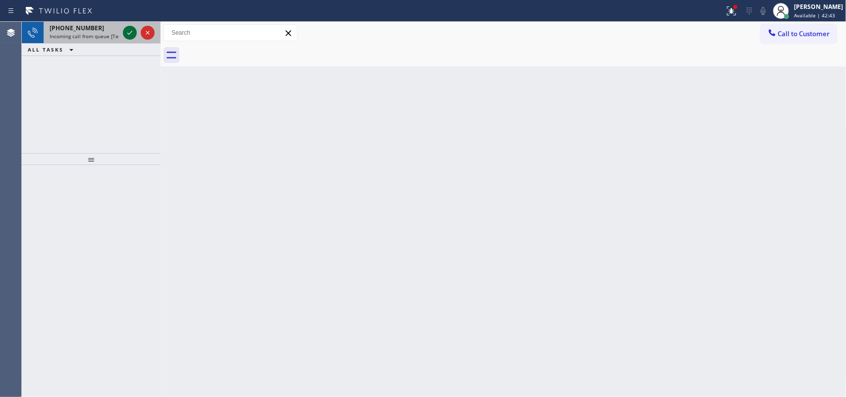
click at [126, 30] on icon at bounding box center [130, 33] width 12 height 12
click at [127, 32] on icon at bounding box center [130, 33] width 12 height 12
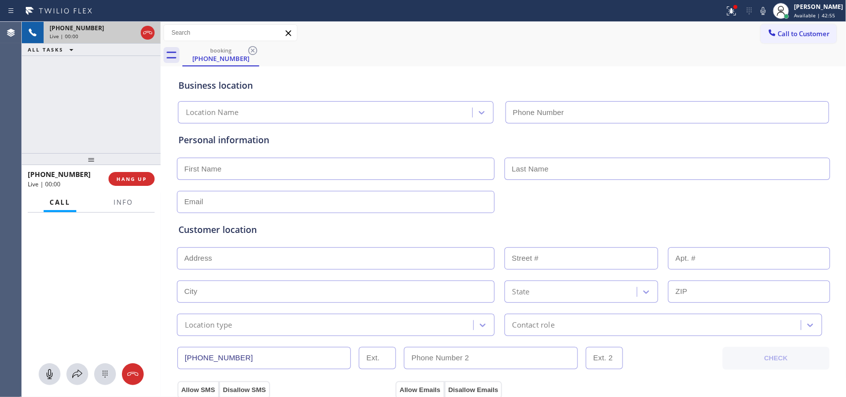
type input "[PHONE_NUMBER]"
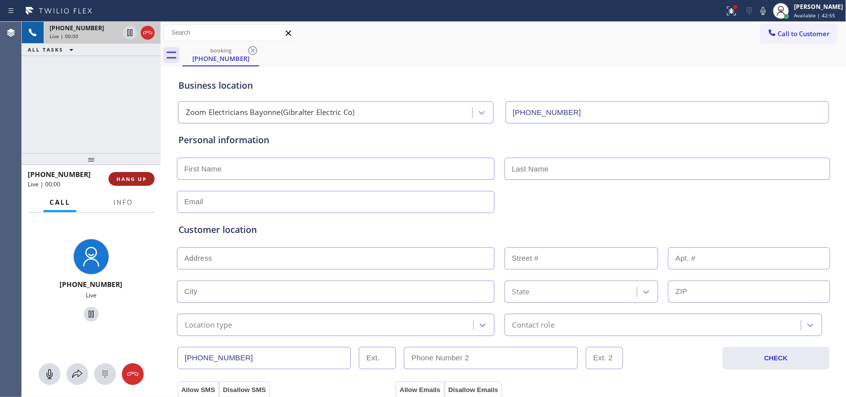
click at [147, 177] on button "HANG UP" at bounding box center [132, 179] width 46 height 14
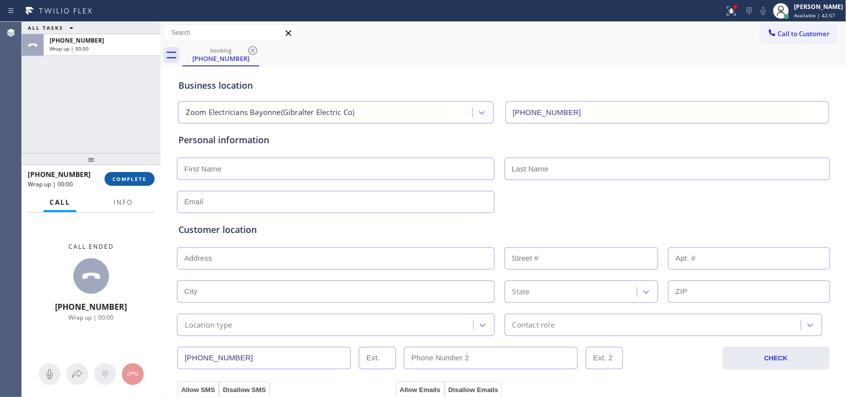
click at [147, 177] on button "COMPLETE" at bounding box center [130, 179] width 50 height 14
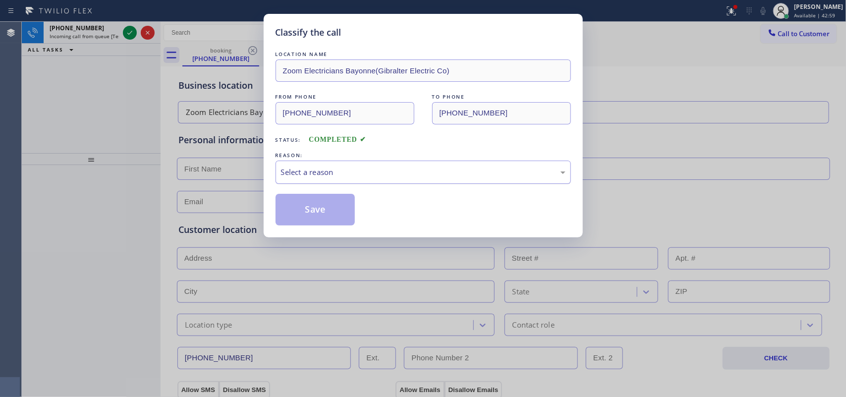
click at [375, 169] on div "Select a reason" at bounding box center [423, 172] width 285 height 11
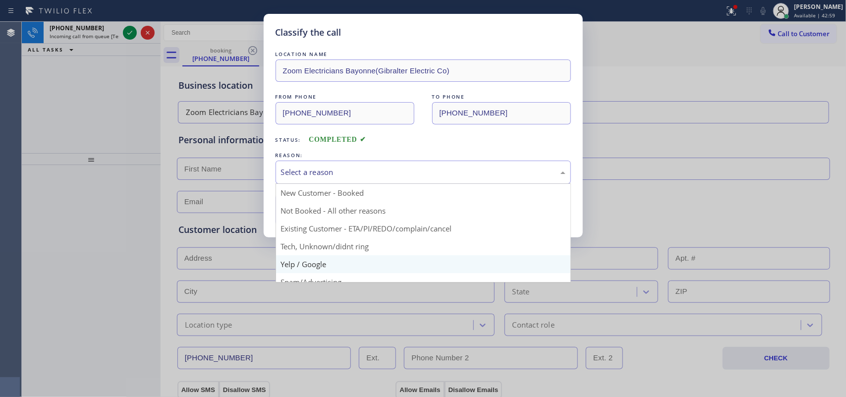
scroll to position [68, 0]
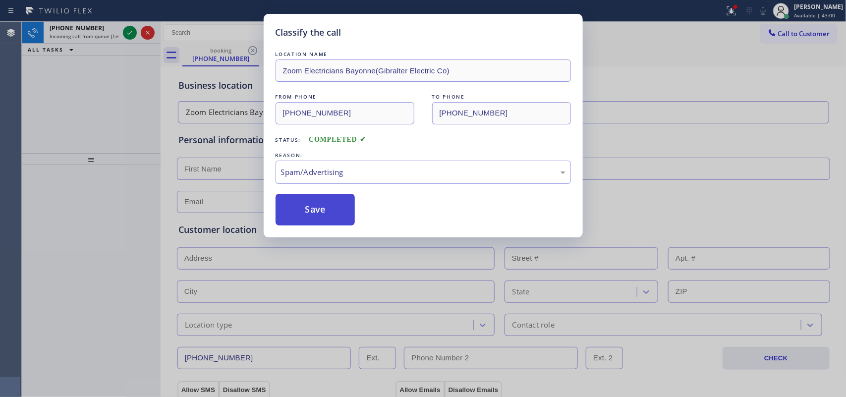
click at [338, 219] on button "Save" at bounding box center [316, 210] width 80 height 32
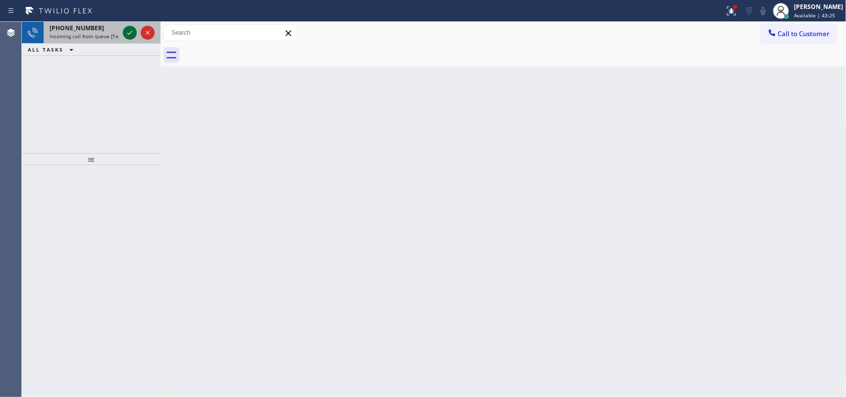
click at [128, 33] on icon at bounding box center [129, 33] width 5 height 4
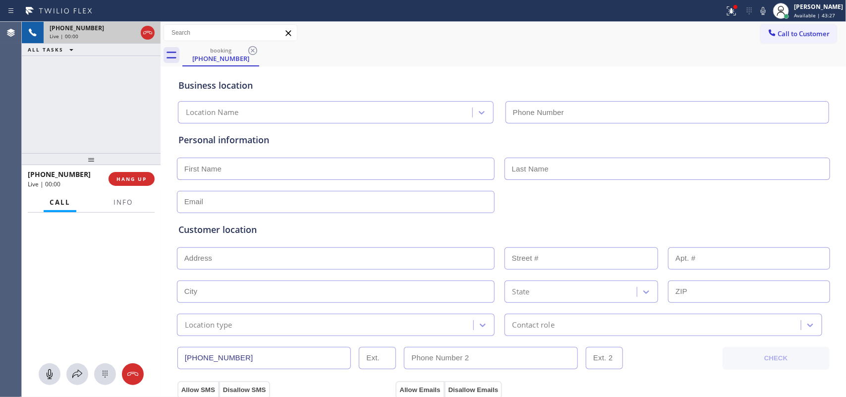
type input "[PHONE_NUMBER]"
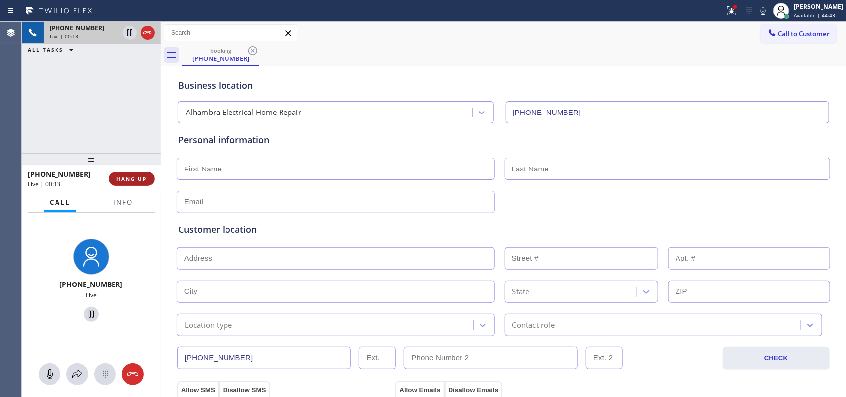
click at [147, 177] on button "HANG UP" at bounding box center [132, 179] width 46 height 14
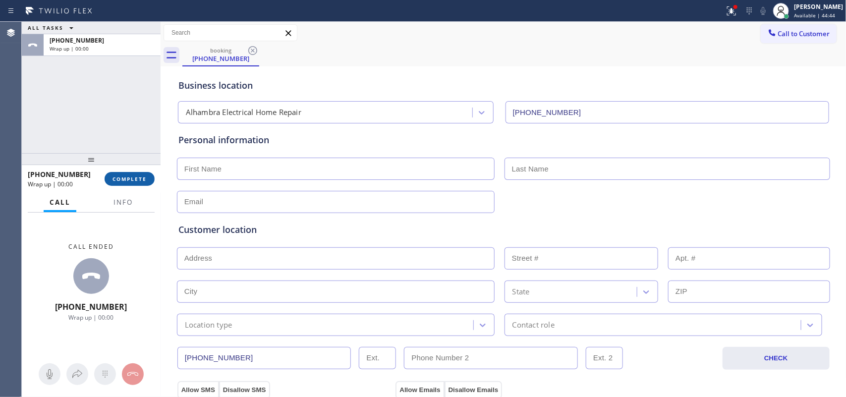
click at [147, 177] on button "COMPLETE" at bounding box center [130, 179] width 50 height 14
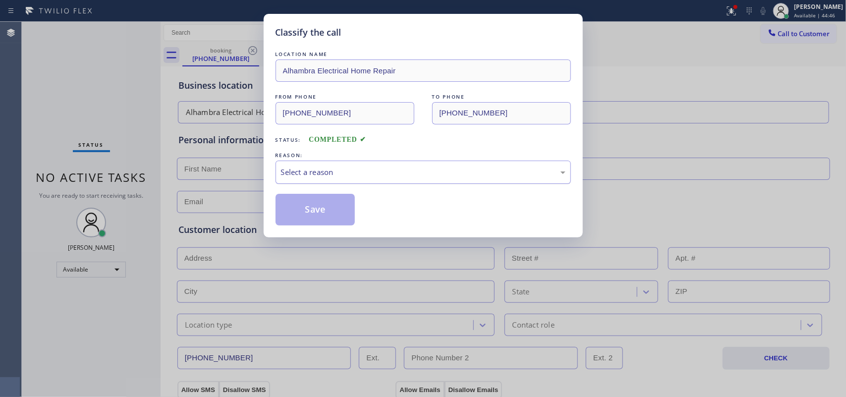
click at [326, 178] on div "Select a reason" at bounding box center [423, 172] width 285 height 11
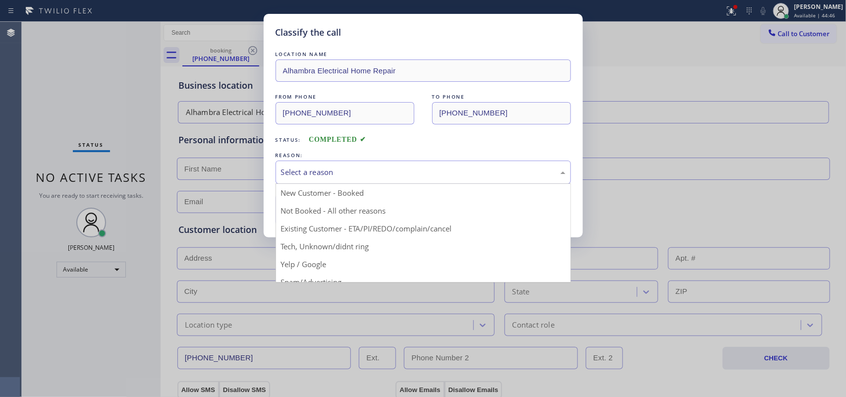
scroll to position [68, 0]
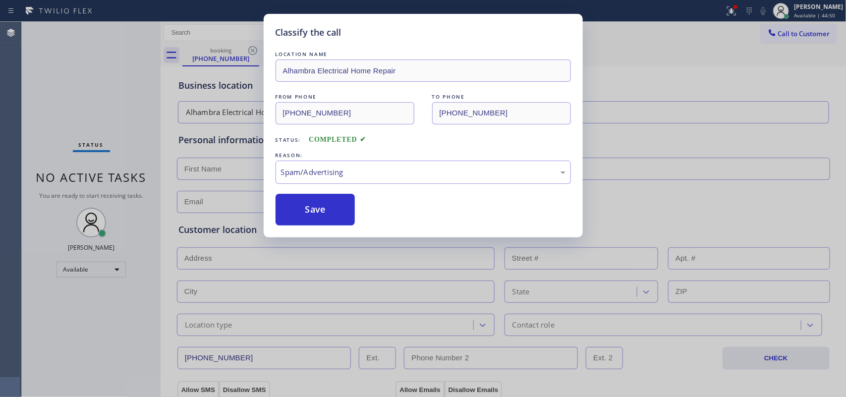
click at [67, 54] on div "Classify the call LOCATION NAME [GEOGRAPHIC_DATA] Electrical Home Repair FROM P…" at bounding box center [423, 198] width 846 height 397
click at [361, 174] on div "Spam/Advertising" at bounding box center [423, 172] width 285 height 11
click at [351, 207] on button "Save" at bounding box center [316, 210] width 80 height 32
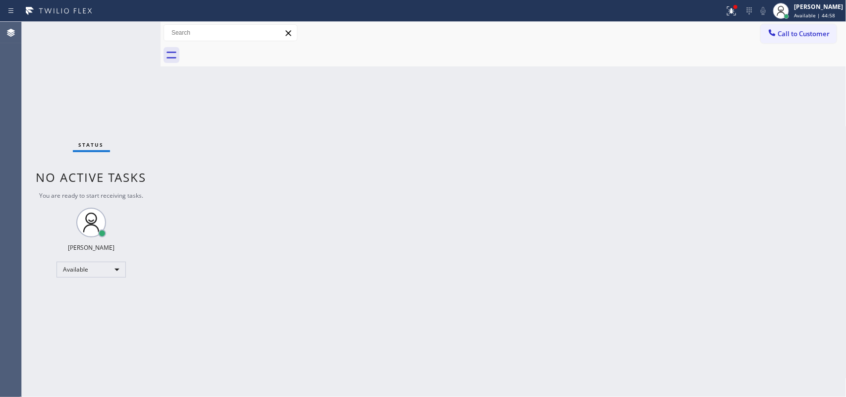
click at [127, 28] on div "Status No active tasks You are ready to start receiving tasks. [PERSON_NAME] Av…" at bounding box center [91, 209] width 139 height 375
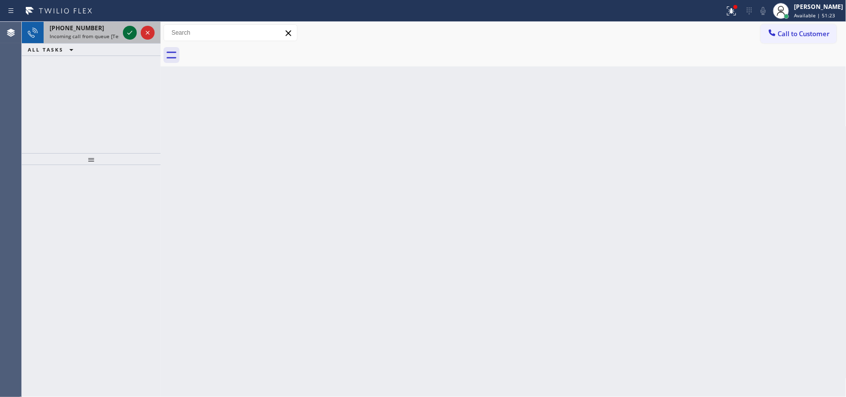
click at [126, 33] on icon at bounding box center [130, 33] width 12 height 12
click at [129, 32] on icon at bounding box center [130, 33] width 12 height 12
click at [130, 30] on icon at bounding box center [130, 33] width 12 height 12
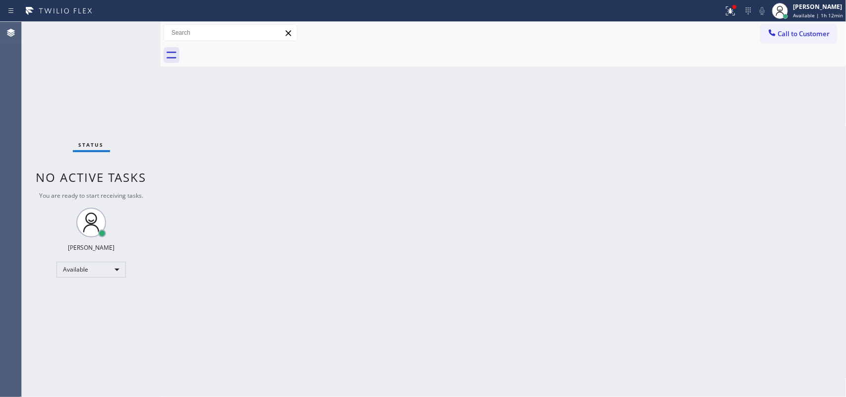
click at [129, 32] on div "Status No active tasks You are ready to start receiving tasks. [PERSON_NAME] Av…" at bounding box center [91, 209] width 139 height 375
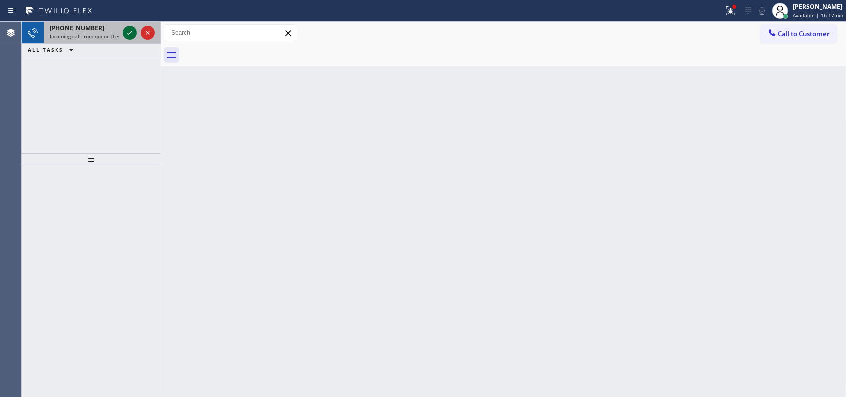
click at [127, 33] on icon at bounding box center [130, 33] width 12 height 12
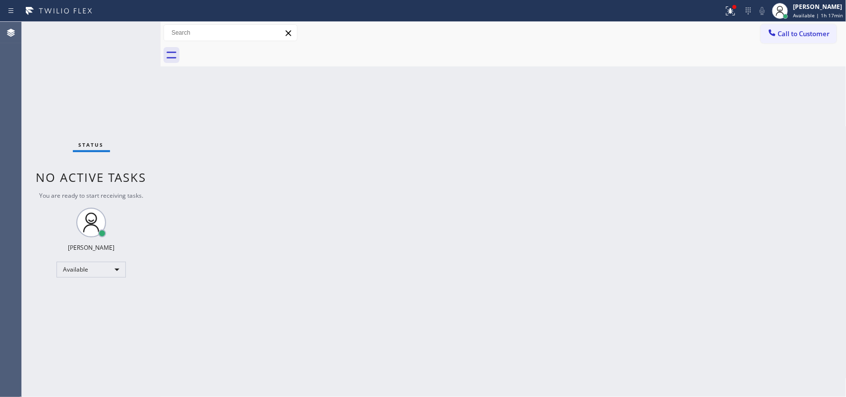
click at [129, 30] on div "Status No active tasks You are ready to start receiving tasks. [PERSON_NAME] Av…" at bounding box center [91, 209] width 139 height 375
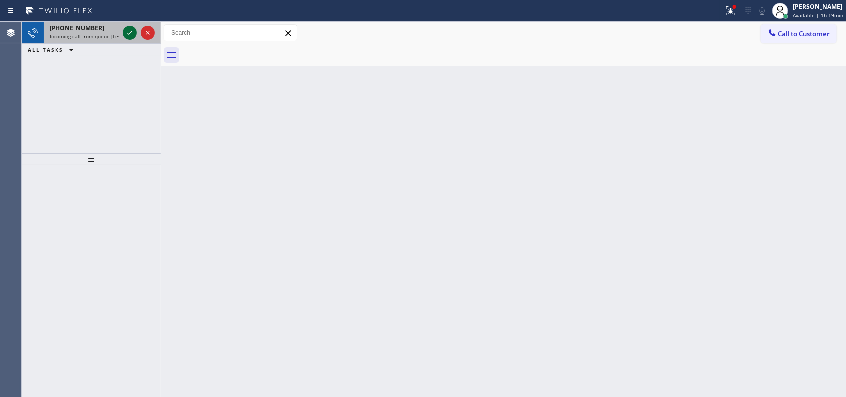
click at [134, 28] on icon at bounding box center [130, 33] width 12 height 12
click at [123, 31] on div at bounding box center [130, 33] width 14 height 12
click at [130, 29] on icon at bounding box center [130, 33] width 12 height 12
click at [127, 27] on icon at bounding box center [130, 33] width 12 height 12
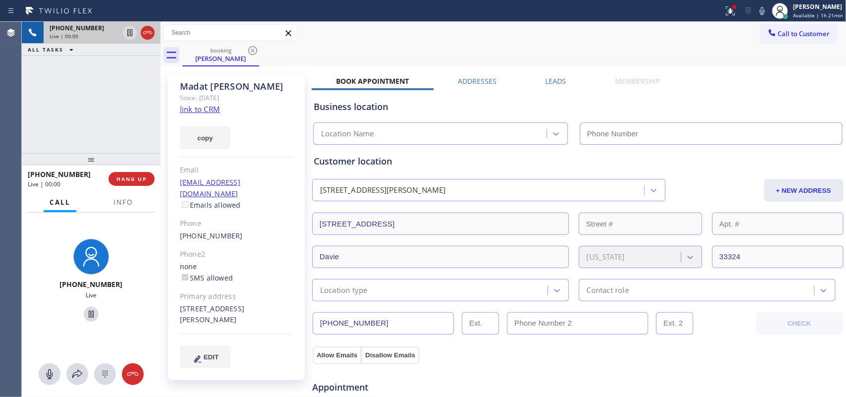
type input "[PHONE_NUMBER]"
click at [209, 111] on link "link to CRM" at bounding box center [200, 109] width 40 height 10
click at [50, 373] on icon at bounding box center [50, 374] width 12 height 12
drag, startPoint x: 86, startPoint y: 310, endPoint x: 147, endPoint y: 90, distance: 227.9
click at [86, 309] on icon at bounding box center [91, 314] width 12 height 12
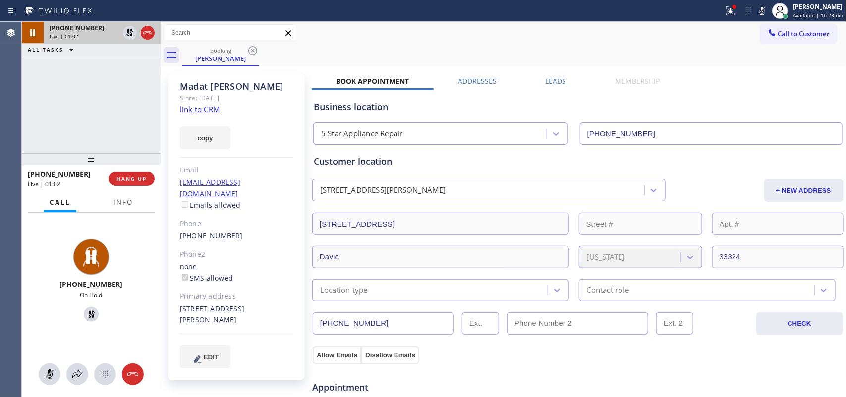
drag, startPoint x: 48, startPoint y: 370, endPoint x: 70, endPoint y: 320, distance: 54.8
click at [47, 370] on icon at bounding box center [50, 374] width 12 height 12
click at [88, 314] on icon at bounding box center [91, 314] width 7 height 7
click at [134, 177] on span "HANG UP" at bounding box center [131, 178] width 30 height 7
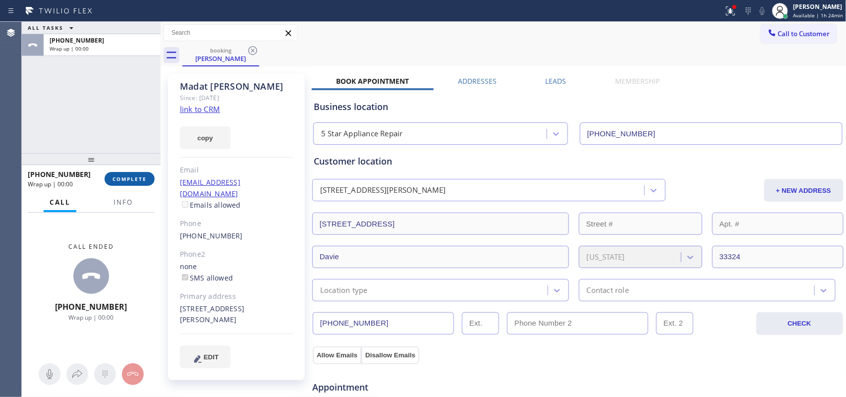
click at [139, 179] on span "COMPLETE" at bounding box center [130, 178] width 34 height 7
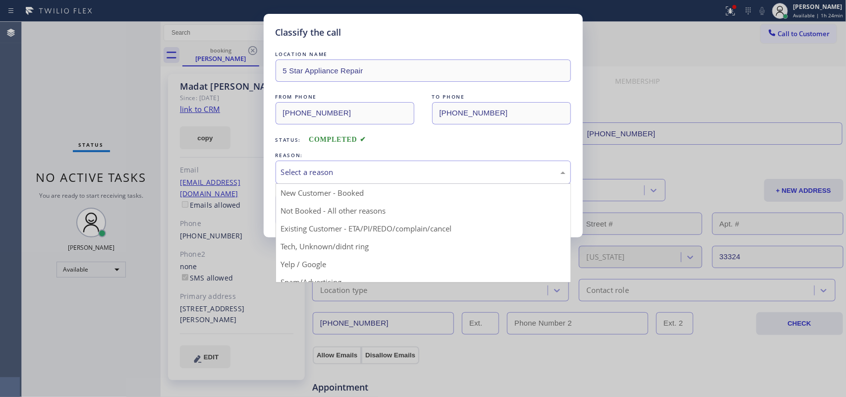
click at [298, 170] on div "Select a reason" at bounding box center [423, 172] width 285 height 11
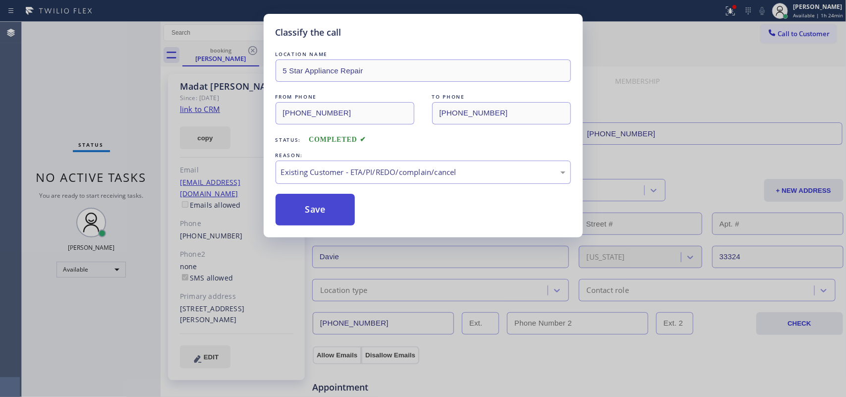
click at [325, 216] on button "Save" at bounding box center [316, 210] width 80 height 32
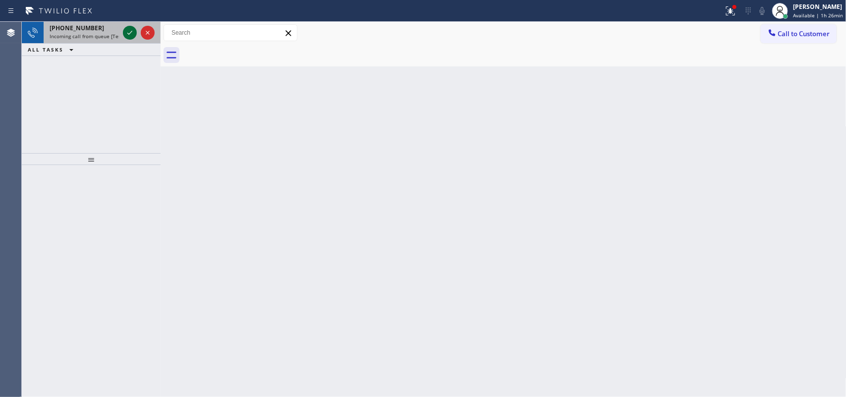
click at [126, 31] on icon at bounding box center [130, 33] width 12 height 12
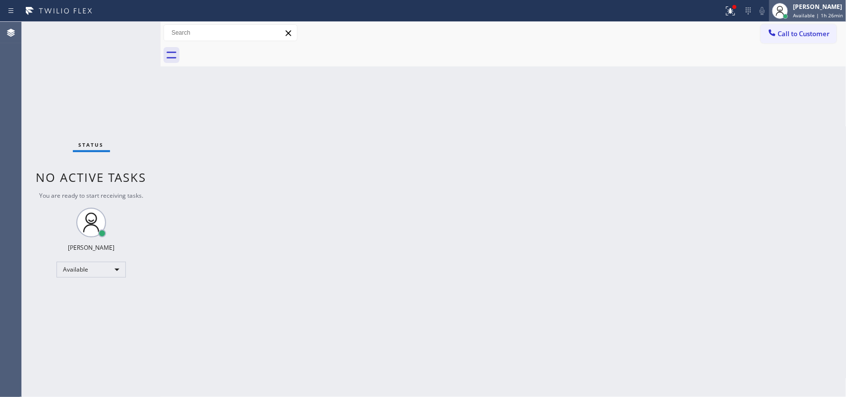
click at [801, 18] on div "[PERSON_NAME] Available | 1h 26min" at bounding box center [818, 10] width 55 height 17
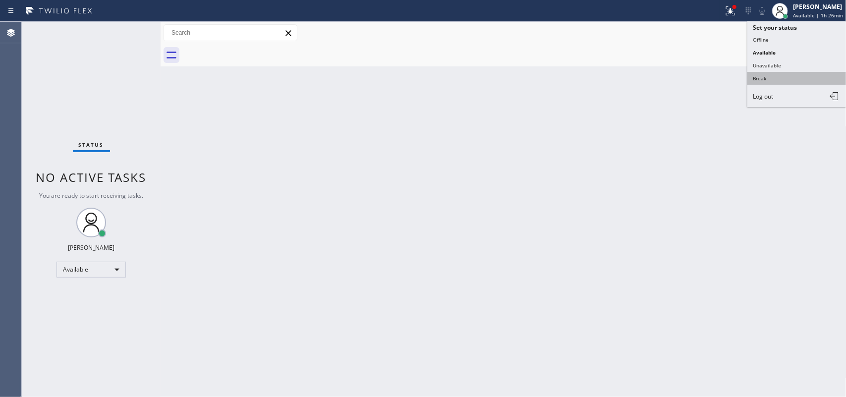
click at [754, 75] on button "Break" at bounding box center [796, 78] width 99 height 13
